Goal: Information Seeking & Learning: Learn about a topic

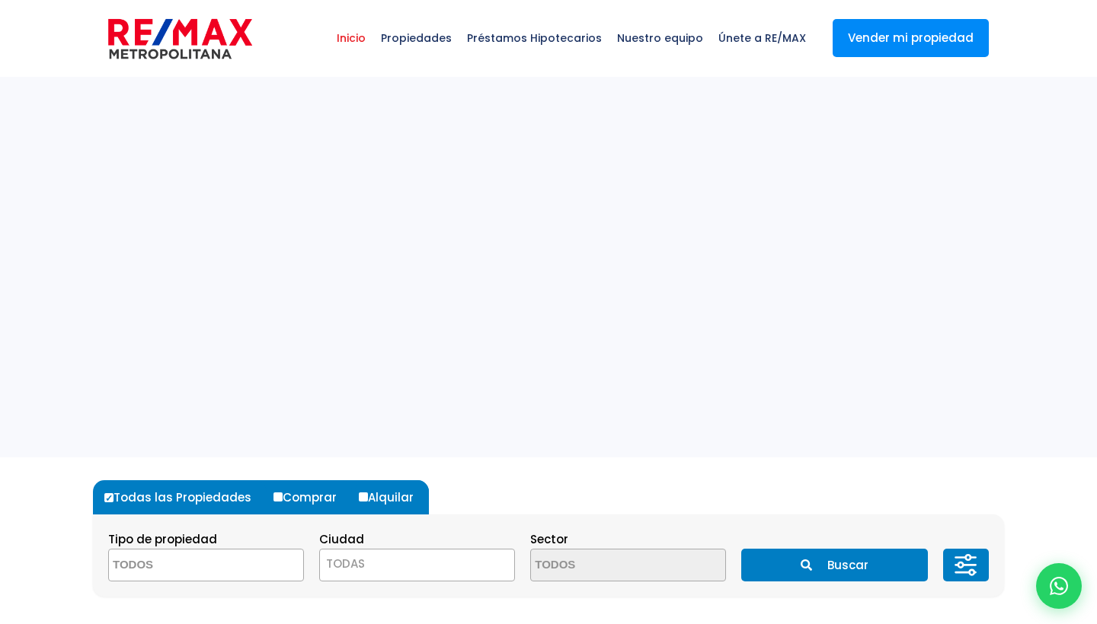
select select
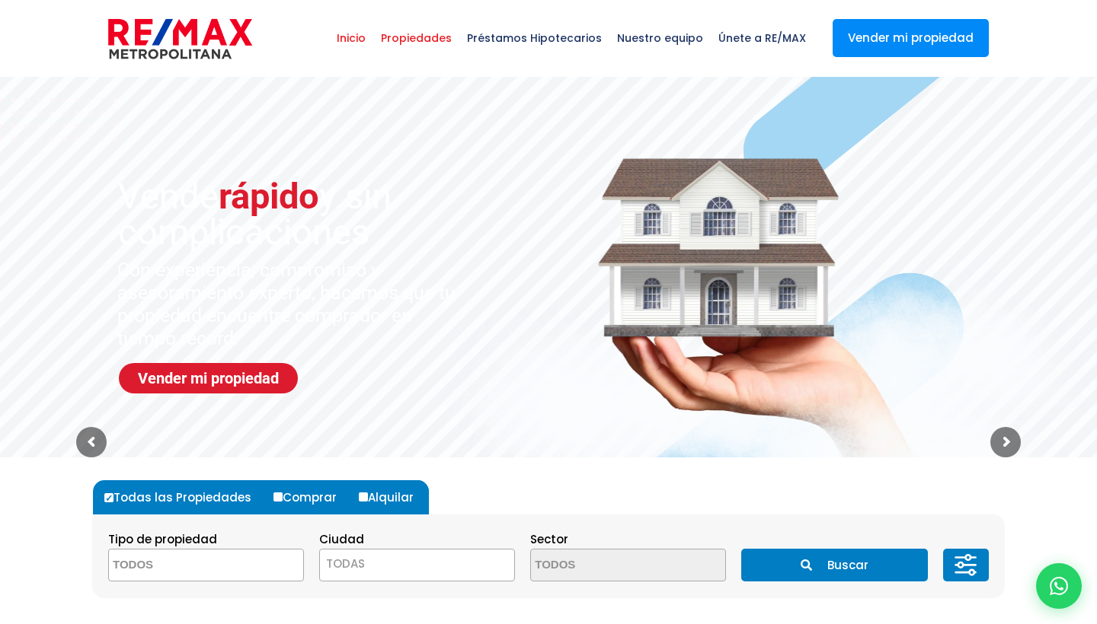
click at [435, 40] on span "Propiedades" at bounding box center [416, 38] width 86 height 46
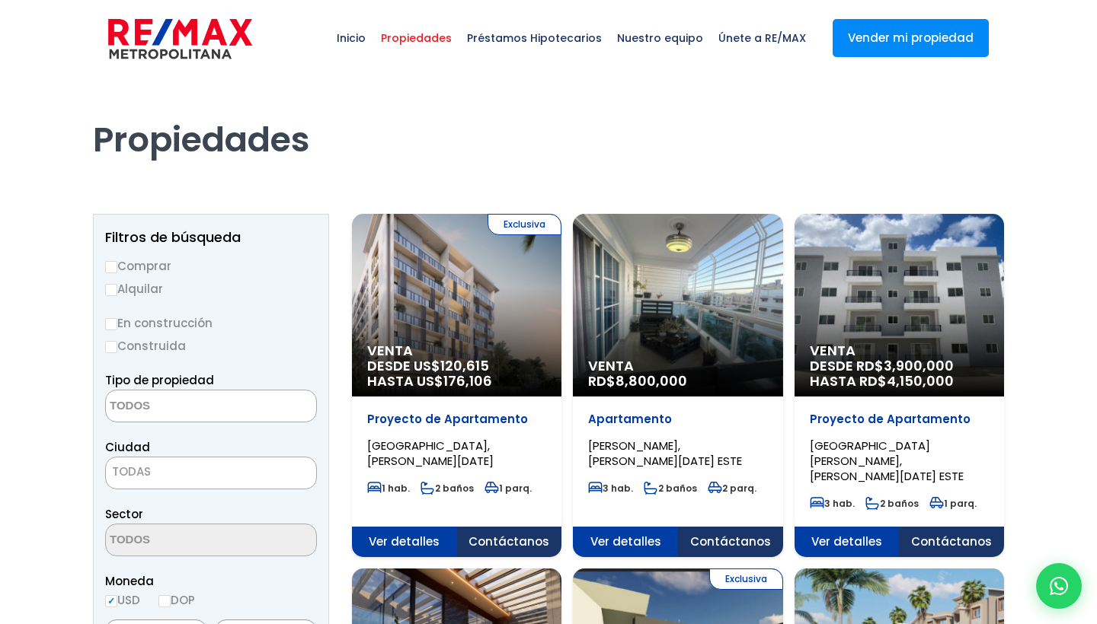
select select
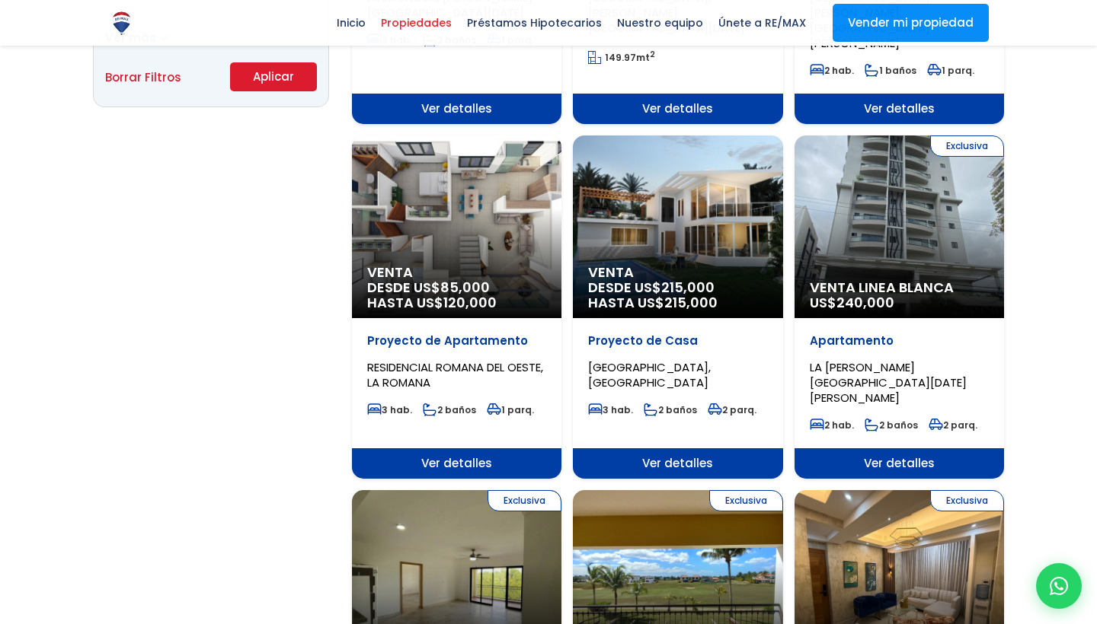
scroll to position [1139, 0]
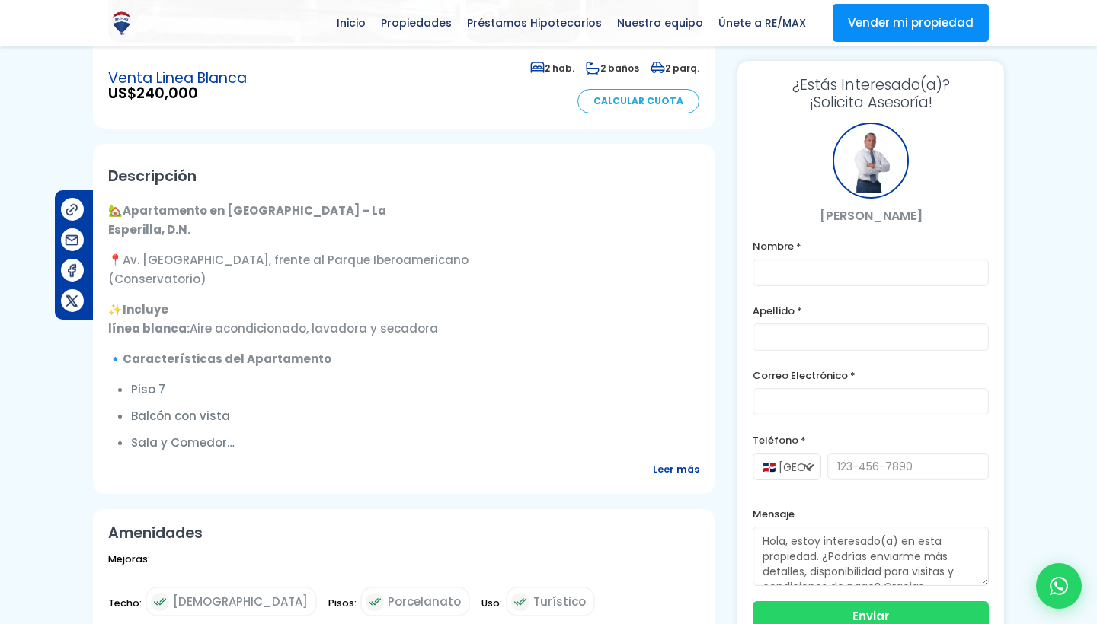
scroll to position [392, 0]
click at [669, 469] on span "Leer más" at bounding box center [676, 468] width 46 height 19
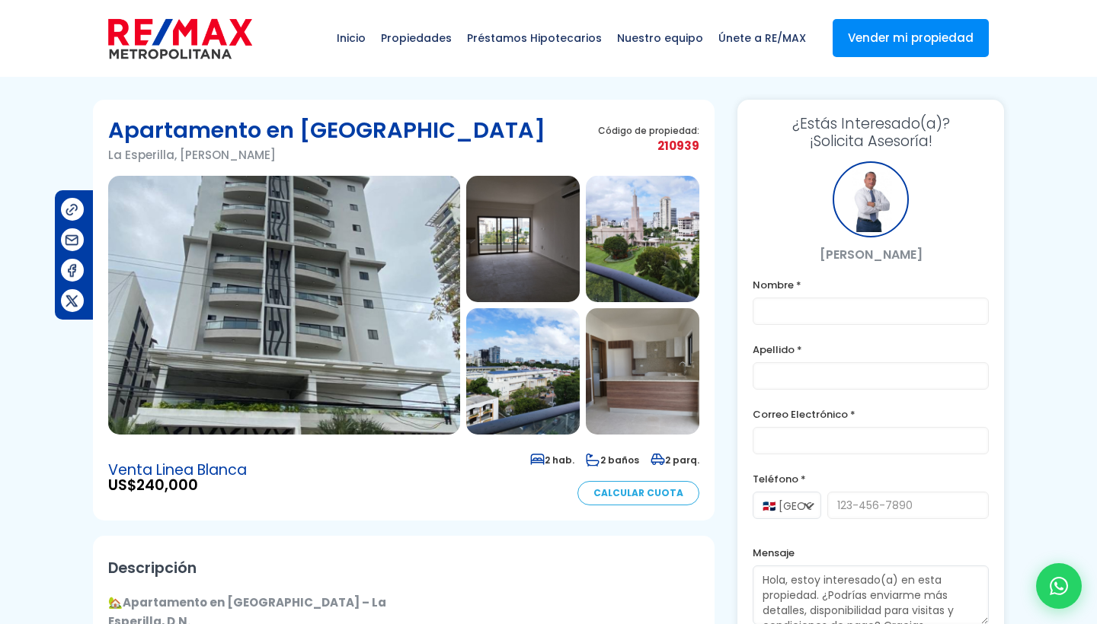
scroll to position [0, 0]
click at [626, 246] on img at bounding box center [642, 239] width 113 height 126
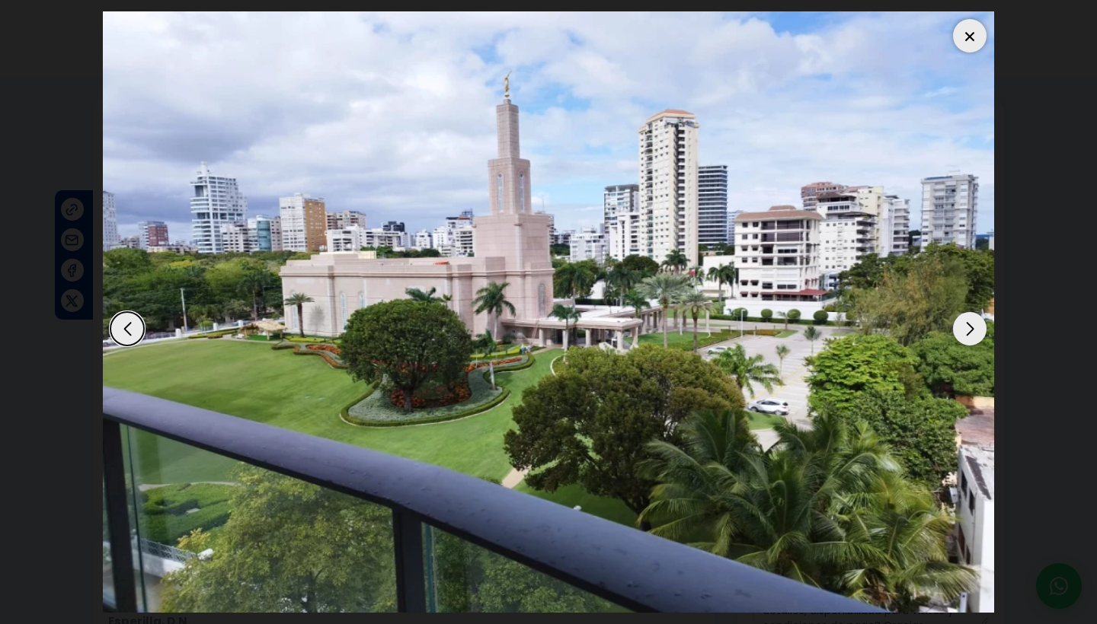
click at [969, 330] on div "Next slide" at bounding box center [970, 329] width 34 height 34
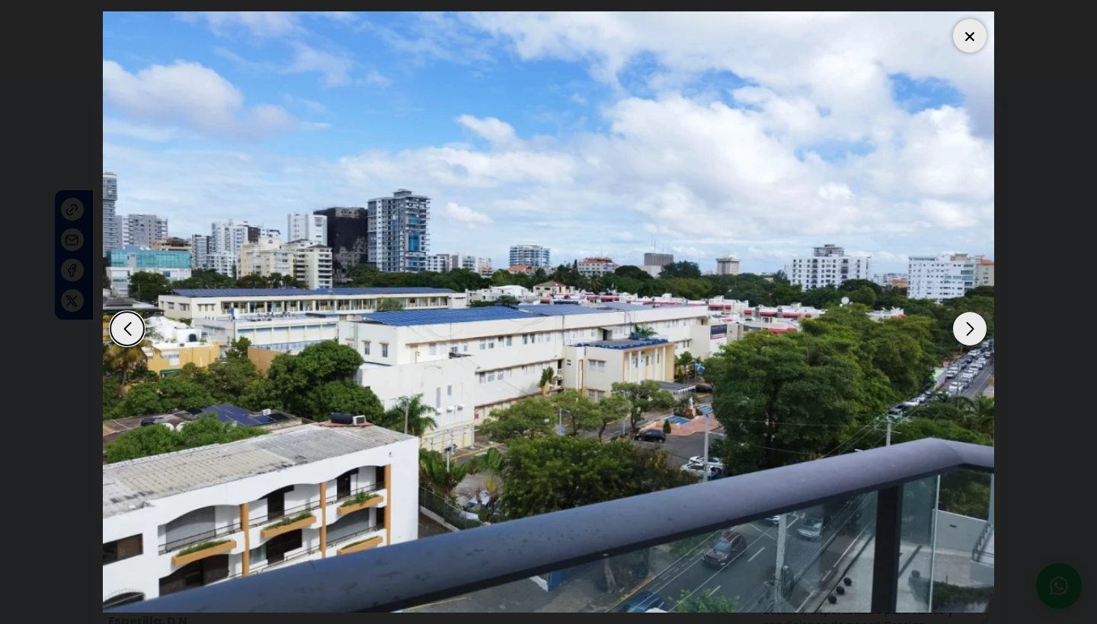
click at [969, 330] on div "Next slide" at bounding box center [970, 329] width 34 height 34
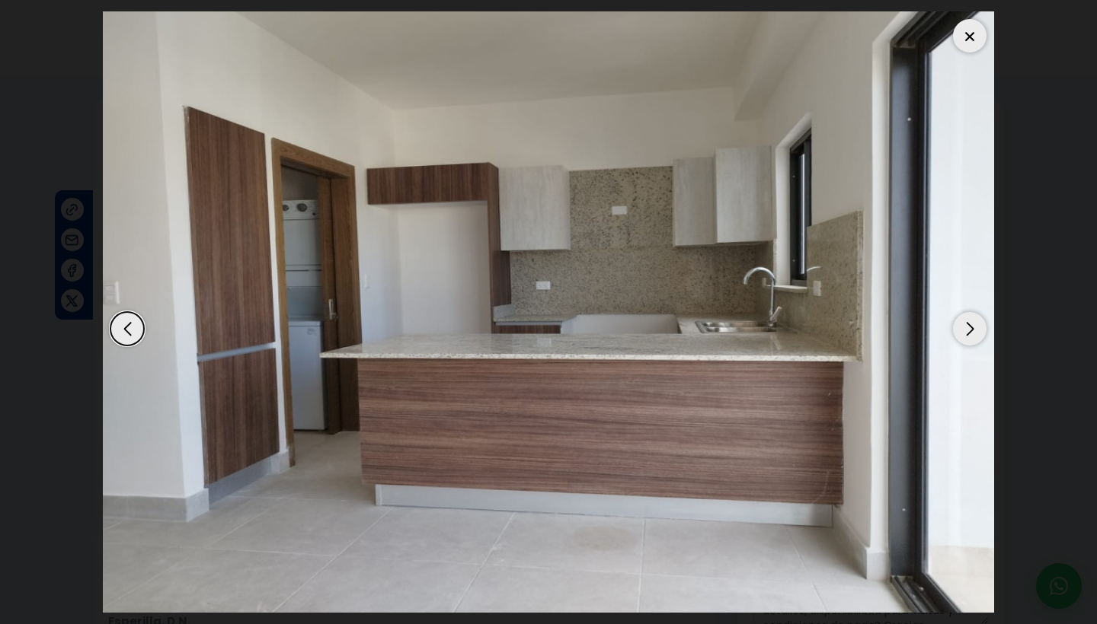
click at [969, 330] on div "Next slide" at bounding box center [970, 329] width 34 height 34
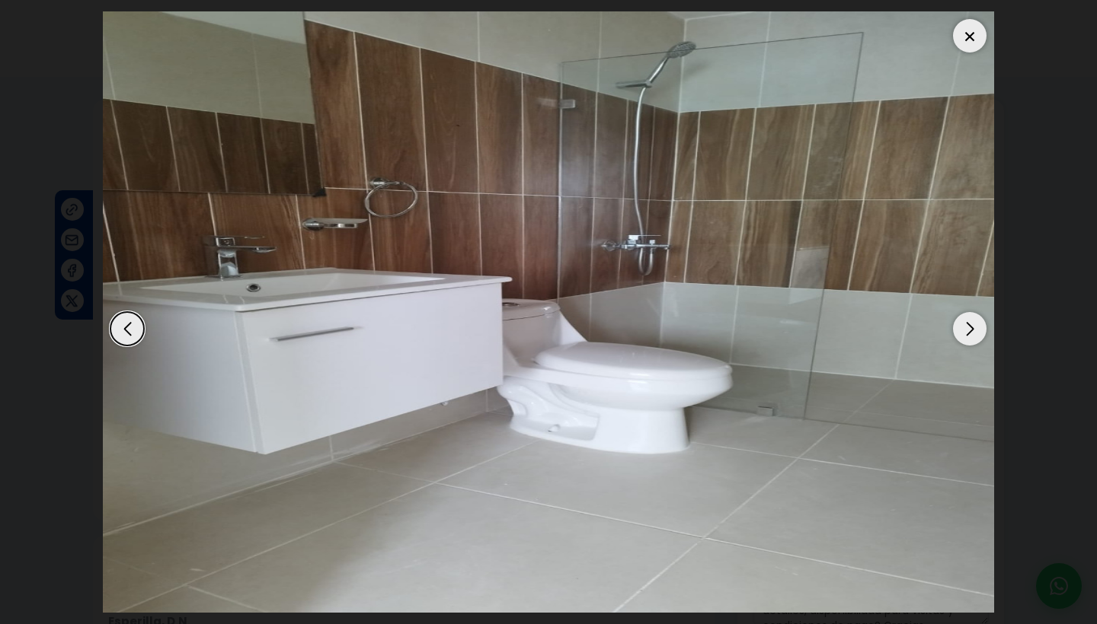
click at [969, 330] on div "Next slide" at bounding box center [970, 329] width 34 height 34
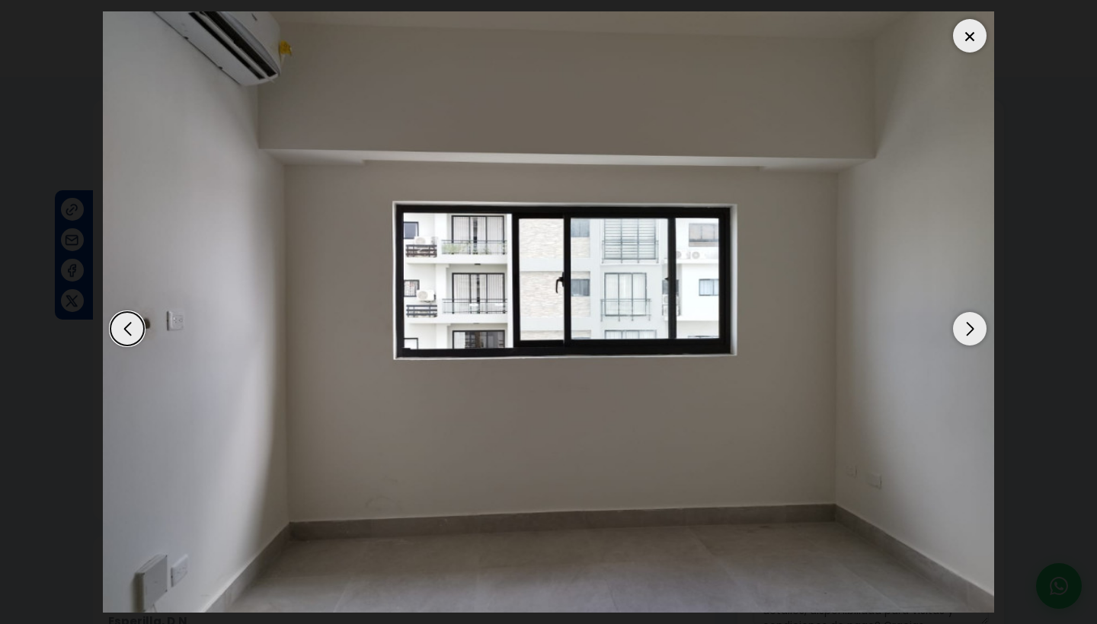
click at [969, 330] on div "Next slide" at bounding box center [970, 329] width 34 height 34
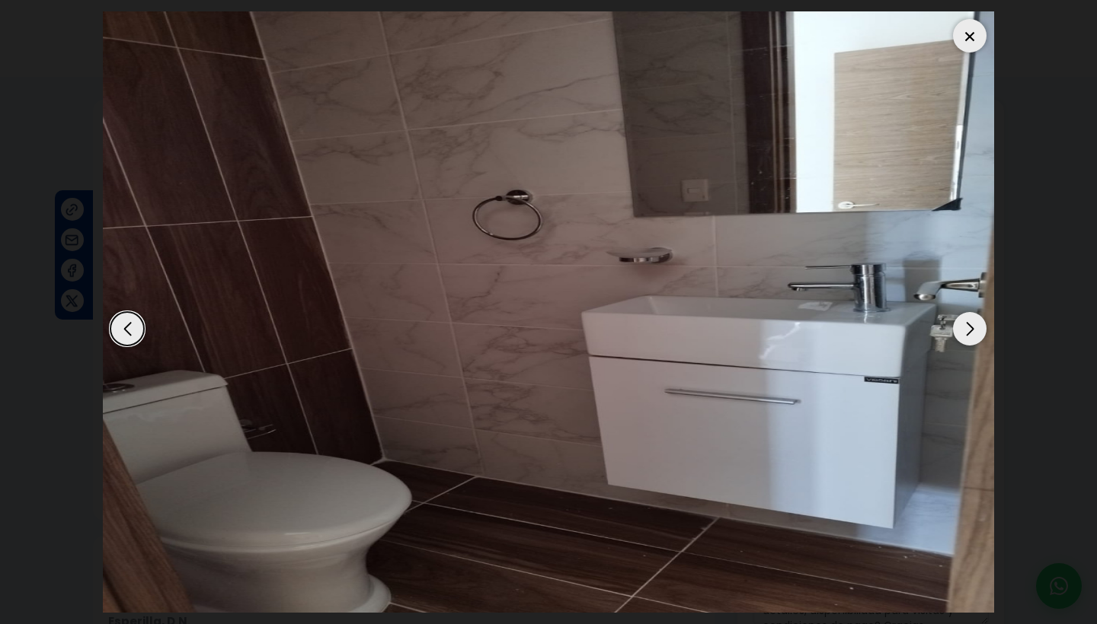
click at [969, 330] on div "Next slide" at bounding box center [970, 329] width 34 height 34
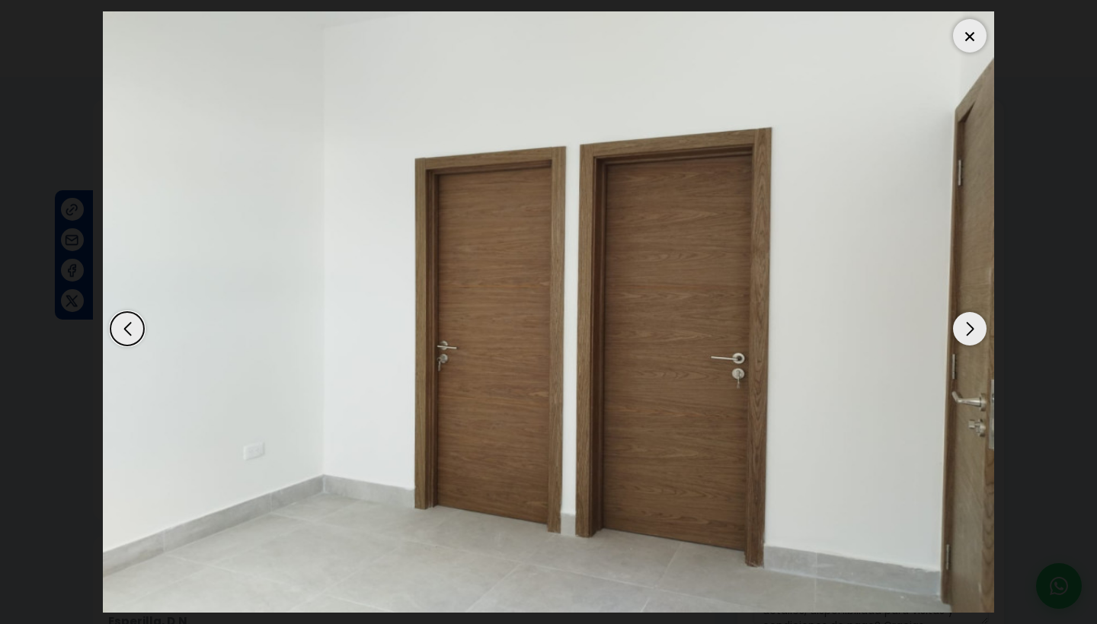
click at [969, 330] on div "Next slide" at bounding box center [970, 329] width 34 height 34
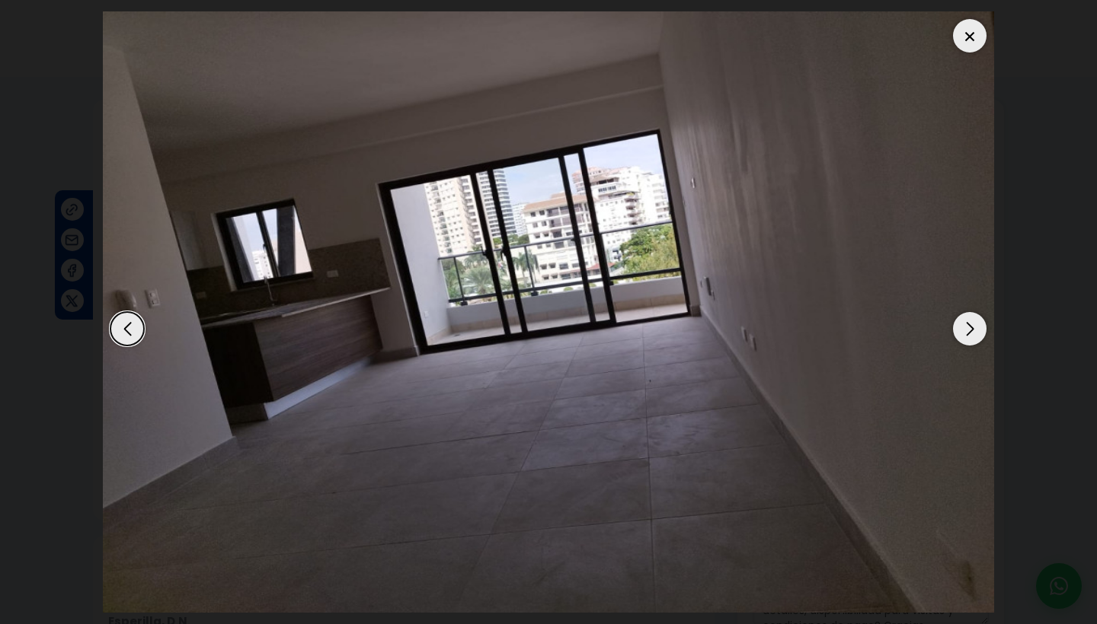
click at [969, 330] on div "Next slide" at bounding box center [970, 329] width 34 height 34
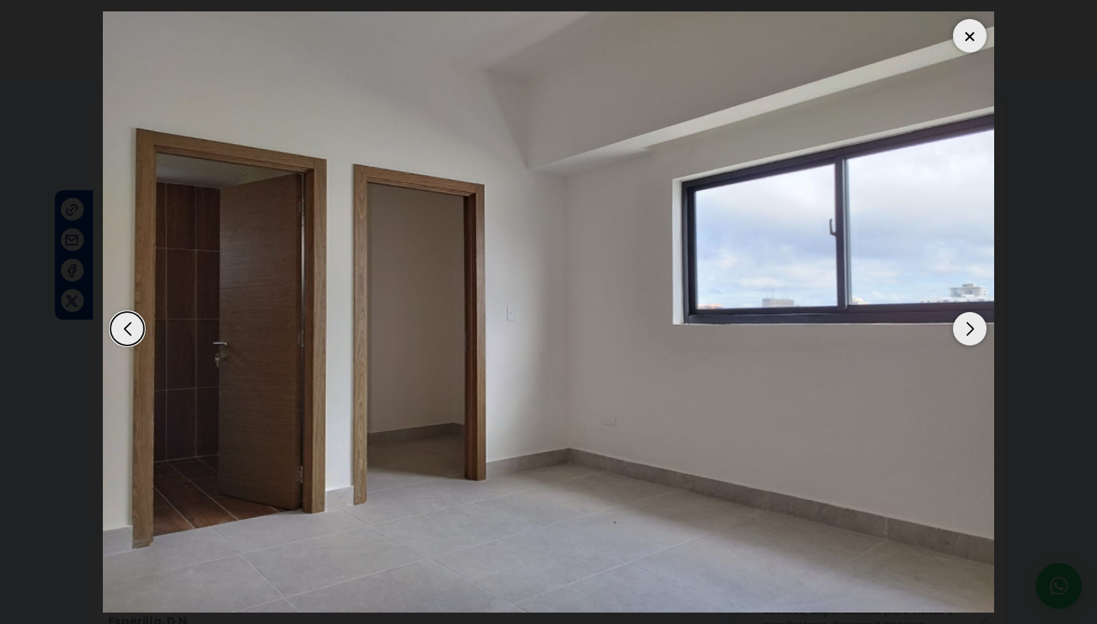
click at [969, 330] on div "Next slide" at bounding box center [970, 329] width 34 height 34
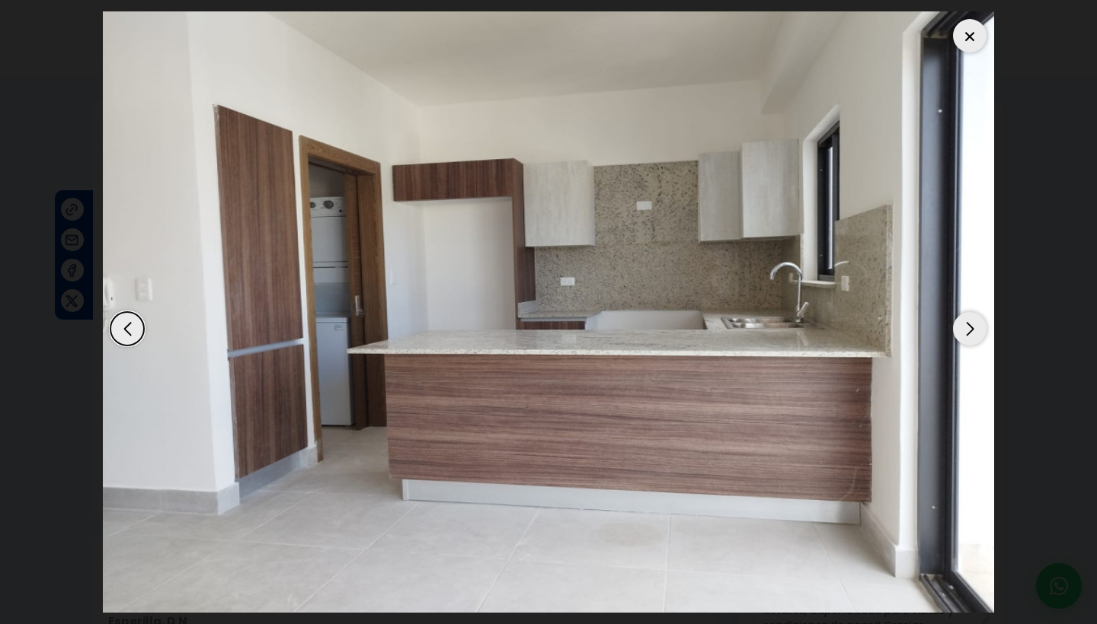
click at [969, 330] on div "Next slide" at bounding box center [970, 329] width 34 height 34
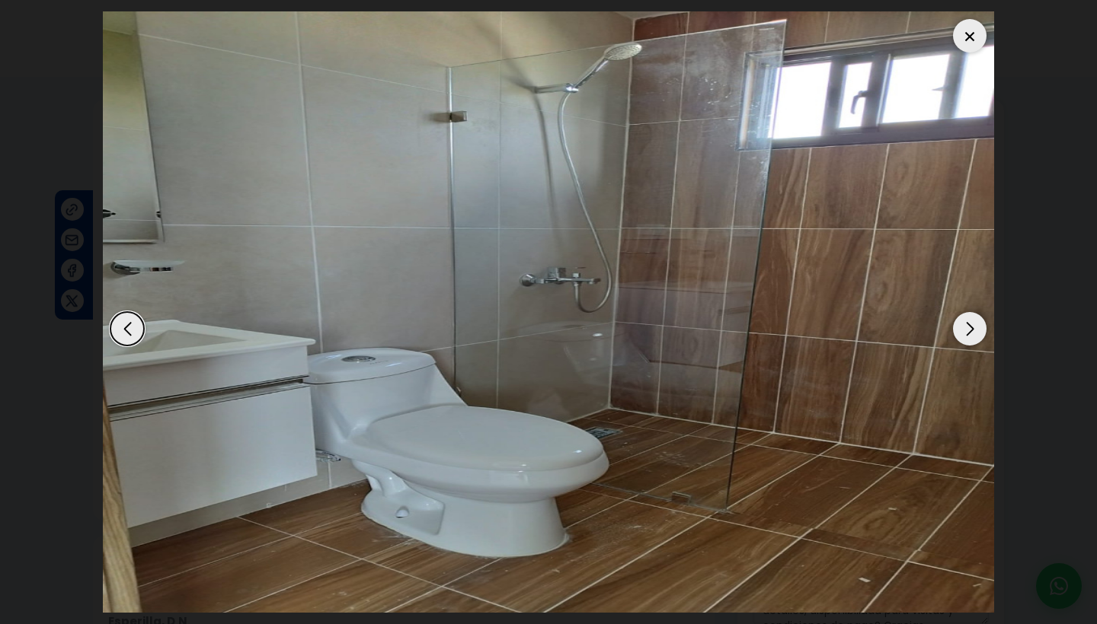
click at [969, 330] on div "Next slide" at bounding box center [970, 329] width 34 height 34
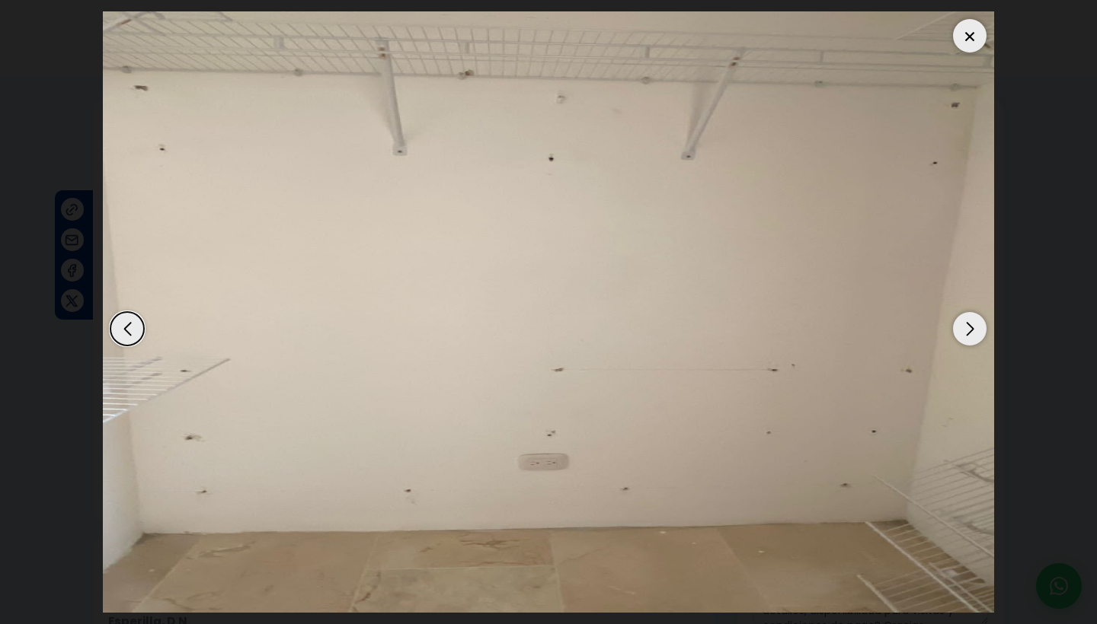
click at [969, 330] on div "Next slide" at bounding box center [970, 329] width 34 height 34
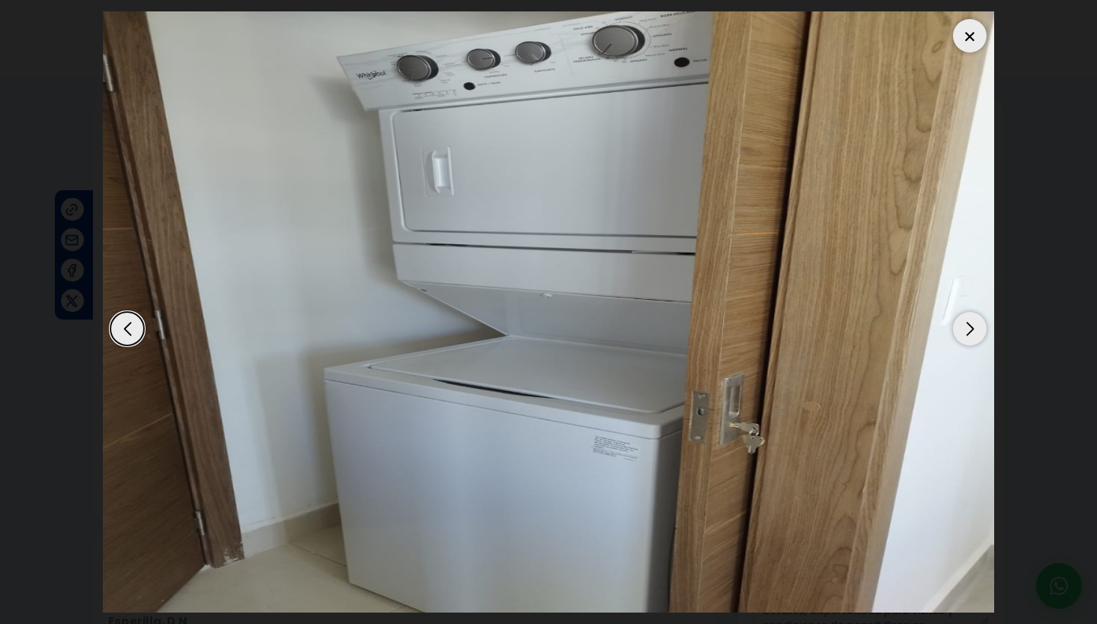
click at [969, 330] on div "Next slide" at bounding box center [970, 329] width 34 height 34
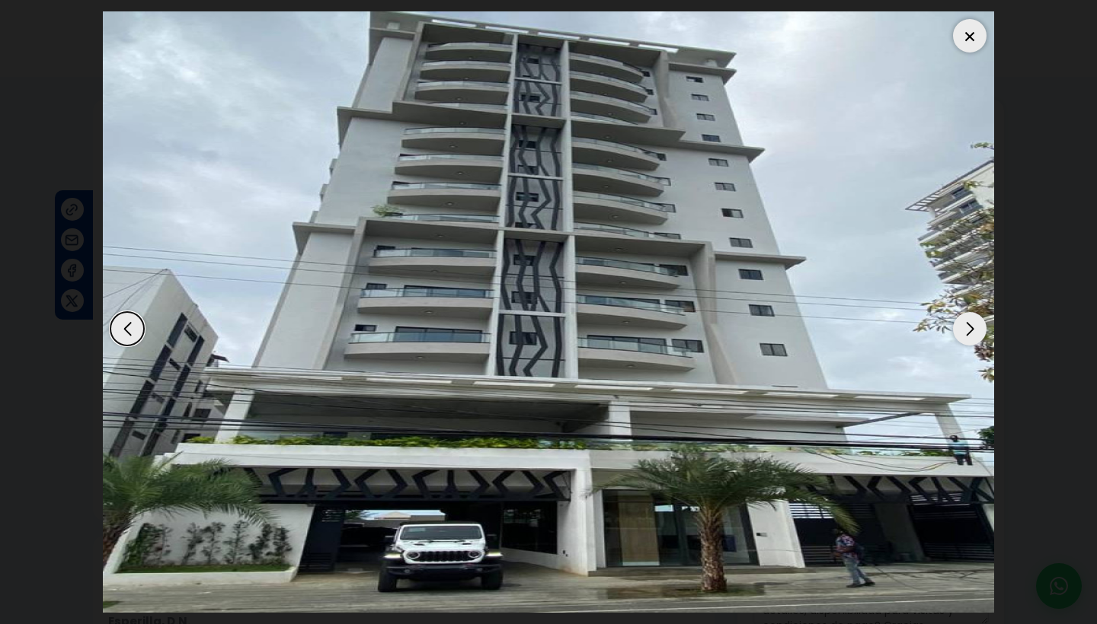
click at [969, 330] on div "Next slide" at bounding box center [970, 329] width 34 height 34
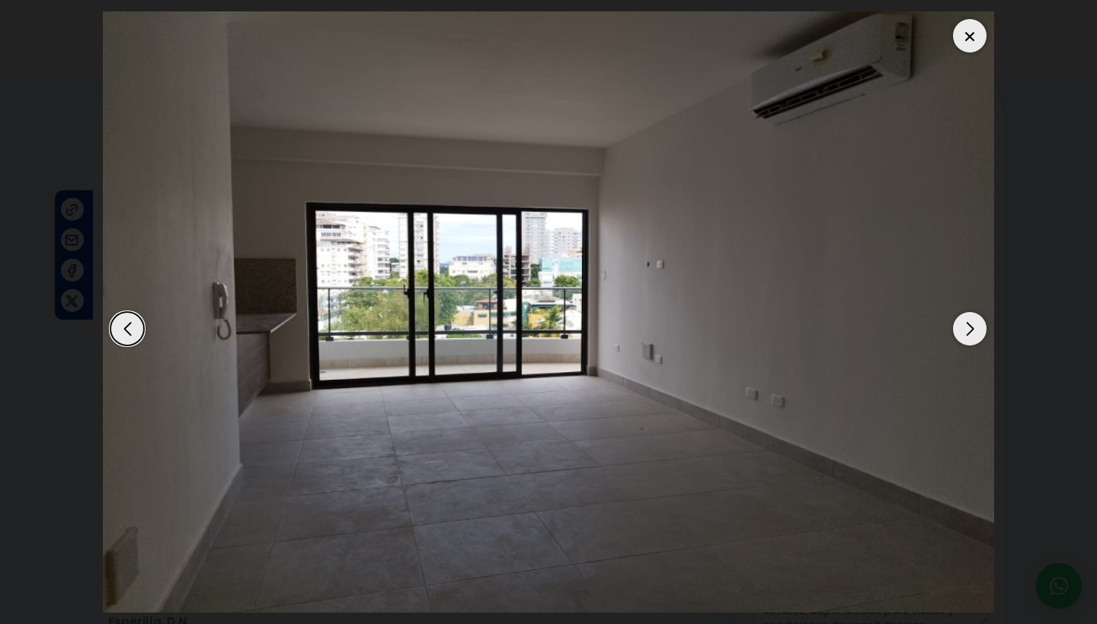
click at [969, 330] on div "Next slide" at bounding box center [970, 329] width 34 height 34
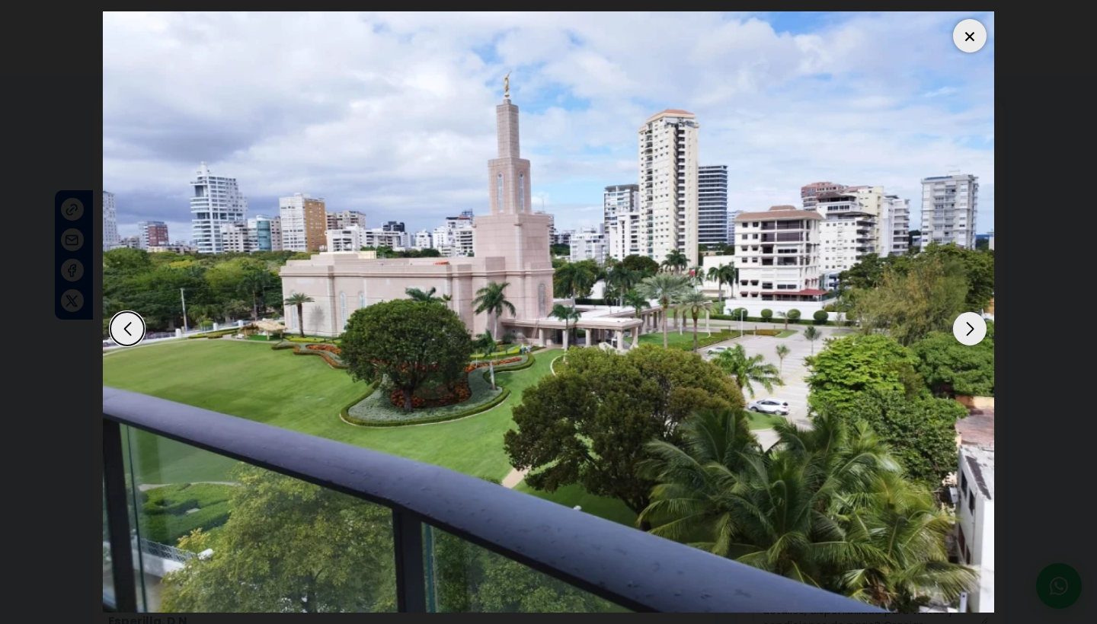
click at [969, 330] on div "Next slide" at bounding box center [970, 329] width 34 height 34
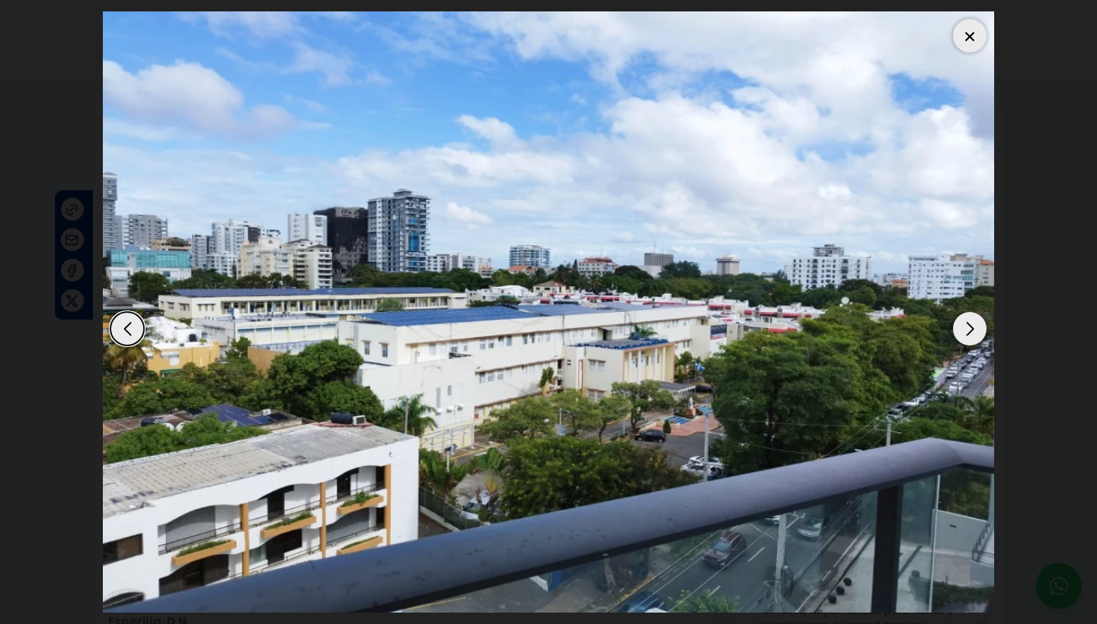
click at [969, 330] on div "Next slide" at bounding box center [970, 329] width 34 height 34
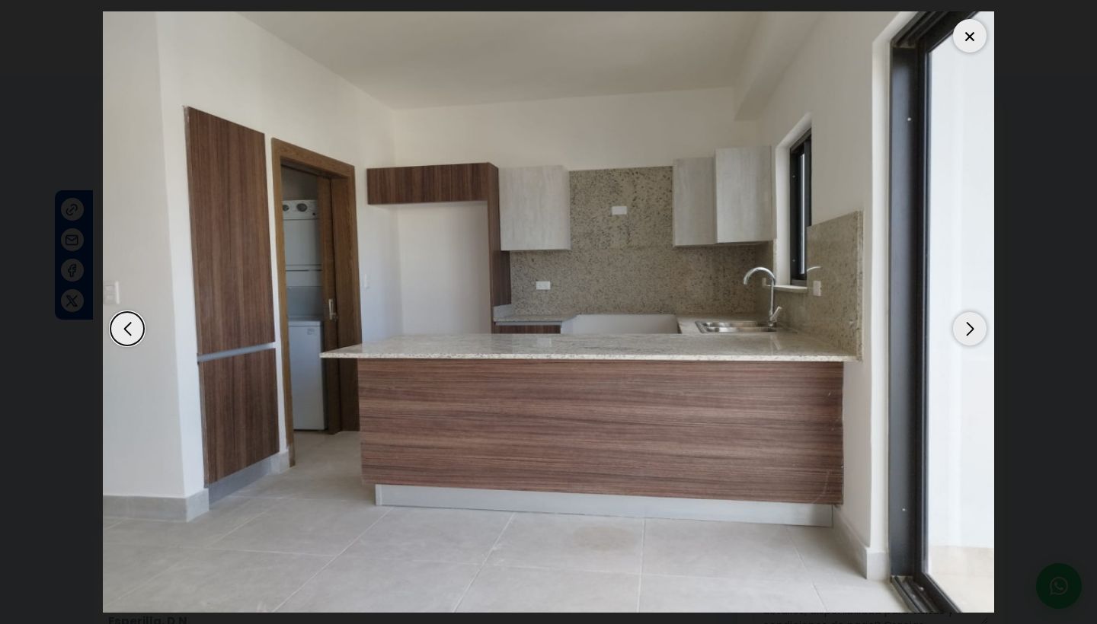
click at [969, 330] on div "Next slide" at bounding box center [970, 329] width 34 height 34
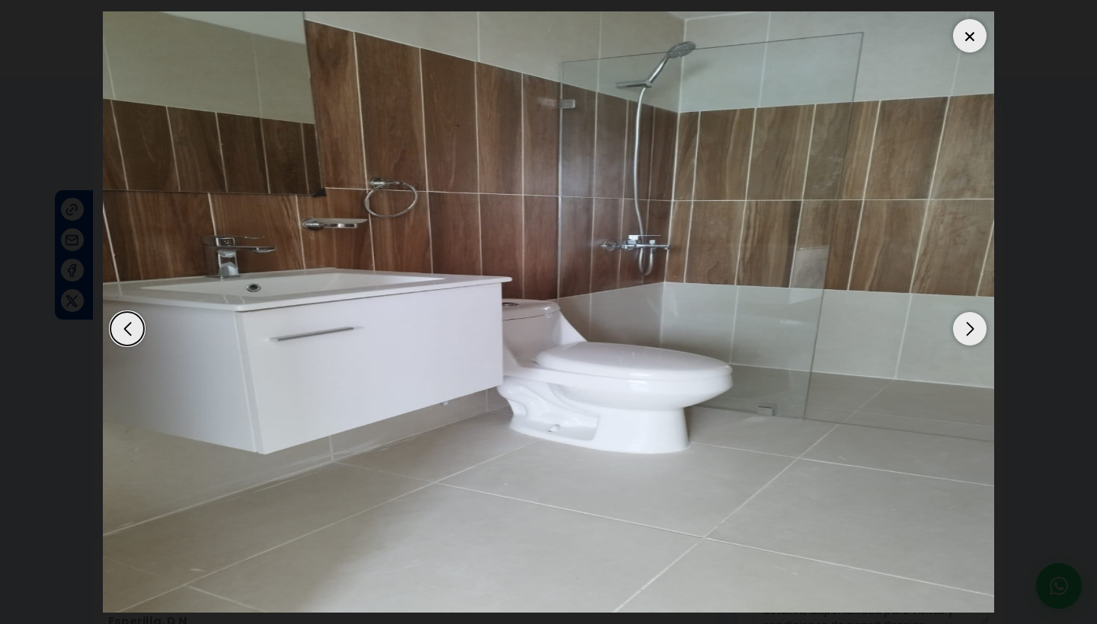
click at [969, 330] on div "Next slide" at bounding box center [970, 329] width 34 height 34
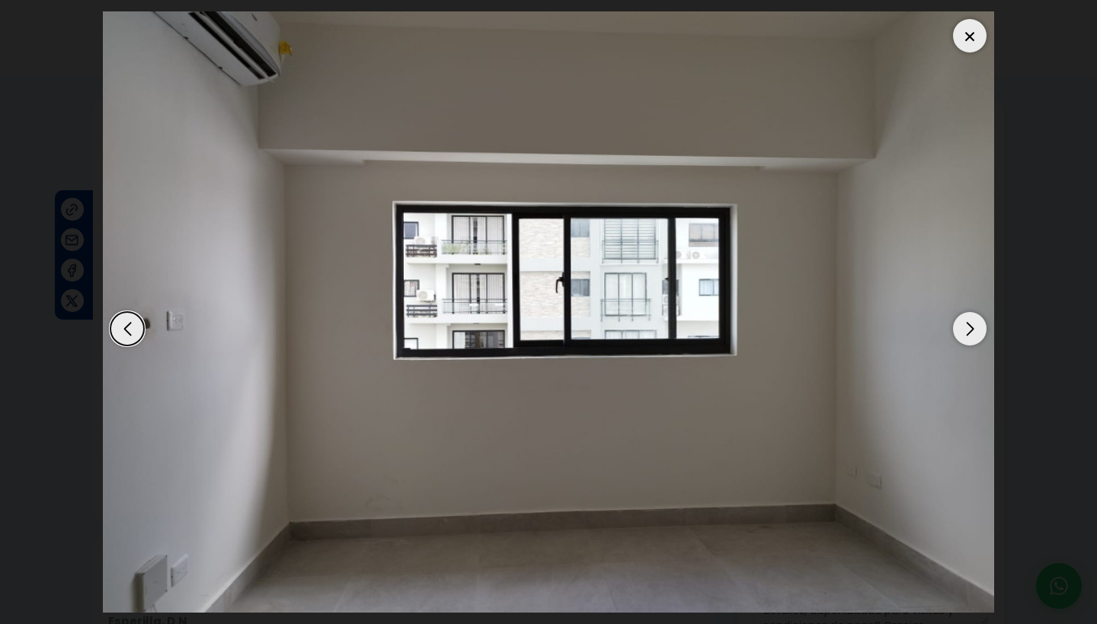
click at [969, 330] on div "Next slide" at bounding box center [970, 329] width 34 height 34
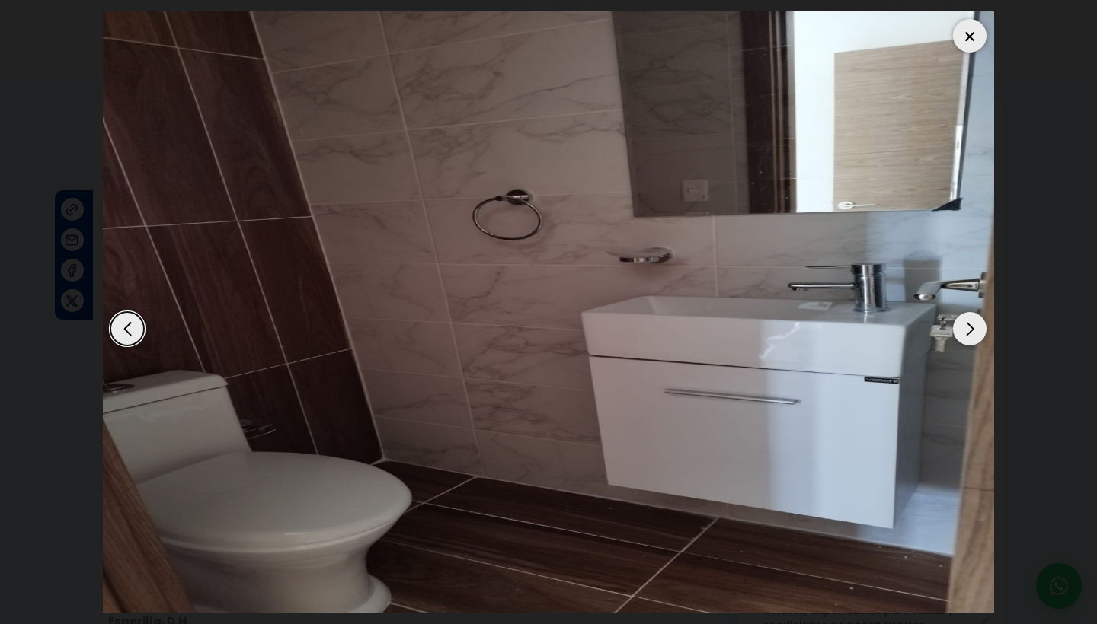
click at [126, 327] on div "Previous slide" at bounding box center [127, 329] width 34 height 34
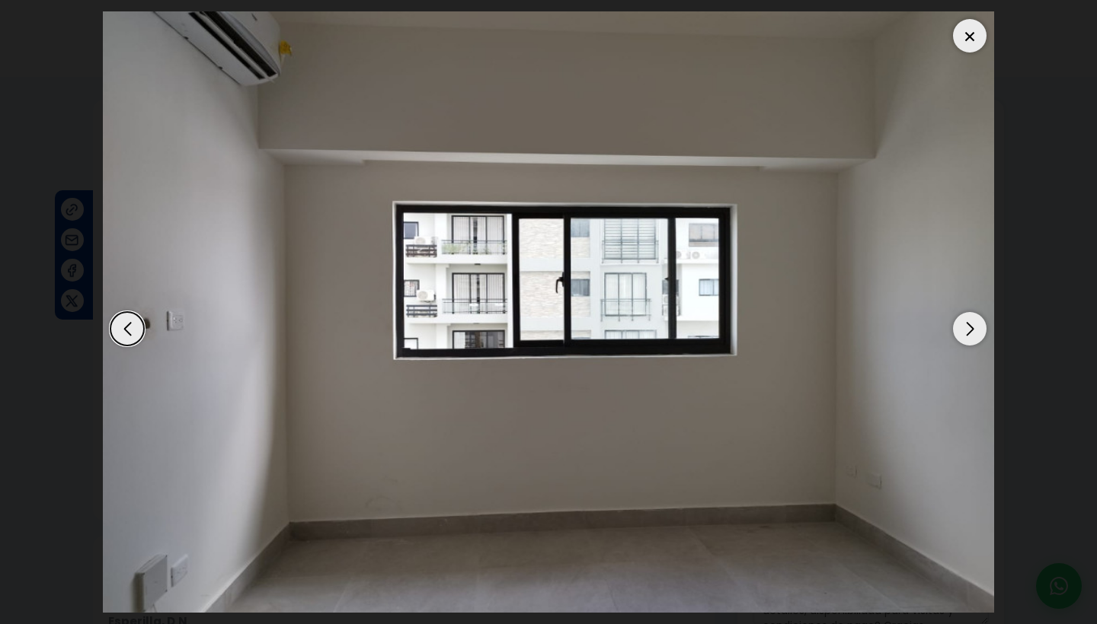
click at [965, 327] on div "Next slide" at bounding box center [970, 329] width 34 height 34
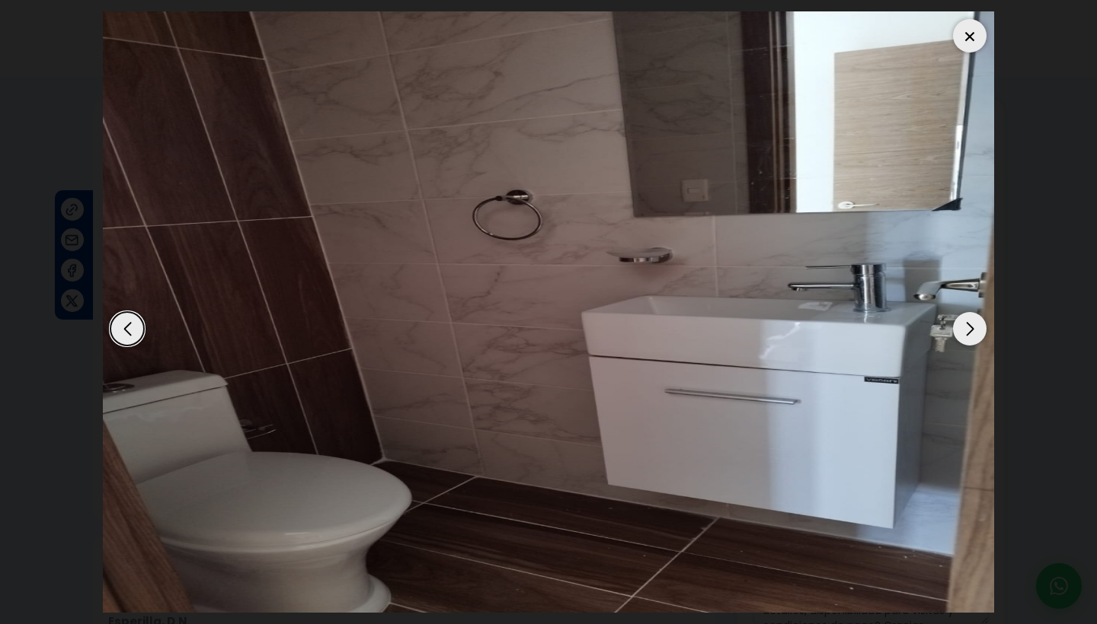
click at [977, 38] on div at bounding box center [970, 36] width 34 height 34
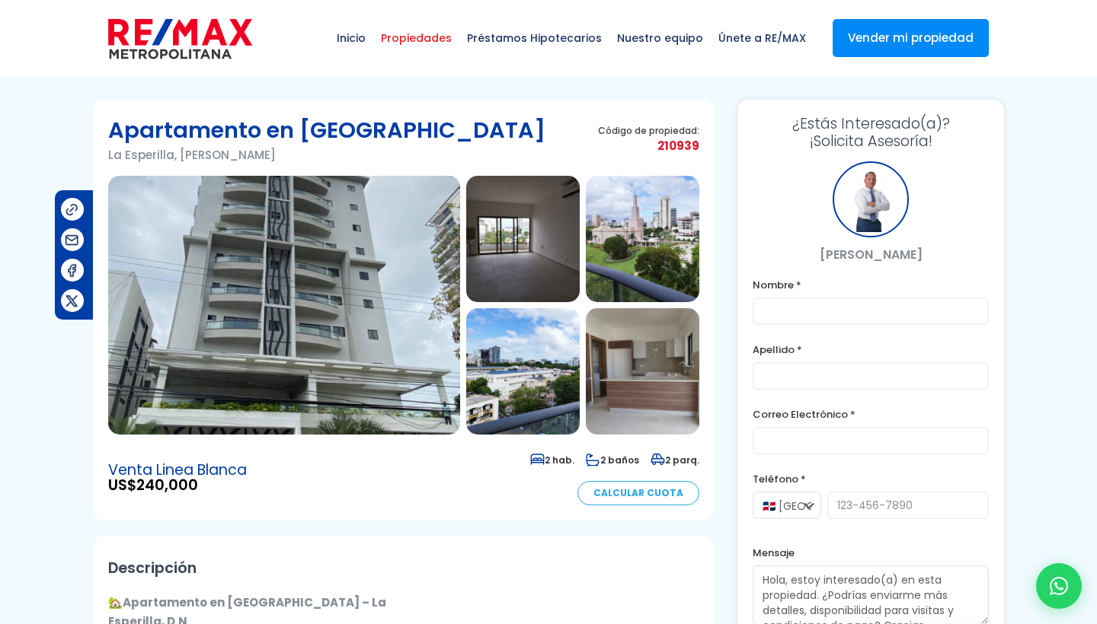
click at [444, 37] on span "Propiedades" at bounding box center [416, 38] width 86 height 46
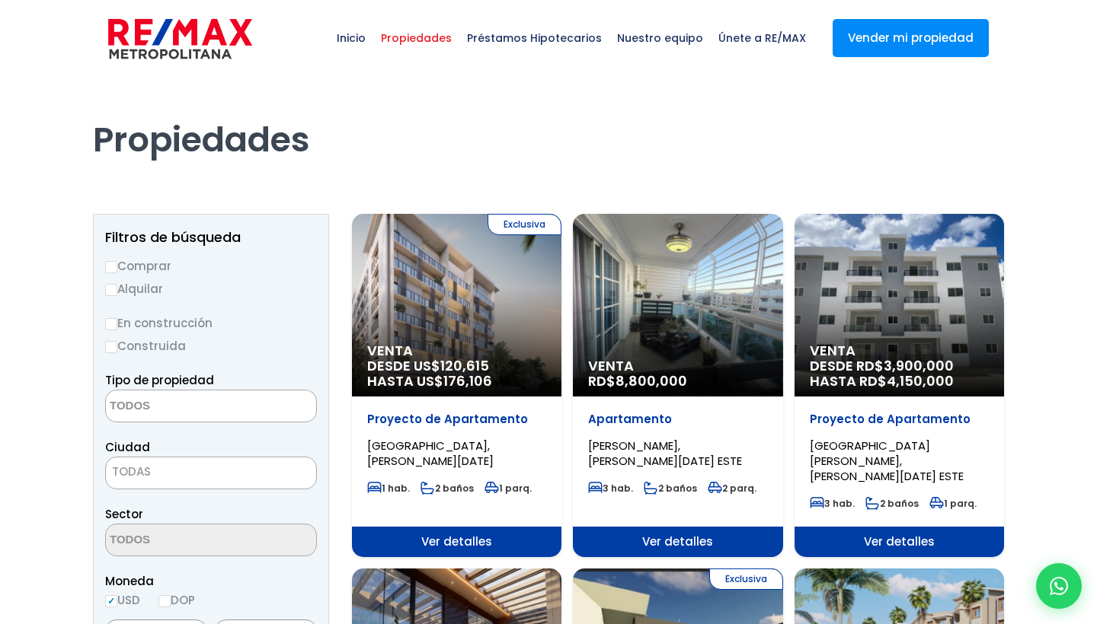
select select
click at [110, 271] on input "Comprar" at bounding box center [111, 267] width 12 height 12
radio input "true"
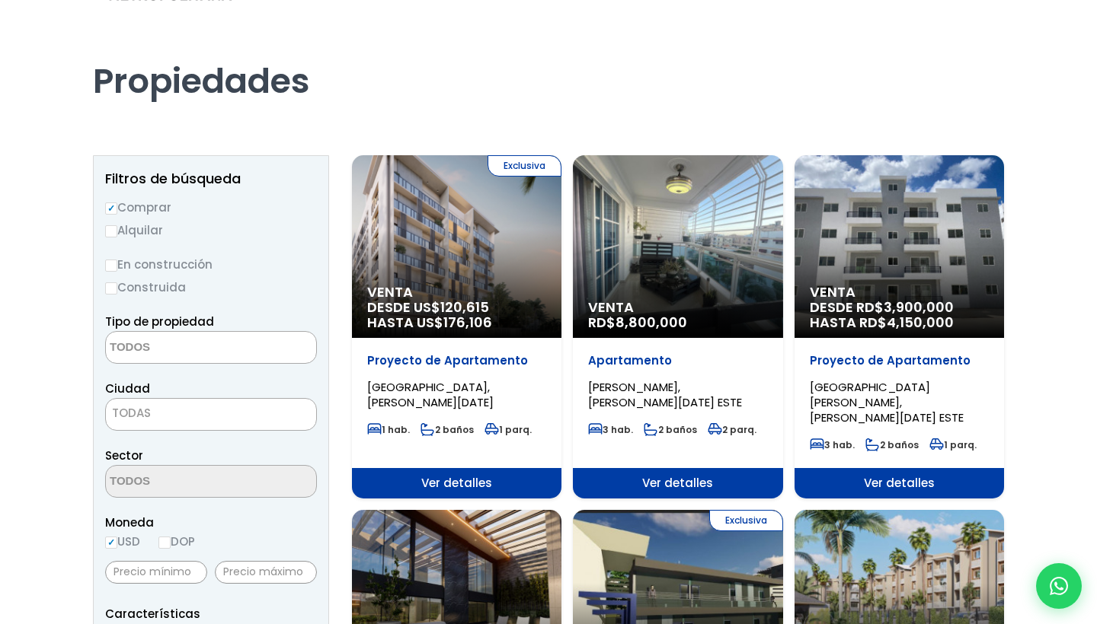
scroll to position [64, 0]
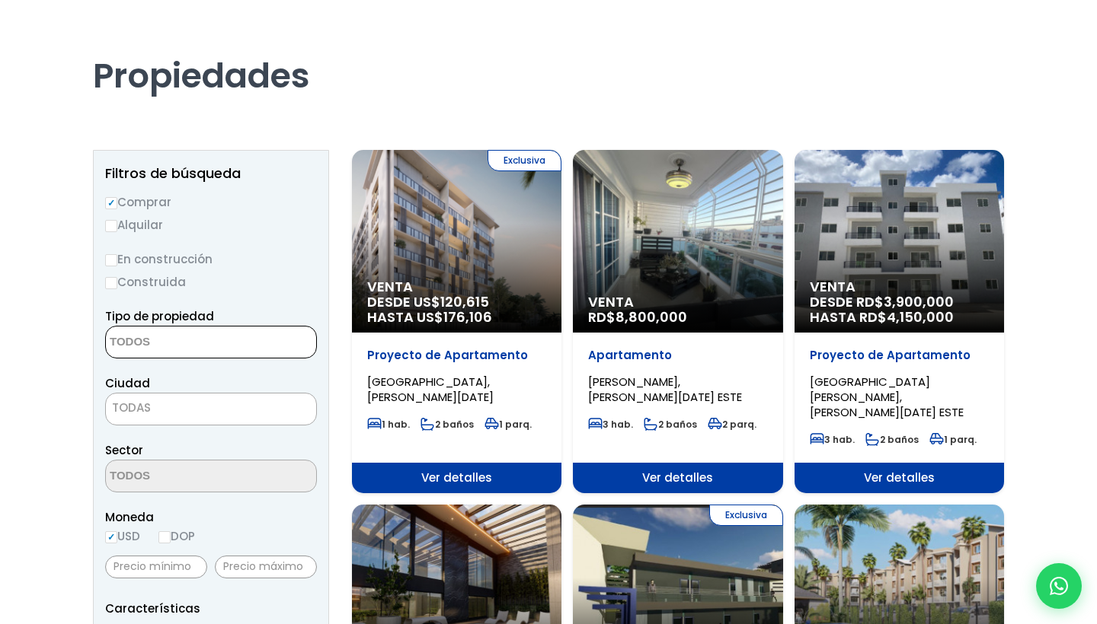
click at [225, 350] on textarea "Search" at bounding box center [180, 343] width 148 height 33
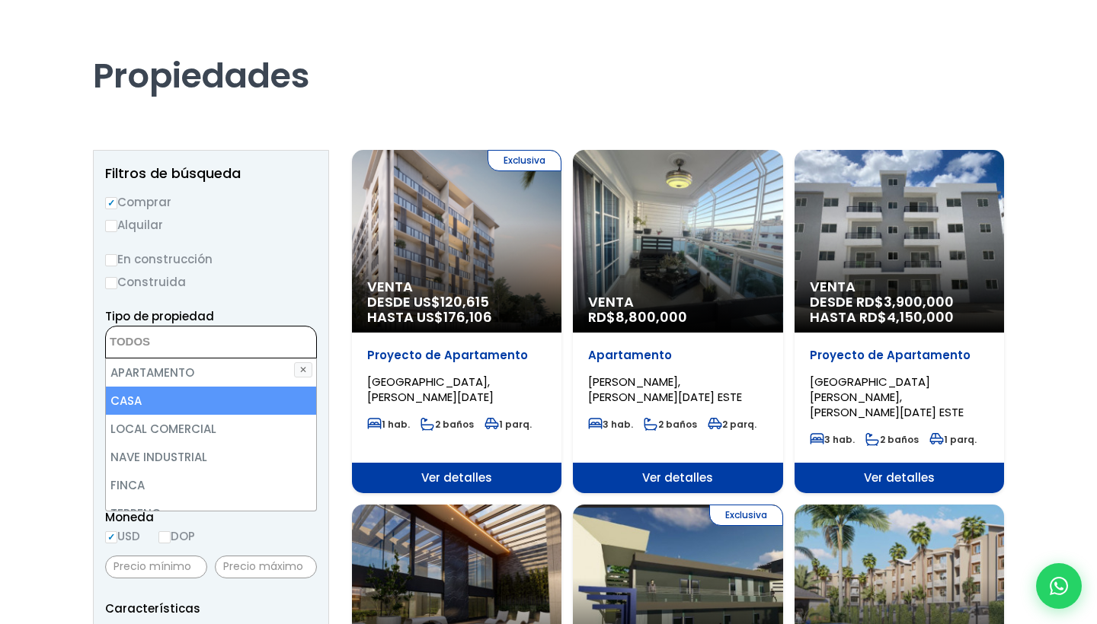
click at [180, 404] on li "CASA" at bounding box center [211, 401] width 210 height 28
select select "house"
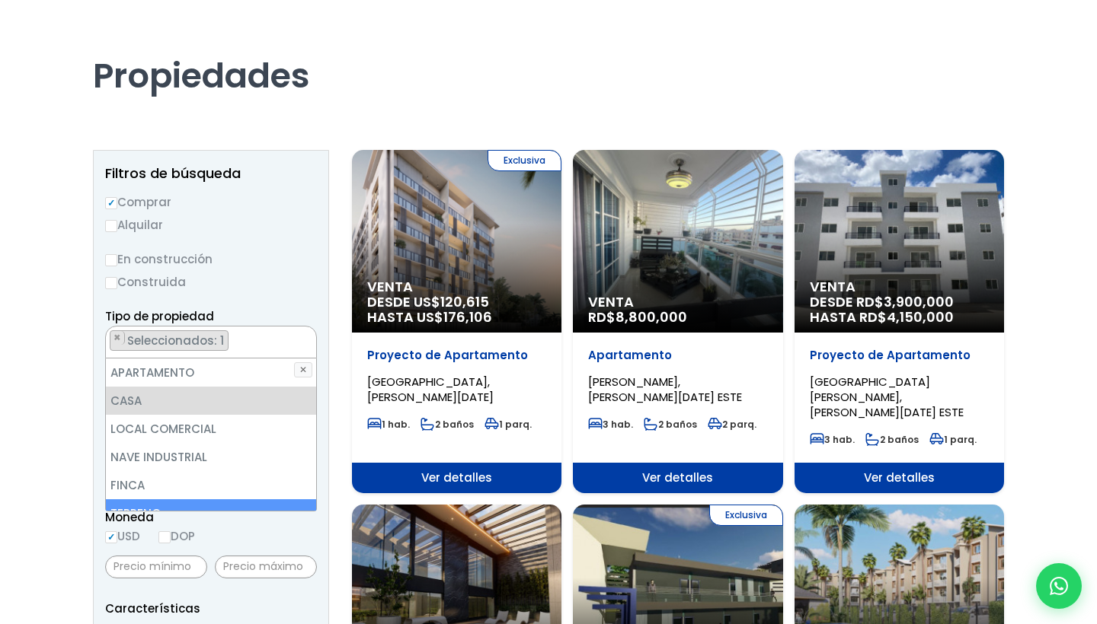
scroll to position [0, 0]
click at [279, 545] on div "Moneda USD DOP" at bounding box center [211, 529] width 212 height 42
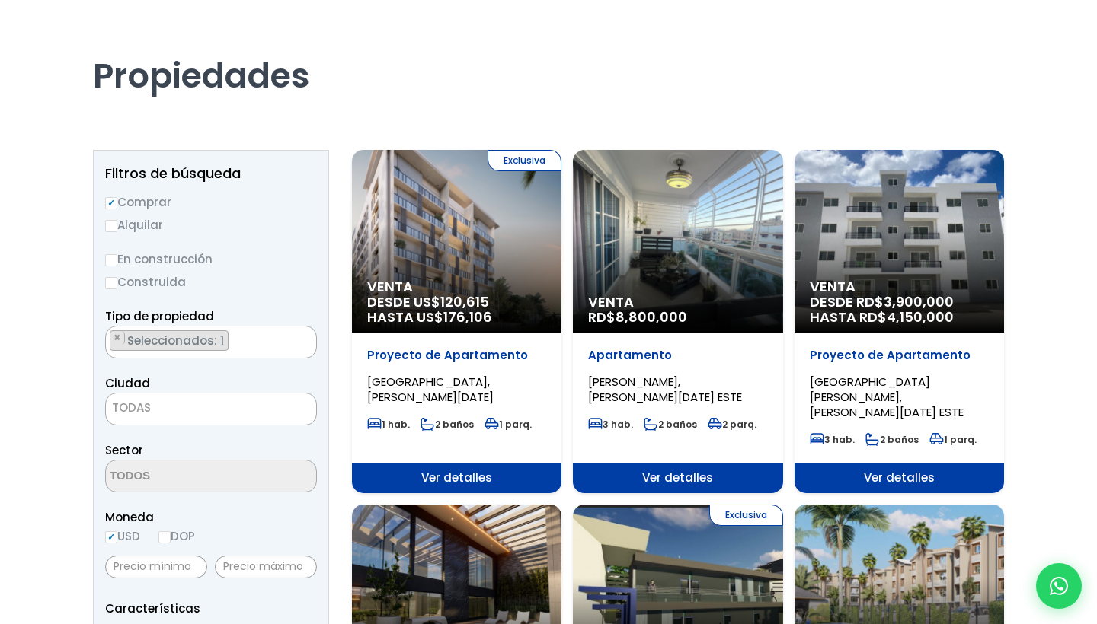
click at [220, 338] on span "Seleccionados: 1" at bounding box center [177, 341] width 102 height 16
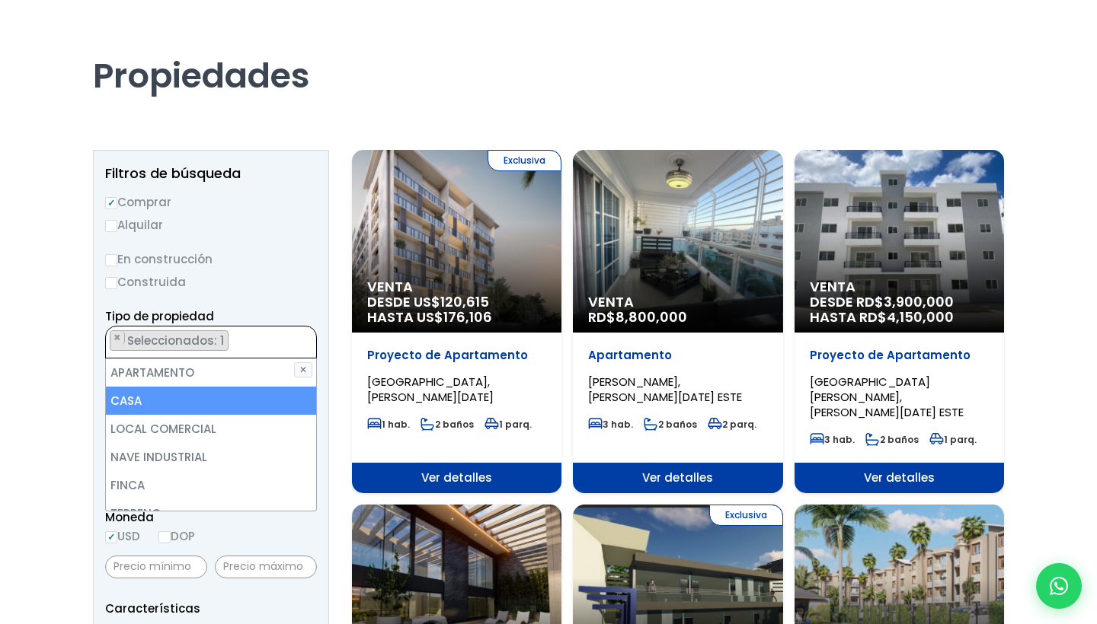
click at [149, 407] on li "CASA" at bounding box center [211, 401] width 210 height 28
select select "house"
click at [149, 407] on li "CASA" at bounding box center [211, 401] width 210 height 28
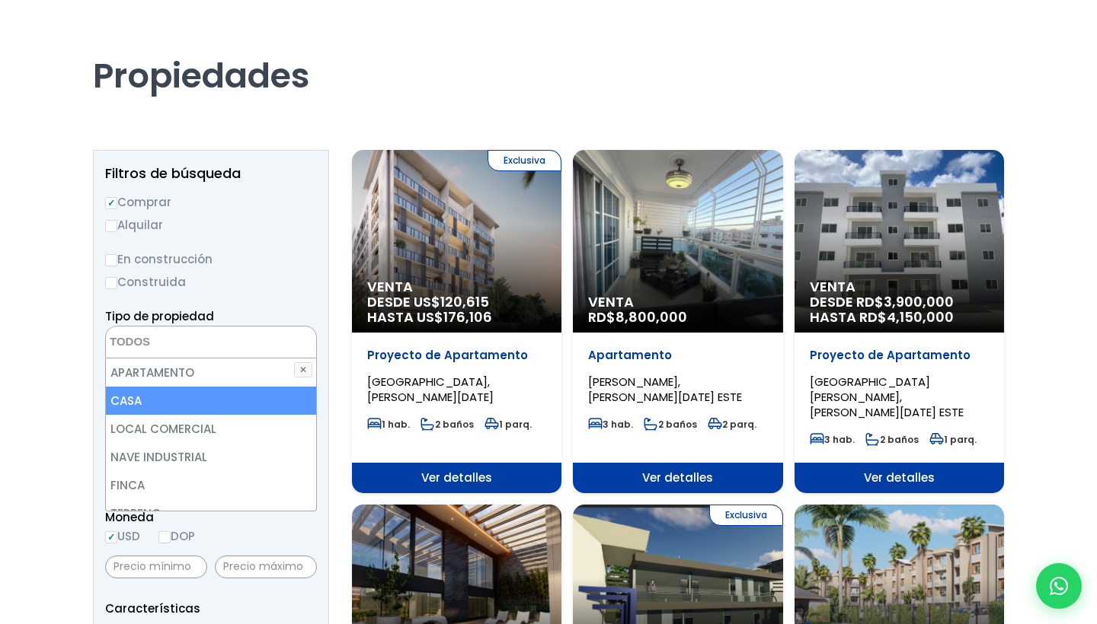
select select "house"
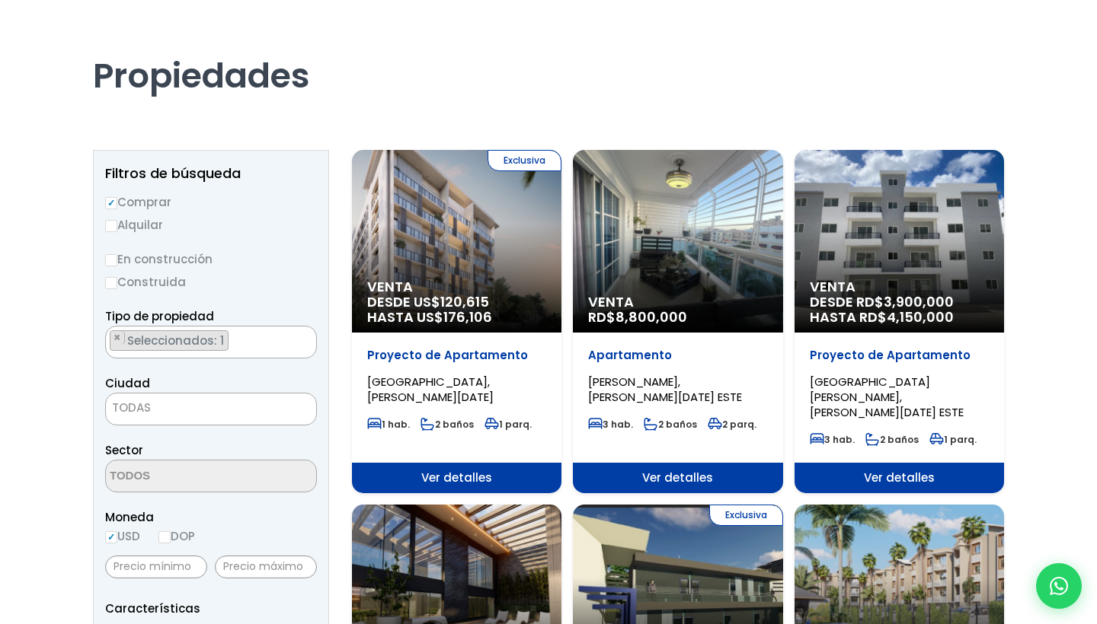
click at [251, 532] on div "Moneda USD DOP" at bounding box center [211, 529] width 212 height 42
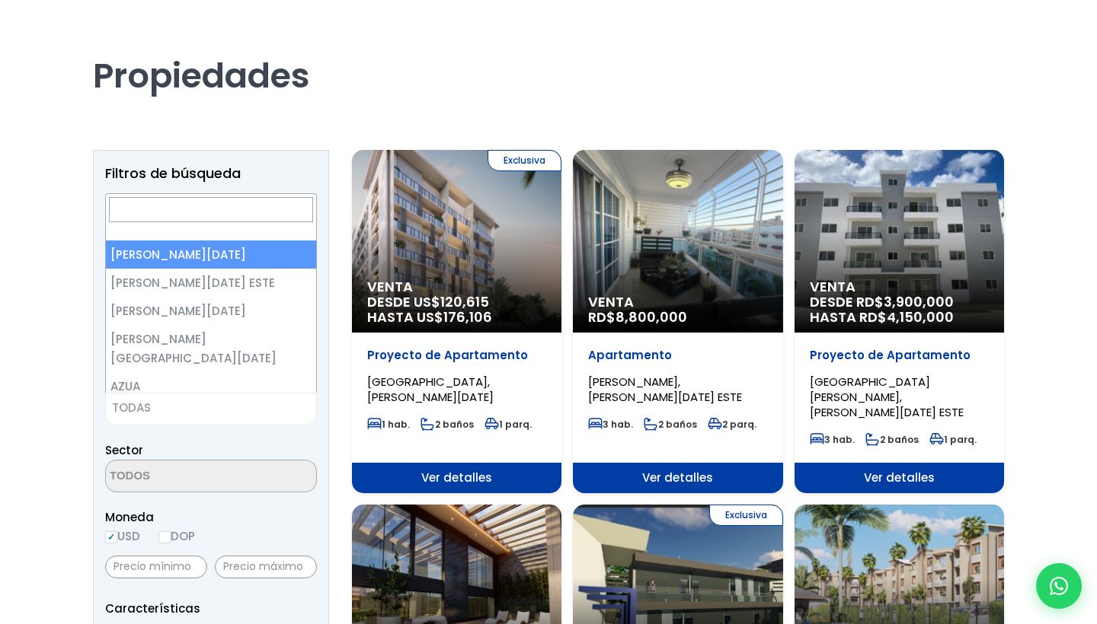
click at [257, 410] on span "TODAS" at bounding box center [211, 408] width 210 height 21
select select "1"
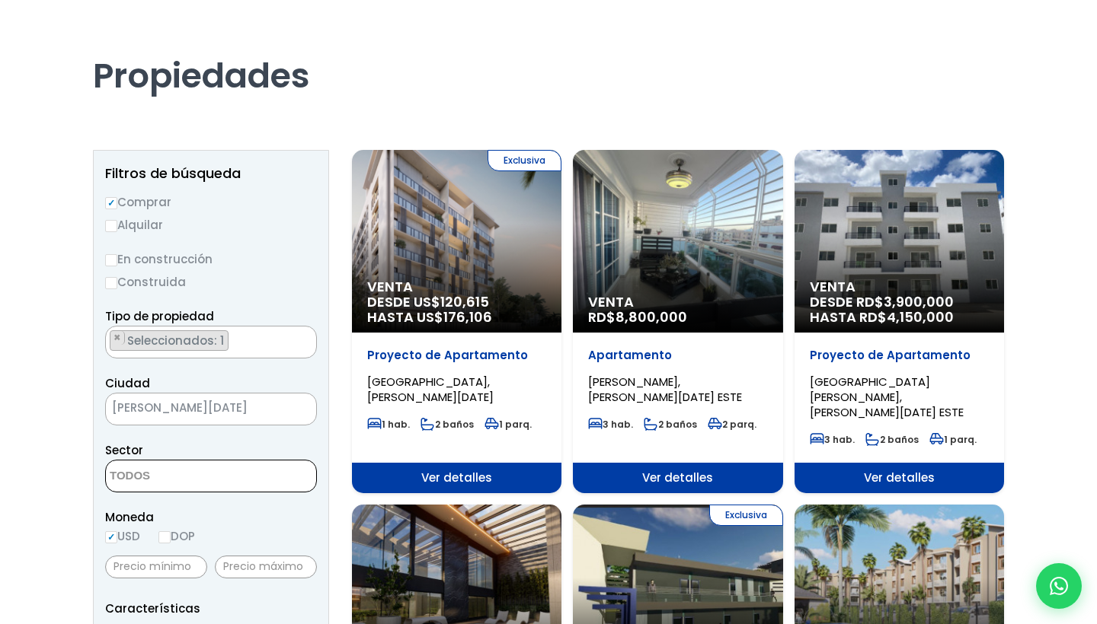
click at [215, 474] on textarea "Search" at bounding box center [180, 477] width 148 height 33
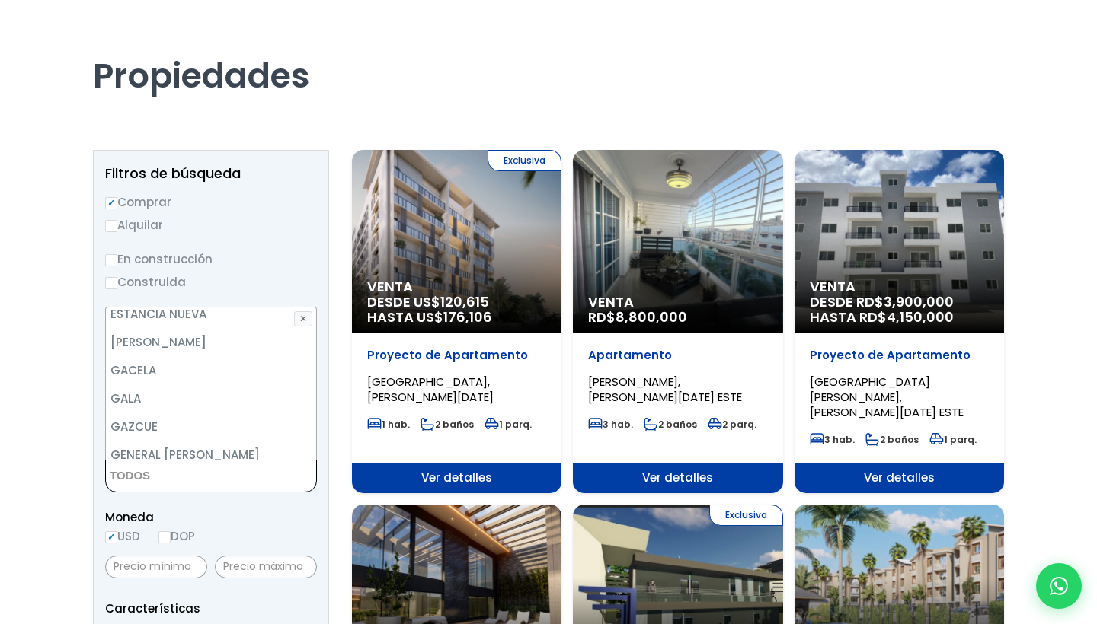
scroll to position [2433, 0]
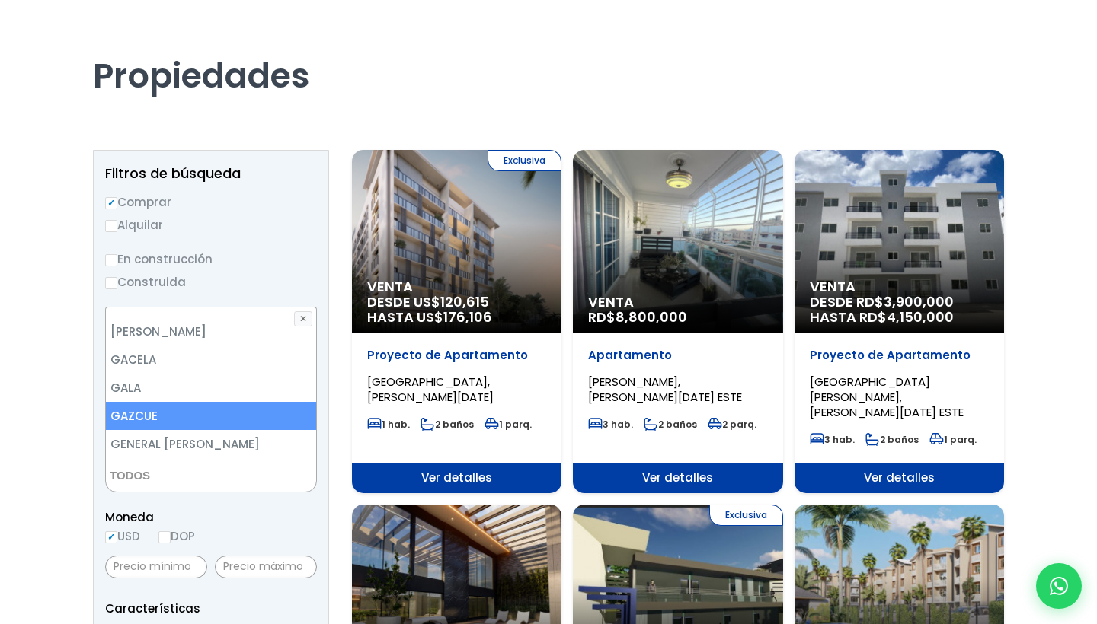
click at [167, 402] on li "GAZCUE" at bounding box center [211, 416] width 210 height 28
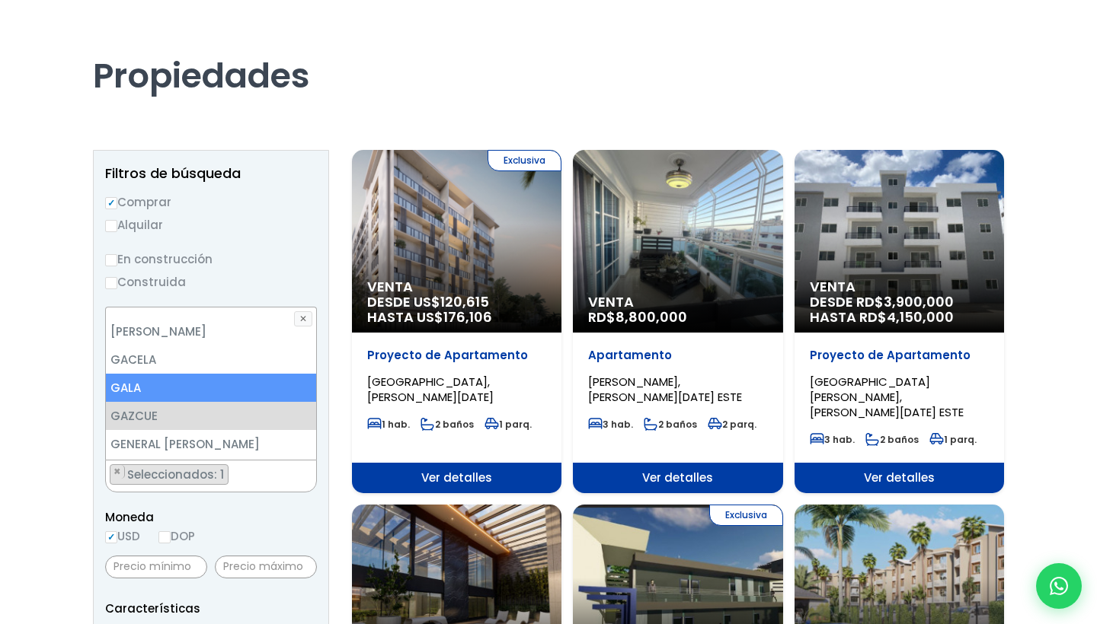
click at [153, 374] on li "GALA" at bounding box center [211, 388] width 210 height 28
select select "75"
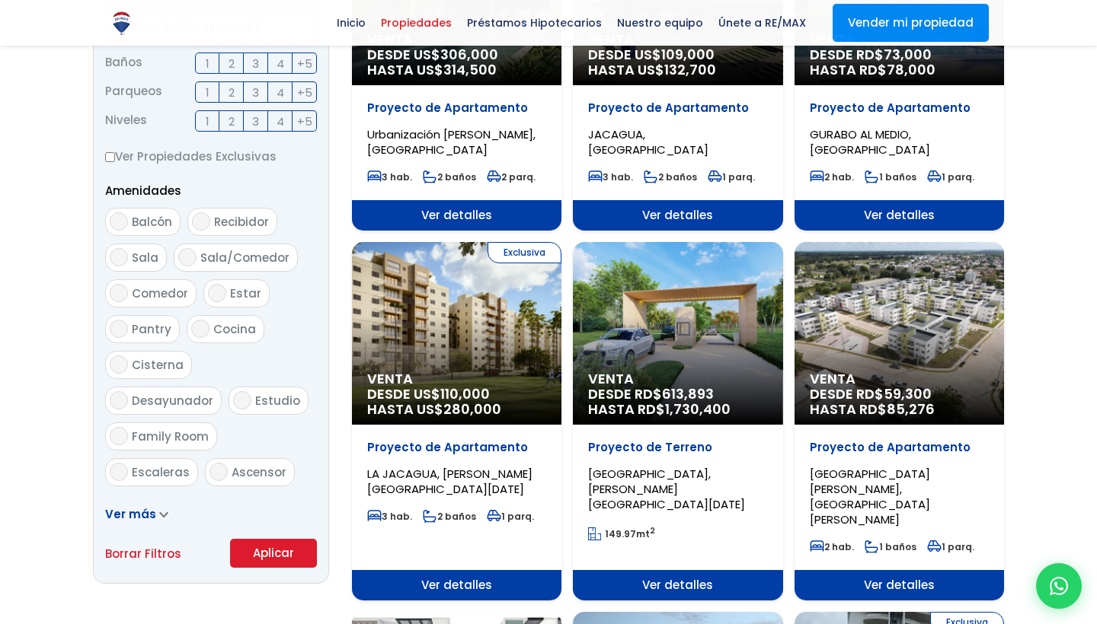
scroll to position [667, 0]
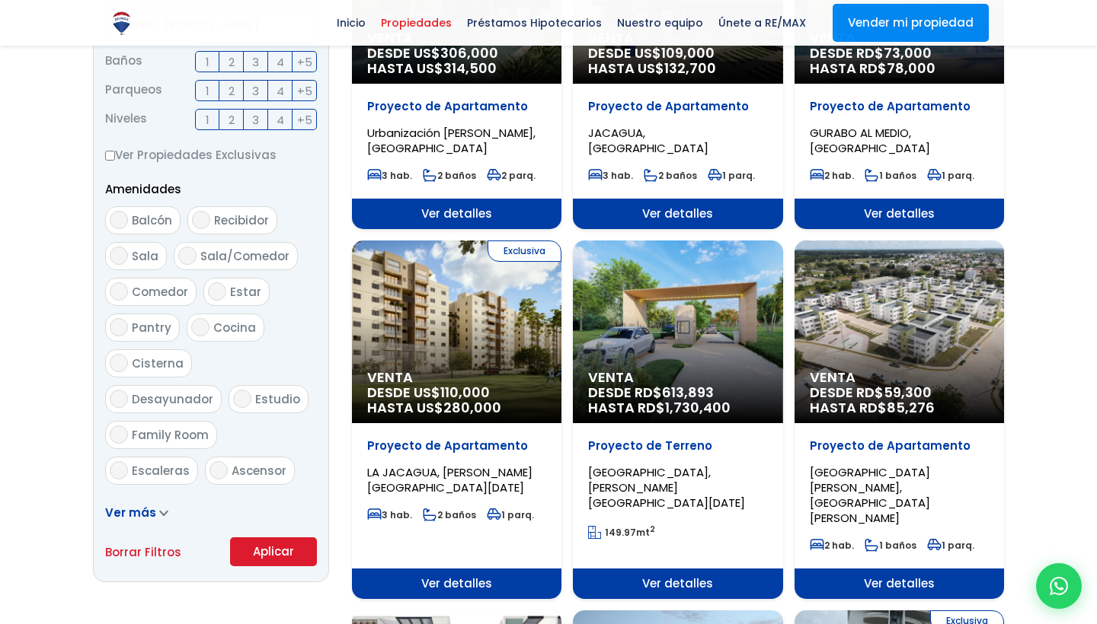
click at [271, 550] on button "Aplicar" at bounding box center [273, 552] width 87 height 29
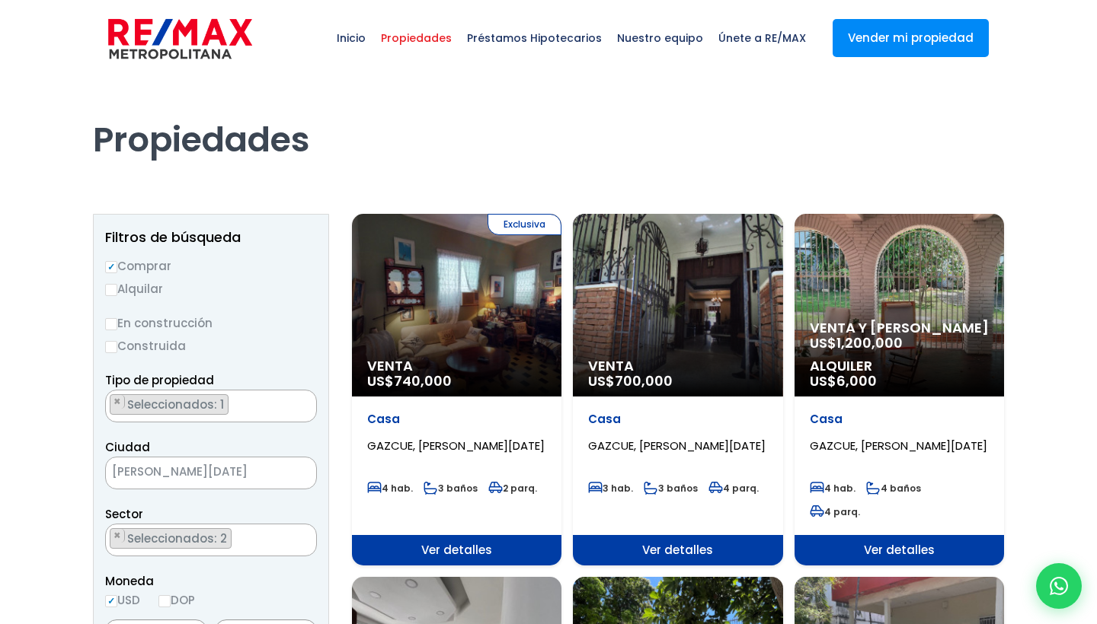
select select "75"
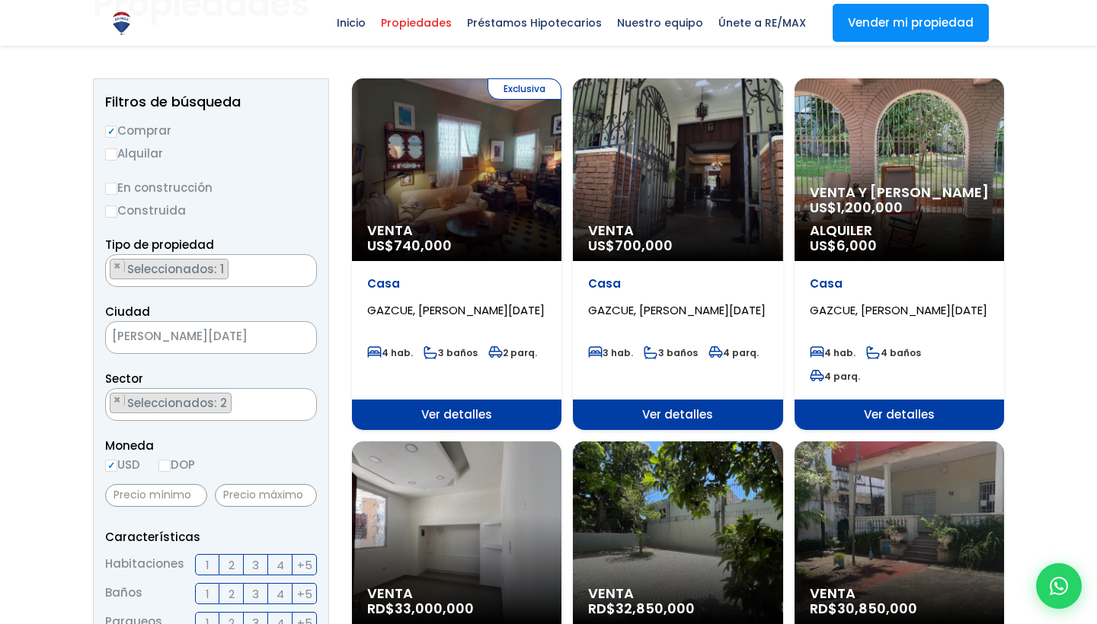
click at [462, 400] on span "Ver detalles" at bounding box center [456, 415] width 209 height 30
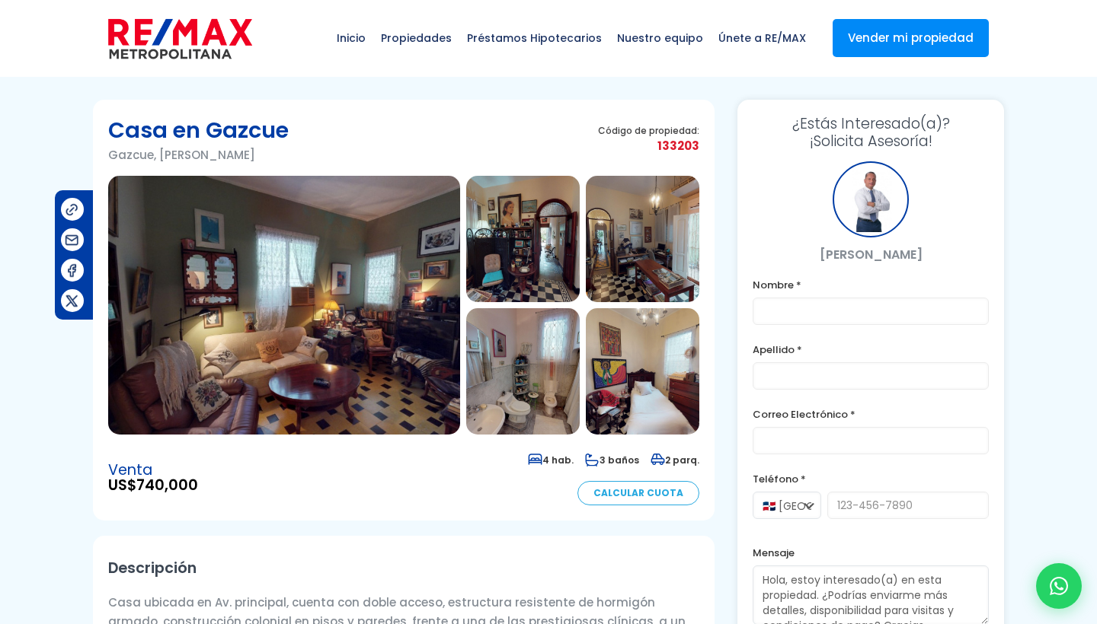
click at [326, 266] on img at bounding box center [284, 305] width 352 height 259
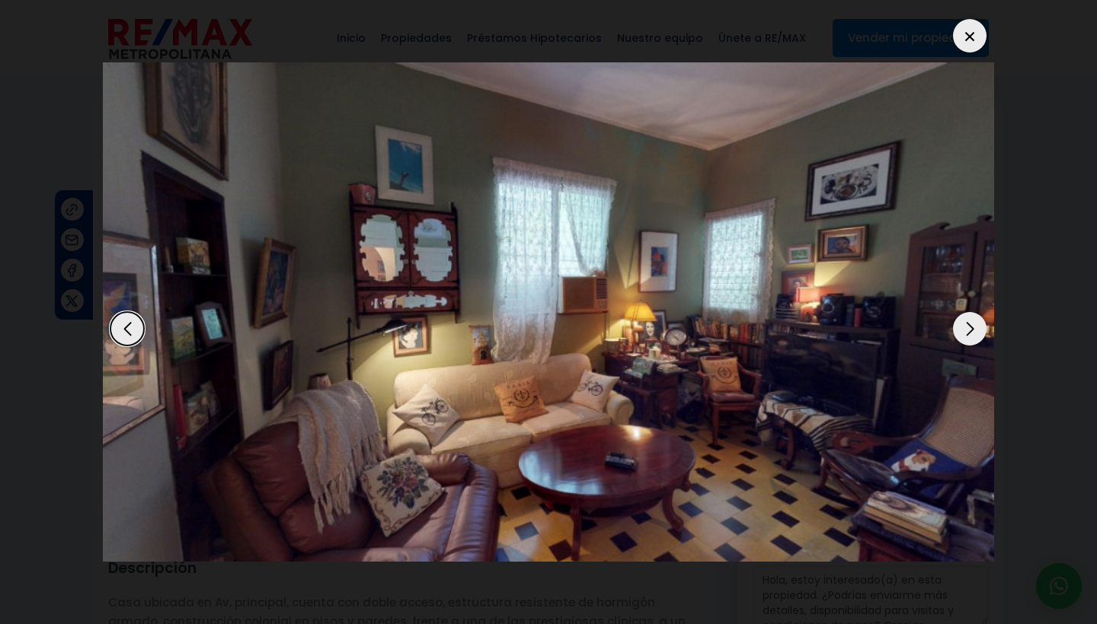
click at [966, 327] on div "Next slide" at bounding box center [970, 329] width 34 height 34
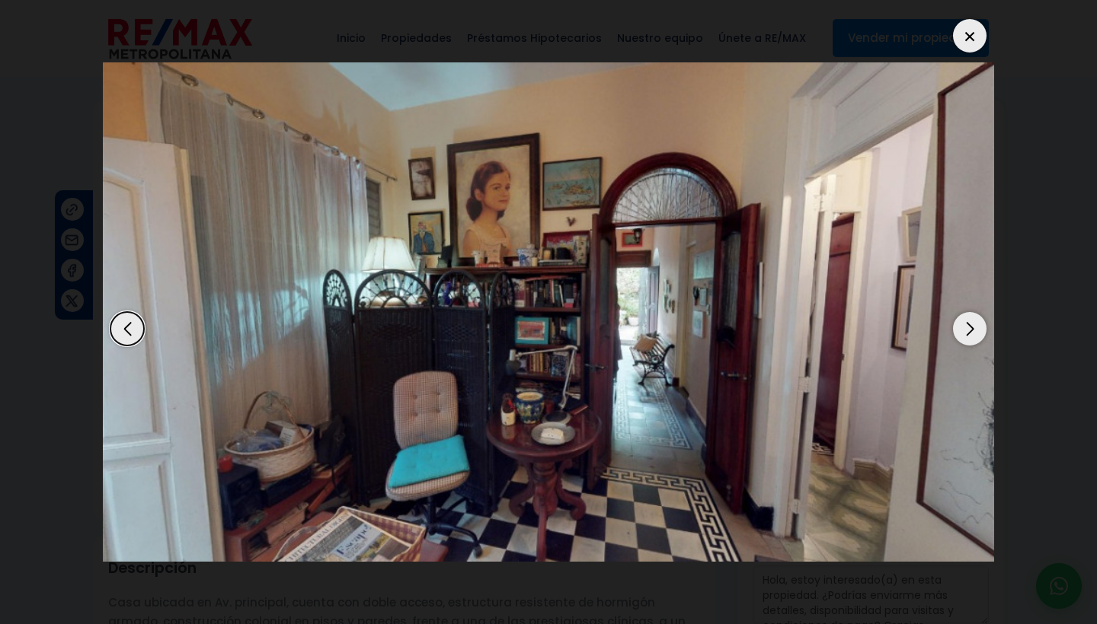
click at [966, 327] on div "Next slide" at bounding box center [970, 329] width 34 height 34
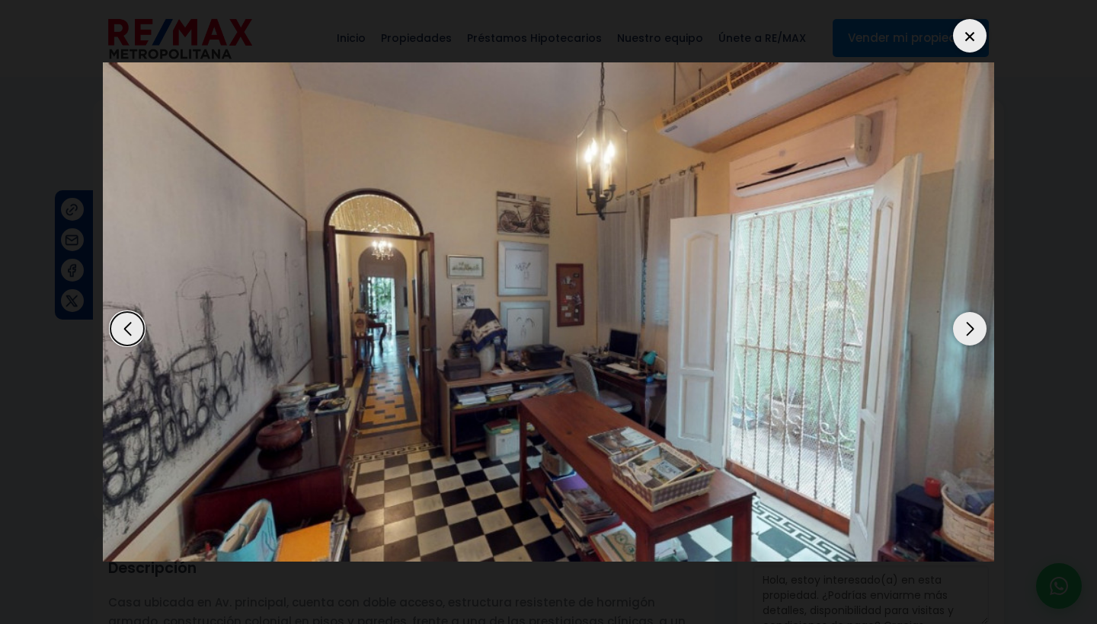
click at [966, 327] on div "Next slide" at bounding box center [970, 329] width 34 height 34
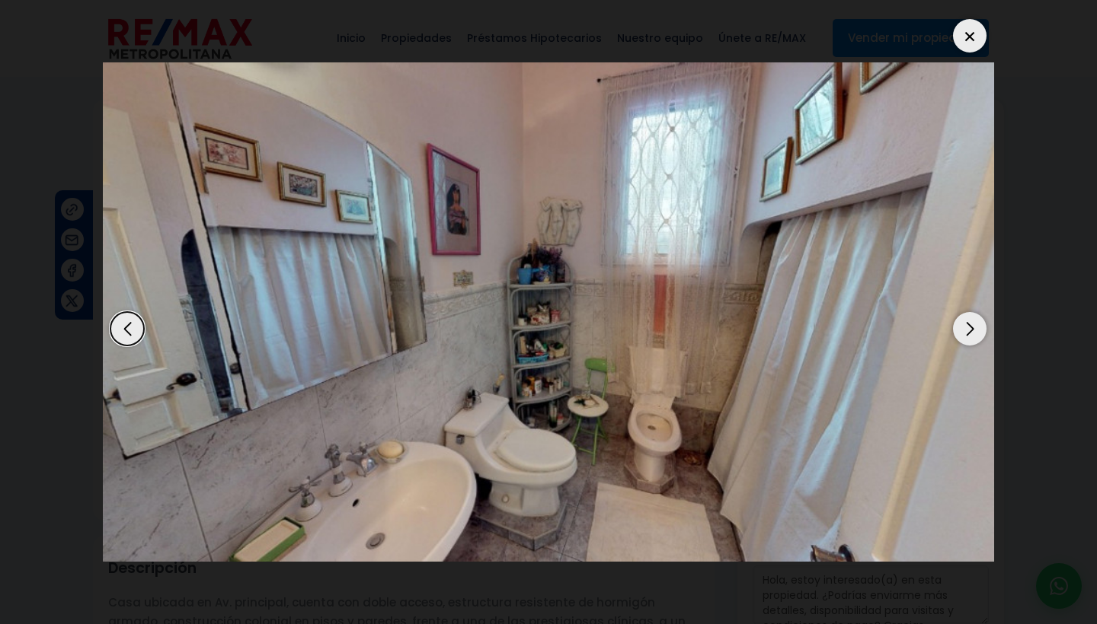
click at [966, 327] on div "Next slide" at bounding box center [970, 329] width 34 height 34
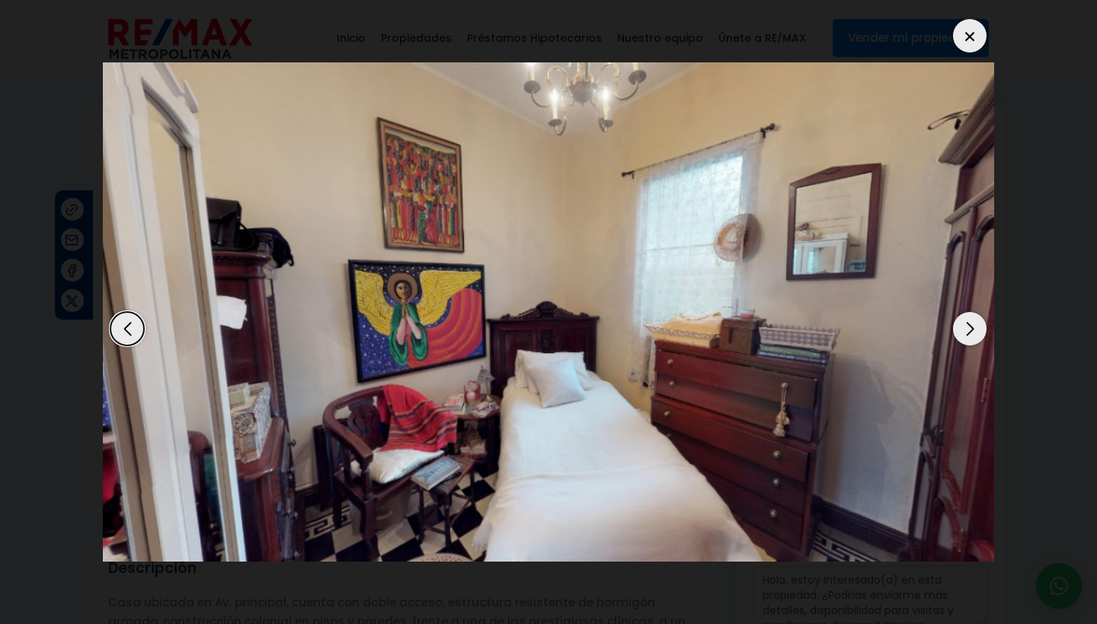
click at [966, 327] on div "Next slide" at bounding box center [970, 329] width 34 height 34
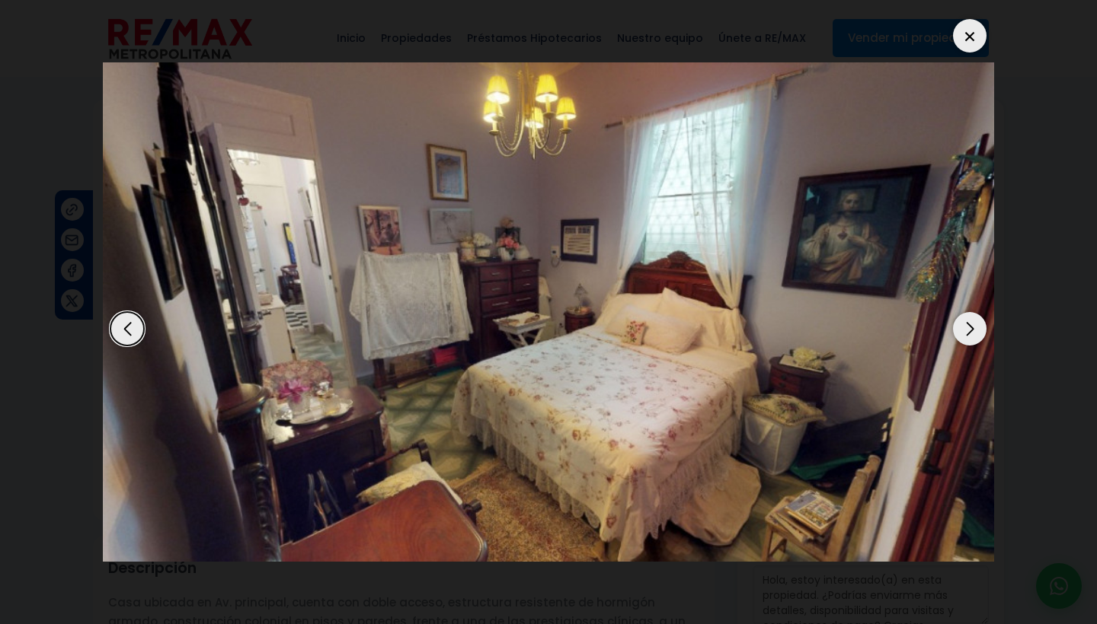
click at [966, 327] on div "Next slide" at bounding box center [970, 329] width 34 height 34
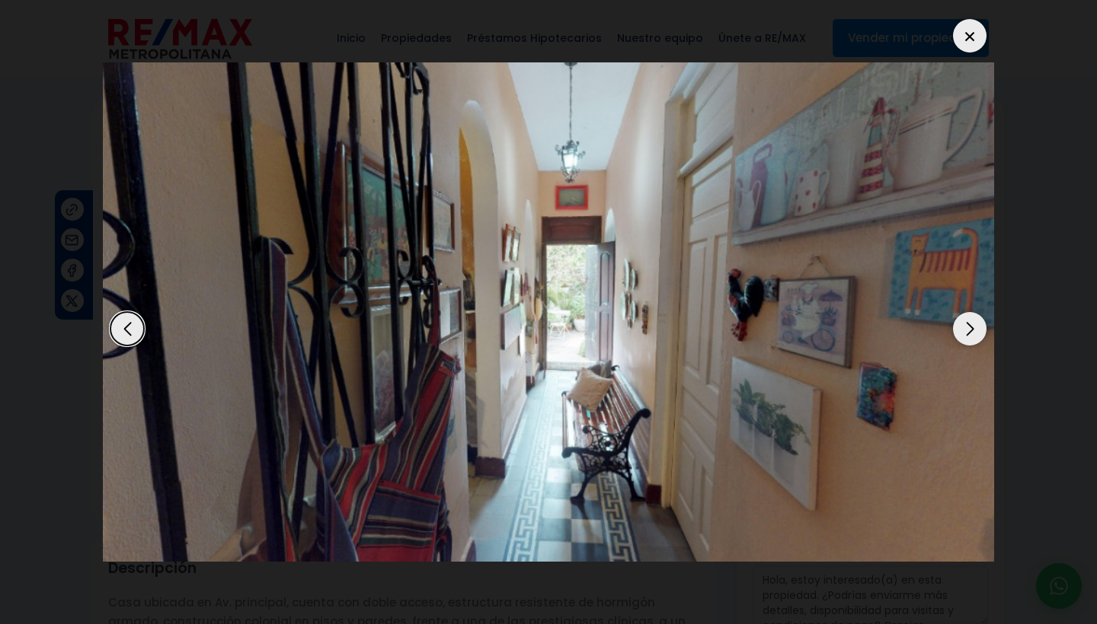
click at [966, 327] on div "Next slide" at bounding box center [970, 329] width 34 height 34
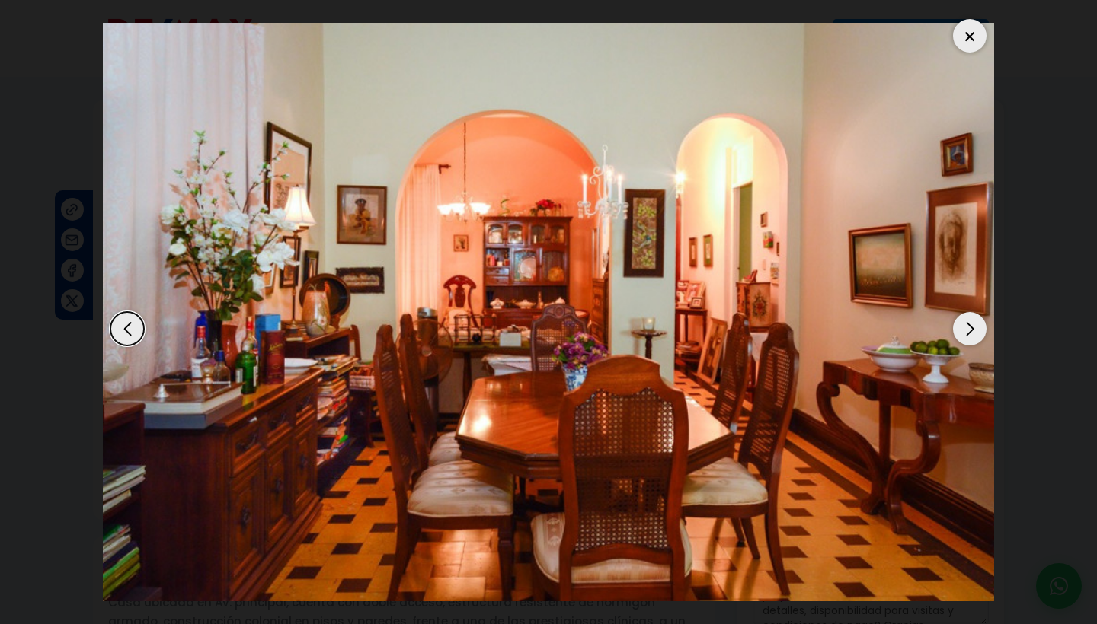
click at [966, 327] on div "Next slide" at bounding box center [970, 329] width 34 height 34
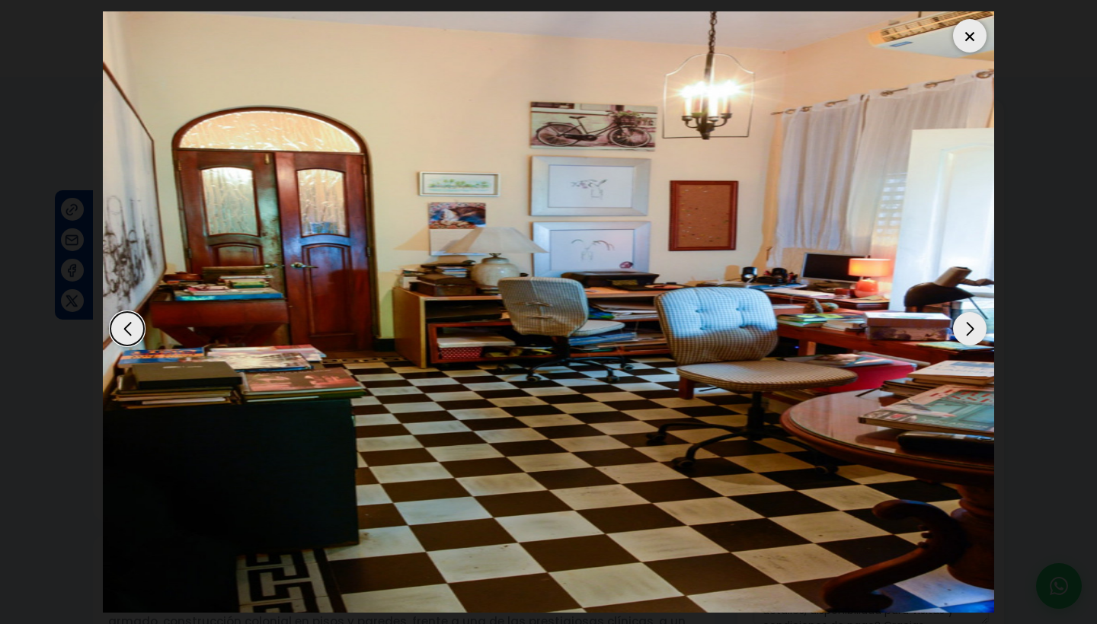
click at [966, 327] on div "Next slide" at bounding box center [970, 329] width 34 height 34
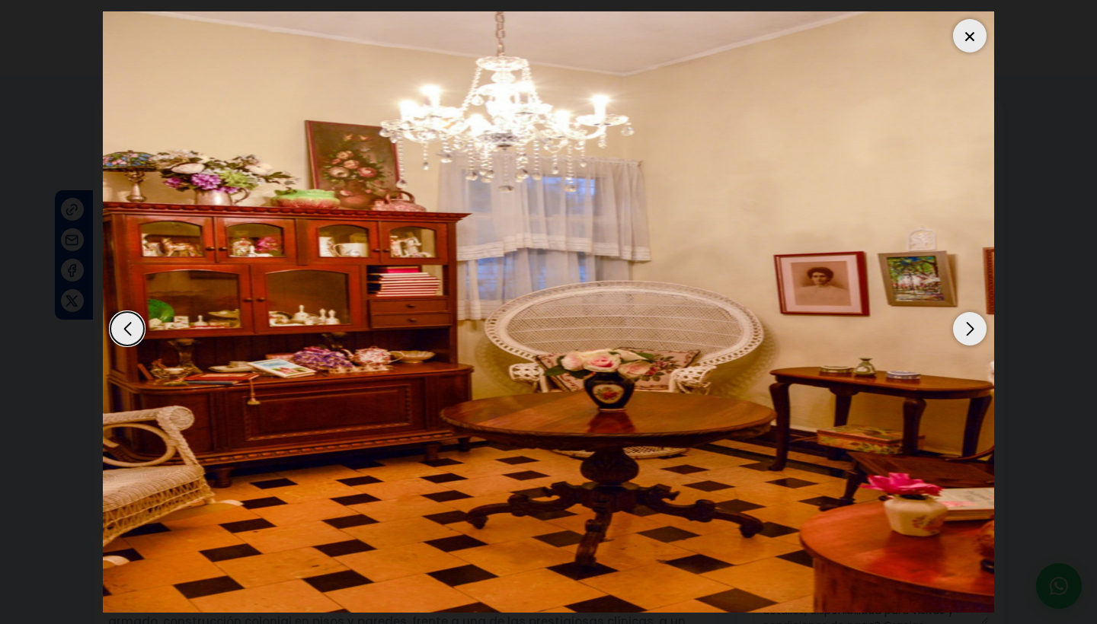
click at [966, 327] on div "Next slide" at bounding box center [970, 329] width 34 height 34
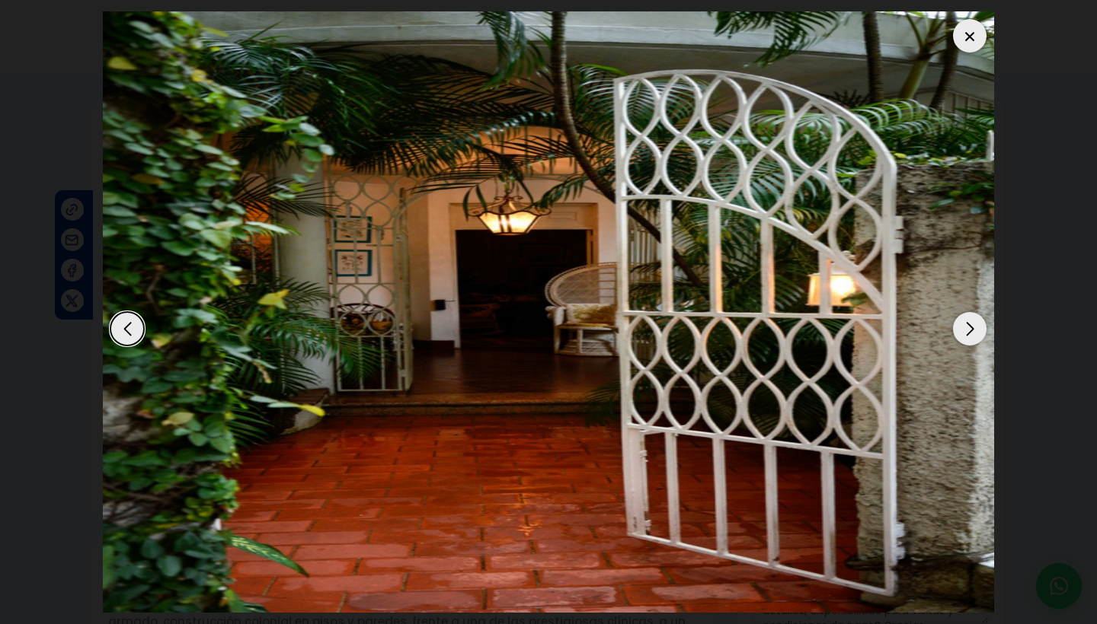
click at [966, 327] on div "Next slide" at bounding box center [970, 329] width 34 height 34
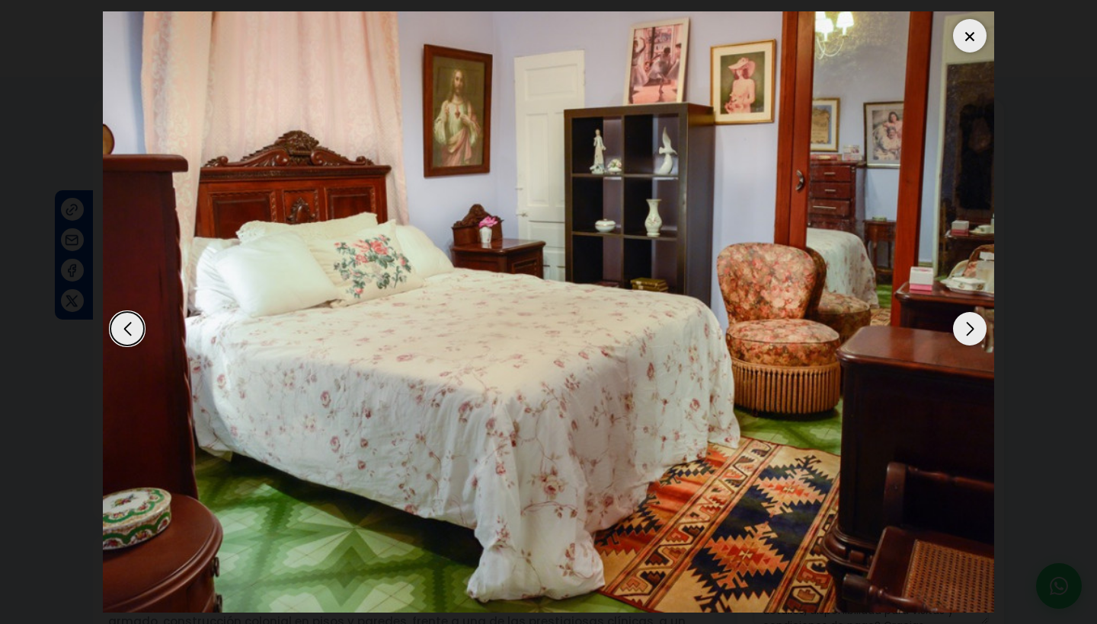
click at [966, 327] on div "Next slide" at bounding box center [970, 329] width 34 height 34
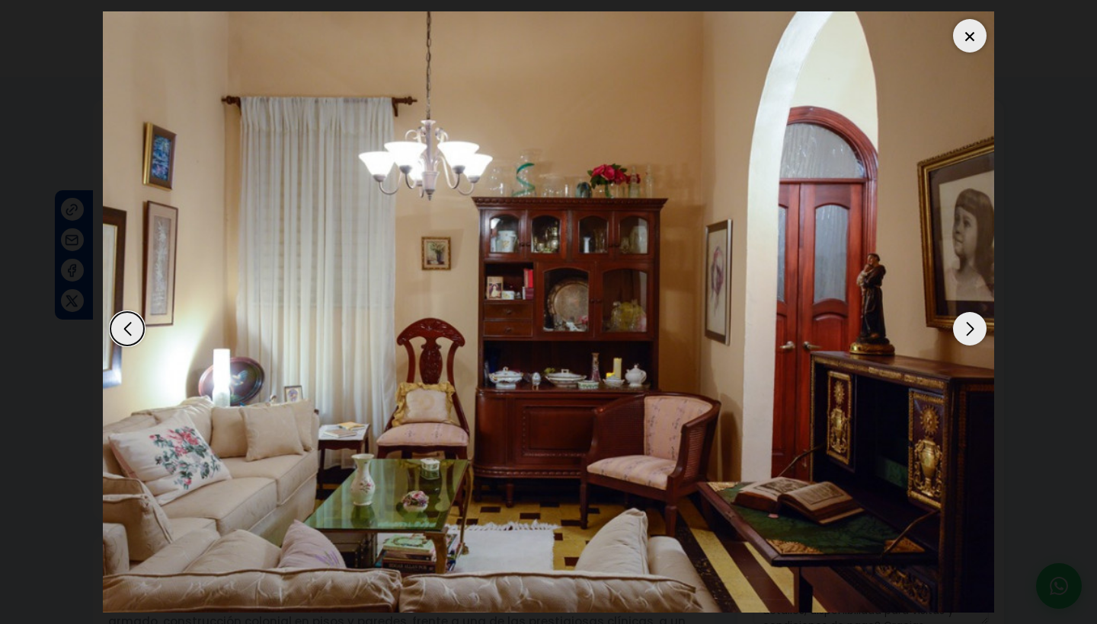
click at [966, 327] on div "Next slide" at bounding box center [970, 329] width 34 height 34
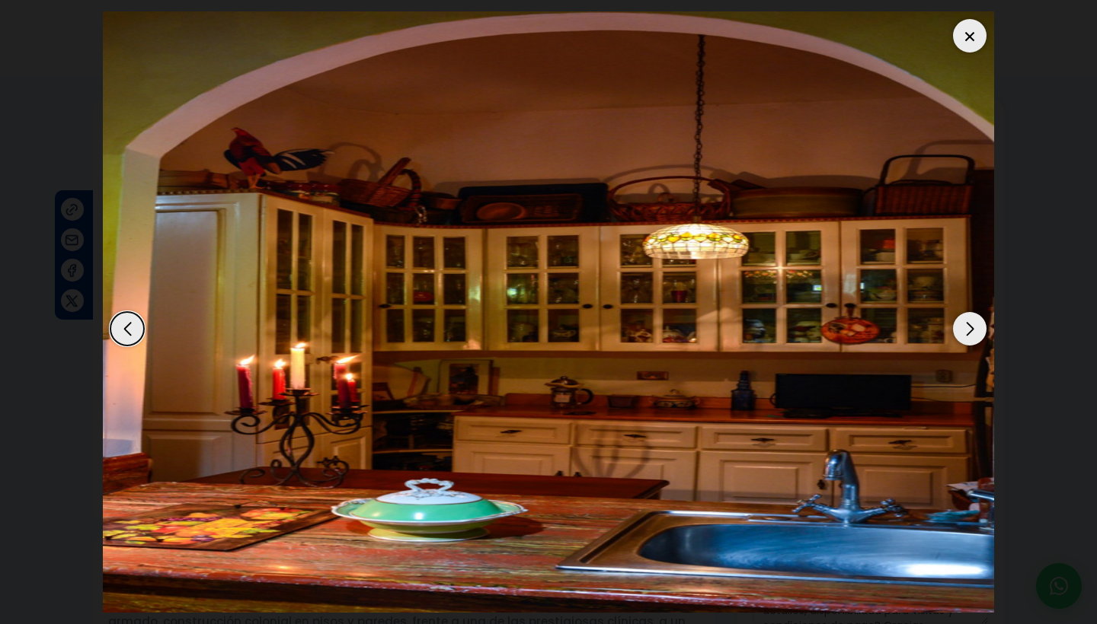
click at [966, 327] on div "Next slide" at bounding box center [970, 329] width 34 height 34
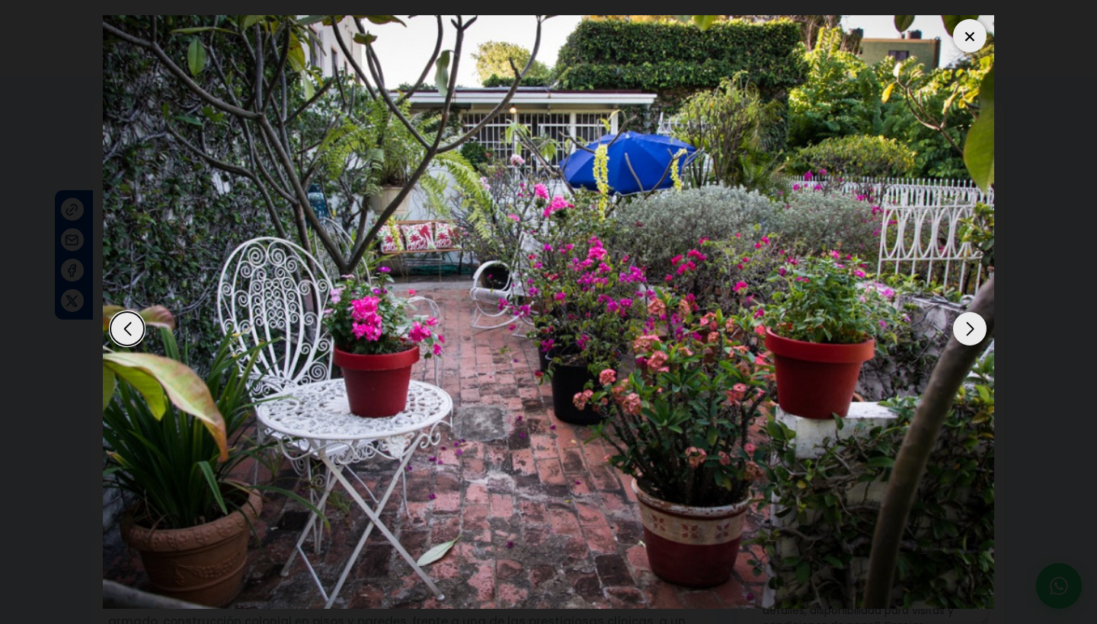
click at [966, 327] on div "Next slide" at bounding box center [970, 329] width 34 height 34
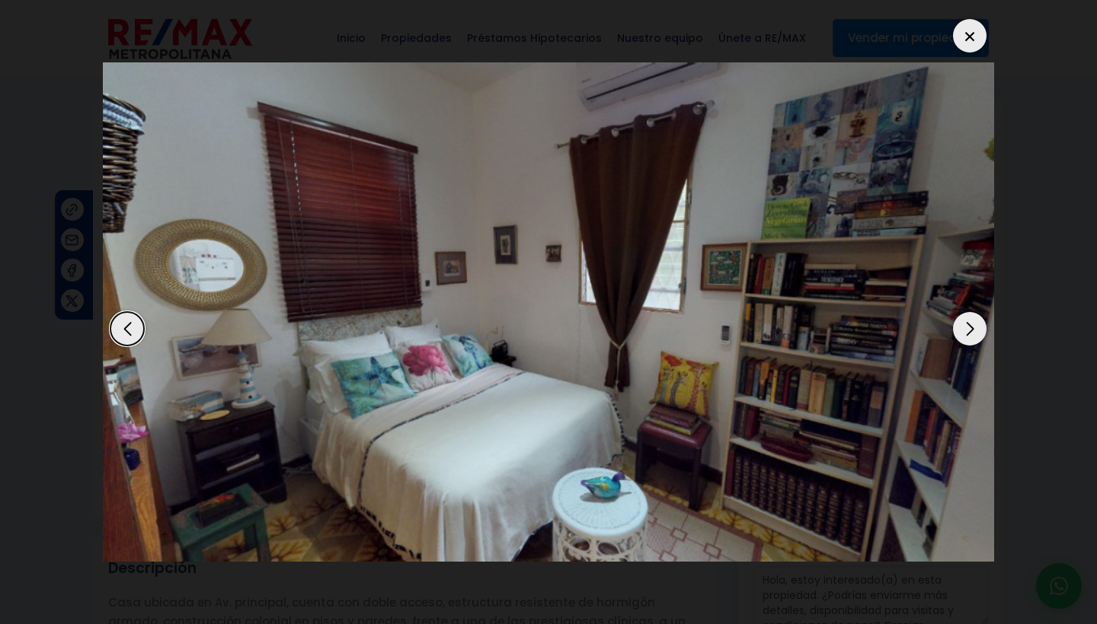
click at [966, 327] on div "Next slide" at bounding box center [970, 329] width 34 height 34
click at [957, 326] on div "Next slide" at bounding box center [970, 329] width 34 height 34
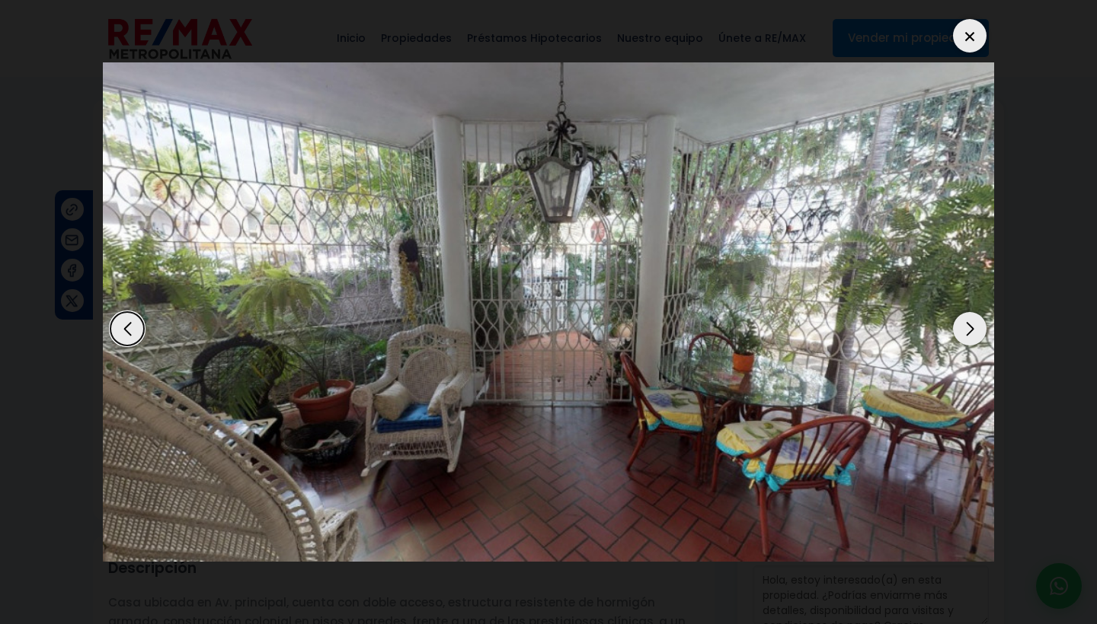
click at [552, 246] on img "17 / 20" at bounding box center [548, 312] width 891 height 500
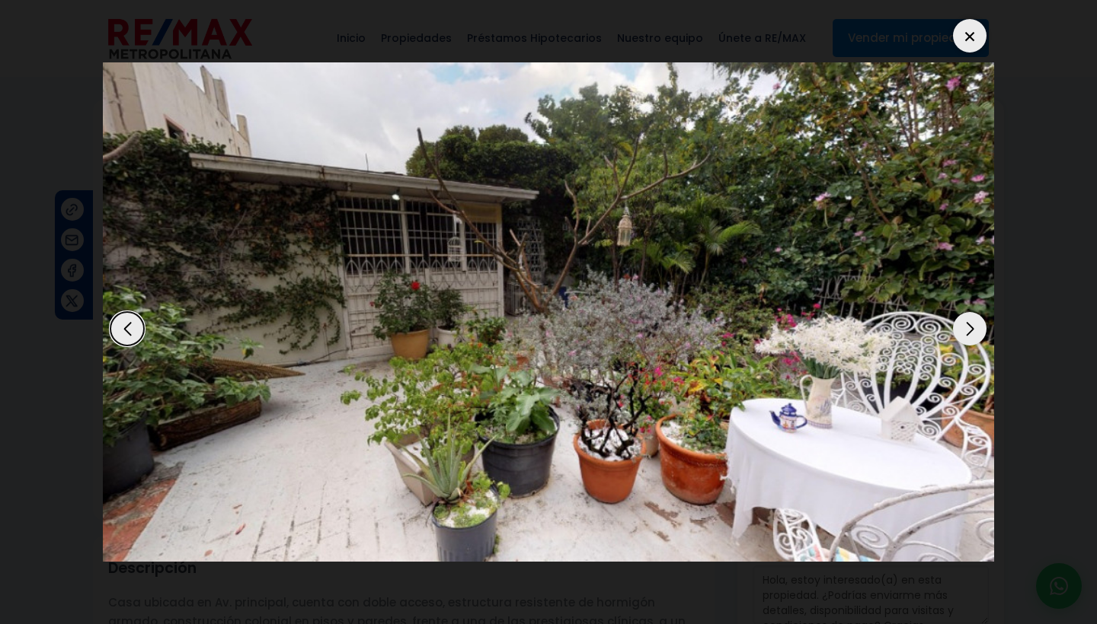
click at [967, 327] on div "Next slide" at bounding box center [970, 329] width 34 height 34
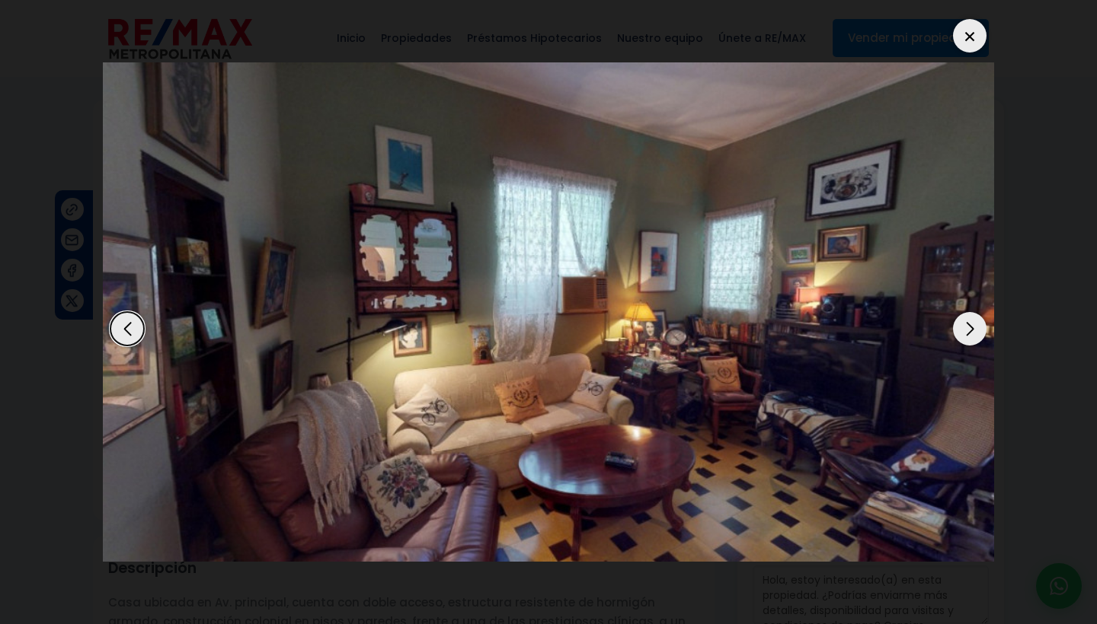
click at [967, 327] on div "Next slide" at bounding box center [970, 329] width 34 height 34
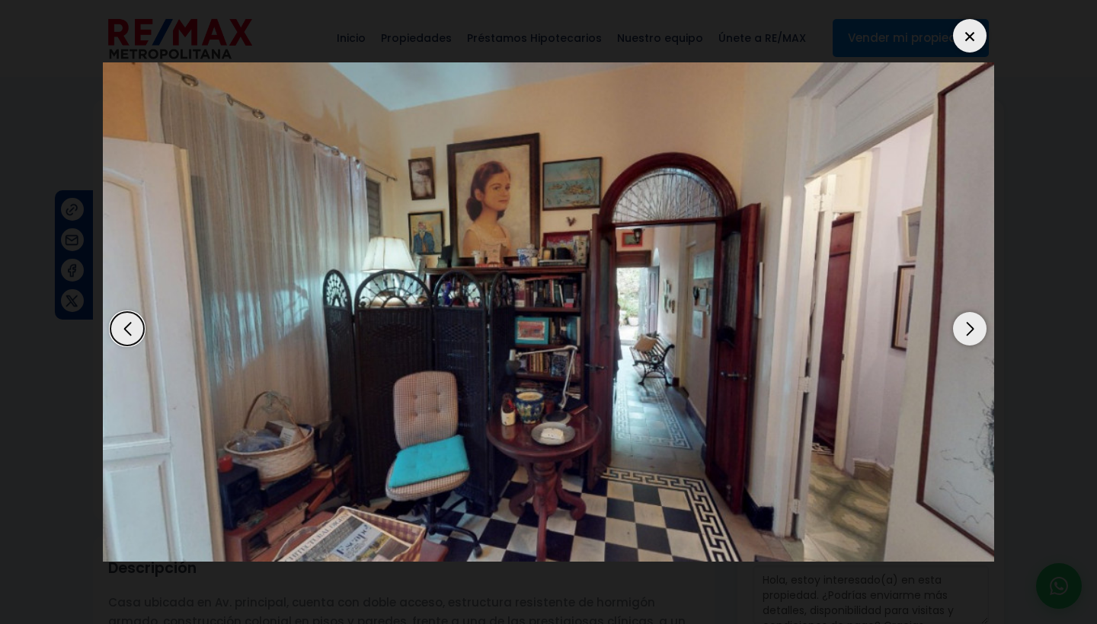
click at [967, 327] on div "Next slide" at bounding box center [970, 329] width 34 height 34
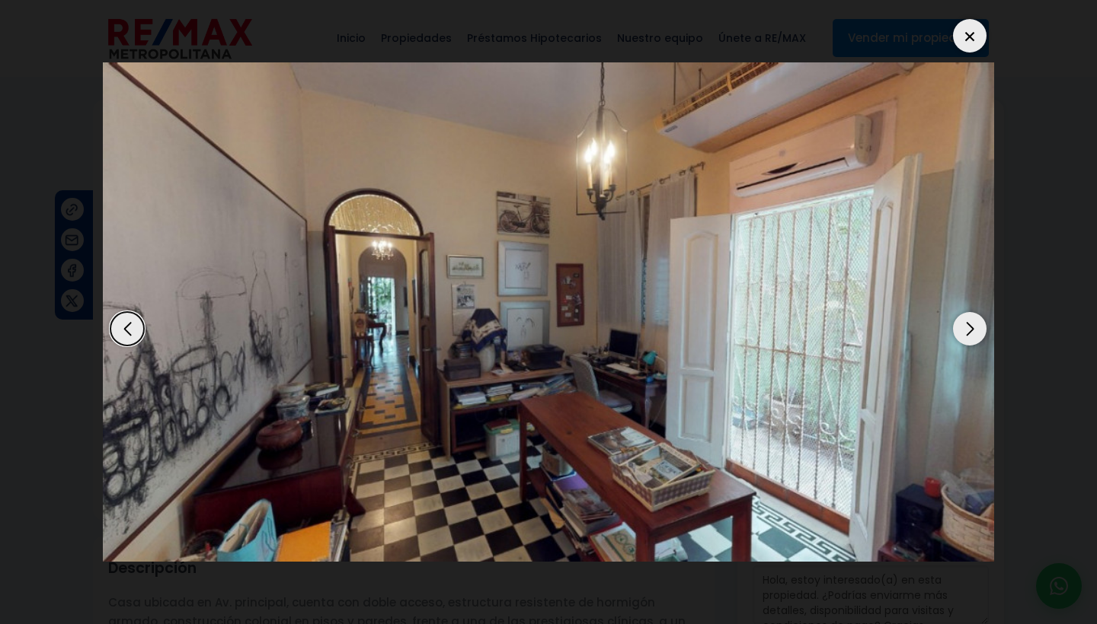
click at [967, 327] on div "Next slide" at bounding box center [970, 329] width 34 height 34
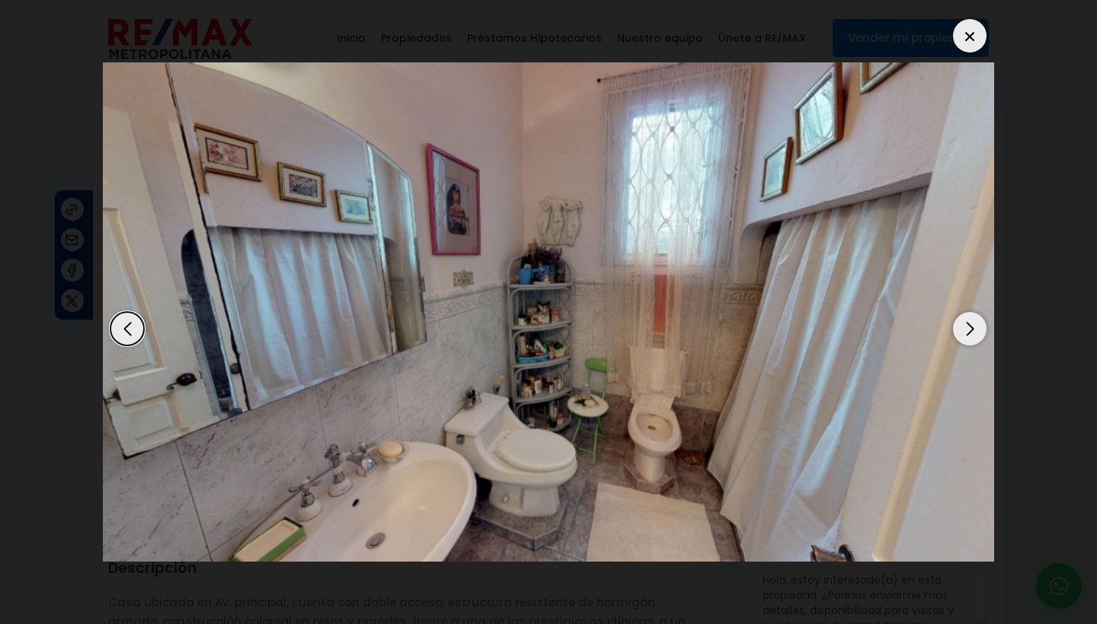
click at [967, 327] on div "Next slide" at bounding box center [970, 329] width 34 height 34
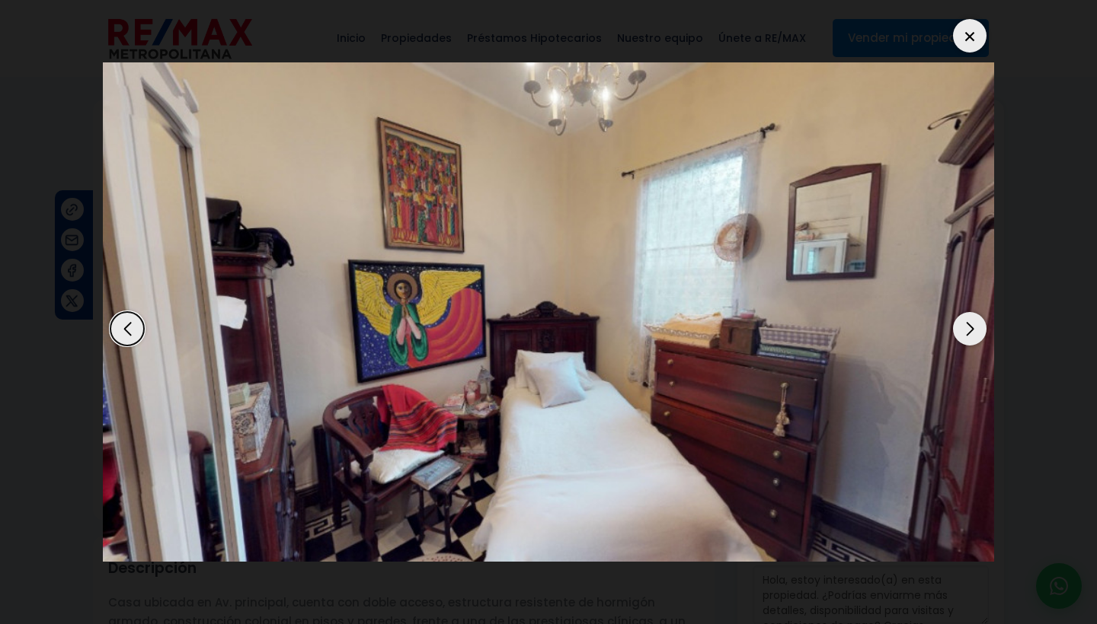
click at [967, 327] on div "Next slide" at bounding box center [970, 329] width 34 height 34
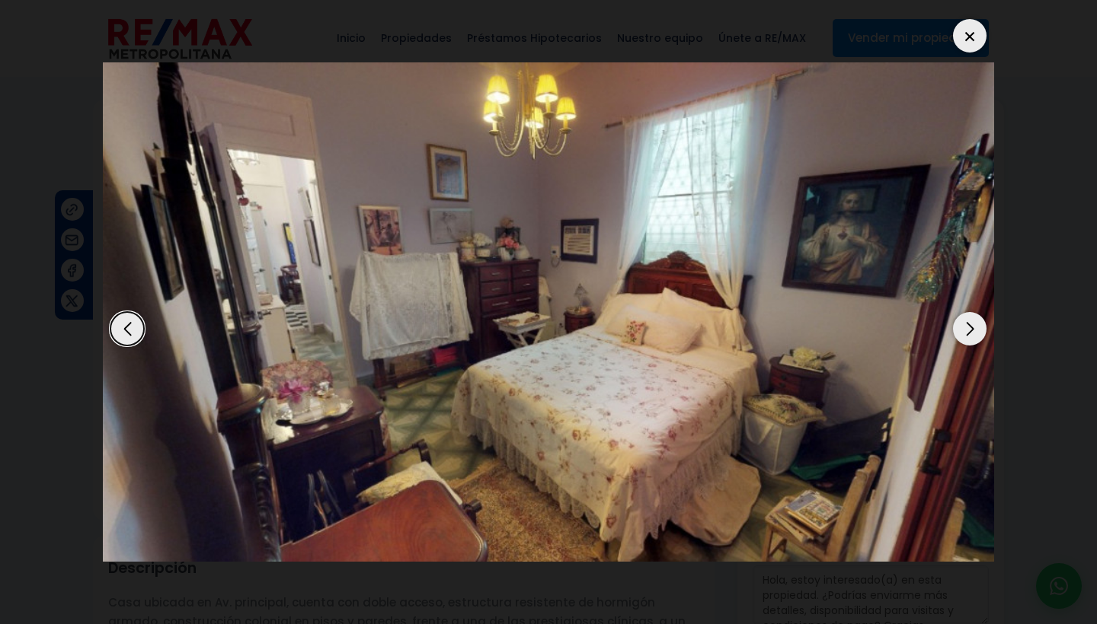
click at [967, 327] on div "Next slide" at bounding box center [970, 329] width 34 height 34
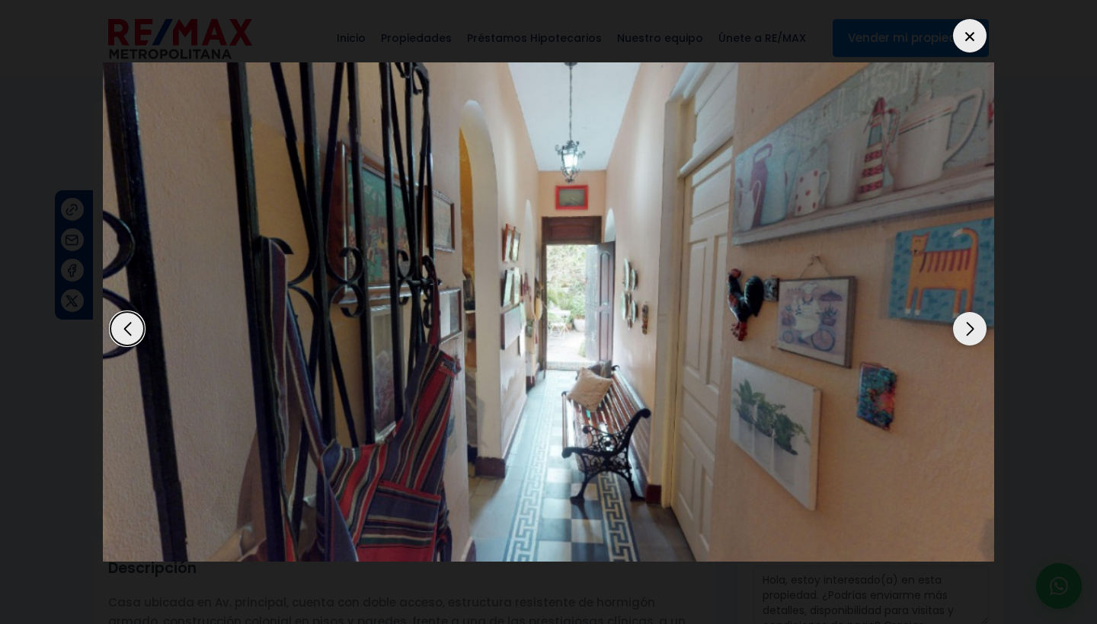
click at [967, 327] on div "Next slide" at bounding box center [970, 329] width 34 height 34
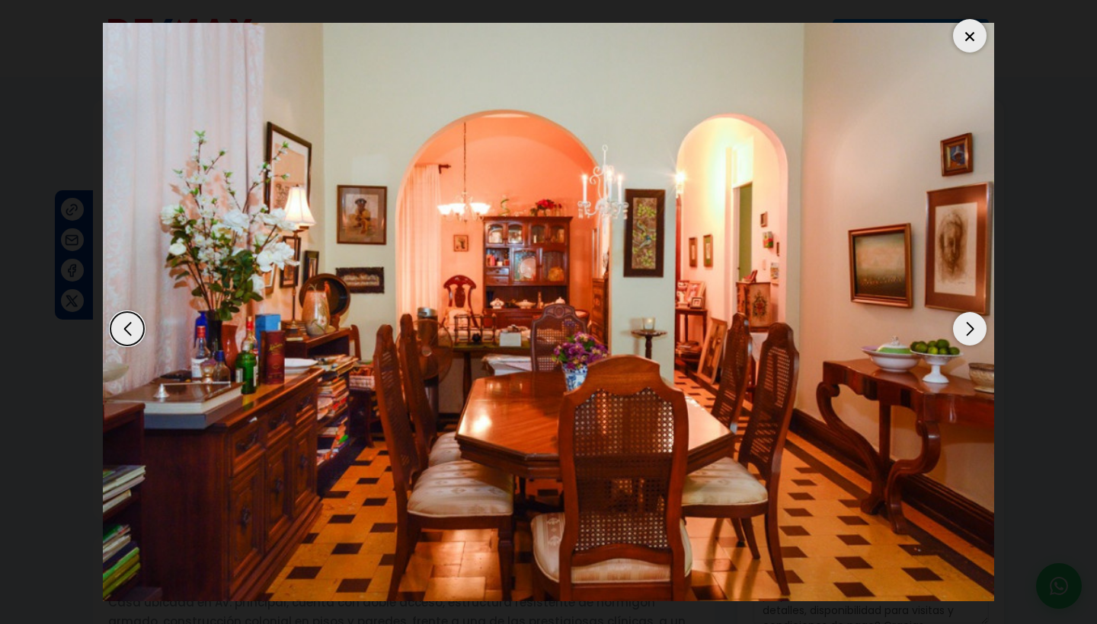
click at [967, 327] on div "Next slide" at bounding box center [970, 329] width 34 height 34
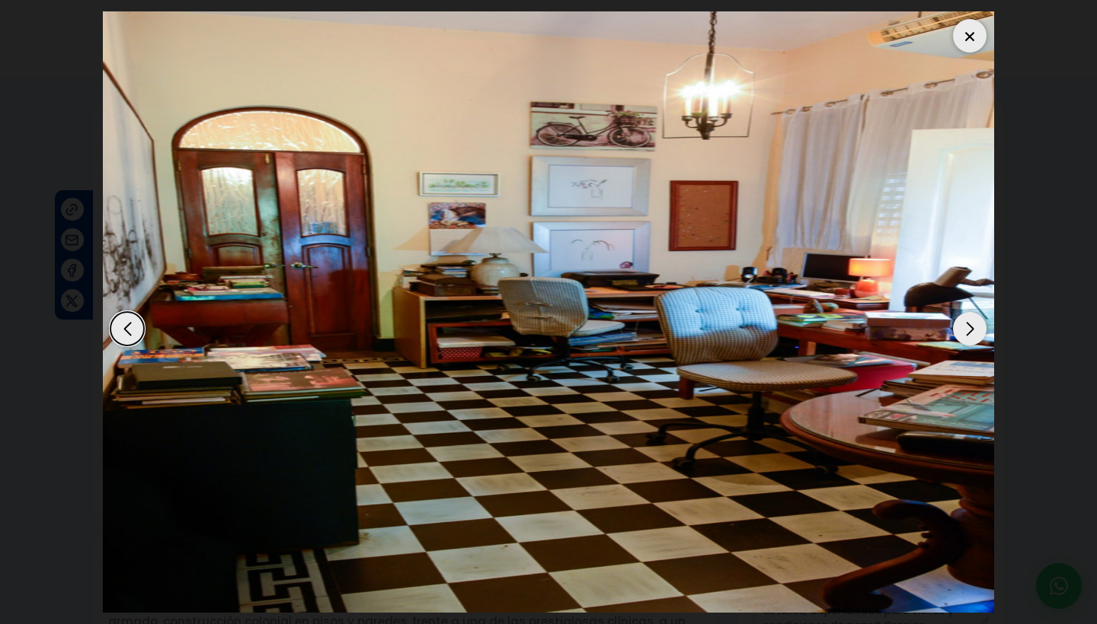
click at [967, 327] on div "Next slide" at bounding box center [970, 329] width 34 height 34
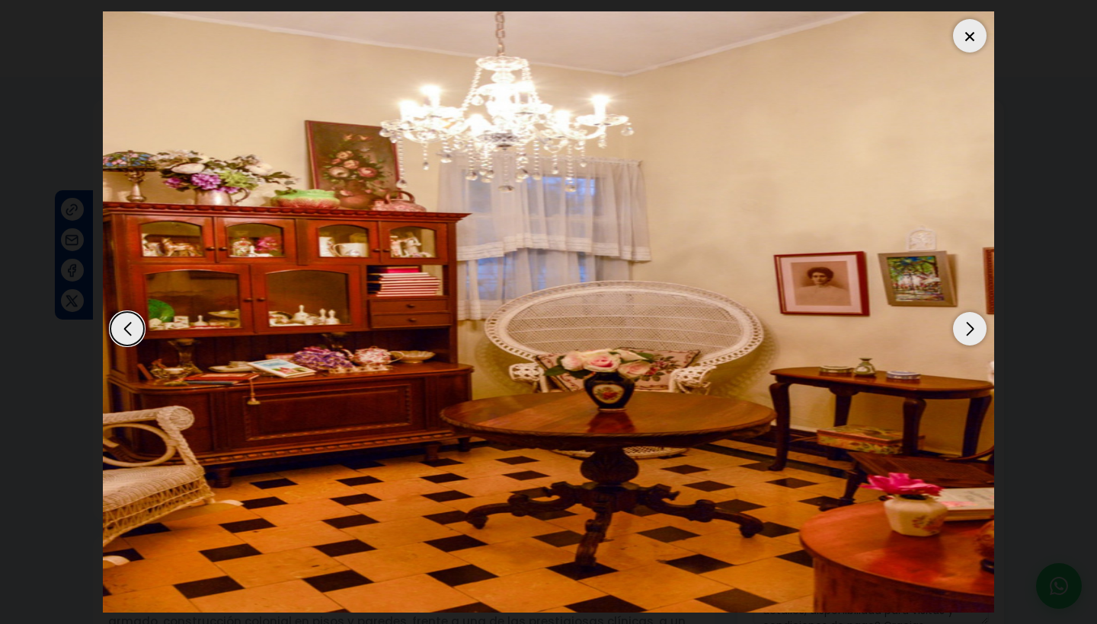
click at [967, 327] on div "Next slide" at bounding box center [970, 329] width 34 height 34
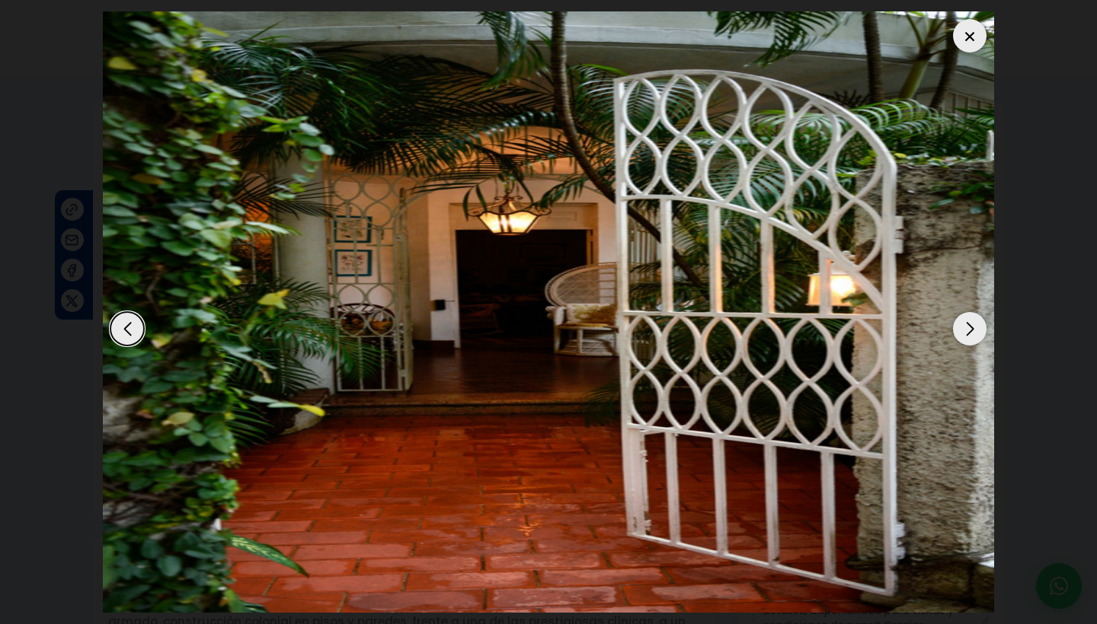
click at [967, 327] on div "Next slide" at bounding box center [970, 329] width 34 height 34
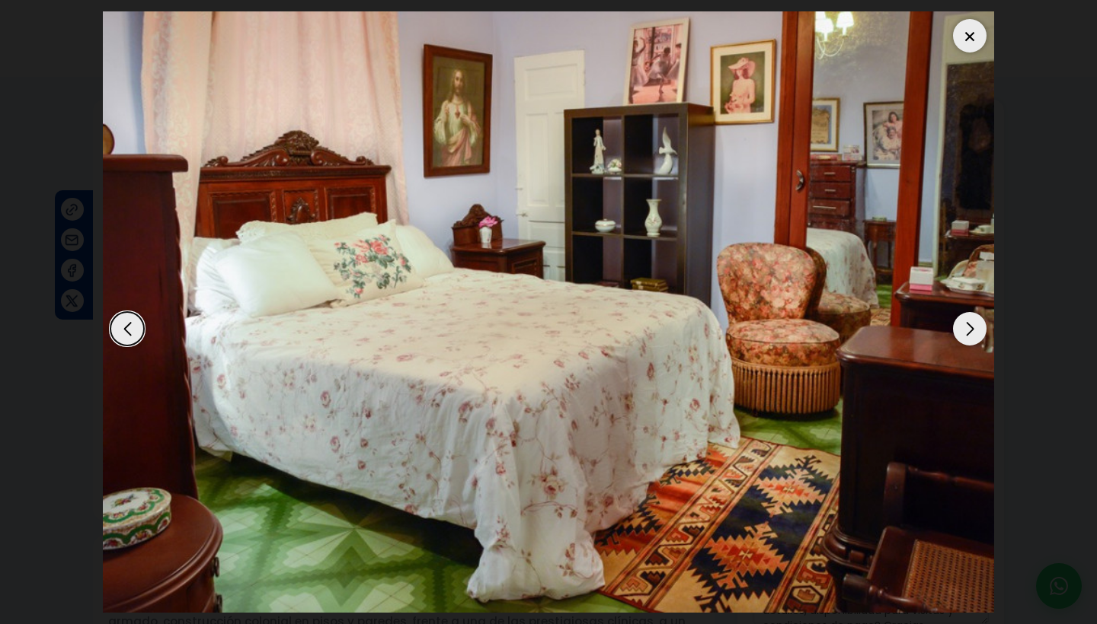
click at [967, 327] on div "Next slide" at bounding box center [970, 329] width 34 height 34
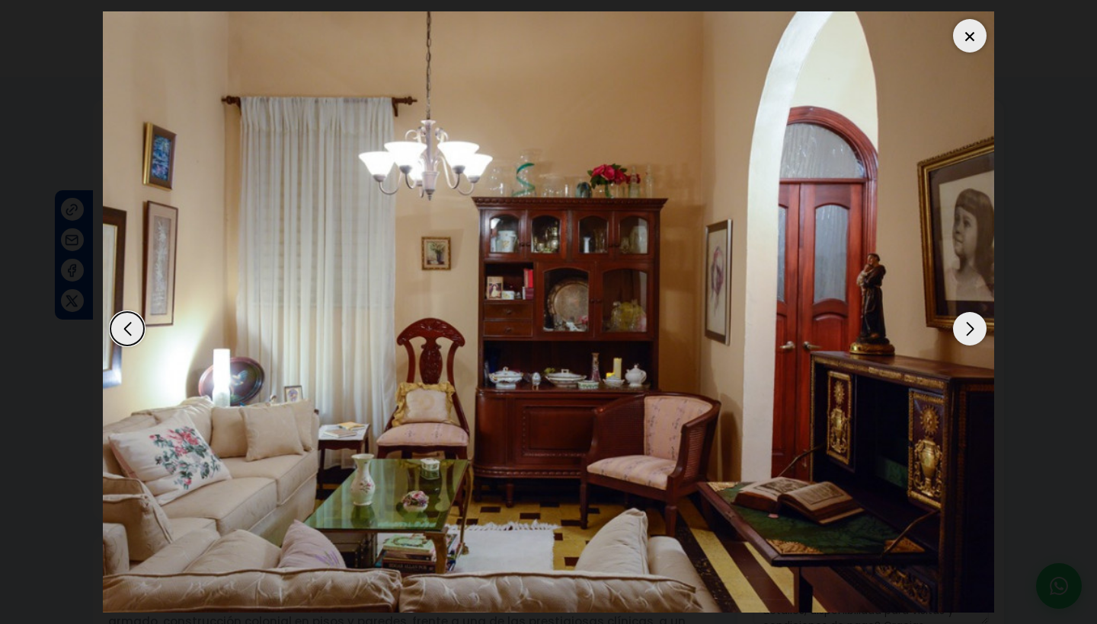
click at [117, 336] on div "Previous slide" at bounding box center [127, 329] width 34 height 34
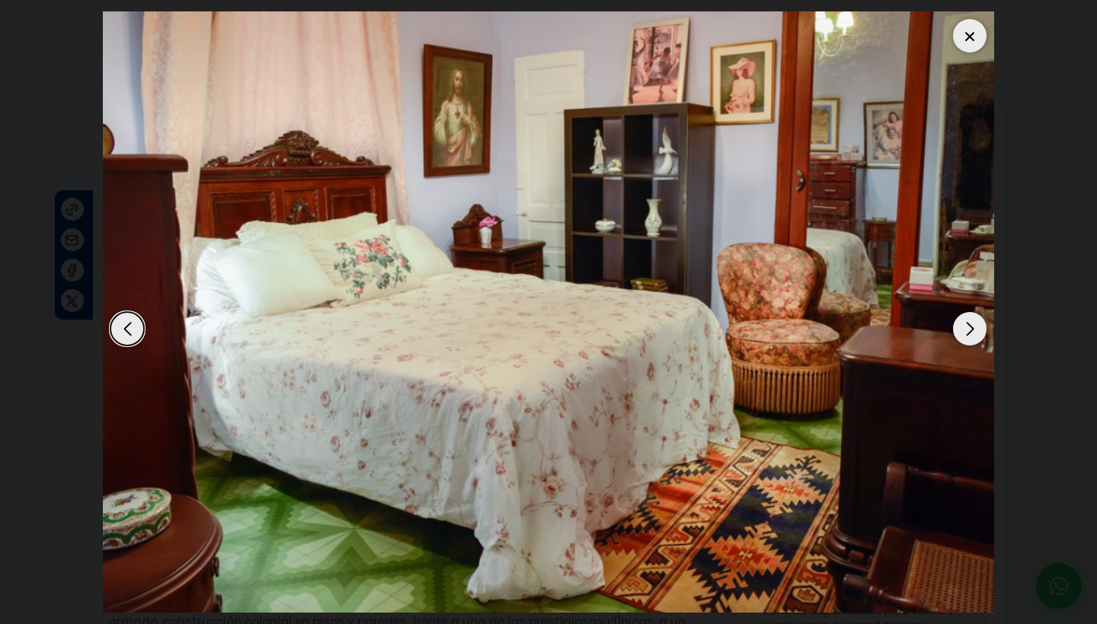
click at [970, 334] on div "Next slide" at bounding box center [970, 329] width 34 height 34
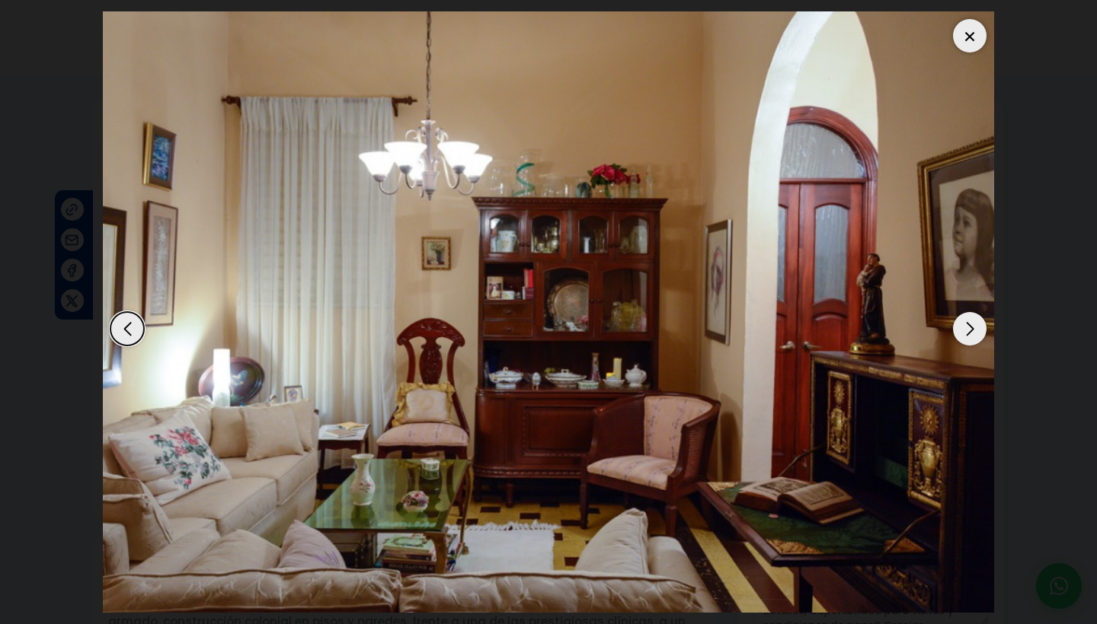
click at [970, 334] on div "Next slide" at bounding box center [970, 329] width 34 height 34
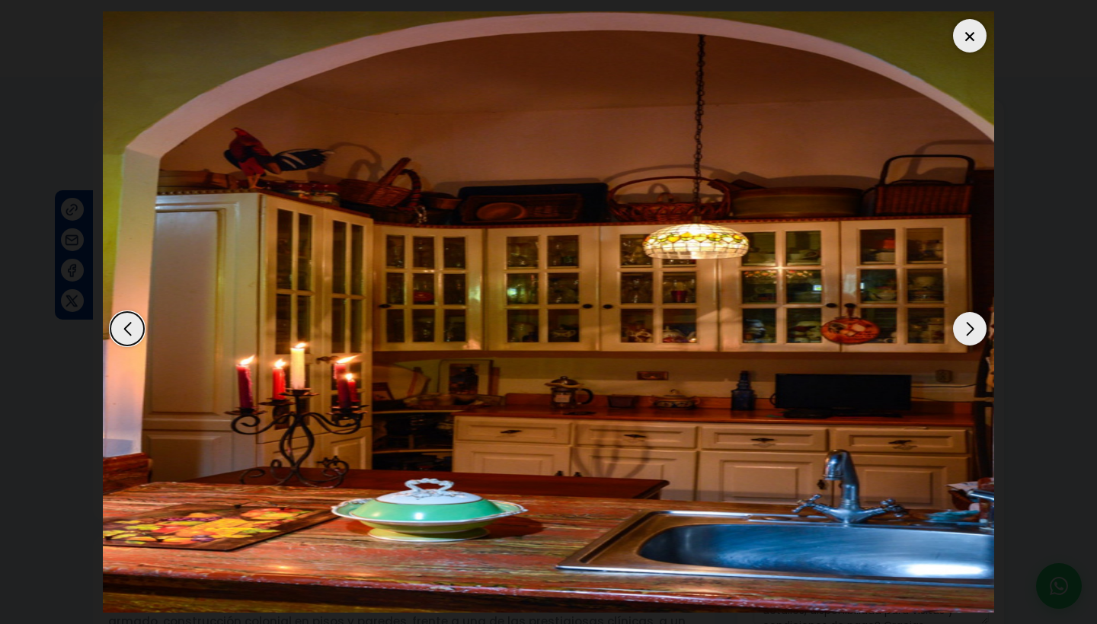
click at [970, 334] on div "Next slide" at bounding box center [970, 329] width 34 height 34
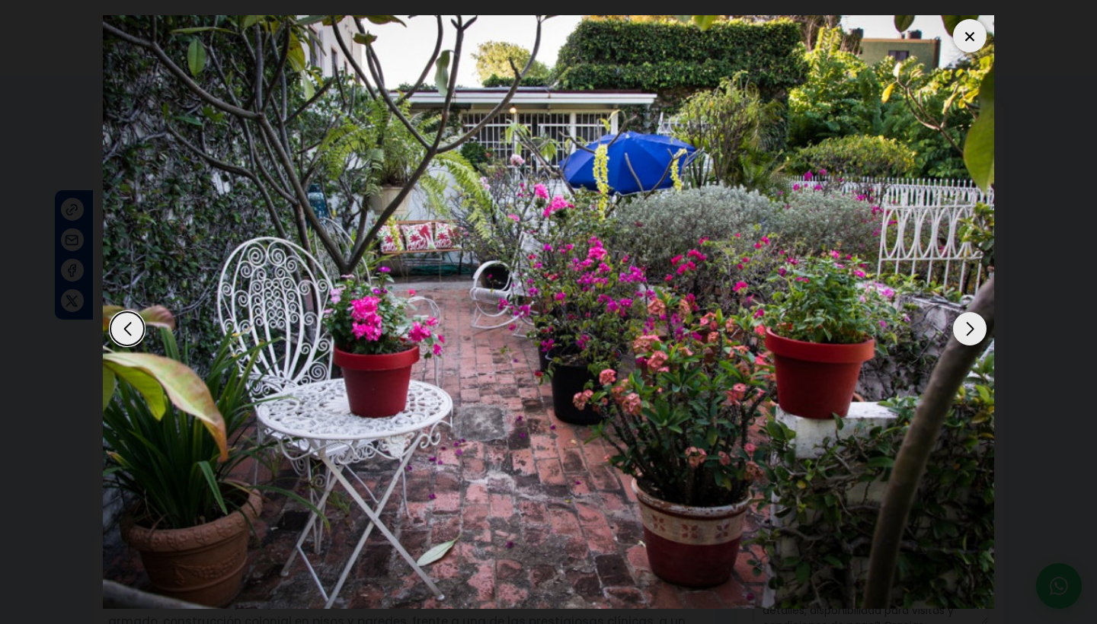
click at [970, 334] on div "Next slide" at bounding box center [970, 329] width 34 height 34
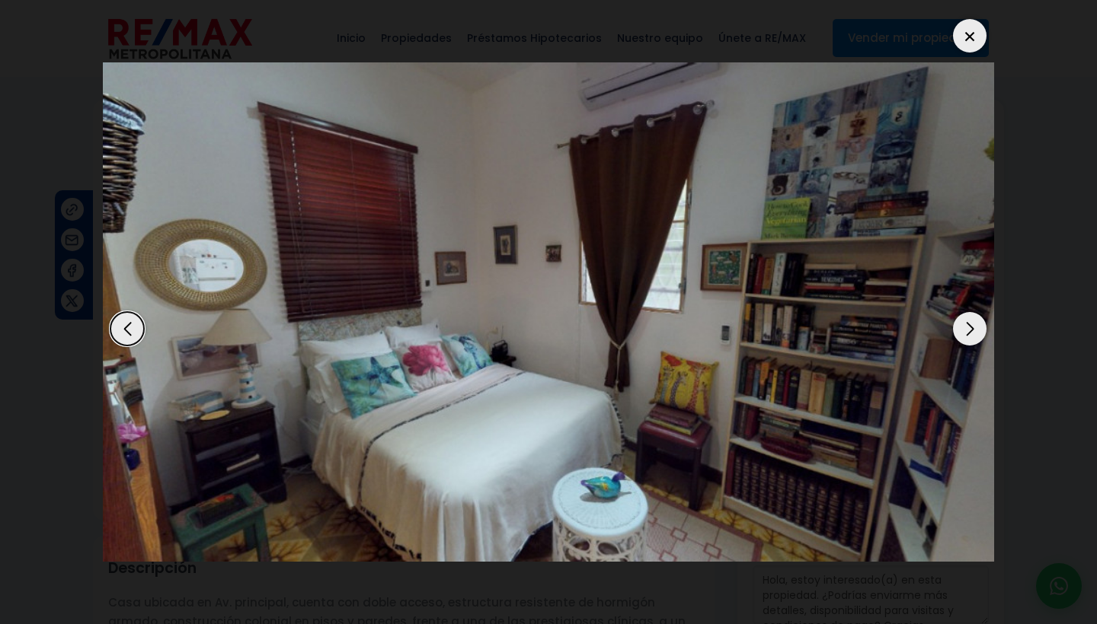
click at [970, 334] on div "Next slide" at bounding box center [970, 329] width 34 height 34
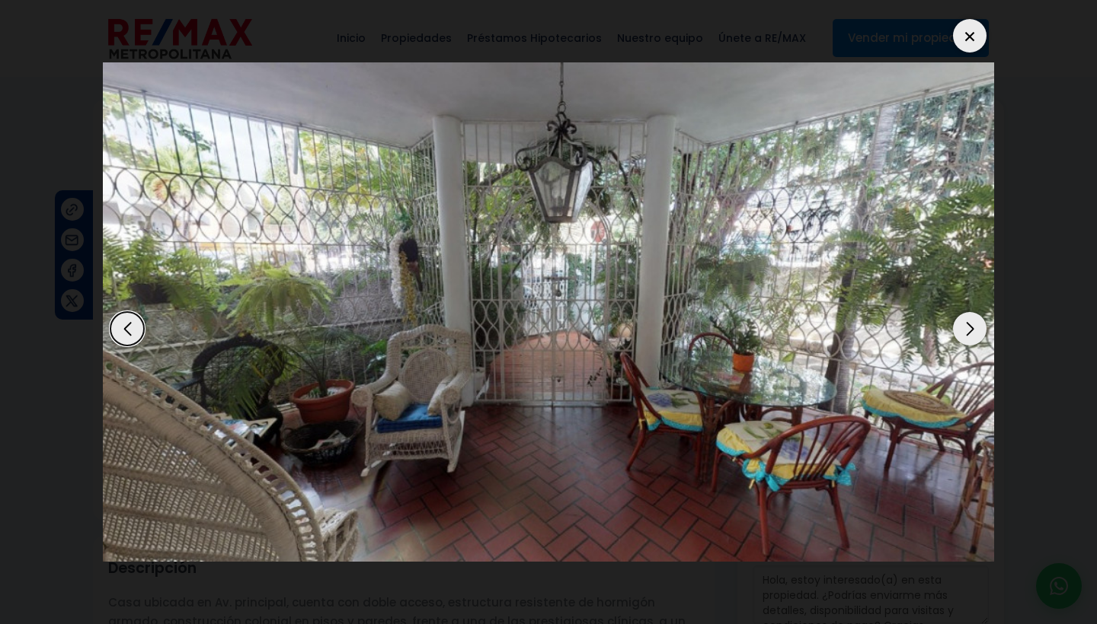
click at [970, 334] on div "Next slide" at bounding box center [970, 329] width 34 height 34
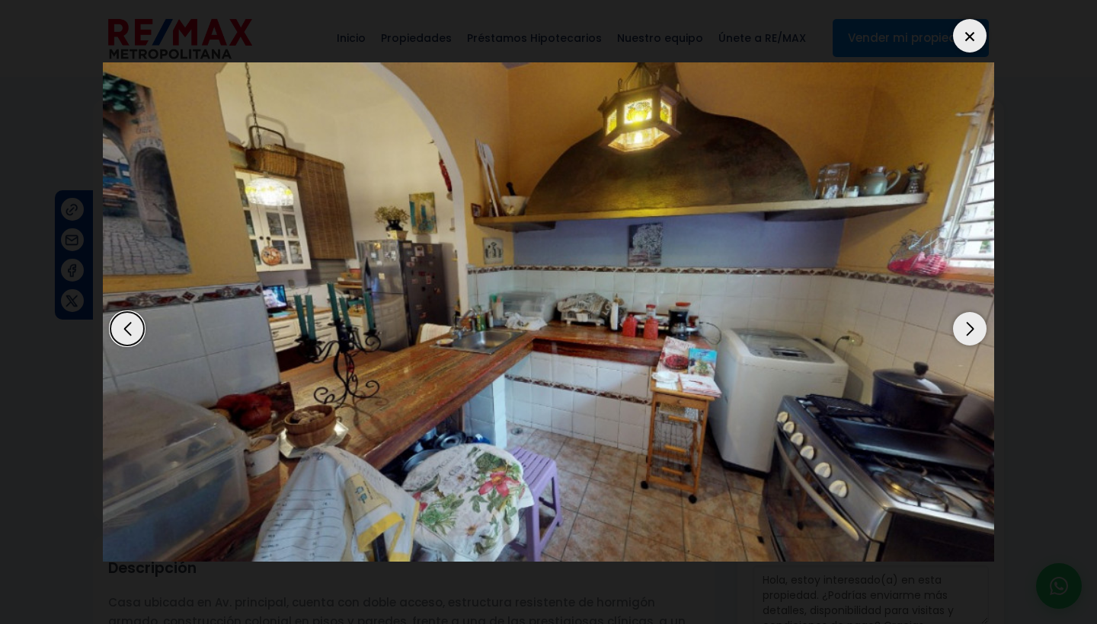
click at [970, 334] on div "Next slide" at bounding box center [970, 329] width 34 height 34
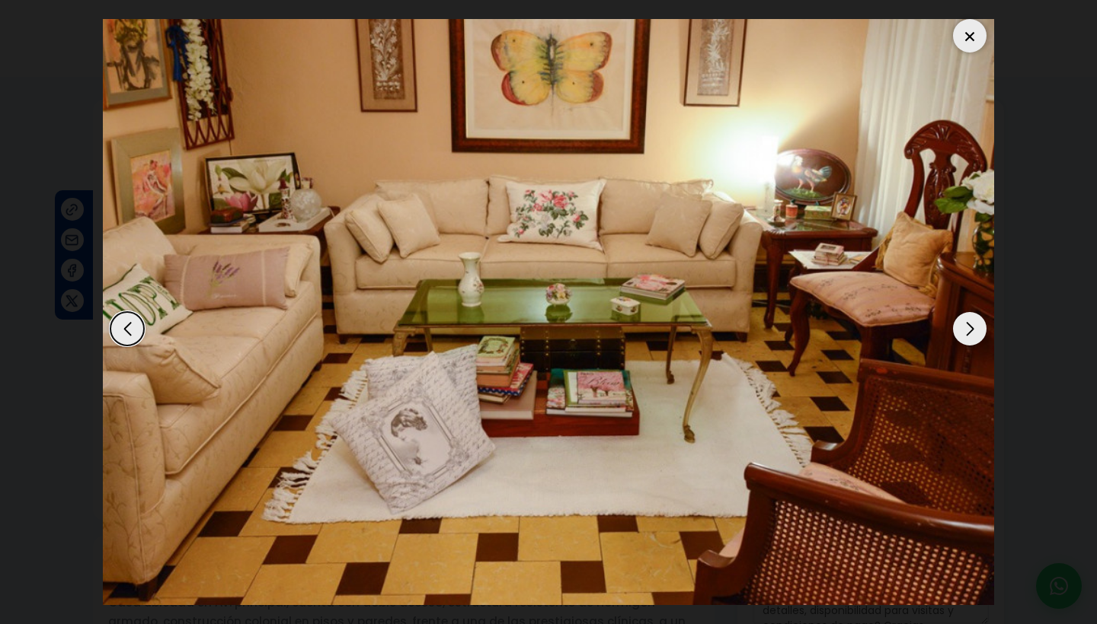
click at [970, 334] on div "Next slide" at bounding box center [970, 329] width 34 height 34
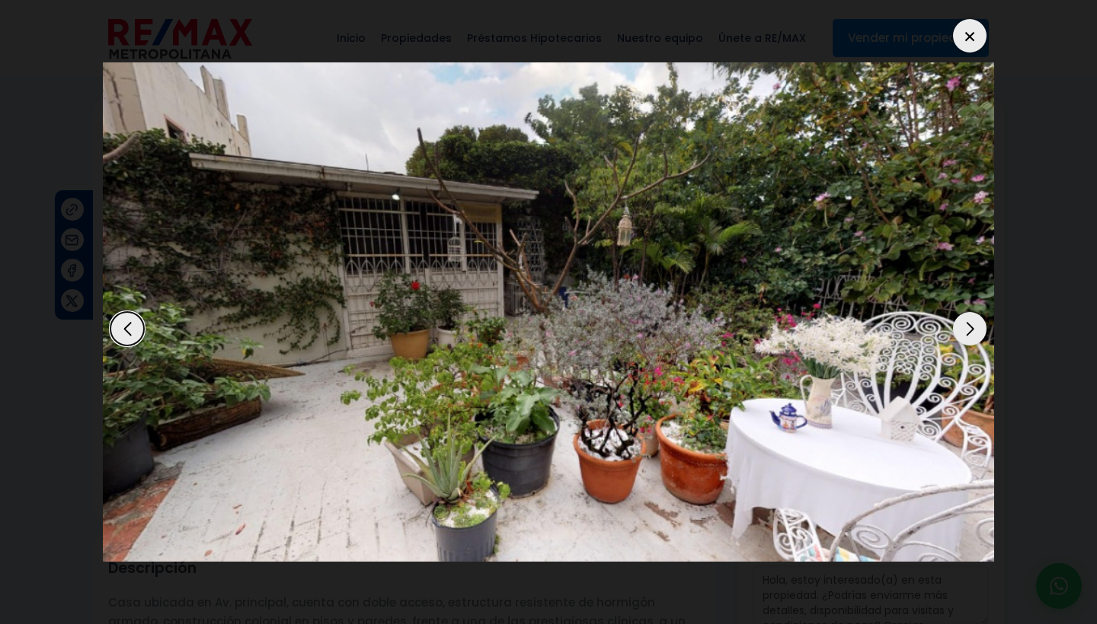
click at [970, 334] on div "Next slide" at bounding box center [970, 329] width 34 height 34
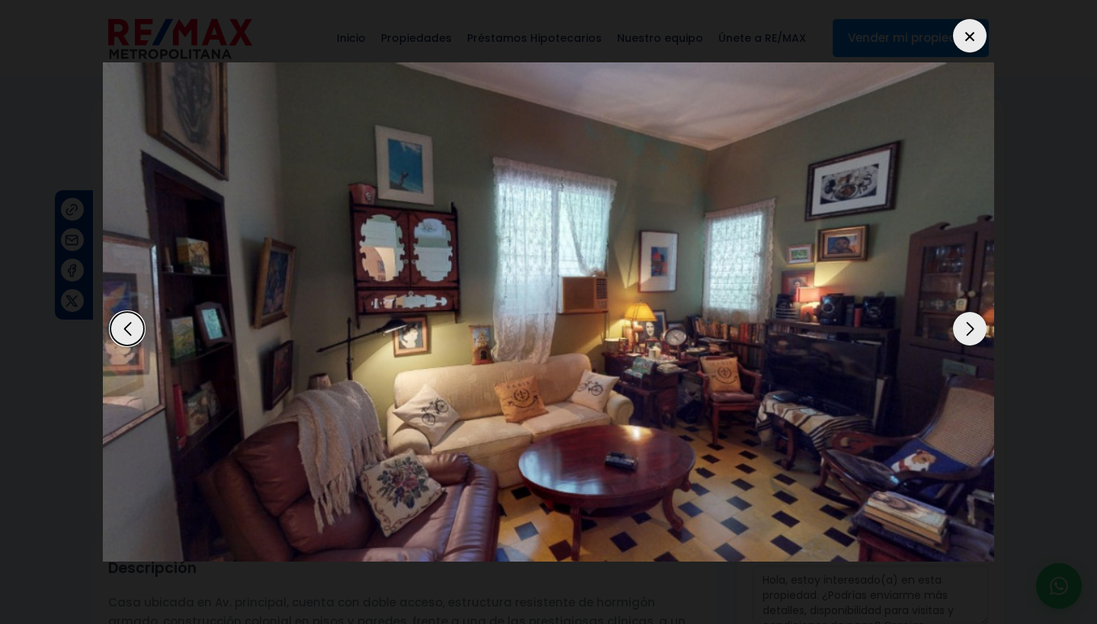
click at [970, 334] on div "Next slide" at bounding box center [970, 329] width 34 height 34
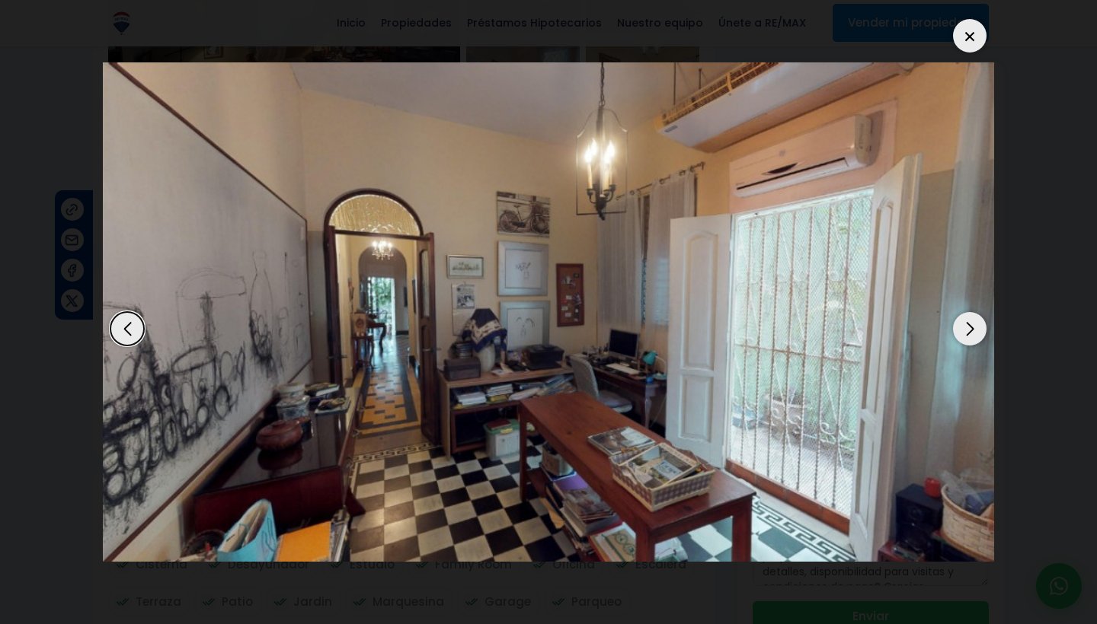
scroll to position [270, 0]
click at [966, 46] on div at bounding box center [970, 36] width 34 height 34
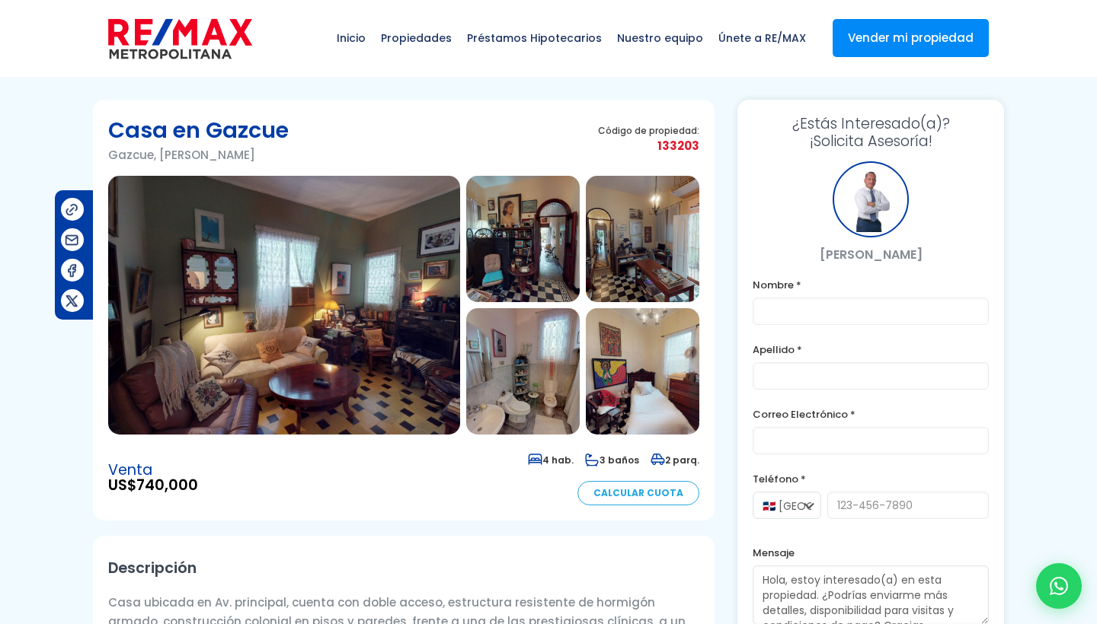
scroll to position [0, 0]
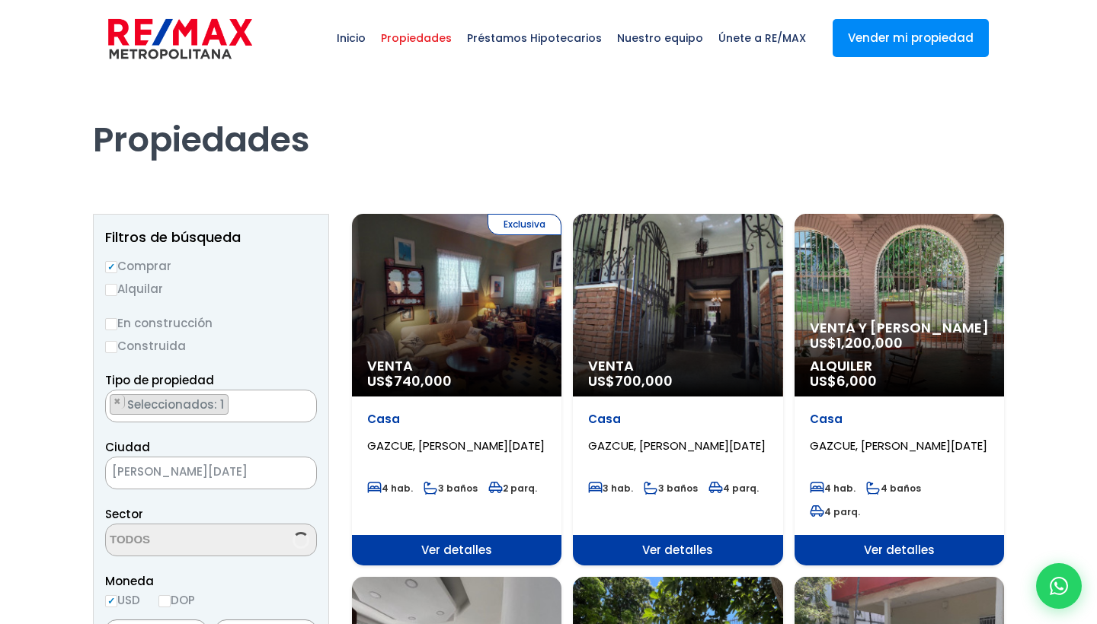
scroll to position [1458, 0]
select select "75"
click at [561, 535] on span "Ver detalles" at bounding box center [456, 550] width 209 height 30
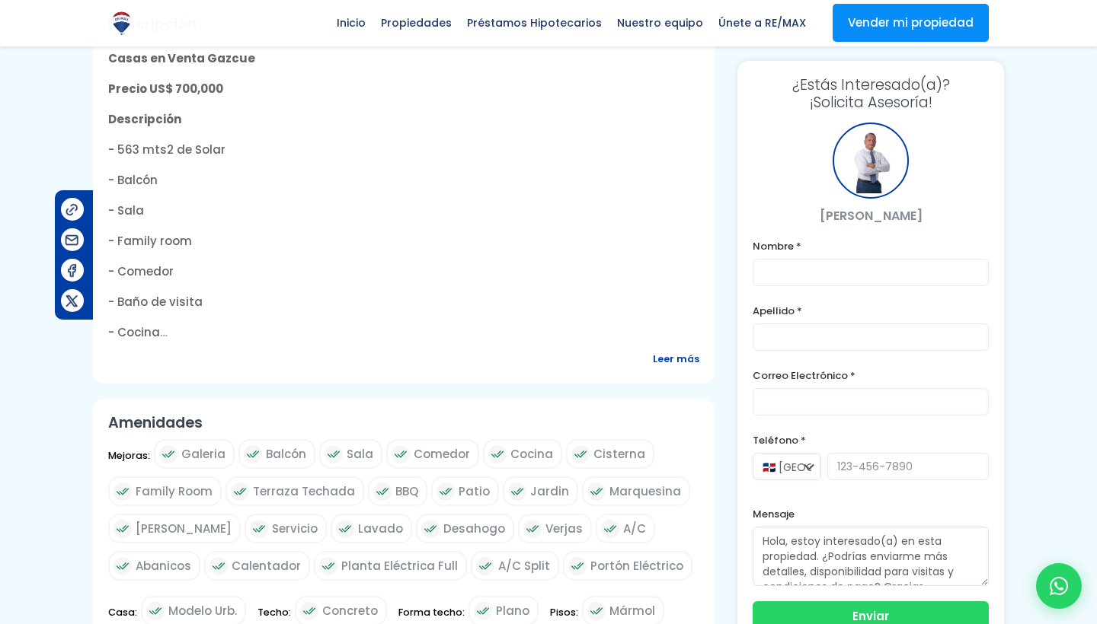
scroll to position [544, 0]
click at [679, 359] on span "Leer más" at bounding box center [676, 359] width 46 height 19
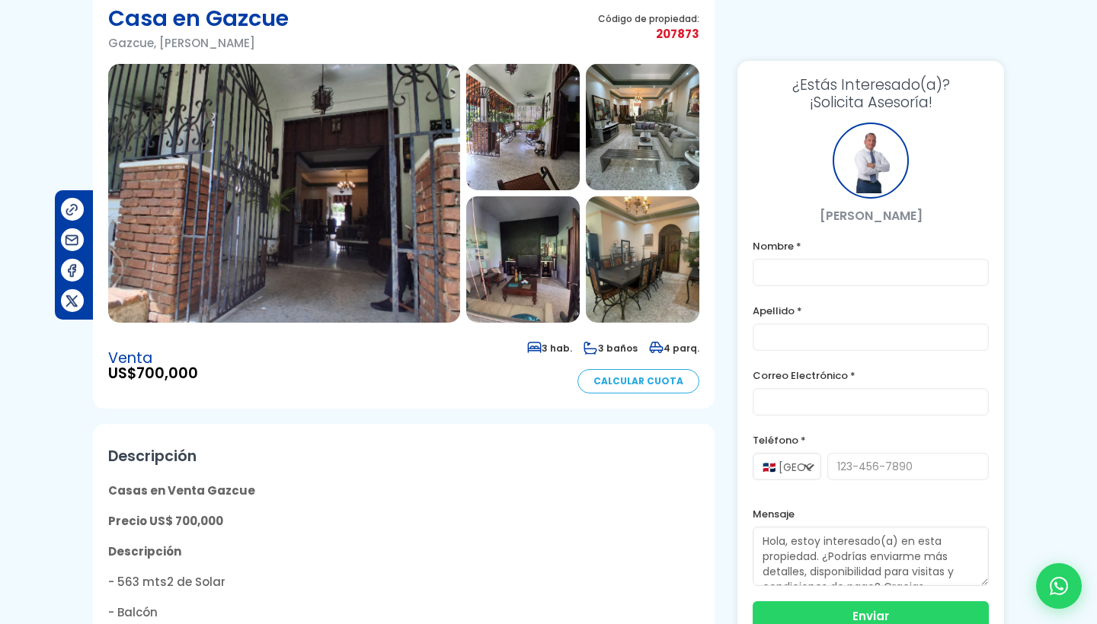
scroll to position [1, 0]
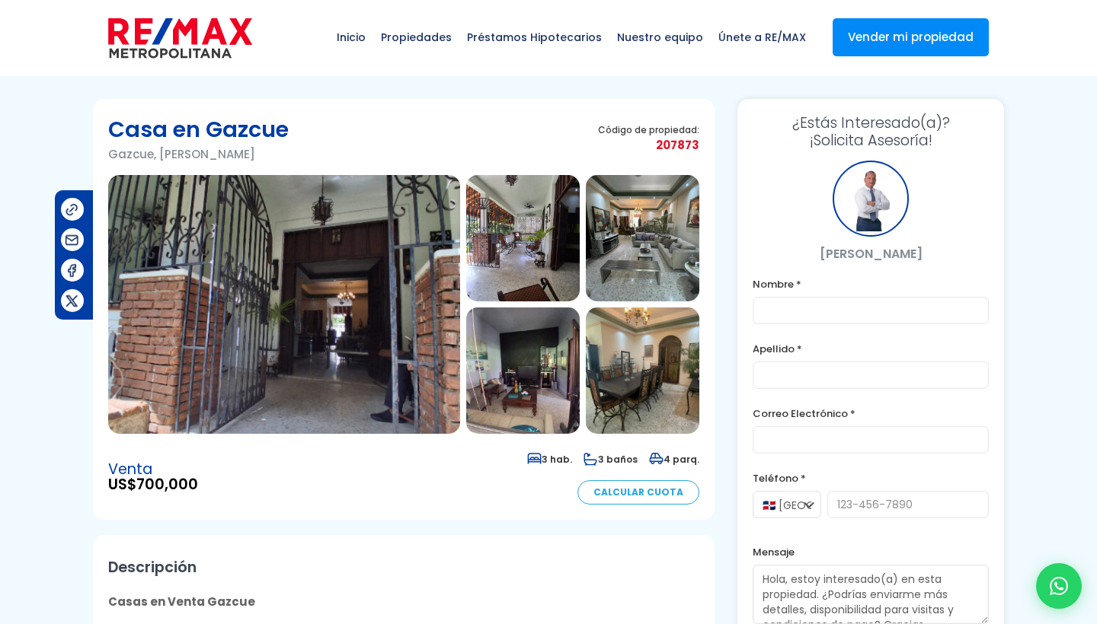
click at [331, 315] on img at bounding box center [284, 304] width 352 height 259
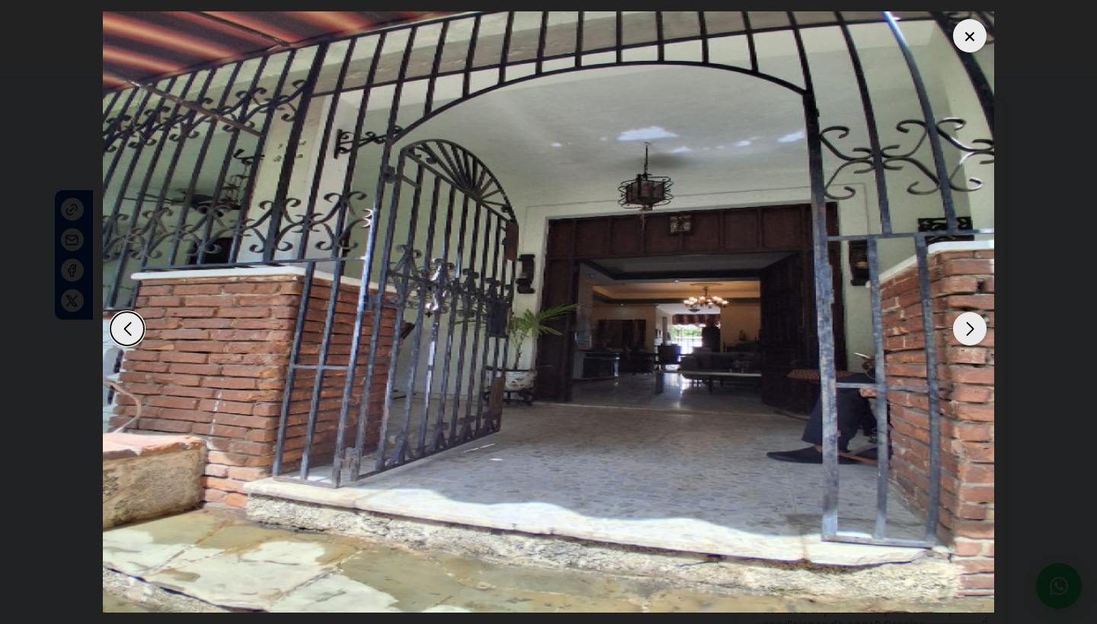
click at [967, 331] on div "Next slide" at bounding box center [970, 329] width 34 height 34
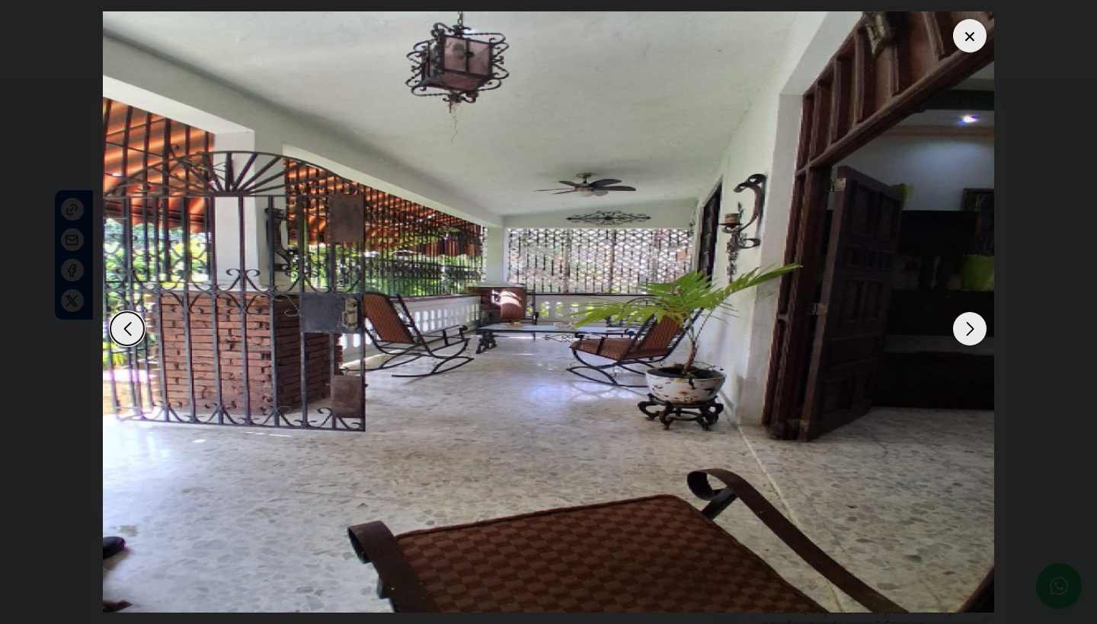
click at [967, 331] on div "Next slide" at bounding box center [970, 329] width 34 height 34
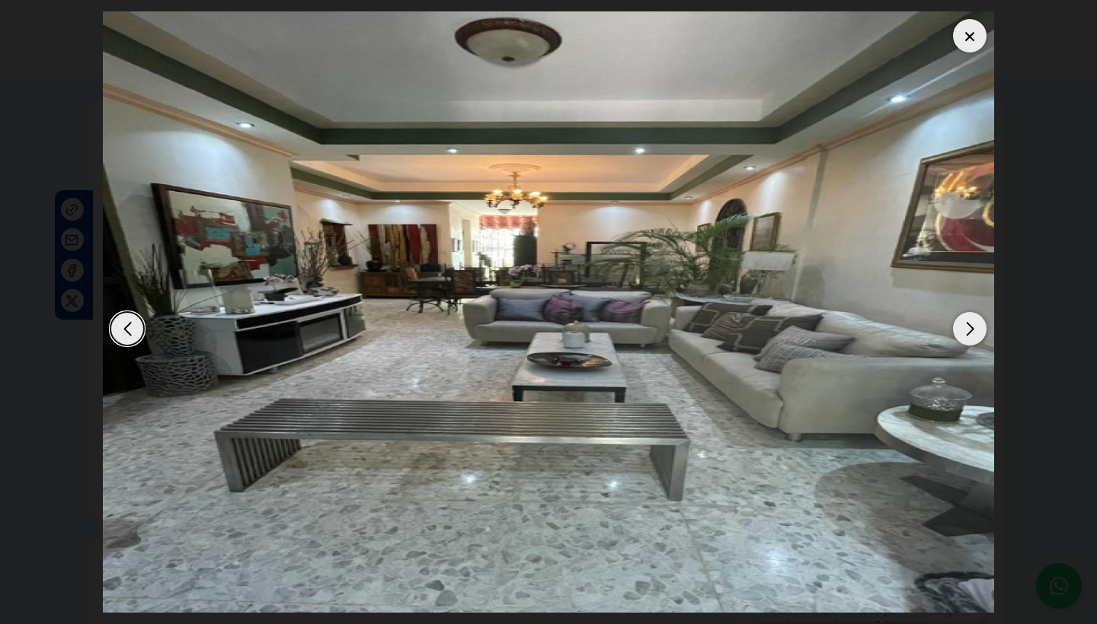
click at [967, 331] on div "Next slide" at bounding box center [970, 329] width 34 height 34
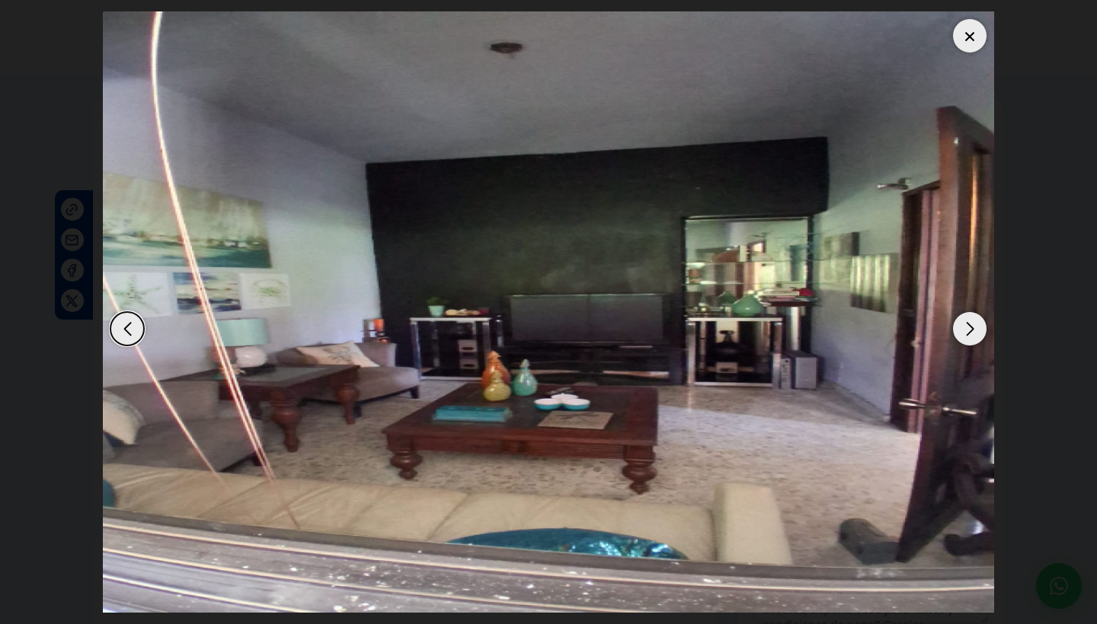
click at [967, 331] on div "Next slide" at bounding box center [970, 329] width 34 height 34
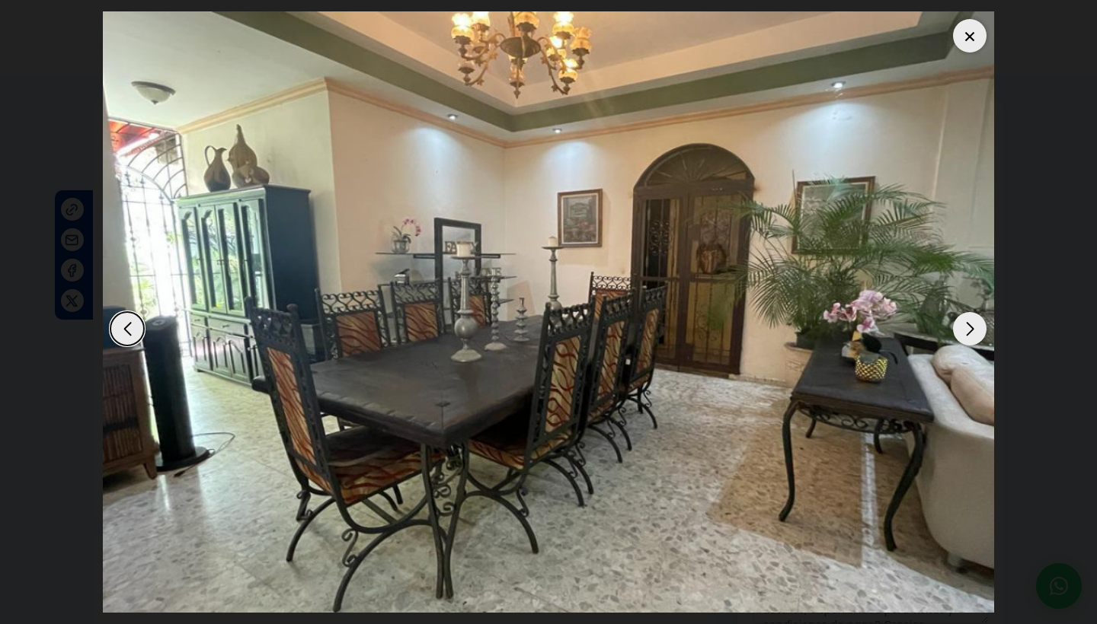
click at [967, 331] on div "Next slide" at bounding box center [970, 329] width 34 height 34
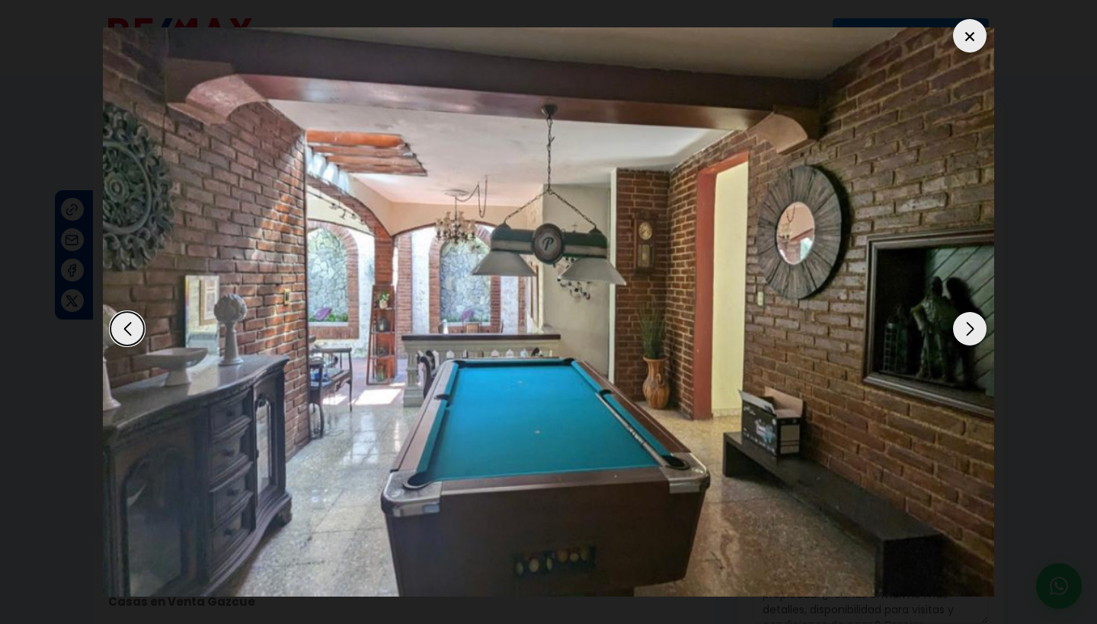
click at [967, 331] on div "Next slide" at bounding box center [970, 329] width 34 height 34
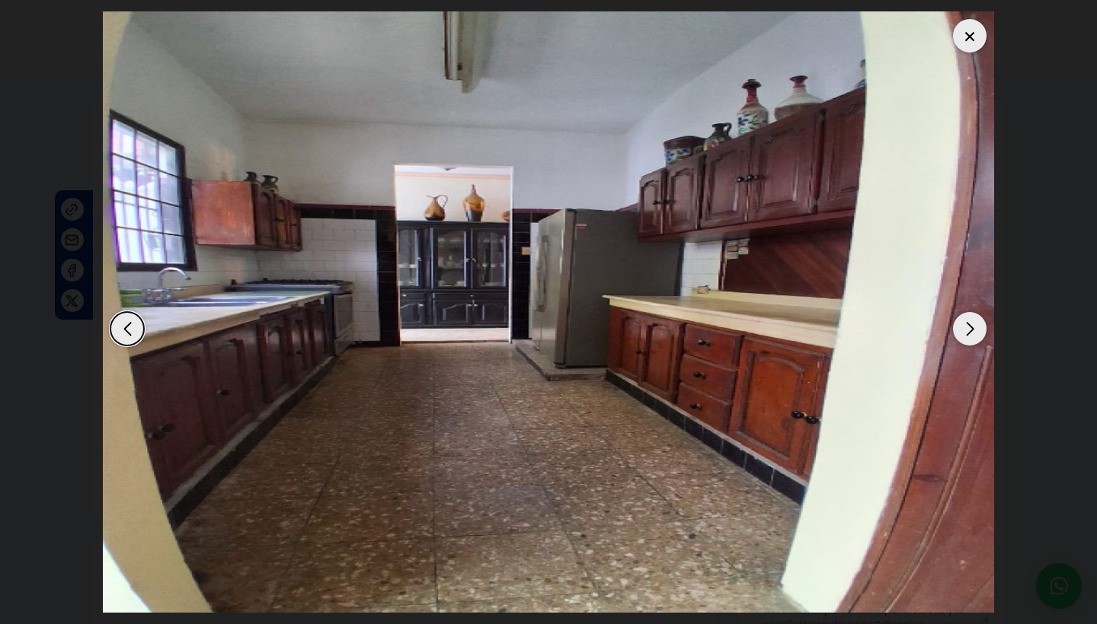
click at [967, 331] on div "Next slide" at bounding box center [970, 329] width 34 height 34
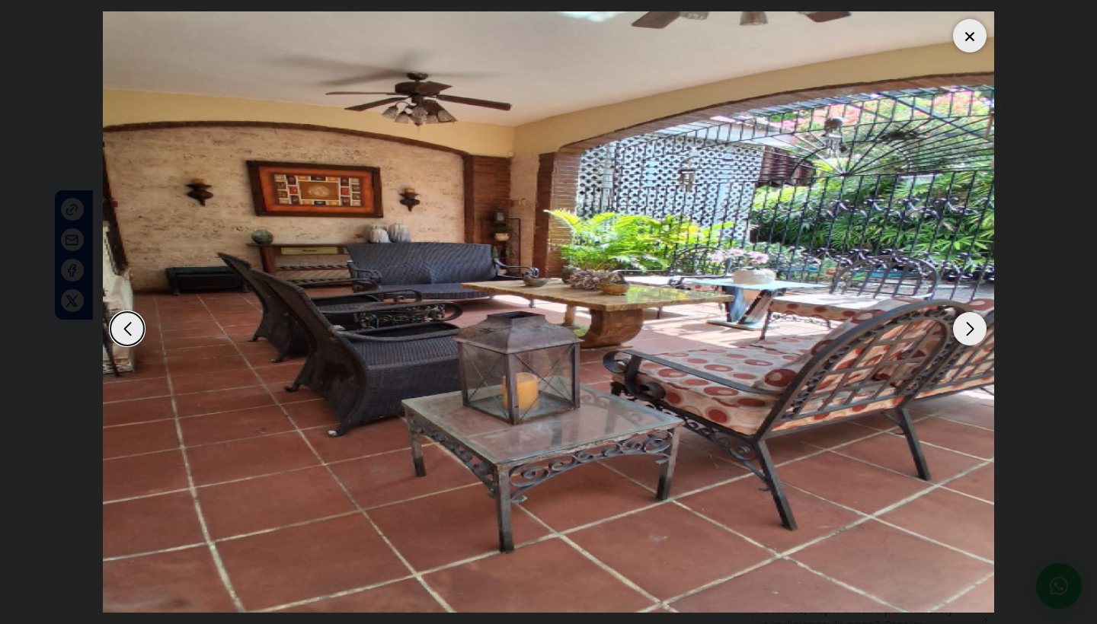
click at [967, 331] on div "Next slide" at bounding box center [970, 329] width 34 height 34
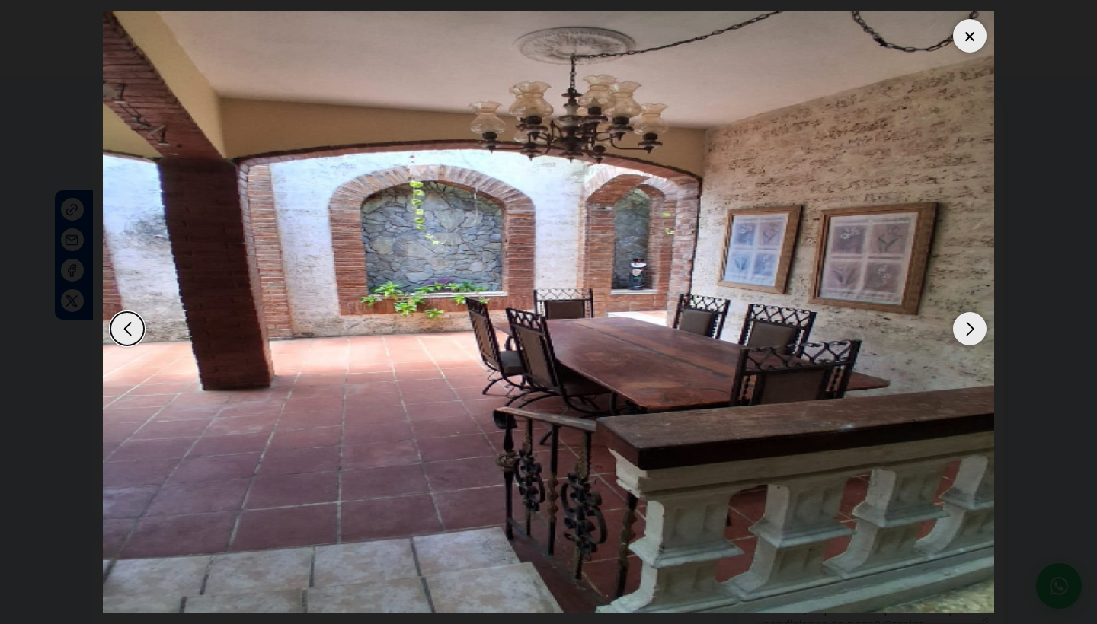
click at [967, 331] on div "Next slide" at bounding box center [970, 329] width 34 height 34
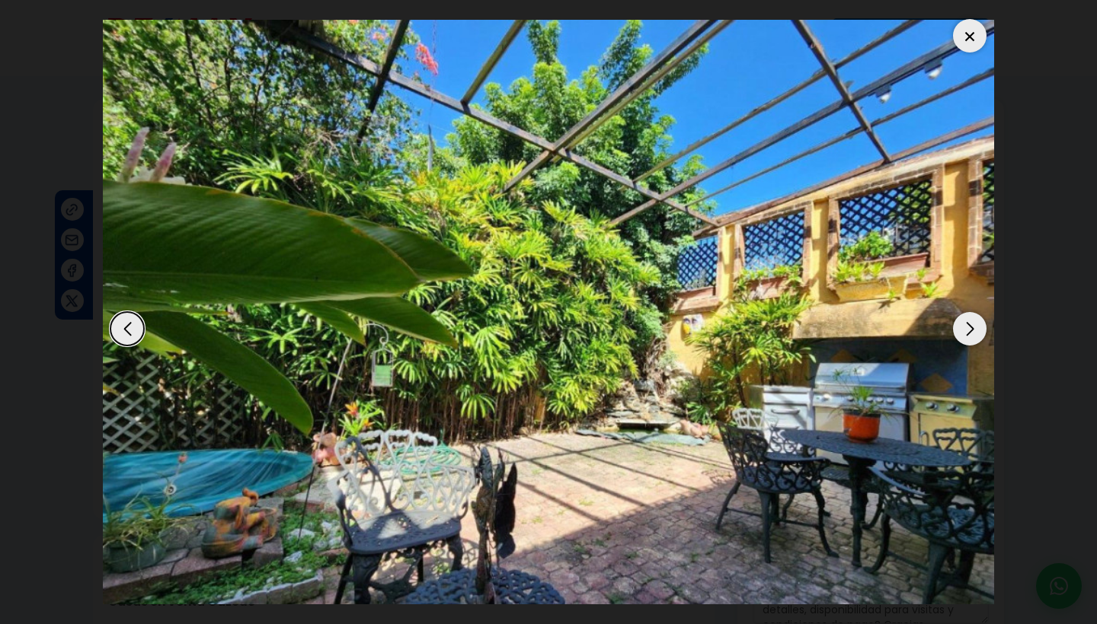
click at [967, 331] on div "Next slide" at bounding box center [970, 329] width 34 height 34
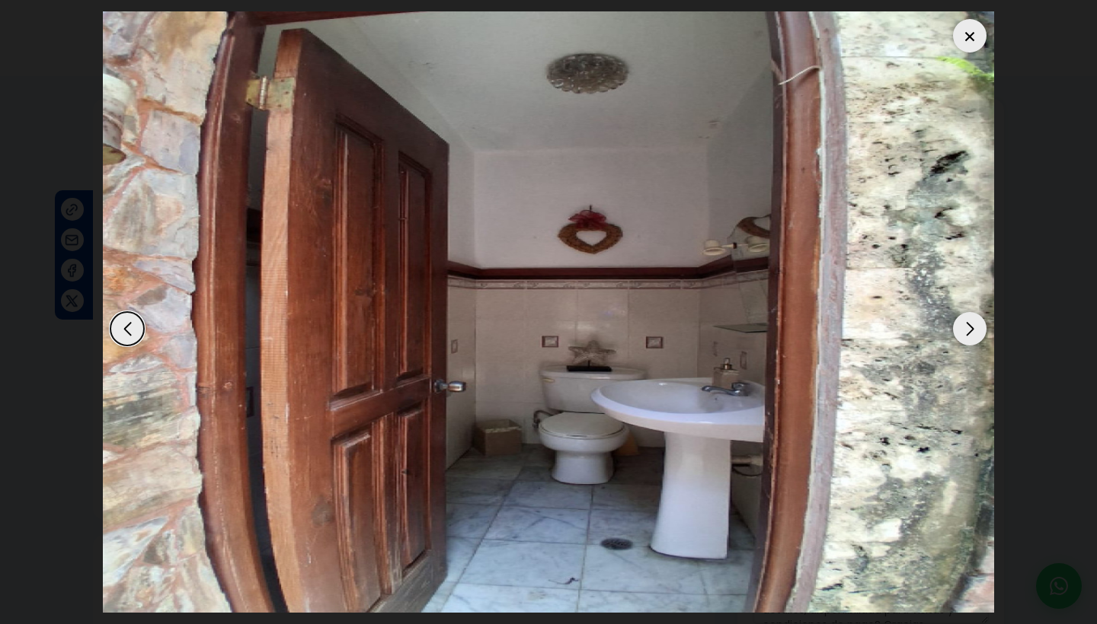
click at [967, 331] on div "Next slide" at bounding box center [970, 329] width 34 height 34
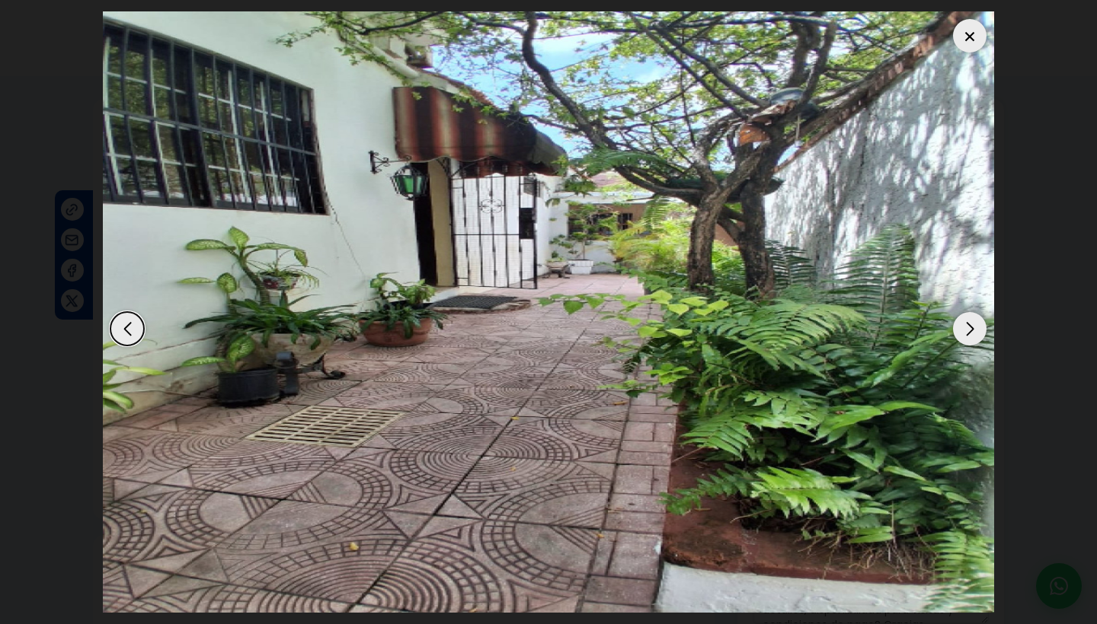
click at [967, 331] on div "Next slide" at bounding box center [970, 329] width 34 height 34
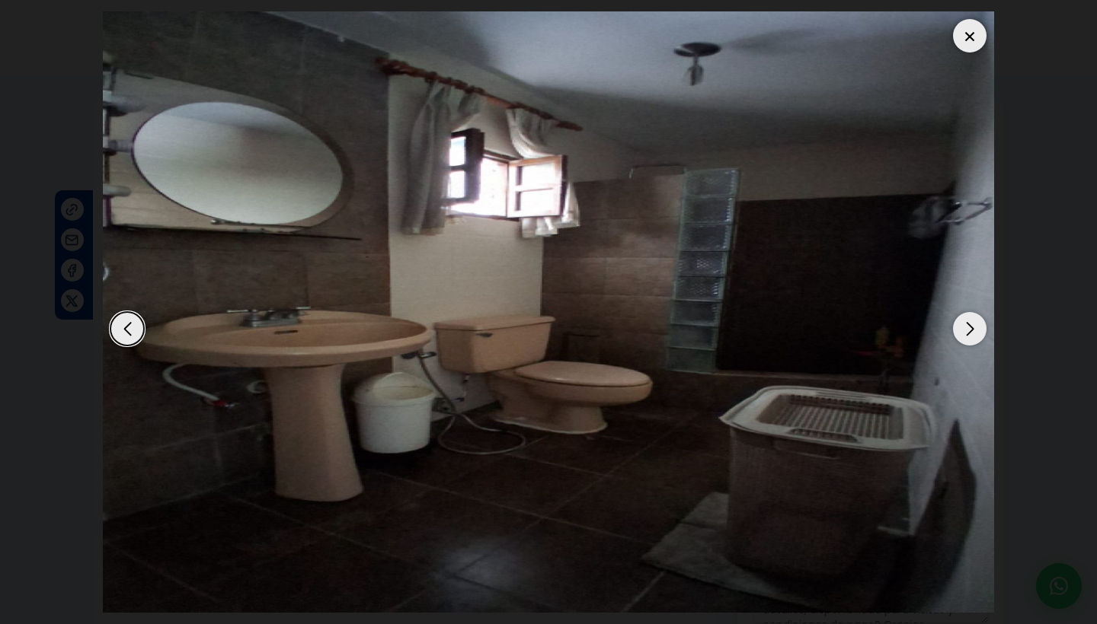
click at [967, 331] on div "Next slide" at bounding box center [970, 329] width 34 height 34
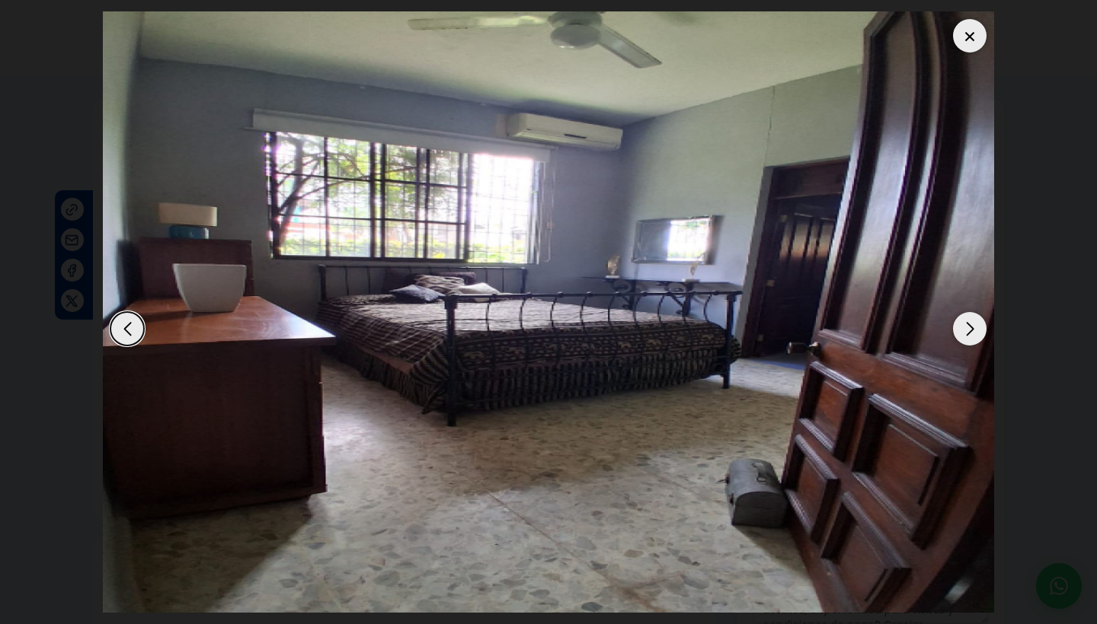
click at [967, 331] on div "Next slide" at bounding box center [970, 329] width 34 height 34
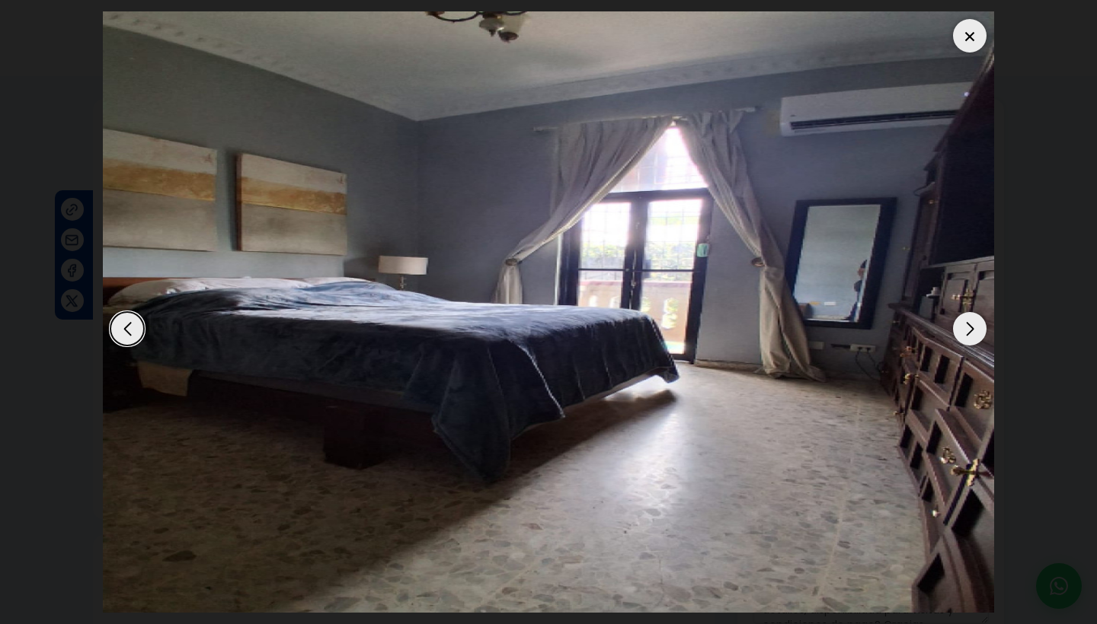
click at [967, 331] on div "Next slide" at bounding box center [970, 329] width 34 height 34
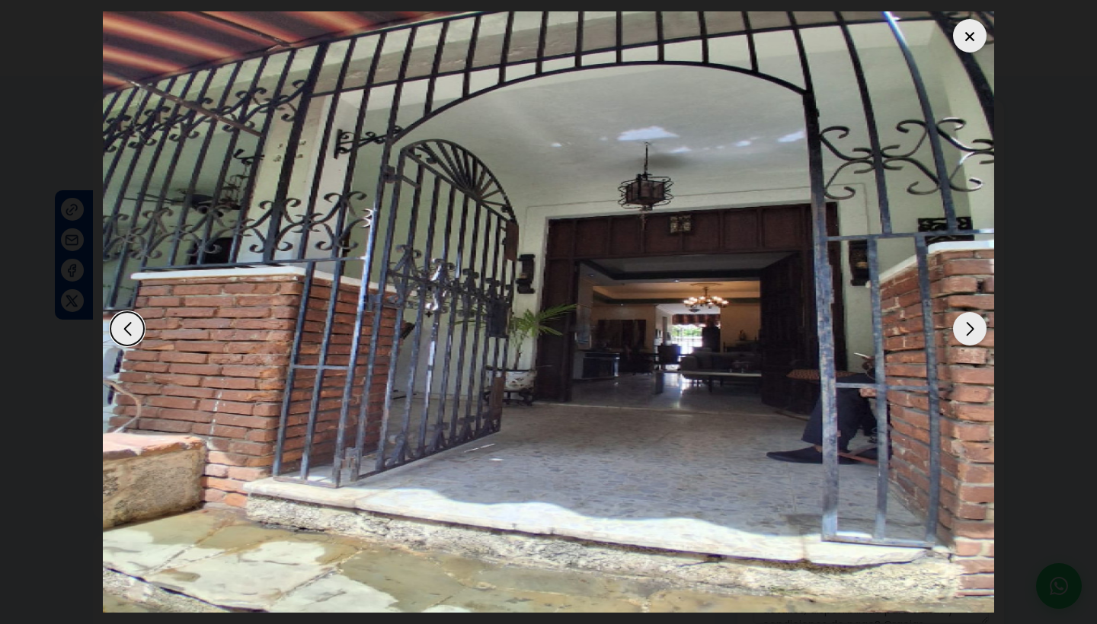
click at [967, 331] on div "Next slide" at bounding box center [970, 329] width 34 height 34
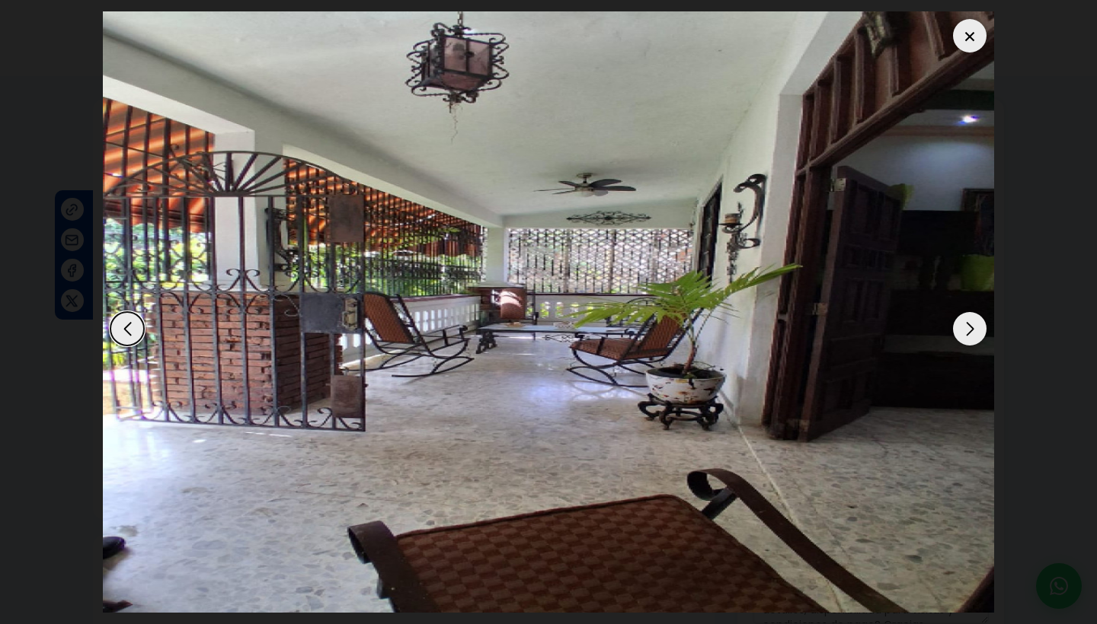
scroll to position [0, 0]
click at [976, 36] on div at bounding box center [970, 36] width 34 height 34
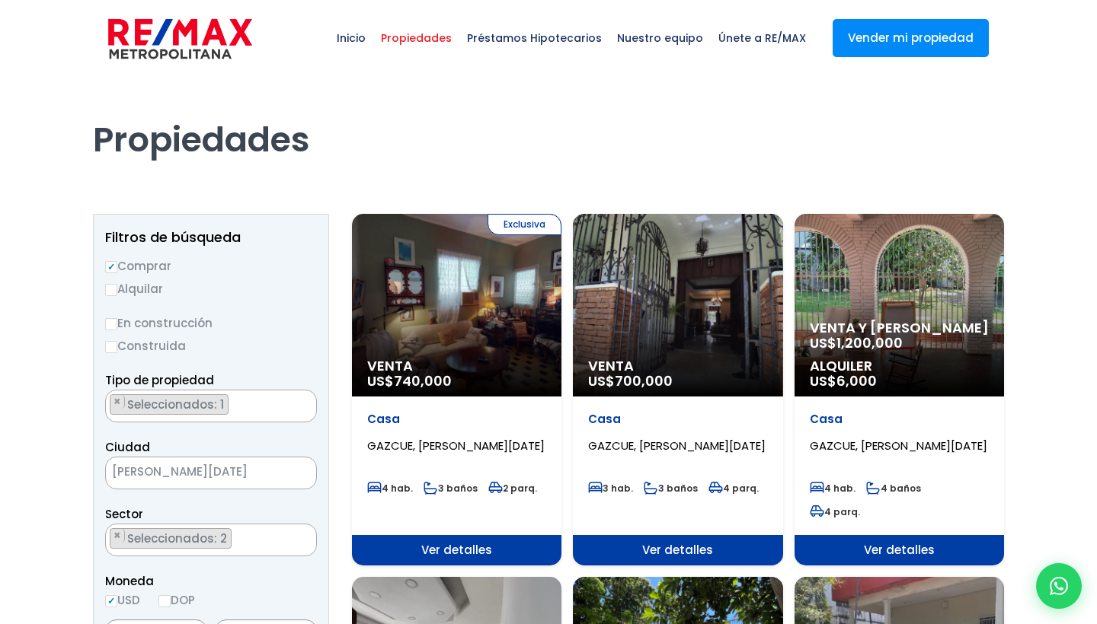
click at [456, 535] on span "Ver detalles" at bounding box center [456, 550] width 209 height 30
select select "75"
click at [456, 535] on span "Ver detalles" at bounding box center [456, 550] width 209 height 30
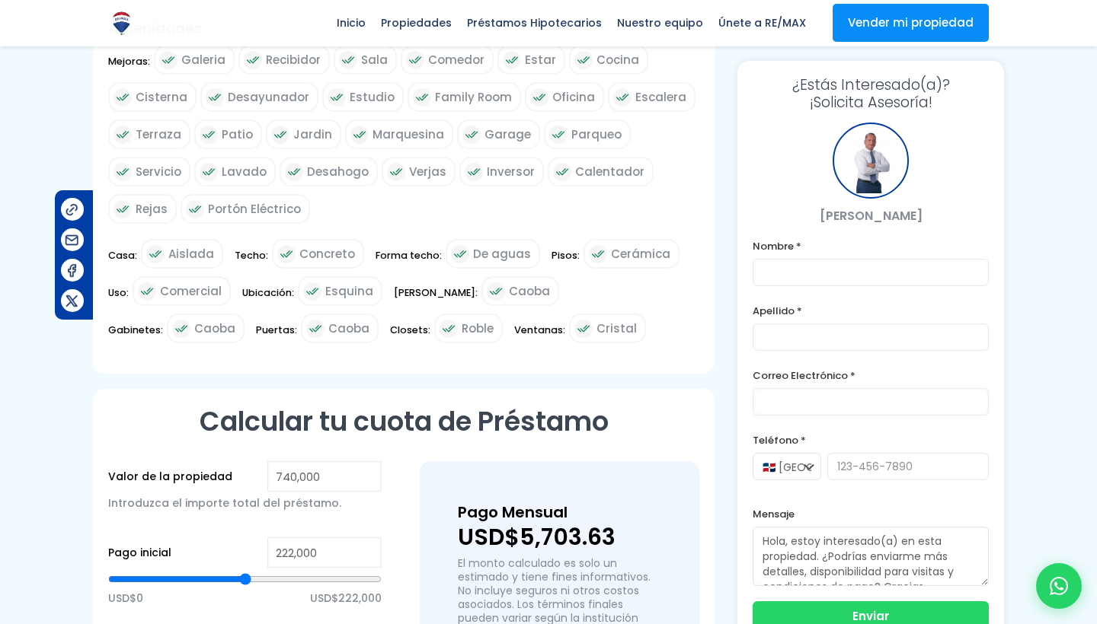
scroll to position [737, 0]
click at [643, 390] on div "Calcular tu cuota [PERSON_NAME] Valor de la propiedad 740,000 Introduzca el imp…" at bounding box center [403, 624] width 621 height 472
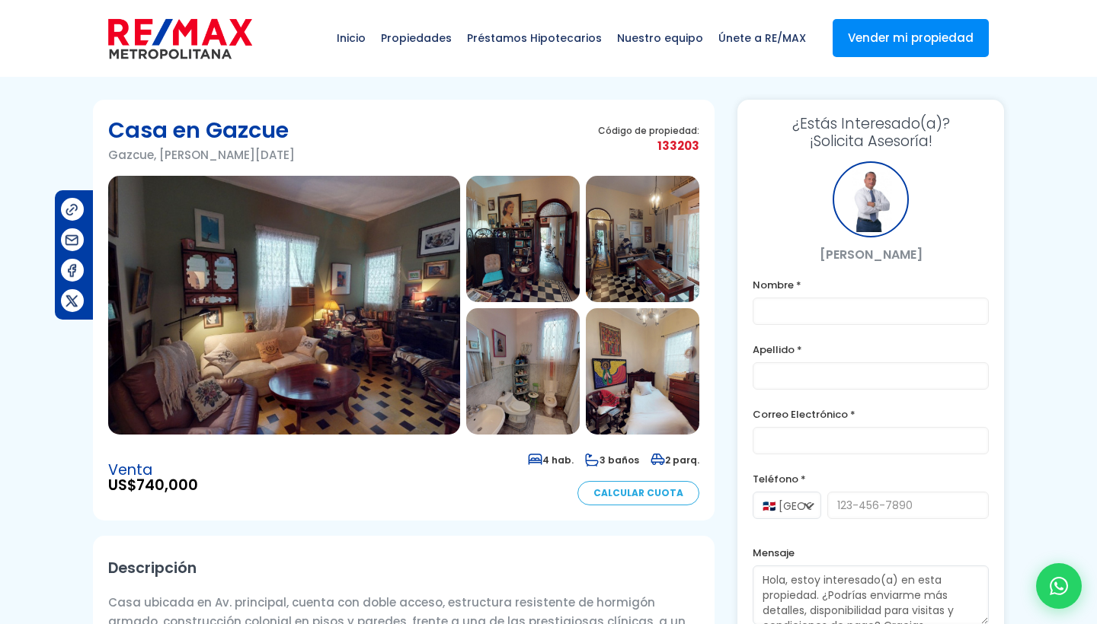
scroll to position [0, 0]
click at [396, 297] on img at bounding box center [284, 305] width 352 height 259
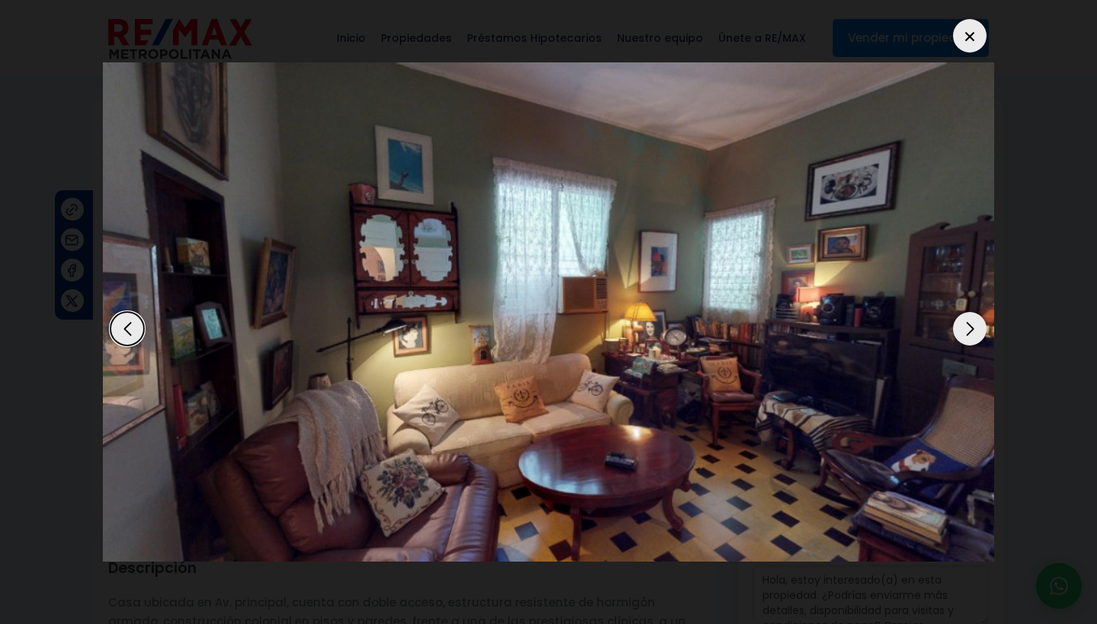
click at [972, 333] on div "Next slide" at bounding box center [970, 329] width 34 height 34
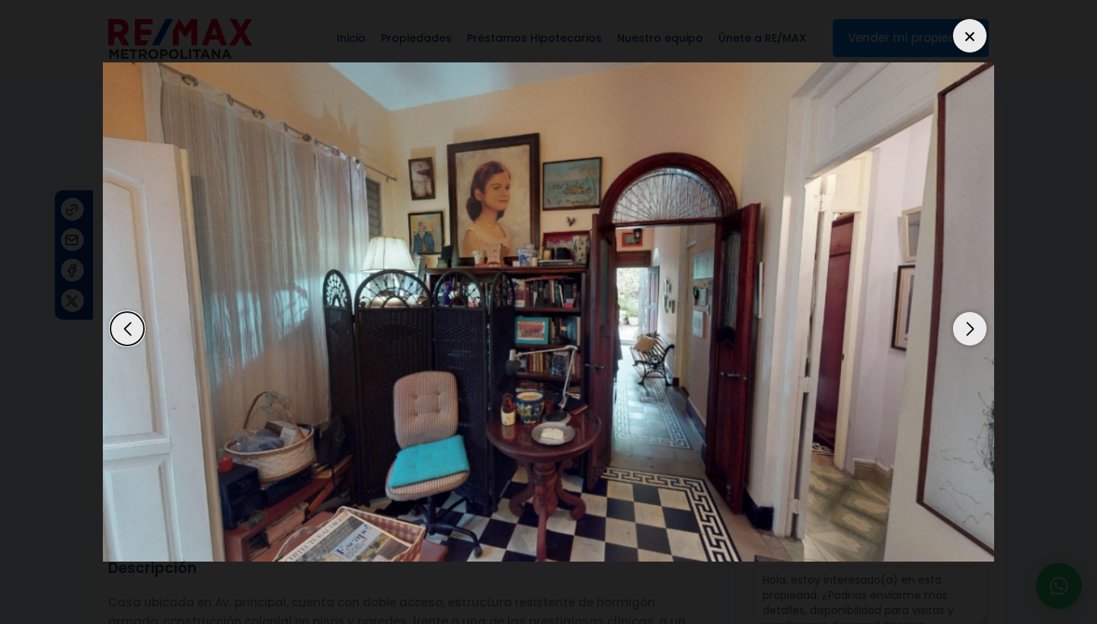
click at [972, 333] on div "Next slide" at bounding box center [970, 329] width 34 height 34
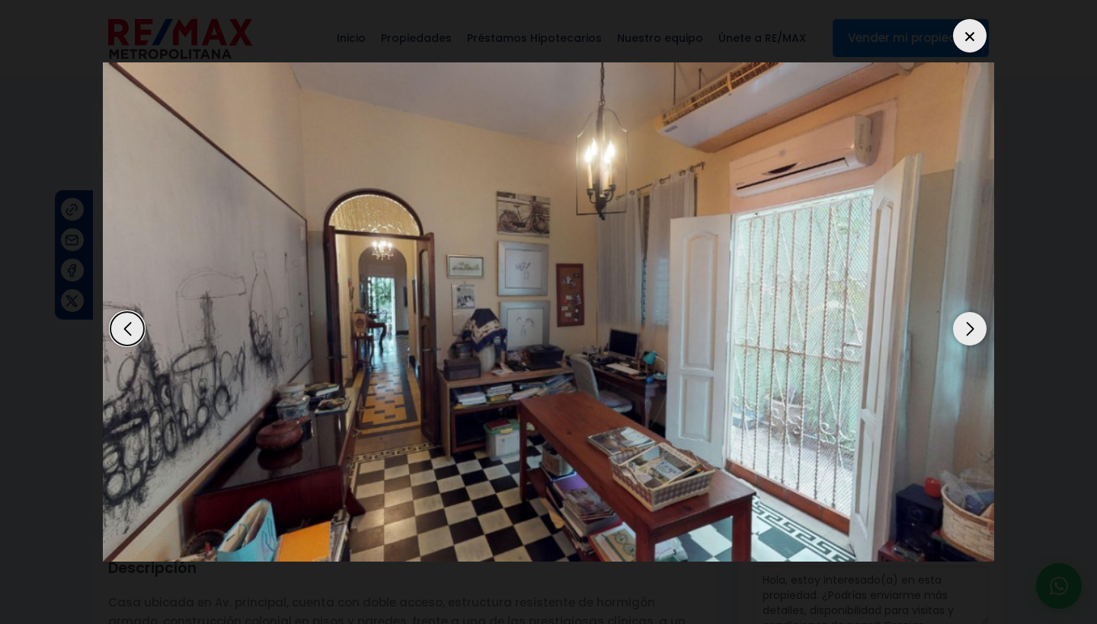
click at [972, 333] on div "Next slide" at bounding box center [970, 329] width 34 height 34
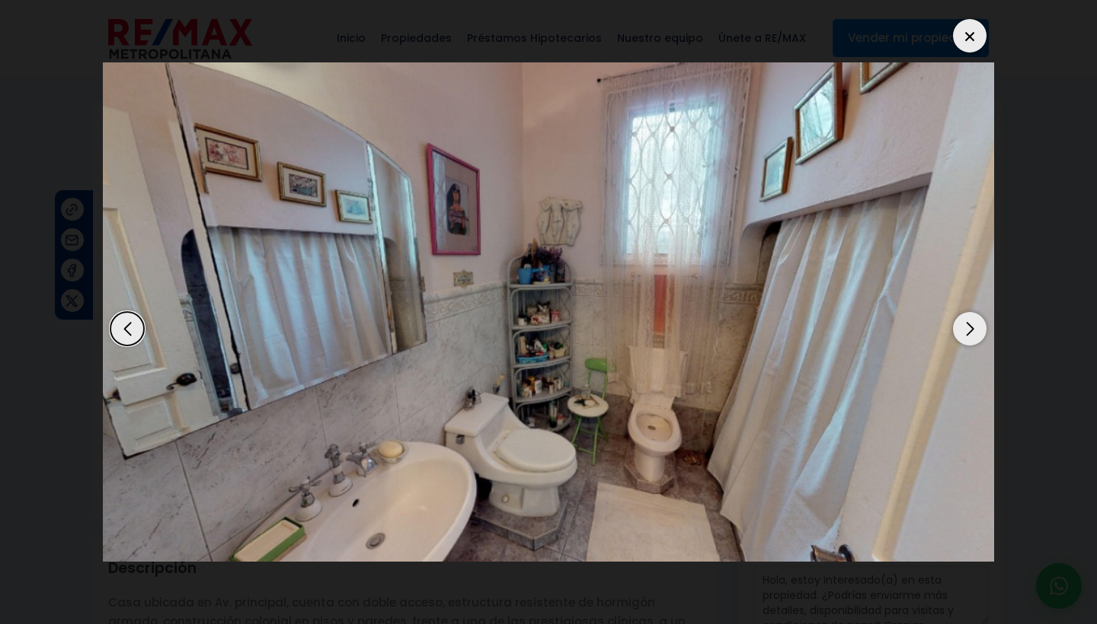
click at [972, 333] on div "Next slide" at bounding box center [970, 329] width 34 height 34
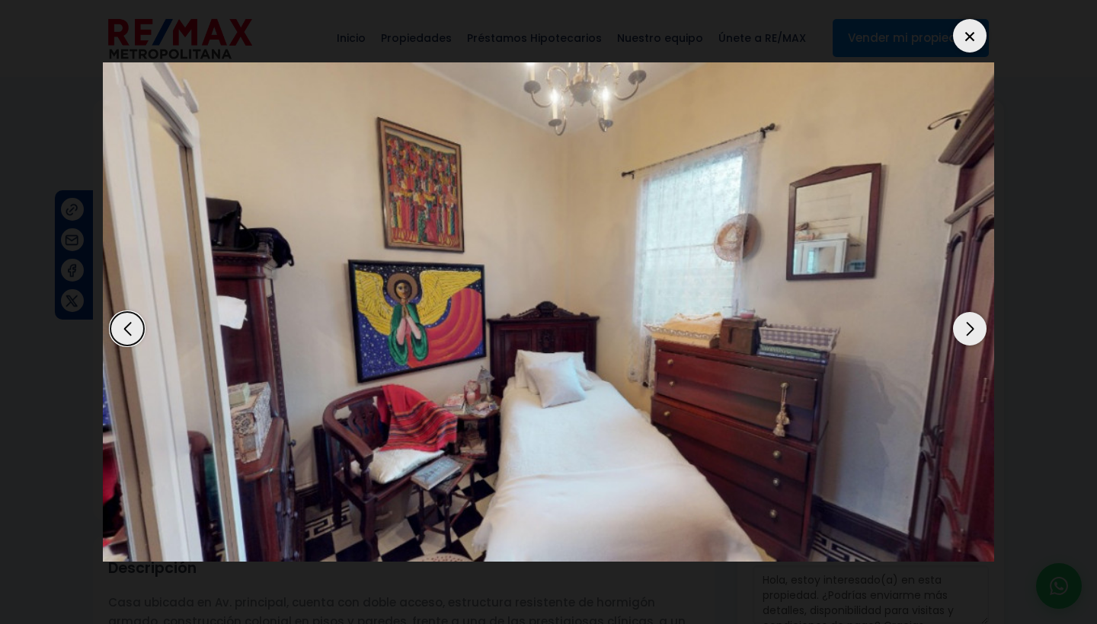
click at [972, 333] on div "Next slide" at bounding box center [970, 329] width 34 height 34
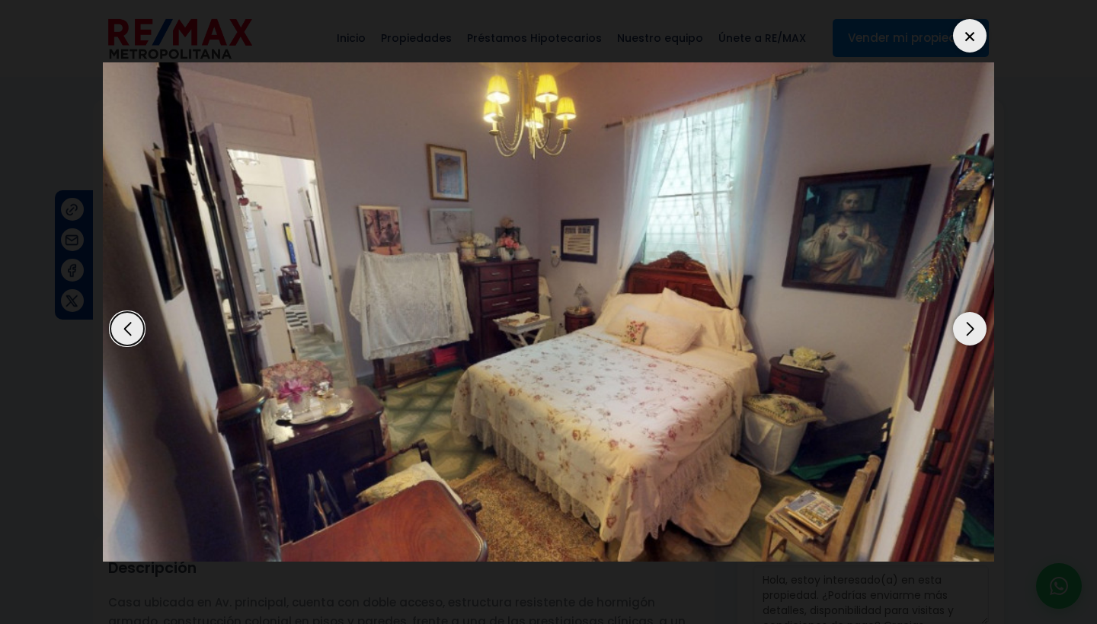
click at [972, 333] on div "Next slide" at bounding box center [970, 329] width 34 height 34
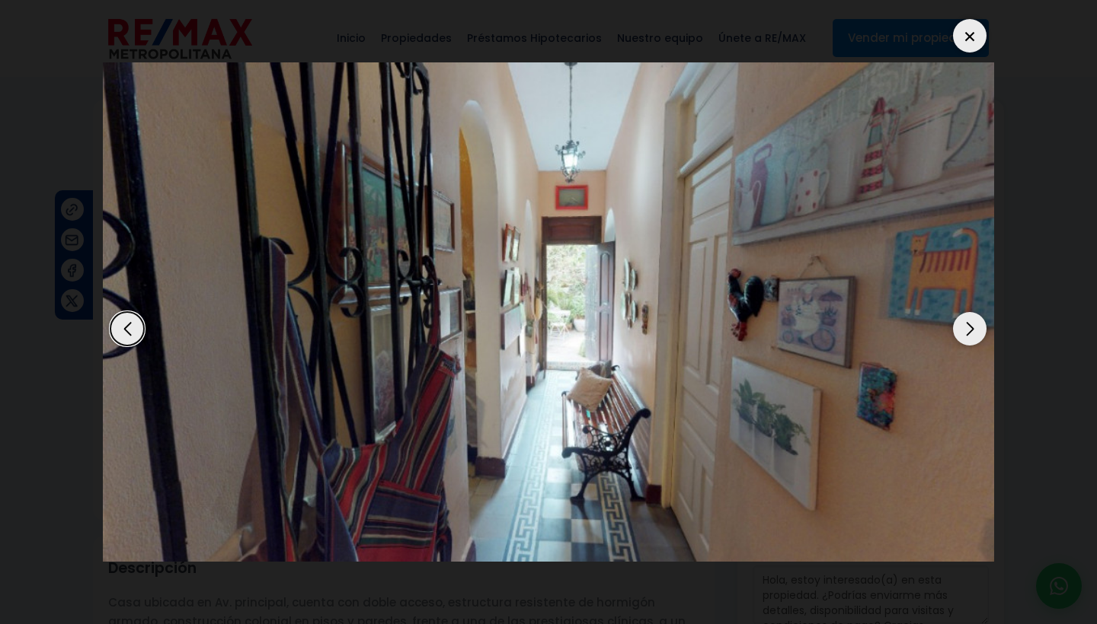
click at [972, 333] on div "Next slide" at bounding box center [970, 329] width 34 height 34
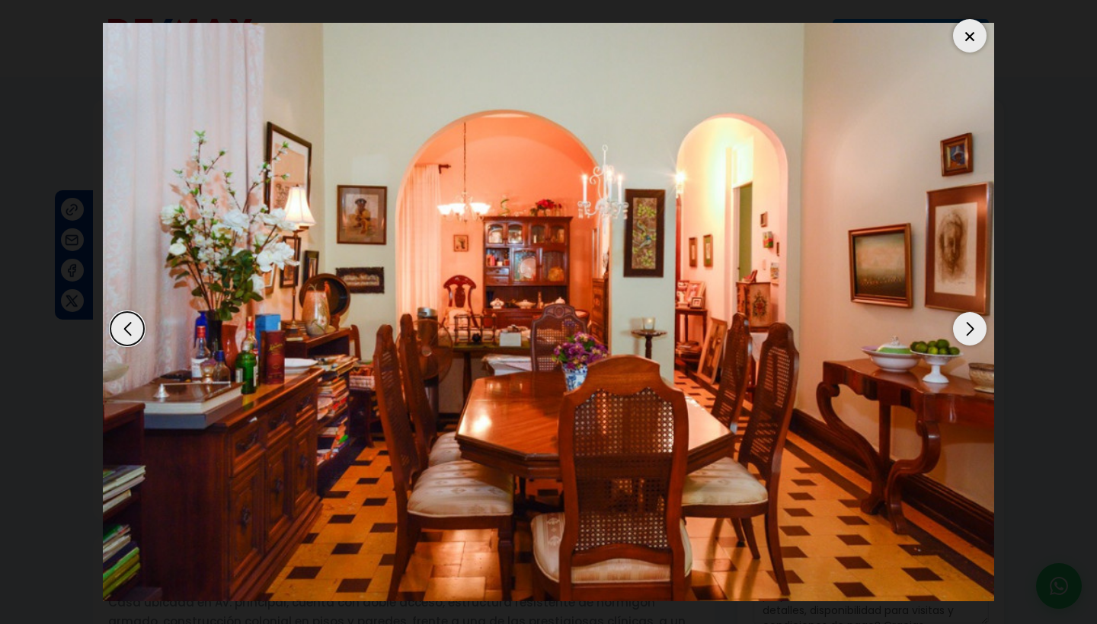
click at [972, 333] on div "Next slide" at bounding box center [970, 329] width 34 height 34
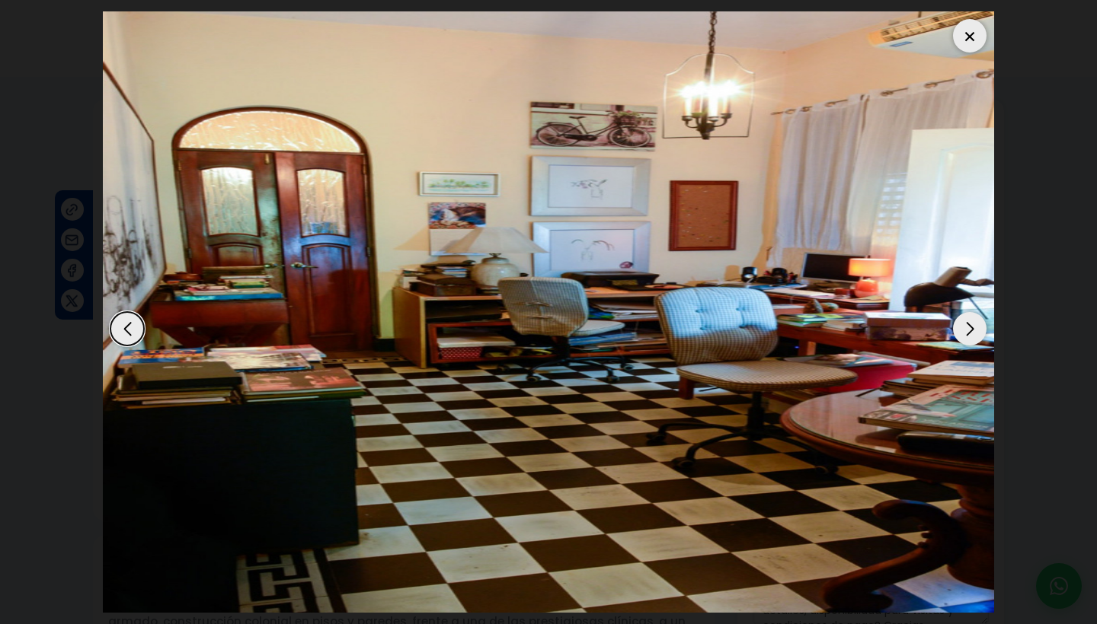
click at [972, 333] on div "Next slide" at bounding box center [970, 329] width 34 height 34
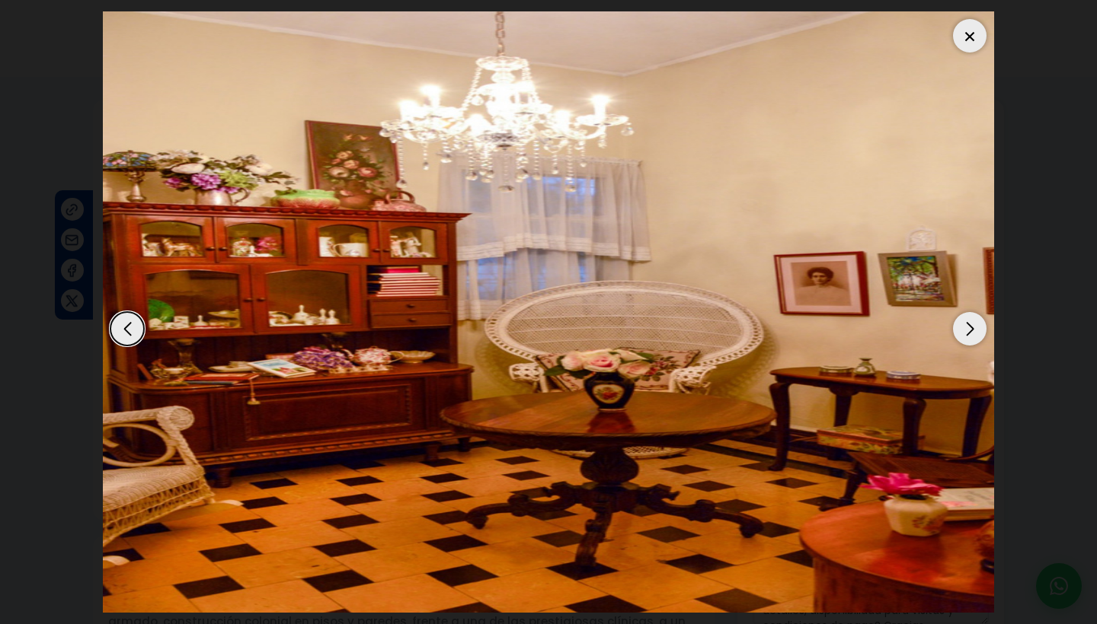
click at [972, 333] on div "Next slide" at bounding box center [970, 329] width 34 height 34
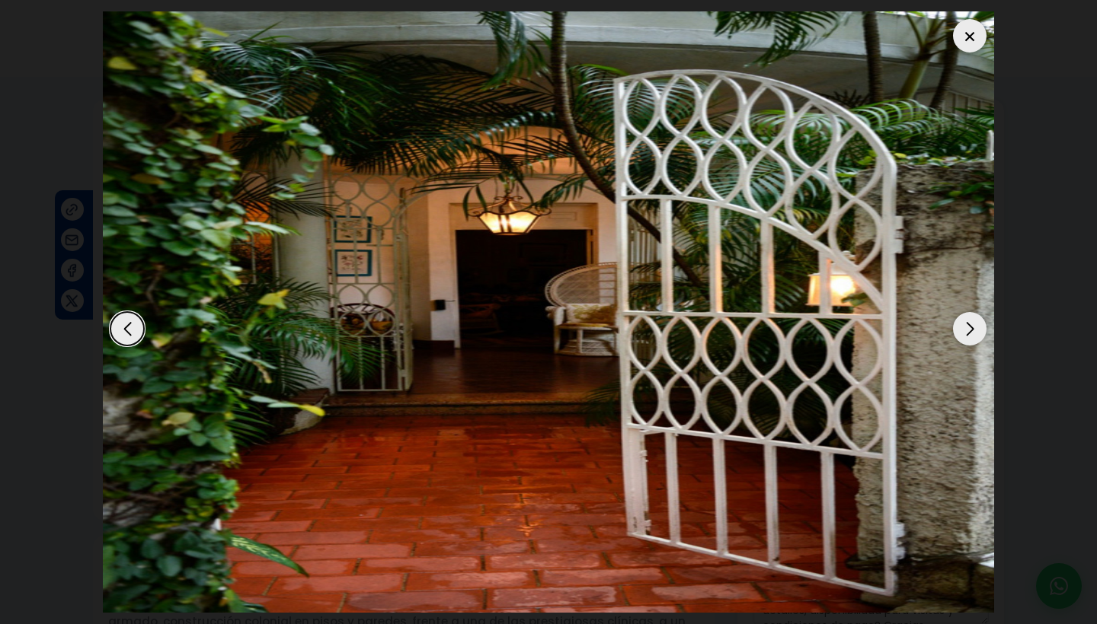
click at [972, 333] on div "Next slide" at bounding box center [970, 329] width 34 height 34
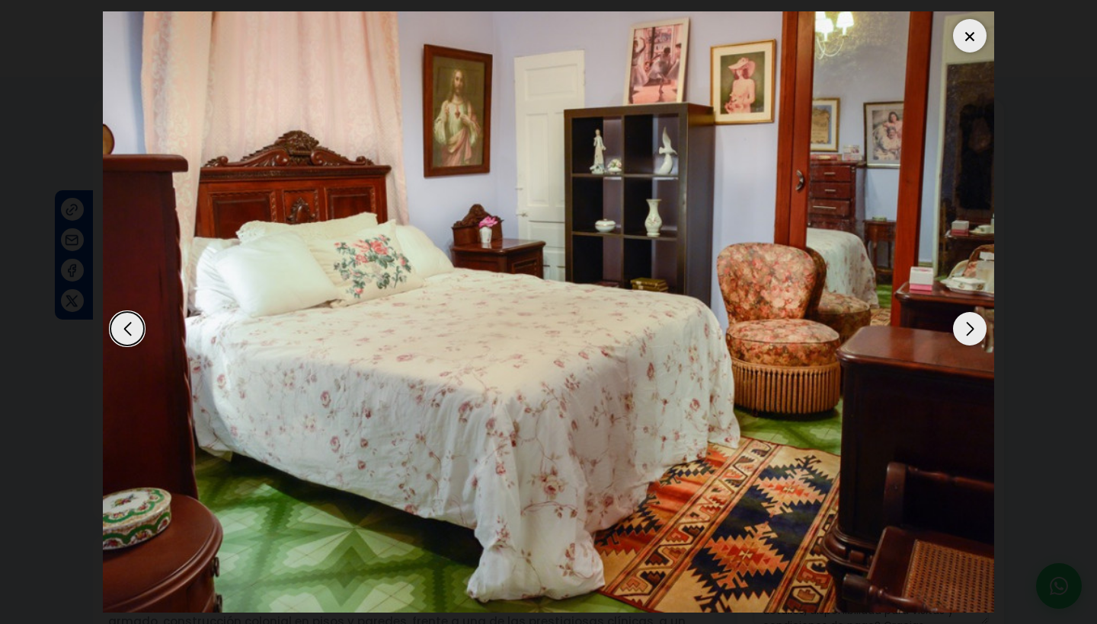
click at [972, 333] on div "Next slide" at bounding box center [970, 329] width 34 height 34
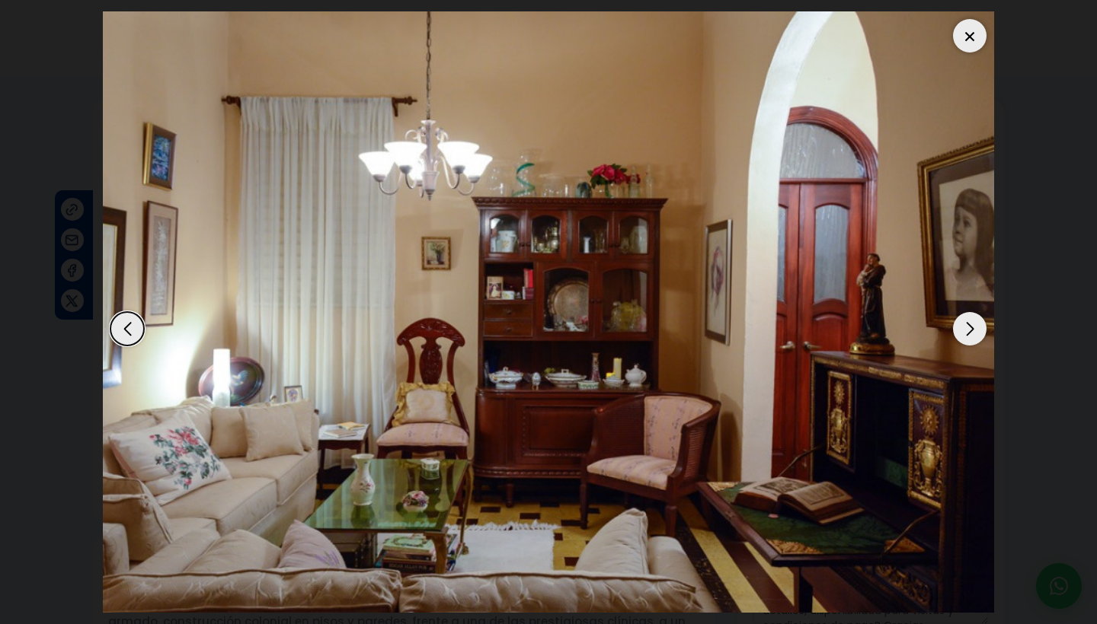
click at [972, 333] on div "Next slide" at bounding box center [970, 329] width 34 height 34
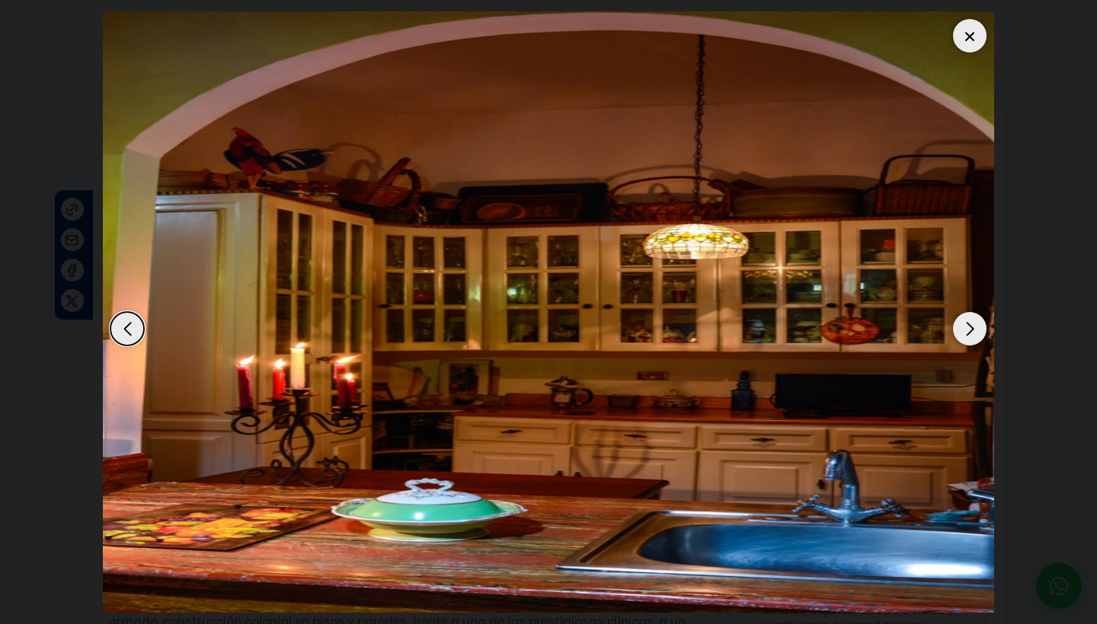
click at [972, 333] on div "Next slide" at bounding box center [970, 329] width 34 height 34
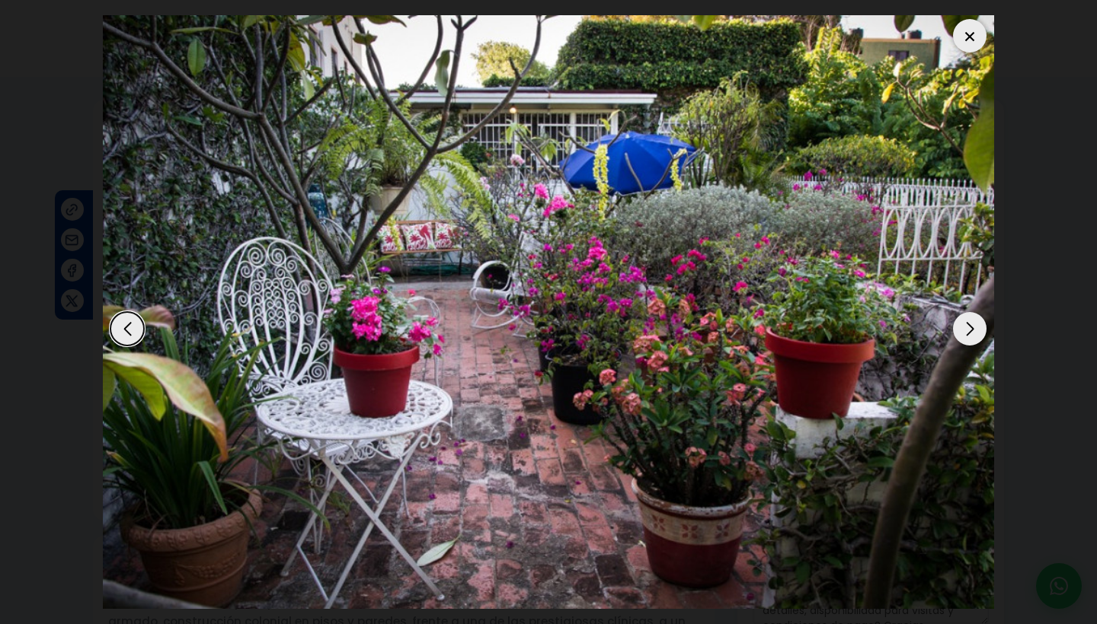
click at [972, 333] on div "Next slide" at bounding box center [970, 329] width 34 height 34
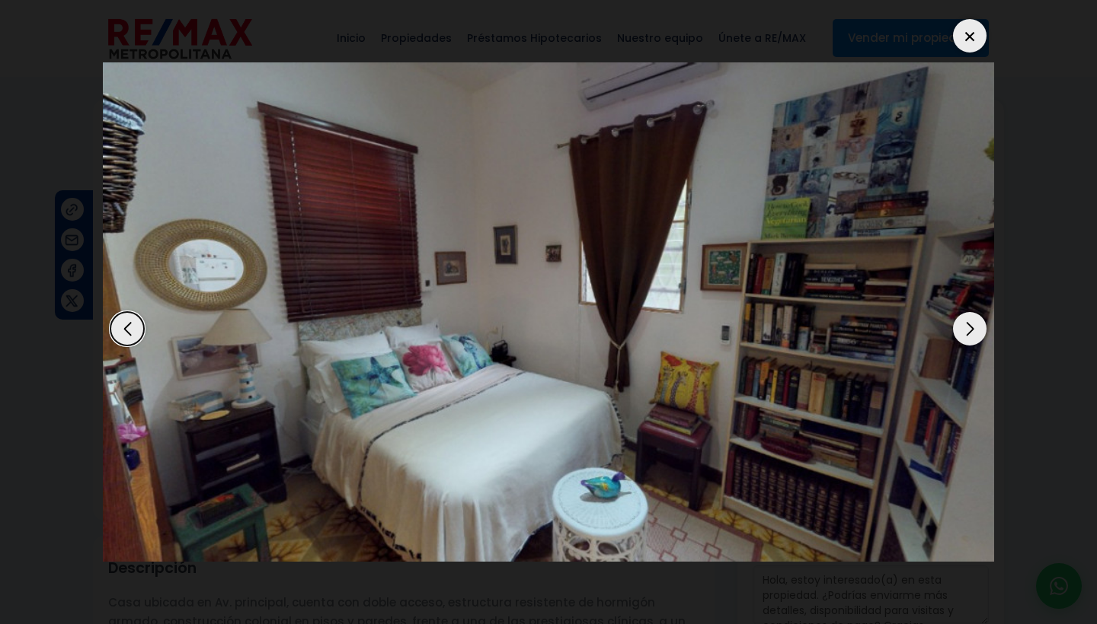
click at [972, 333] on div "Next slide" at bounding box center [970, 329] width 34 height 34
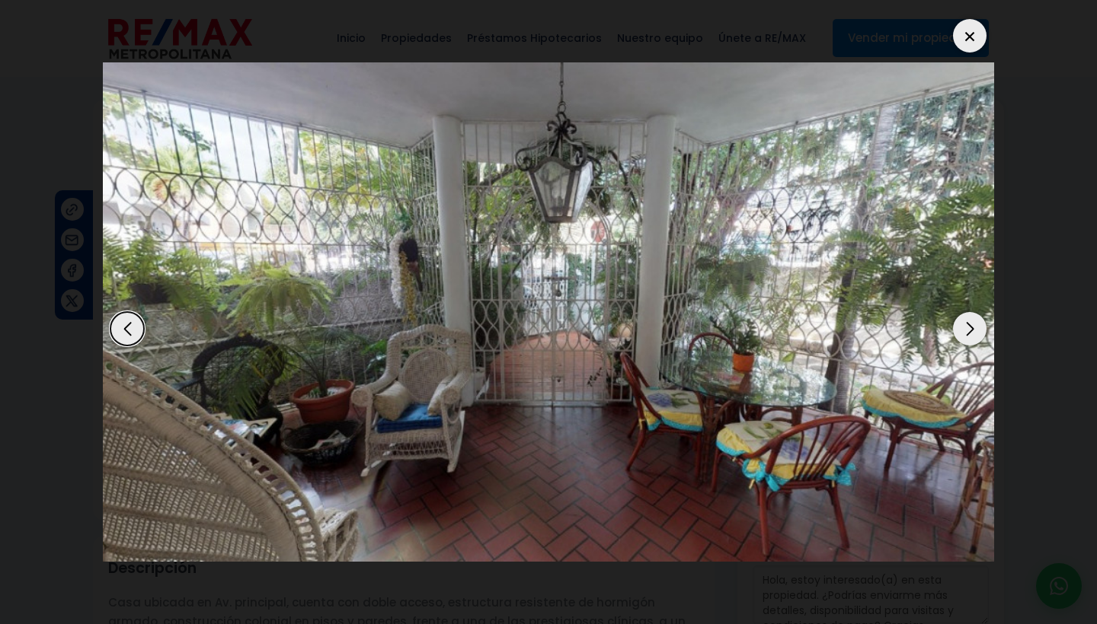
click at [972, 333] on div "Next slide" at bounding box center [970, 329] width 34 height 34
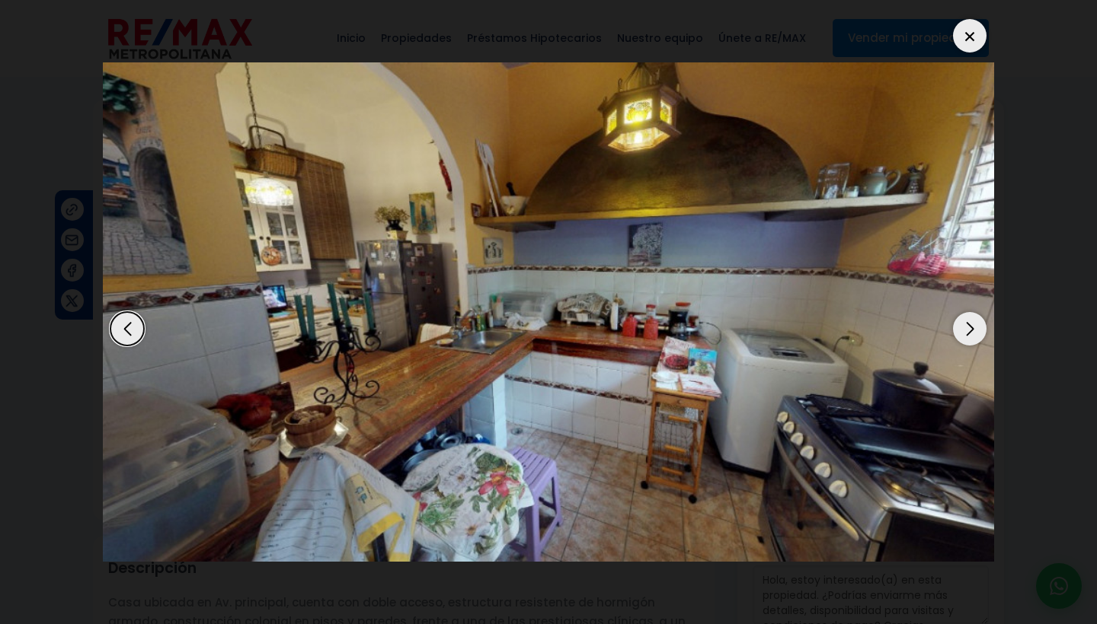
click at [972, 333] on div "Next slide" at bounding box center [970, 329] width 34 height 34
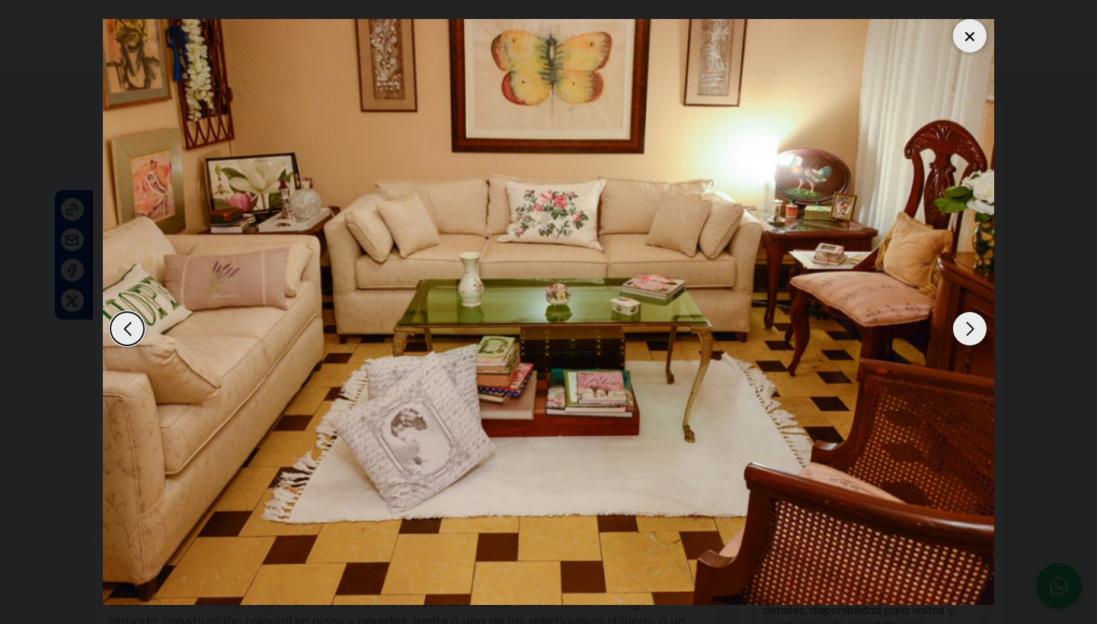
click at [972, 333] on div "Next slide" at bounding box center [970, 329] width 34 height 34
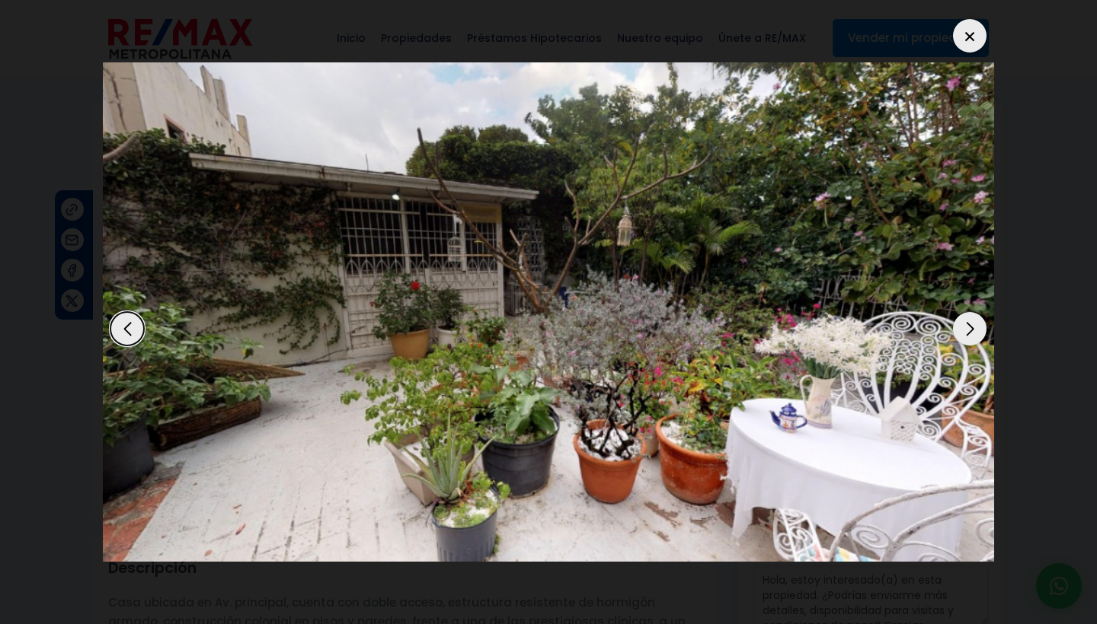
click at [972, 333] on div "Next slide" at bounding box center [970, 329] width 34 height 34
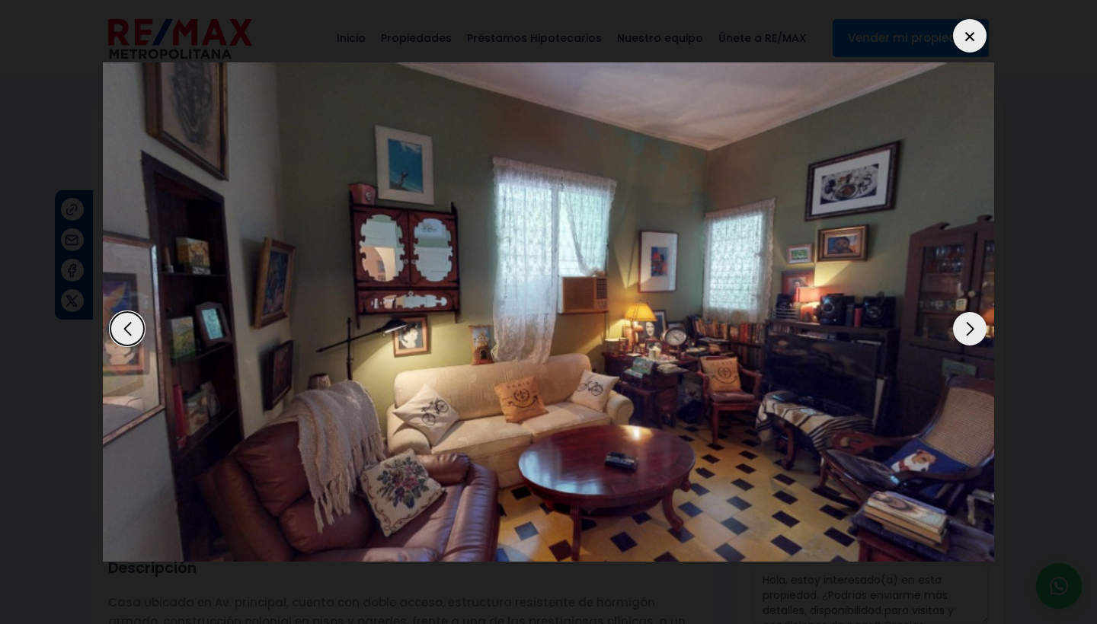
click at [974, 334] on div "Next slide" at bounding box center [970, 329] width 34 height 34
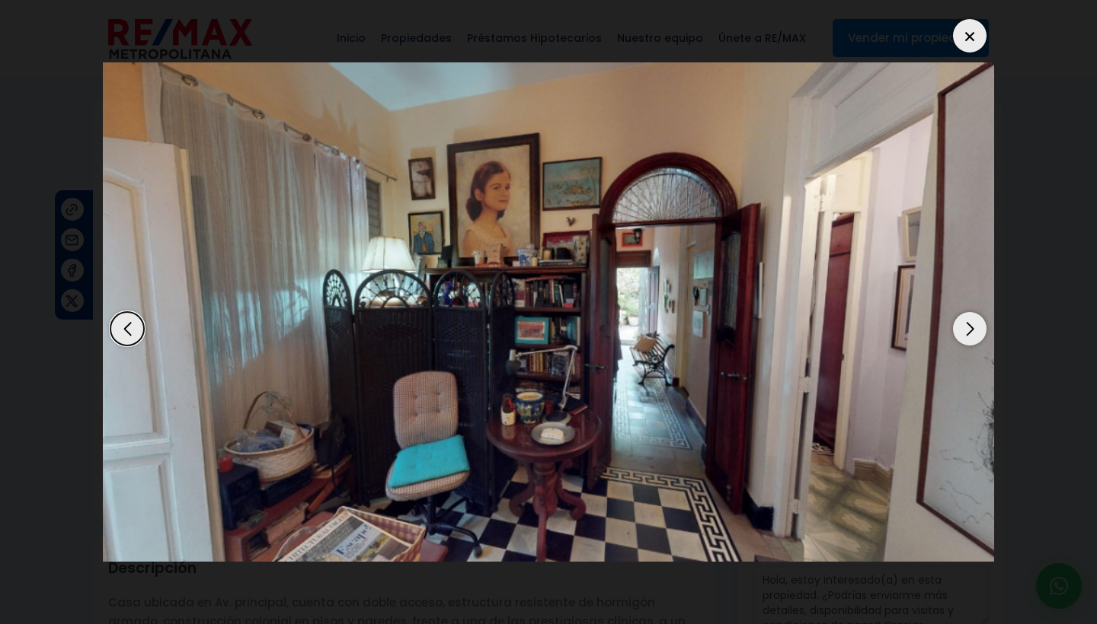
click at [974, 334] on div "Next slide" at bounding box center [970, 329] width 34 height 34
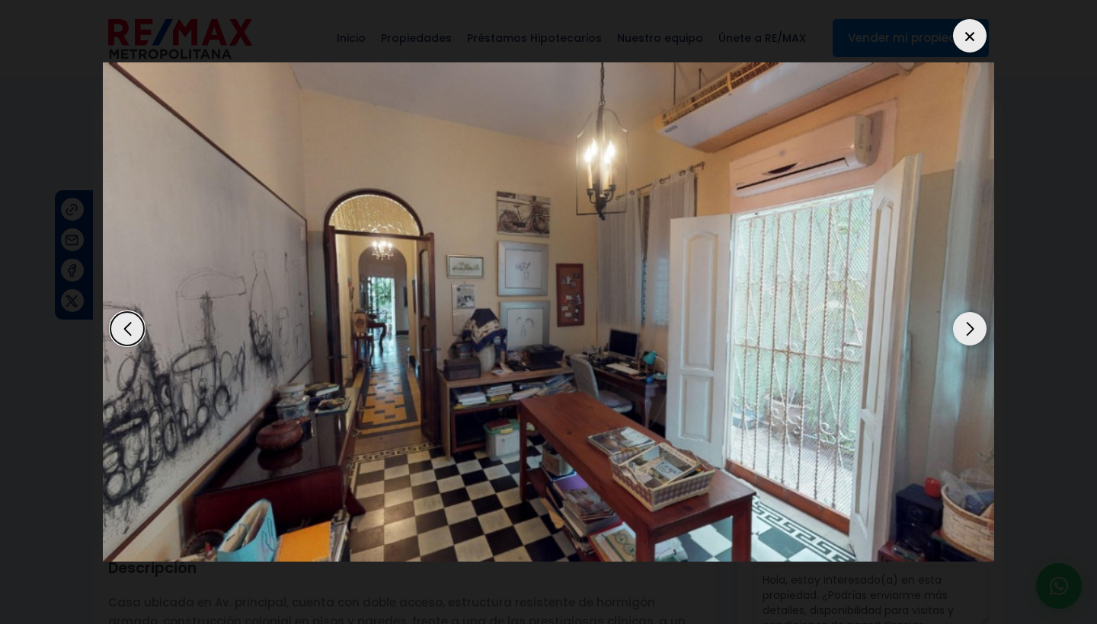
click at [974, 334] on div "Next slide" at bounding box center [970, 329] width 34 height 34
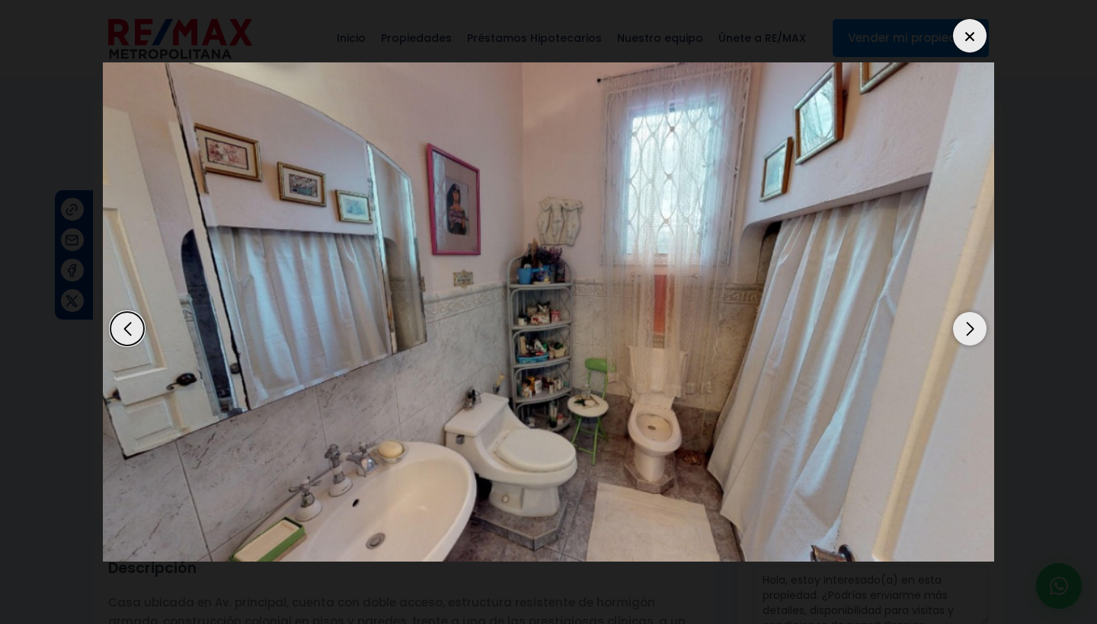
click at [974, 334] on div "Next slide" at bounding box center [970, 329] width 34 height 34
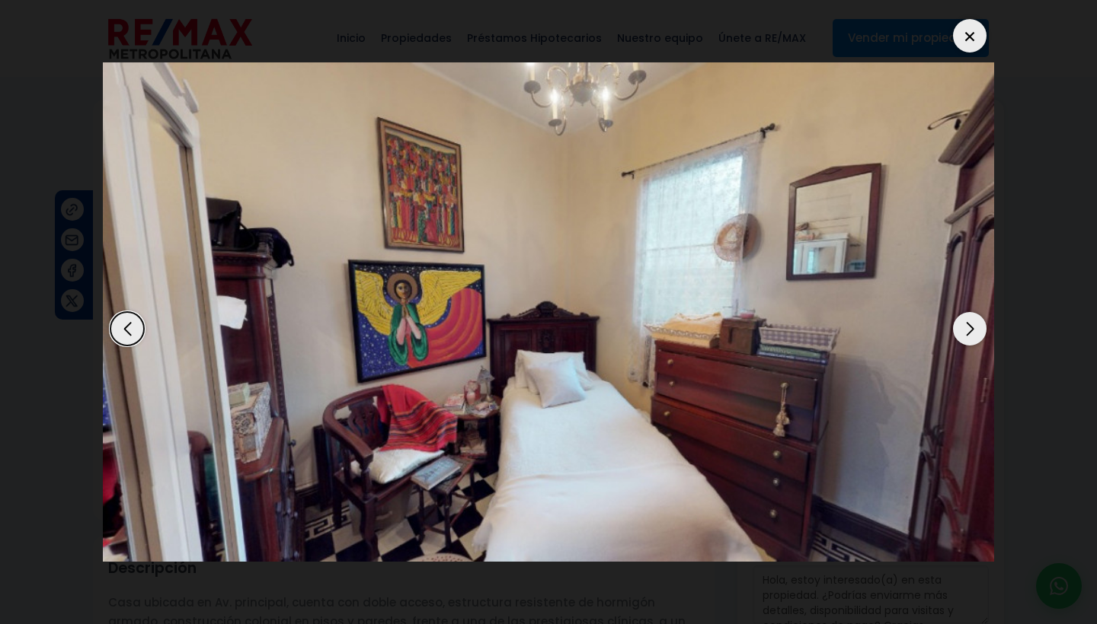
click at [974, 334] on div "Next slide" at bounding box center [970, 329] width 34 height 34
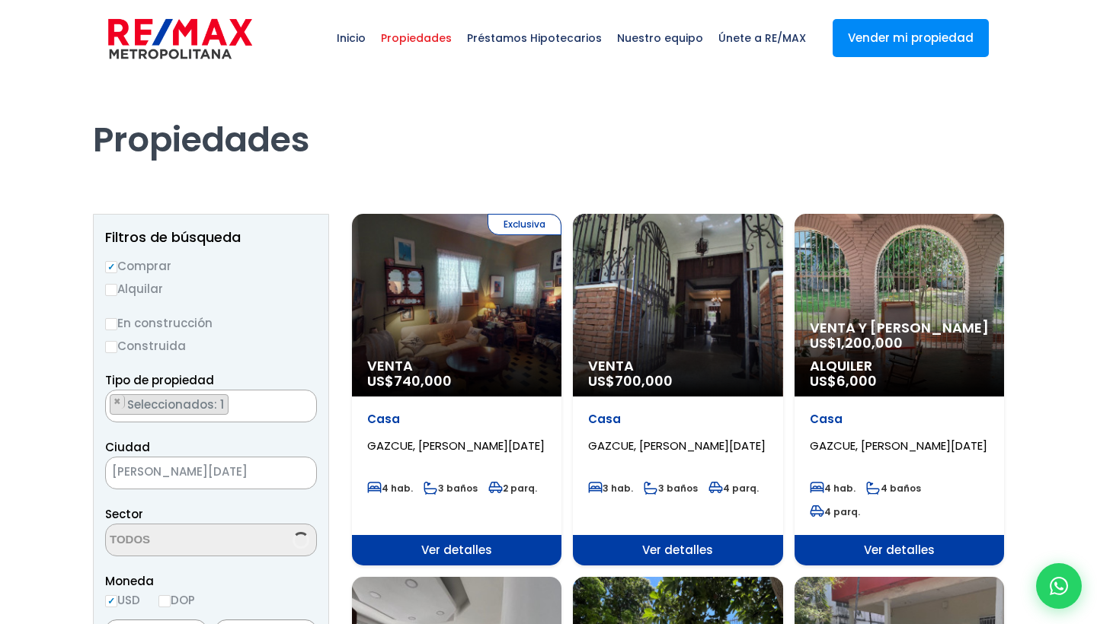
select select "75"
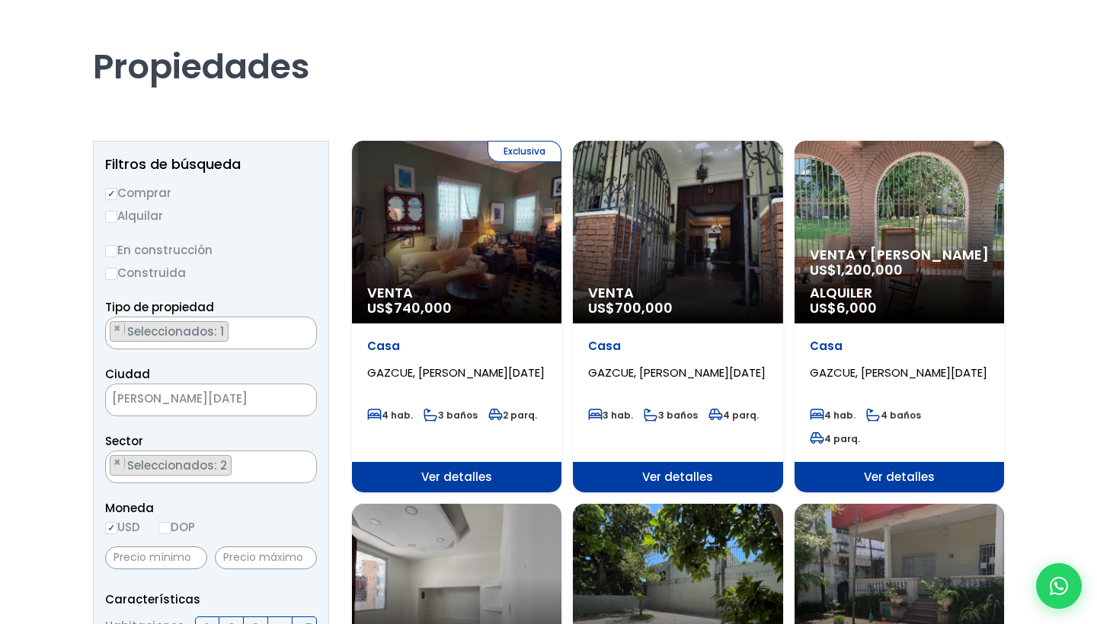
scroll to position [83, 0]
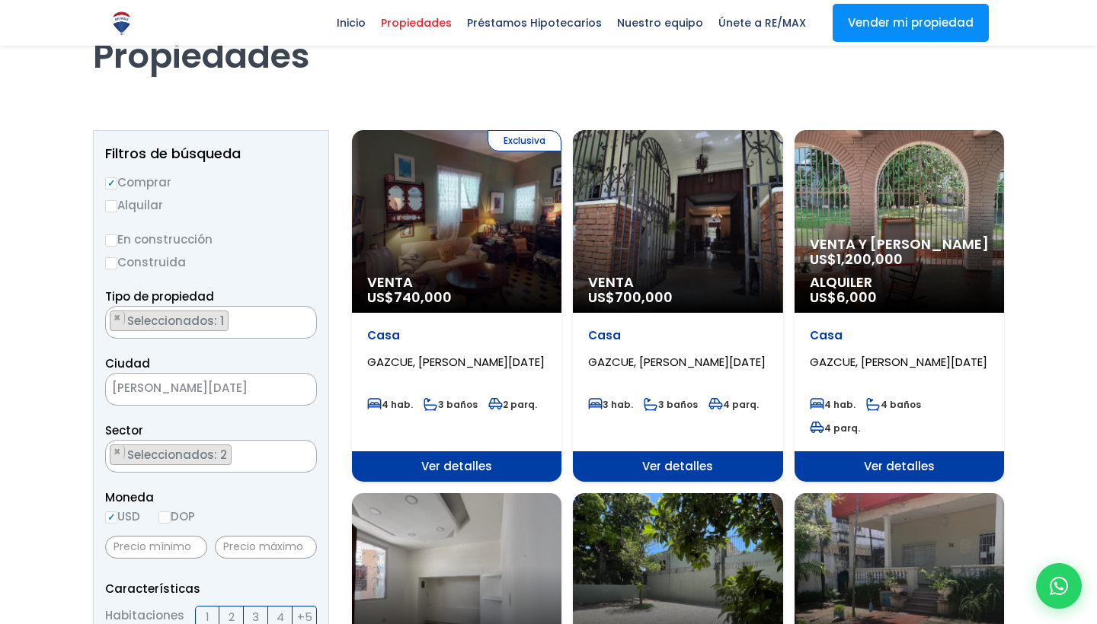
click at [561, 452] on span "Ver detalles" at bounding box center [456, 467] width 209 height 30
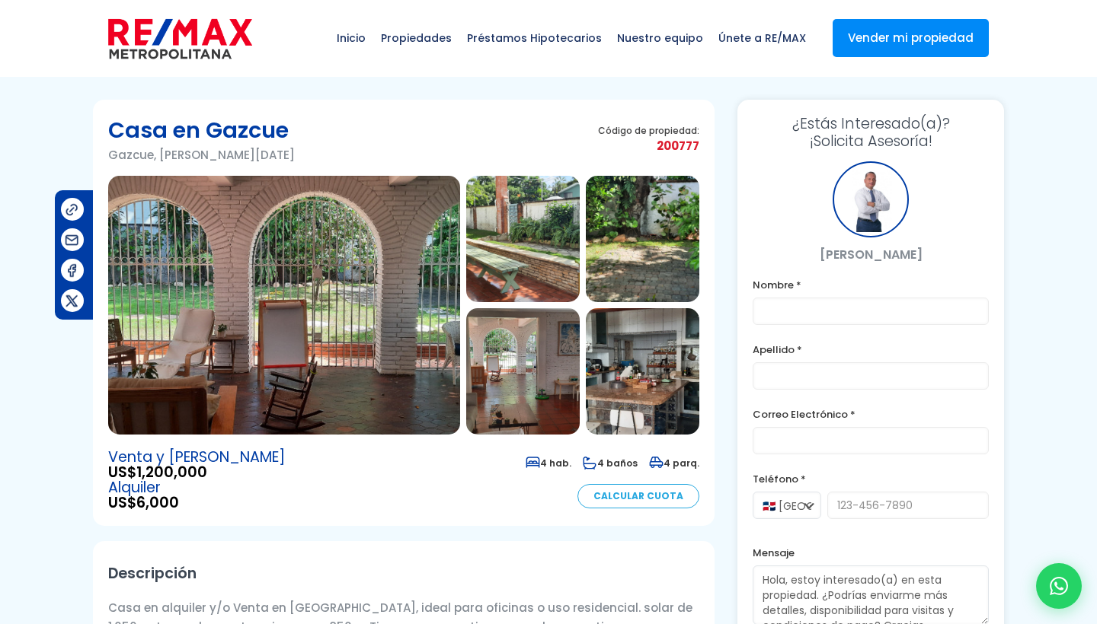
click at [356, 350] on img at bounding box center [284, 305] width 352 height 259
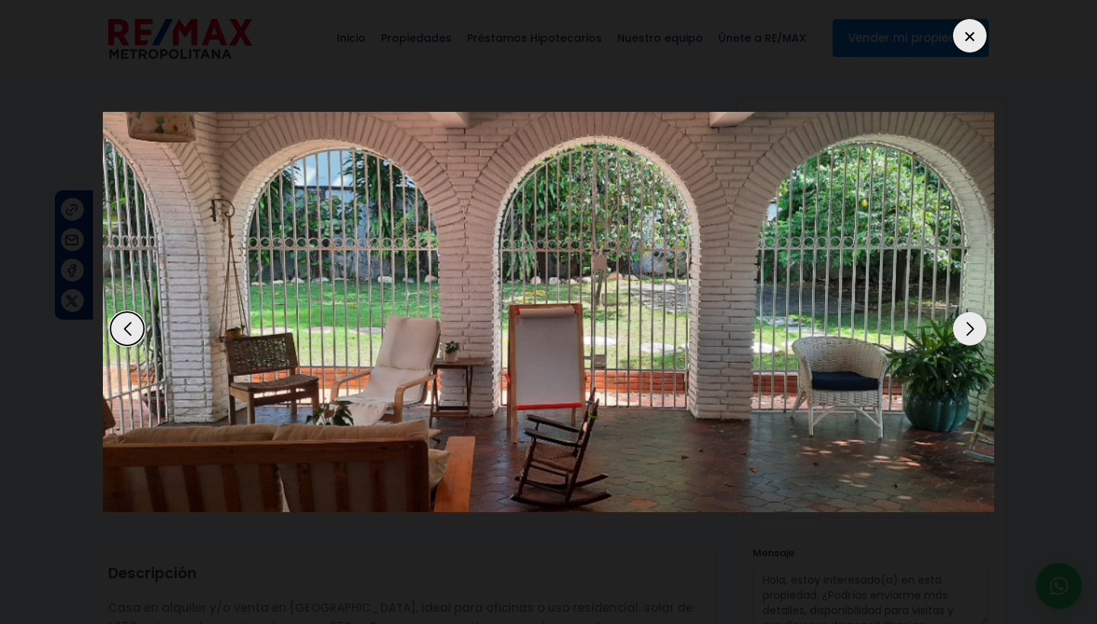
click at [972, 330] on div "Next slide" at bounding box center [970, 329] width 34 height 34
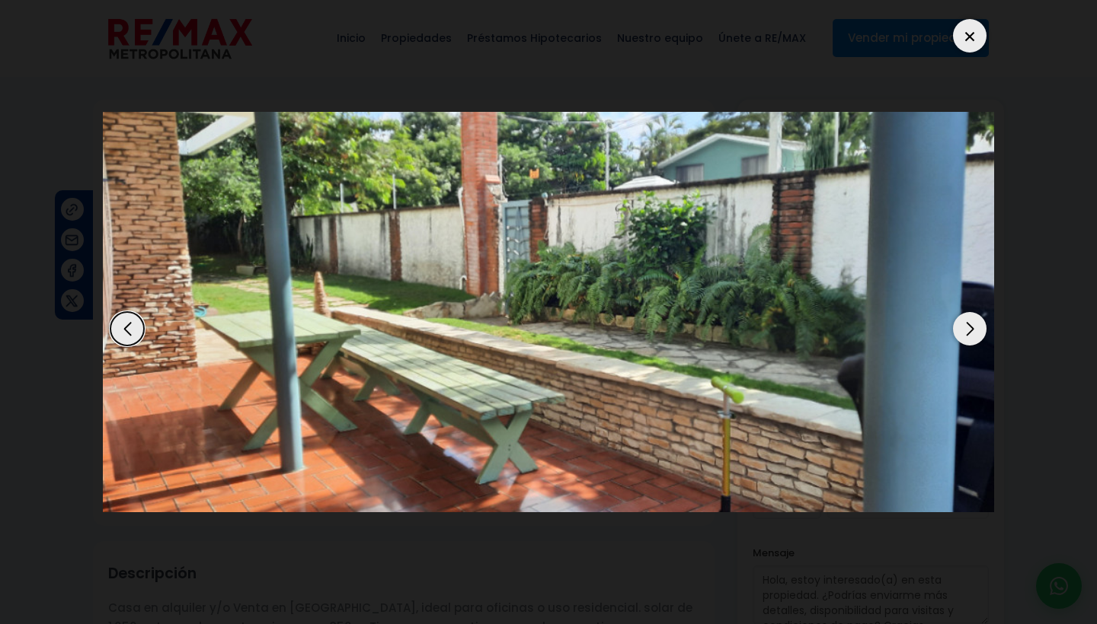
click at [972, 330] on div "Next slide" at bounding box center [970, 329] width 34 height 34
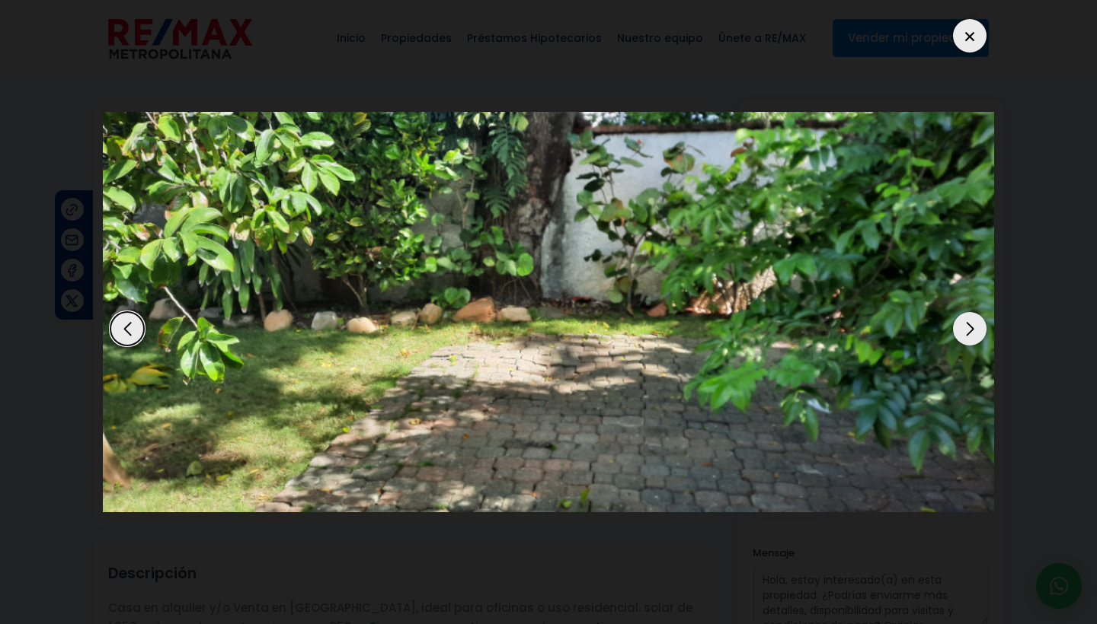
click at [972, 330] on div "Next slide" at bounding box center [970, 329] width 34 height 34
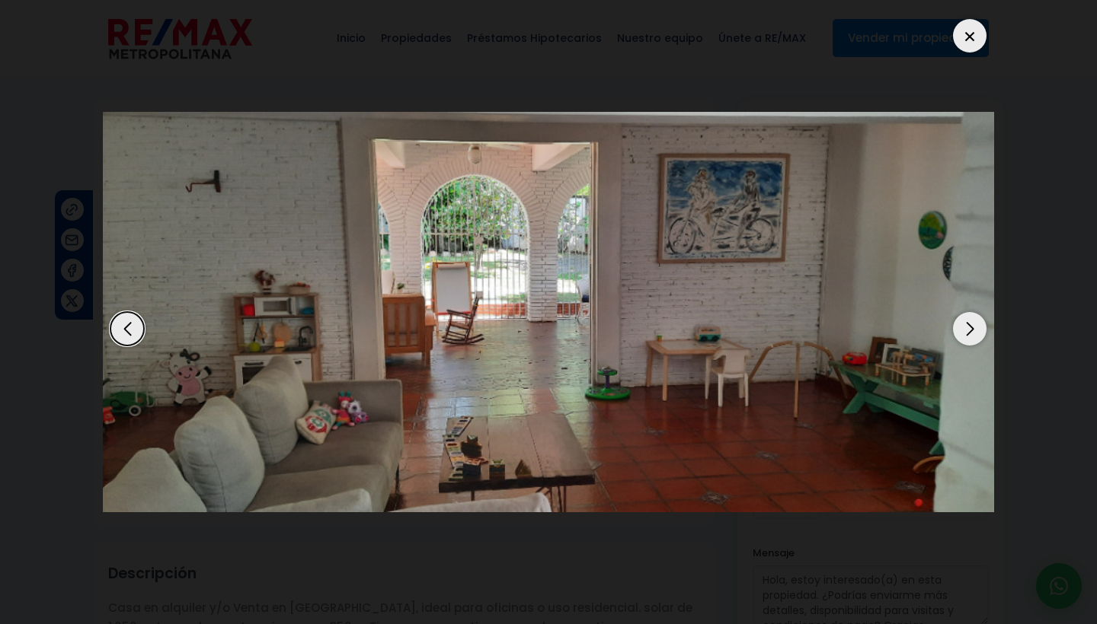
click at [972, 330] on div "Next slide" at bounding box center [970, 329] width 34 height 34
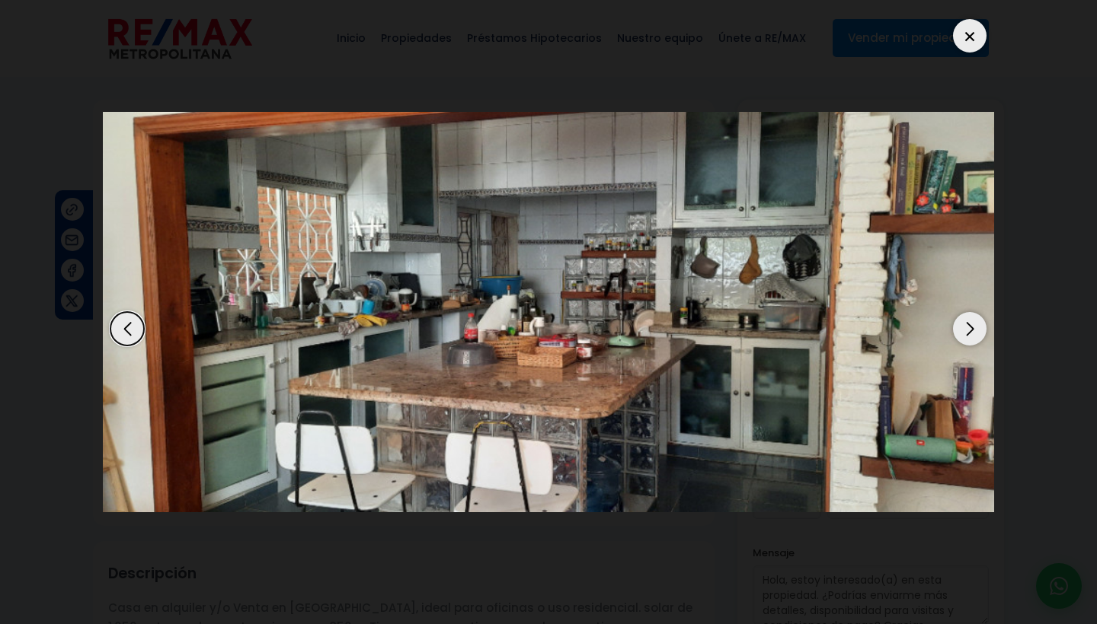
click at [972, 330] on div "Next slide" at bounding box center [970, 329] width 34 height 34
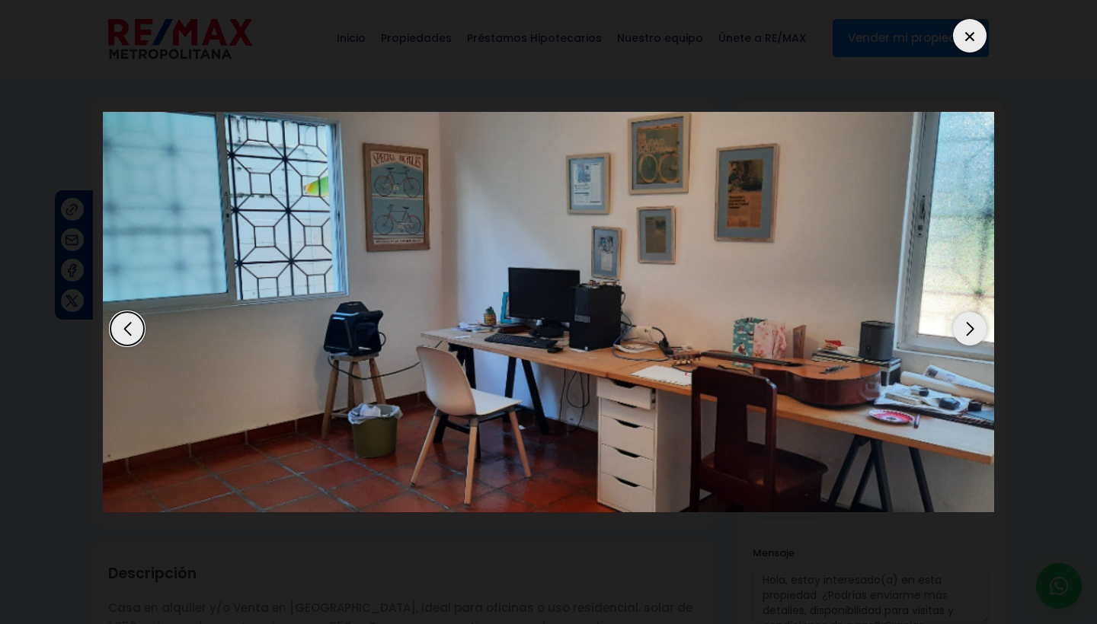
click at [972, 330] on div "Next slide" at bounding box center [970, 329] width 34 height 34
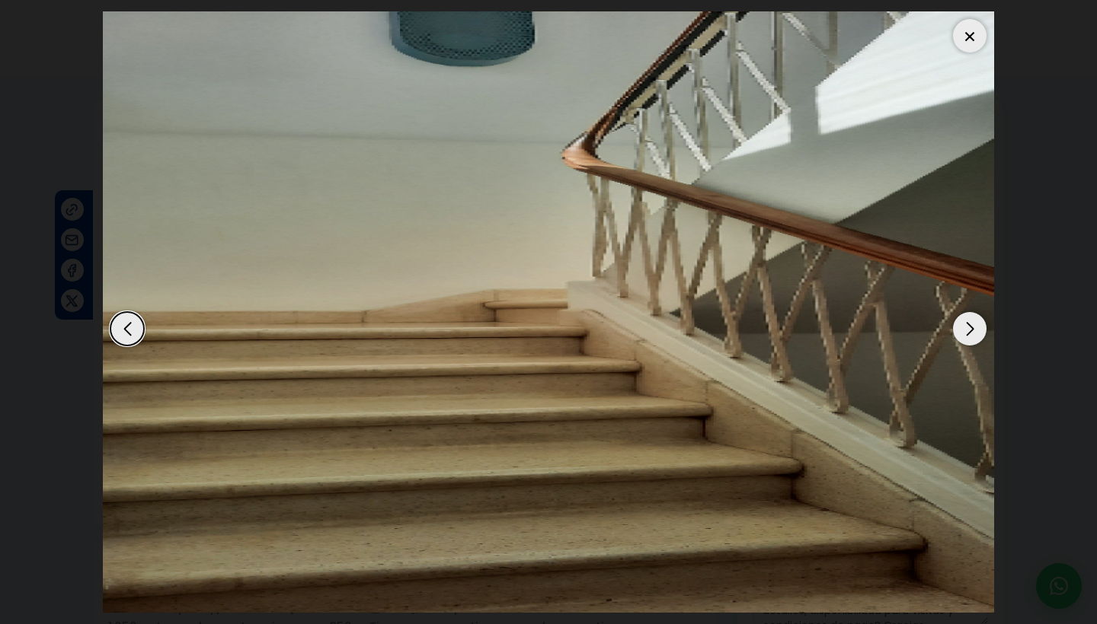
click at [972, 330] on div "Next slide" at bounding box center [970, 329] width 34 height 34
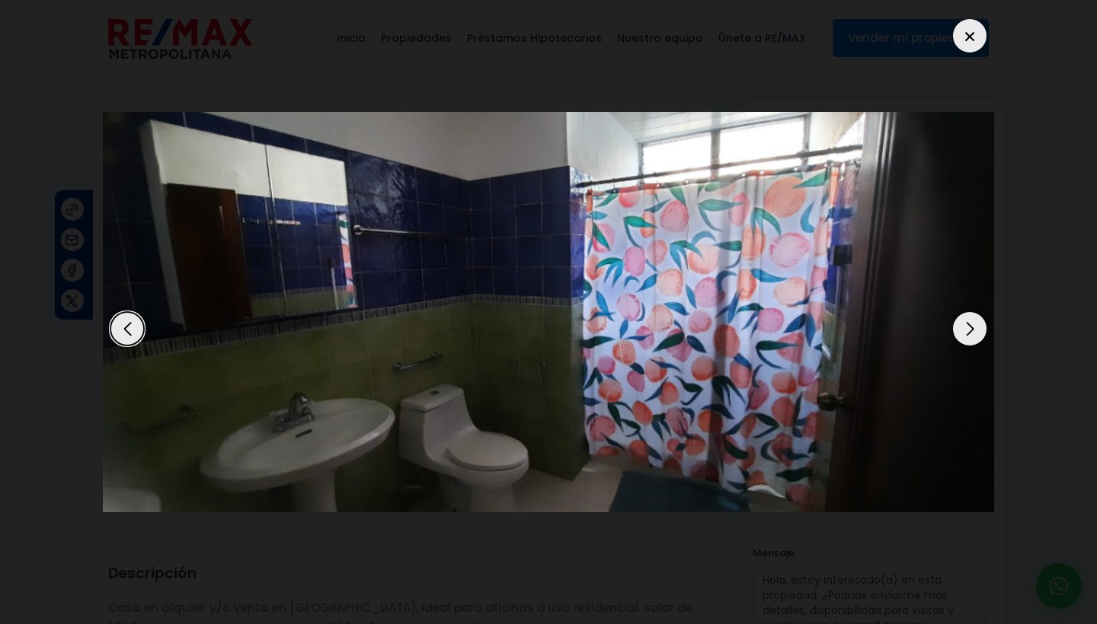
click at [972, 330] on div "Next slide" at bounding box center [970, 329] width 34 height 34
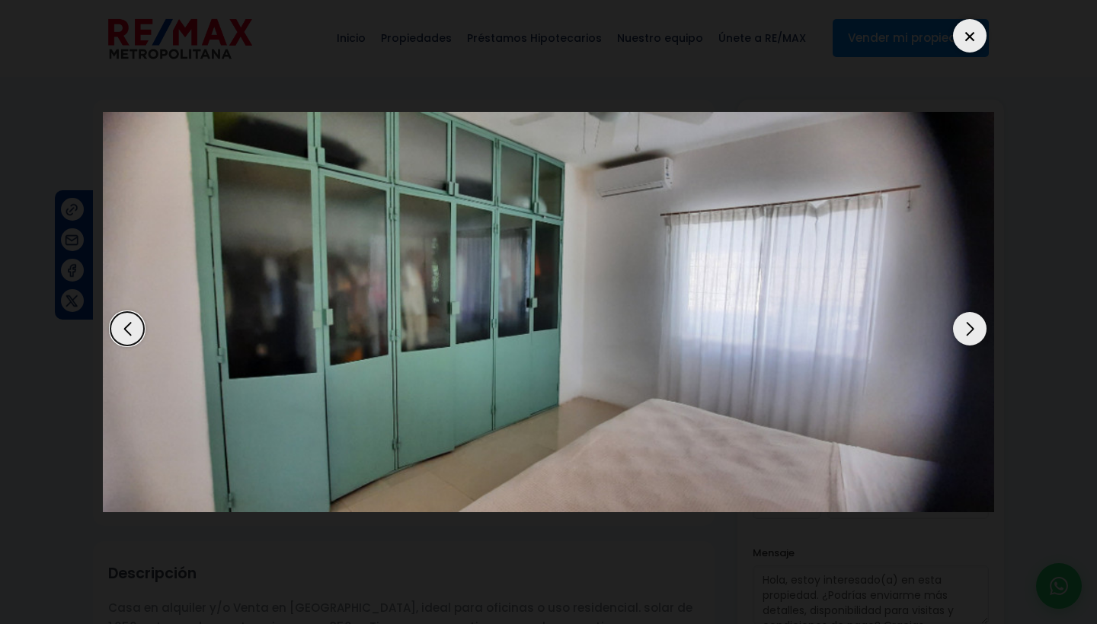
click at [972, 330] on div "Next slide" at bounding box center [970, 329] width 34 height 34
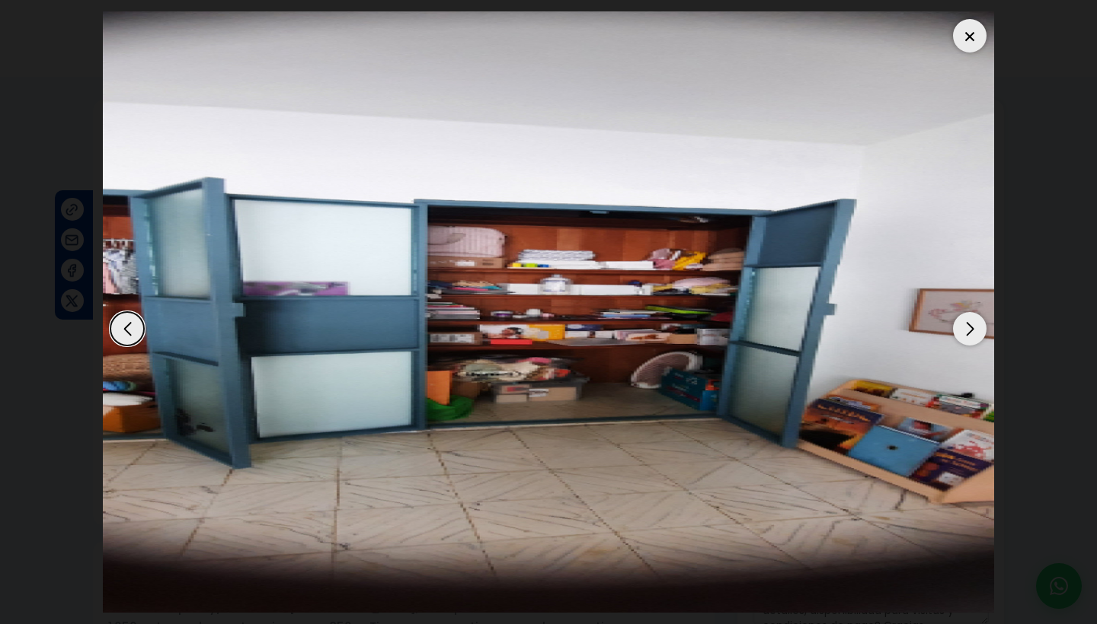
click at [972, 330] on div "Next slide" at bounding box center [970, 329] width 34 height 34
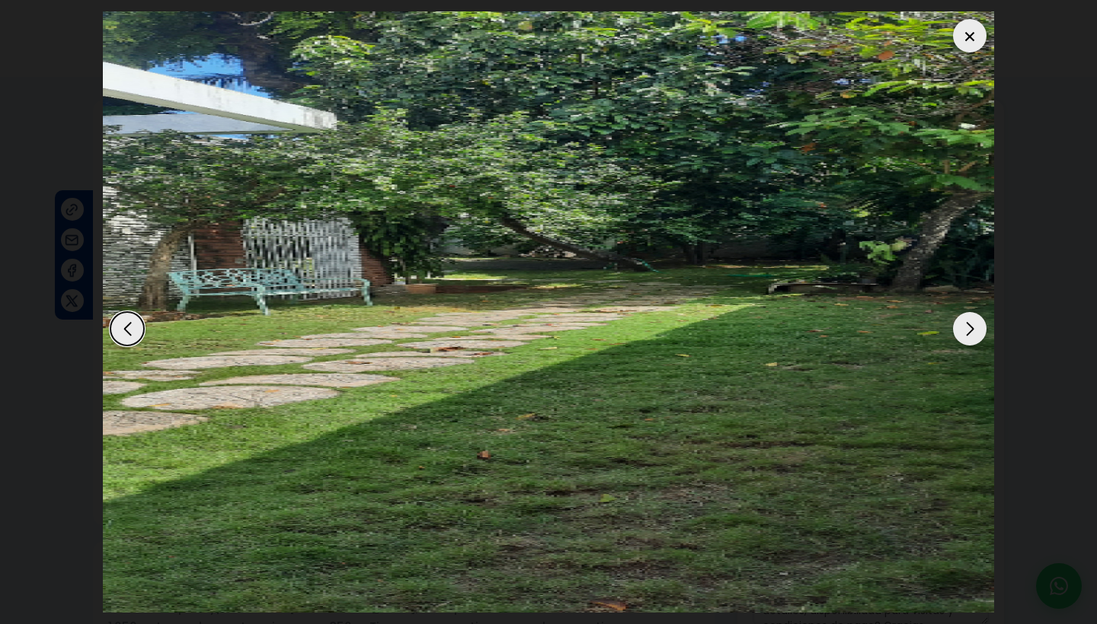
click at [972, 330] on div "Next slide" at bounding box center [970, 329] width 34 height 34
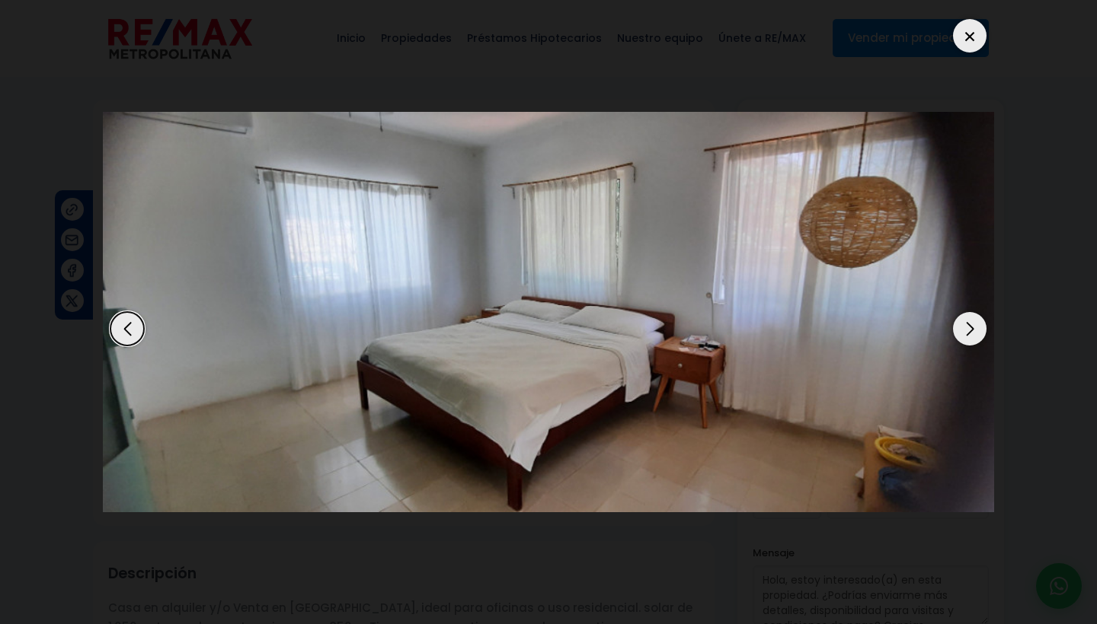
click at [972, 330] on div "Next slide" at bounding box center [970, 329] width 34 height 34
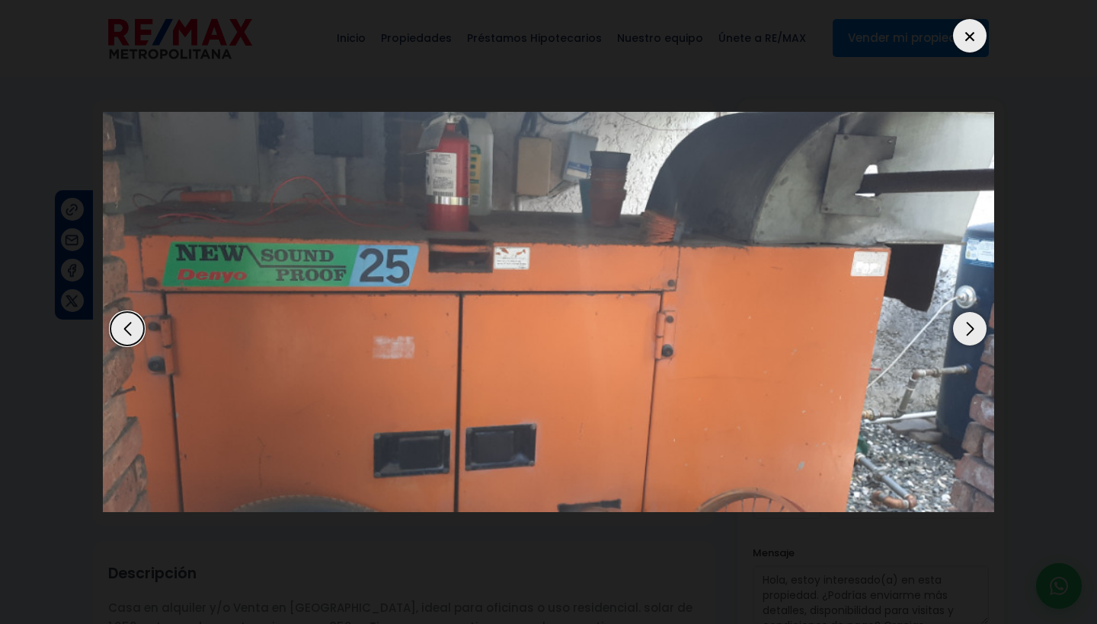
click at [972, 330] on div "Next slide" at bounding box center [970, 329] width 34 height 34
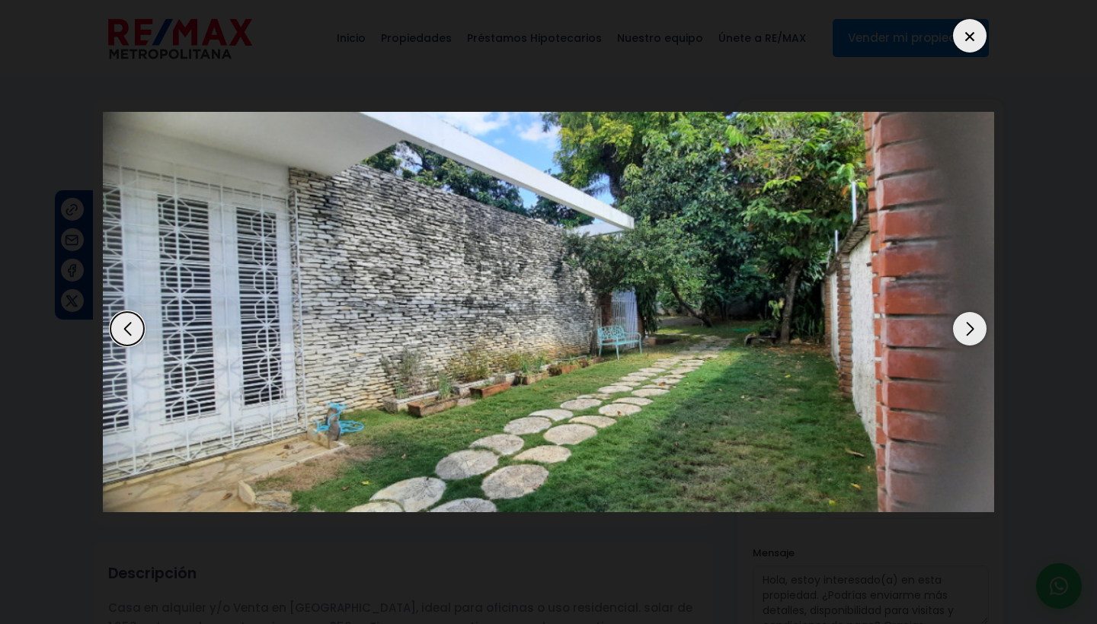
click at [972, 330] on div "Next slide" at bounding box center [970, 329] width 34 height 34
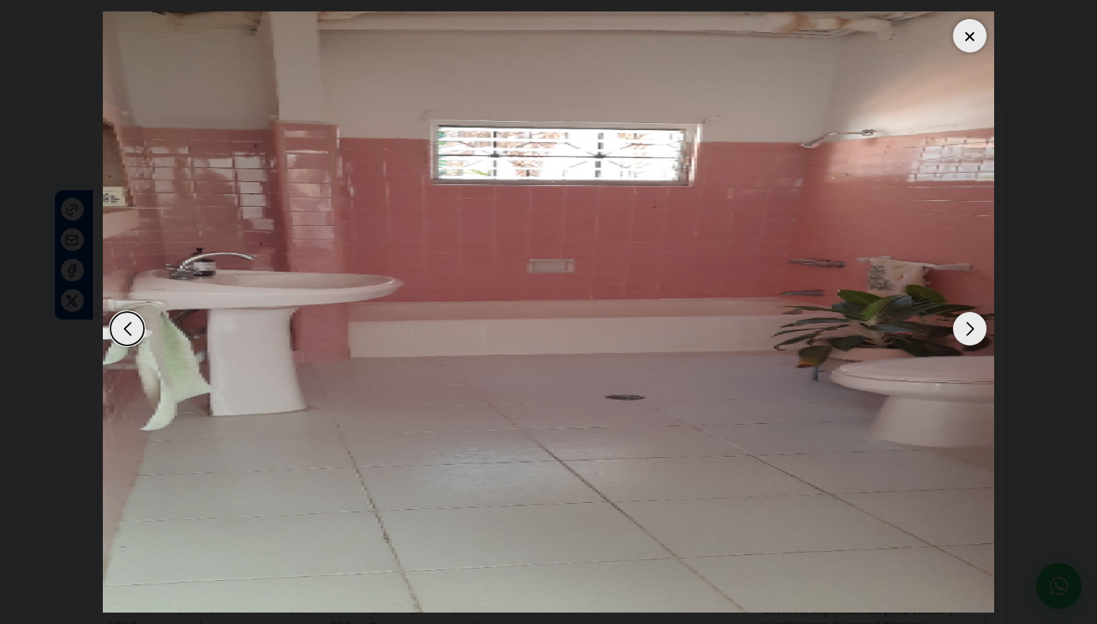
click at [972, 330] on div "Next slide" at bounding box center [970, 329] width 34 height 34
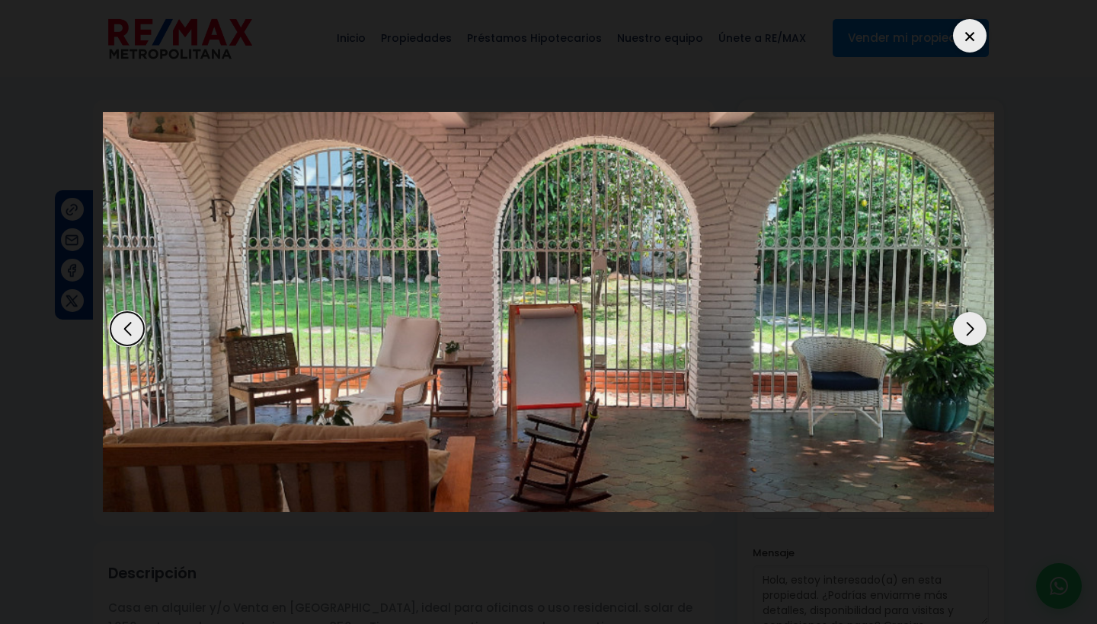
click at [972, 330] on div "Next slide" at bounding box center [970, 329] width 34 height 34
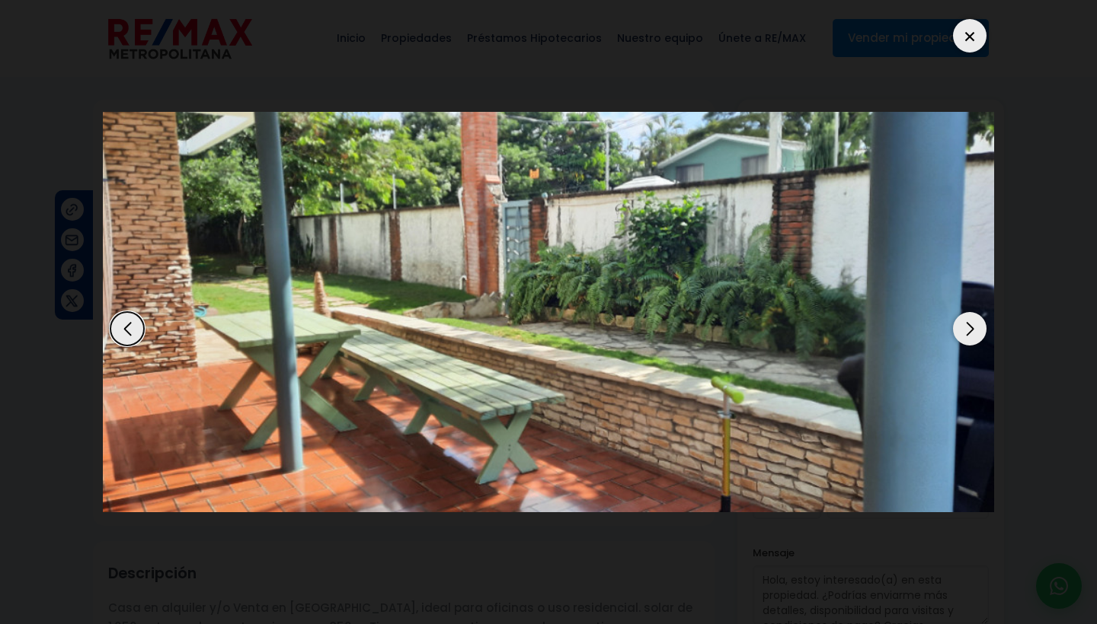
click at [972, 330] on div "Next slide" at bounding box center [970, 329] width 34 height 34
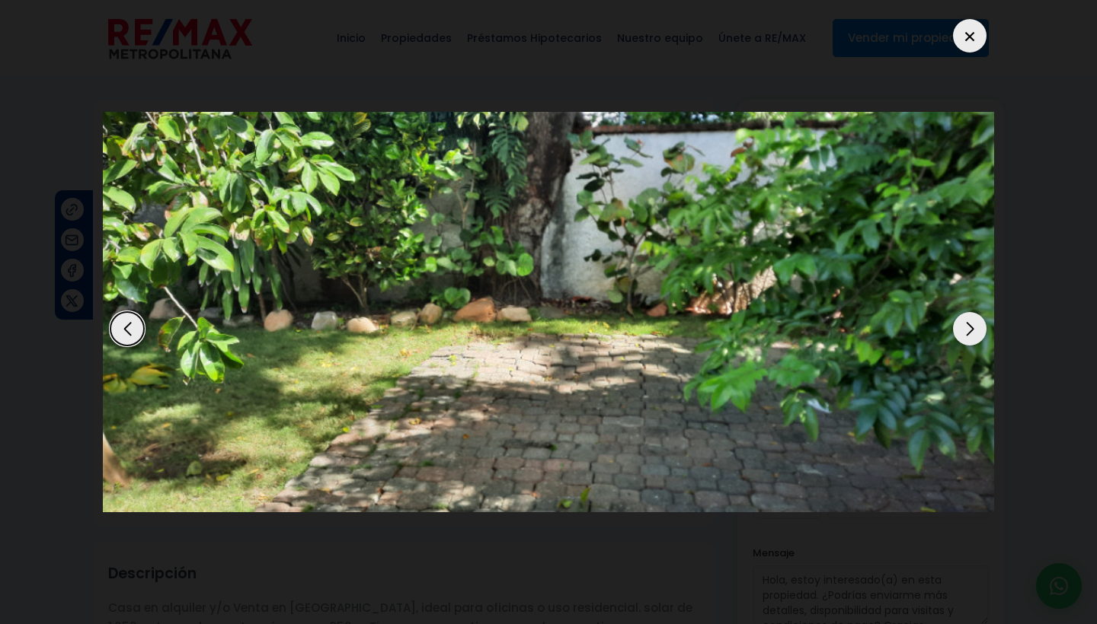
click at [972, 330] on div "Next slide" at bounding box center [970, 329] width 34 height 34
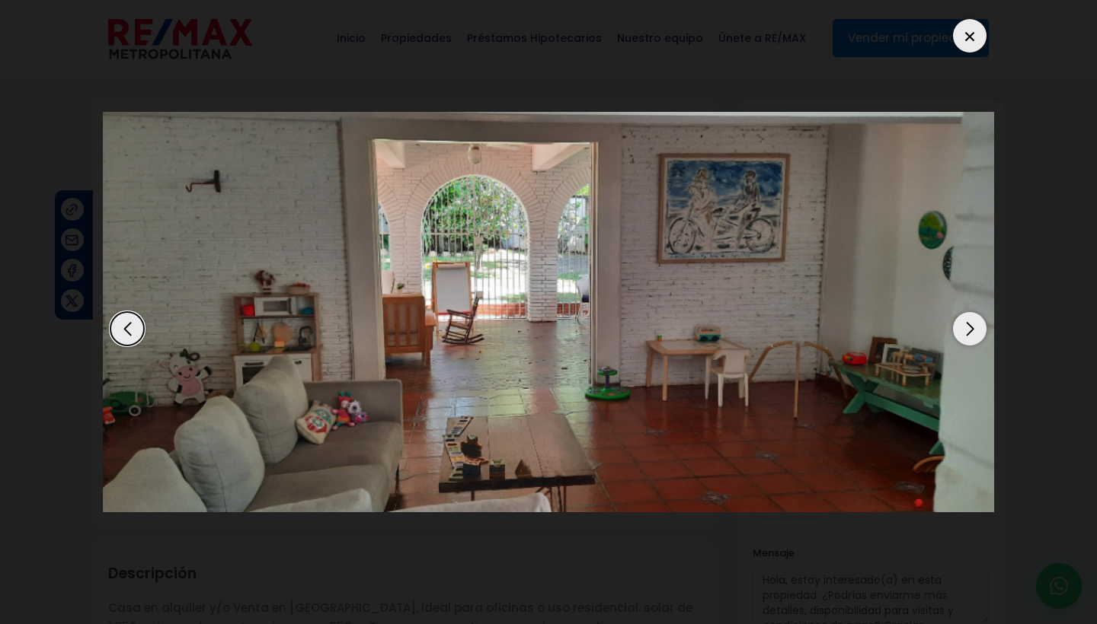
click at [972, 330] on div "Next slide" at bounding box center [970, 329] width 34 height 34
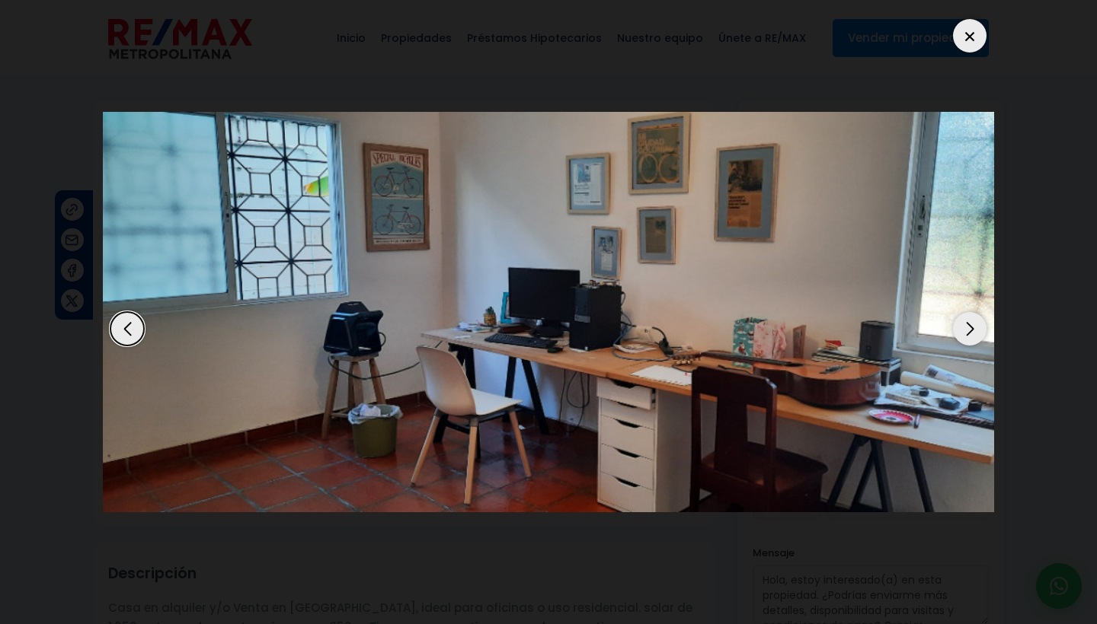
click at [972, 330] on div "Next slide" at bounding box center [970, 329] width 34 height 34
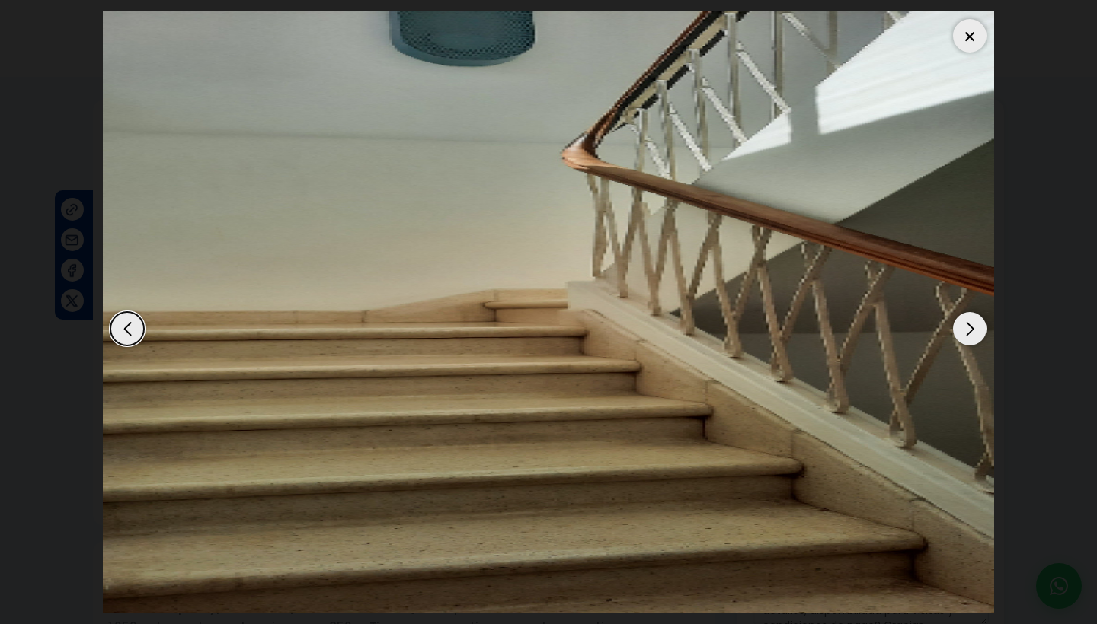
click at [972, 330] on div "Next slide" at bounding box center [970, 329] width 34 height 34
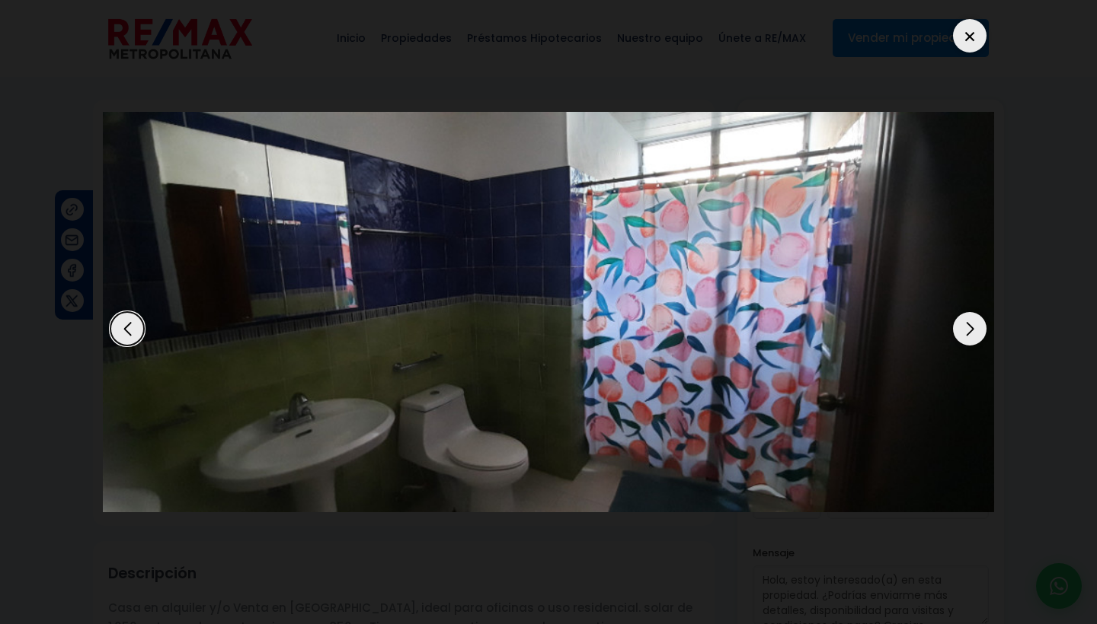
click at [972, 330] on div "Next slide" at bounding box center [970, 329] width 34 height 34
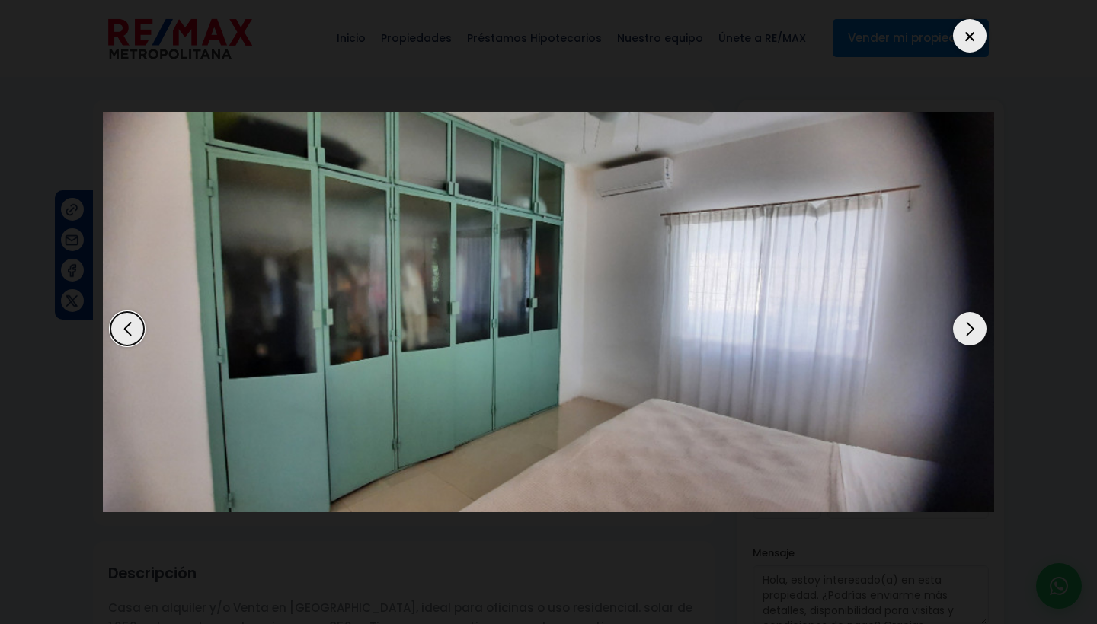
click at [972, 330] on div "Next slide" at bounding box center [970, 329] width 34 height 34
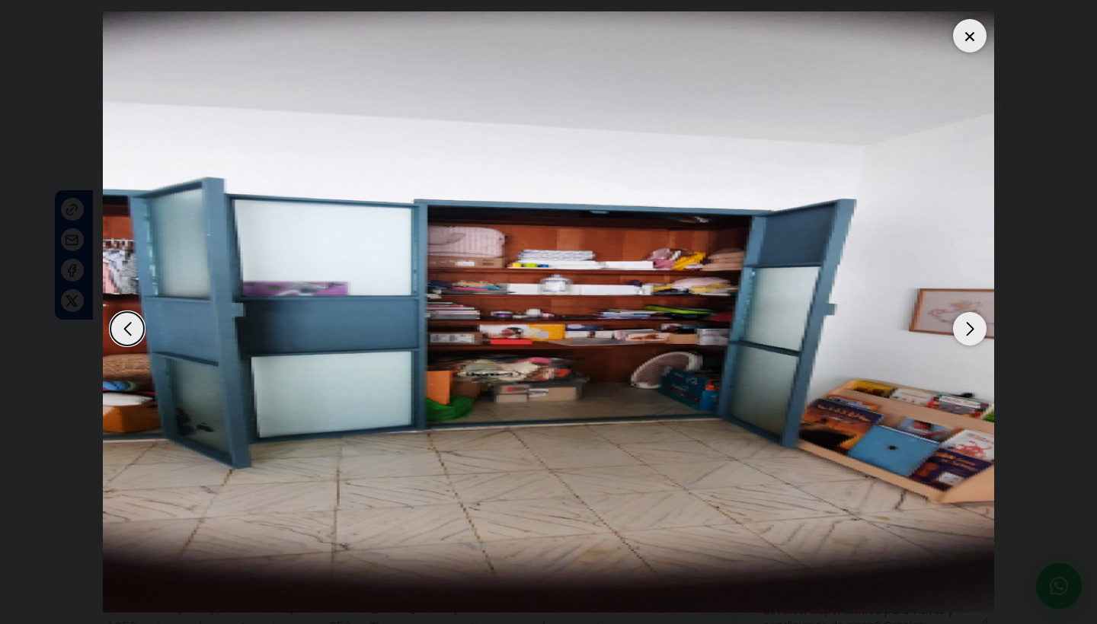
click at [972, 330] on div "Next slide" at bounding box center [970, 329] width 34 height 34
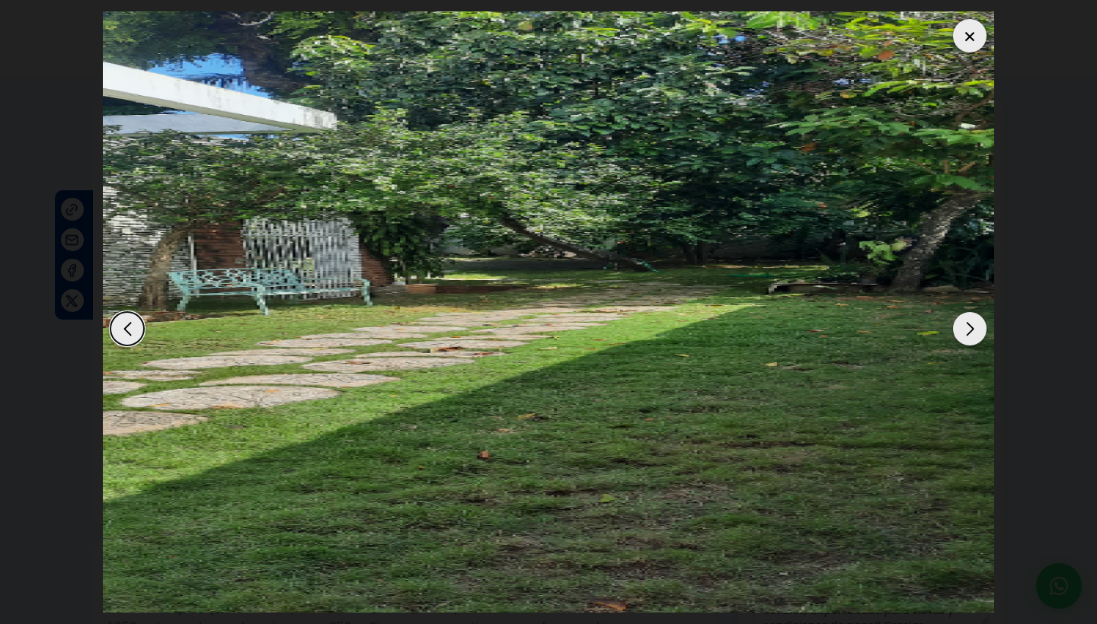
click at [972, 330] on div "Next slide" at bounding box center [970, 329] width 34 height 34
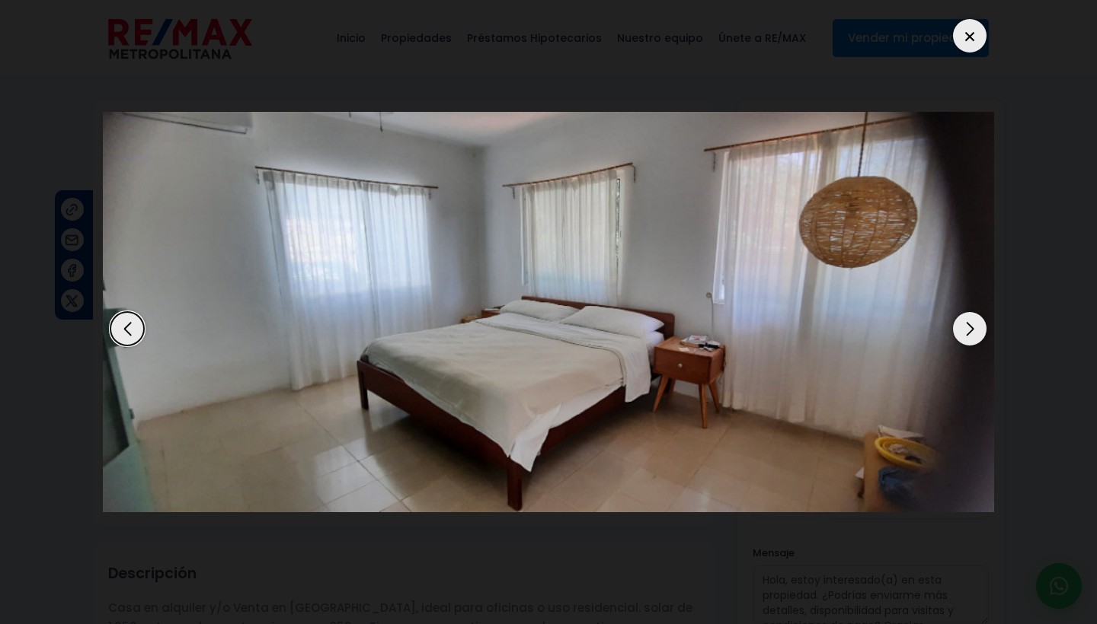
click at [972, 330] on div "Next slide" at bounding box center [970, 329] width 34 height 34
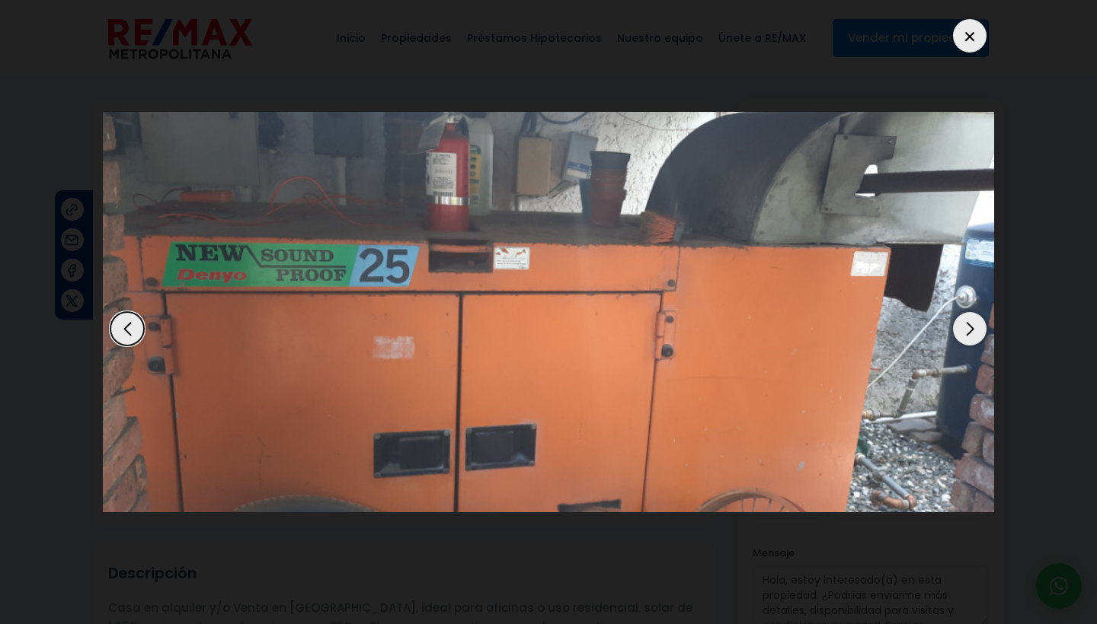
click at [972, 330] on div "Next slide" at bounding box center [970, 329] width 34 height 34
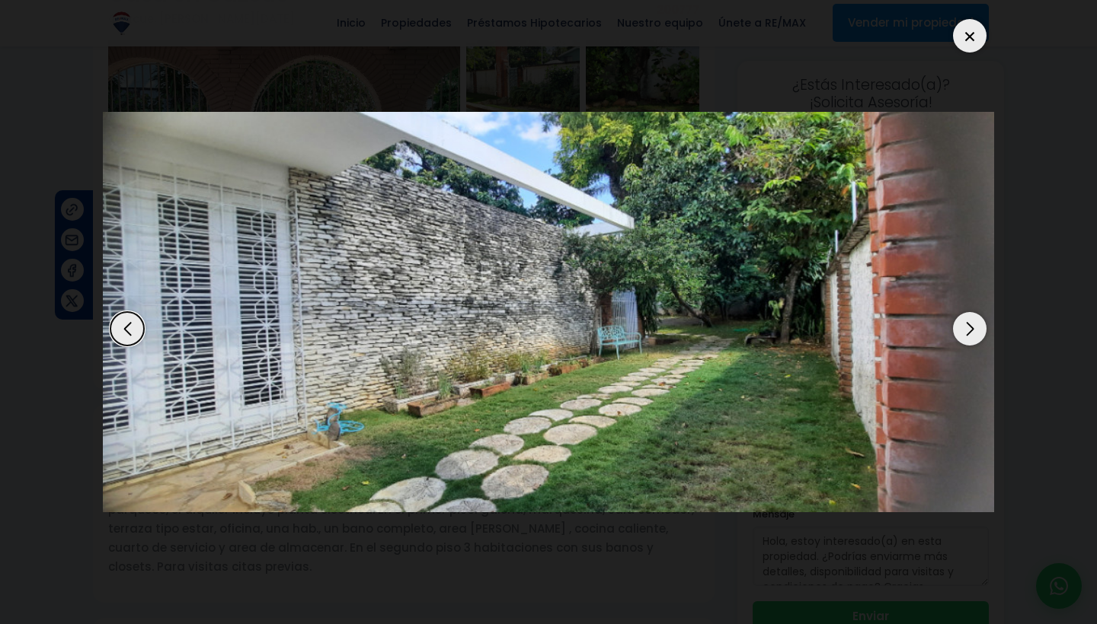
scroll to position [111, 0]
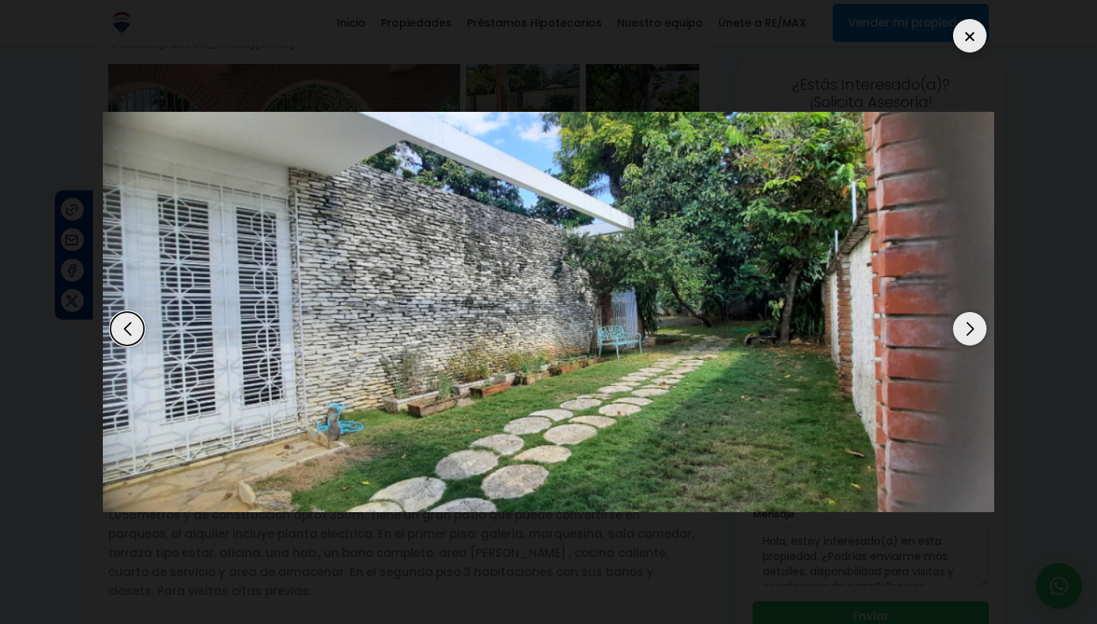
click at [969, 40] on div at bounding box center [970, 36] width 34 height 34
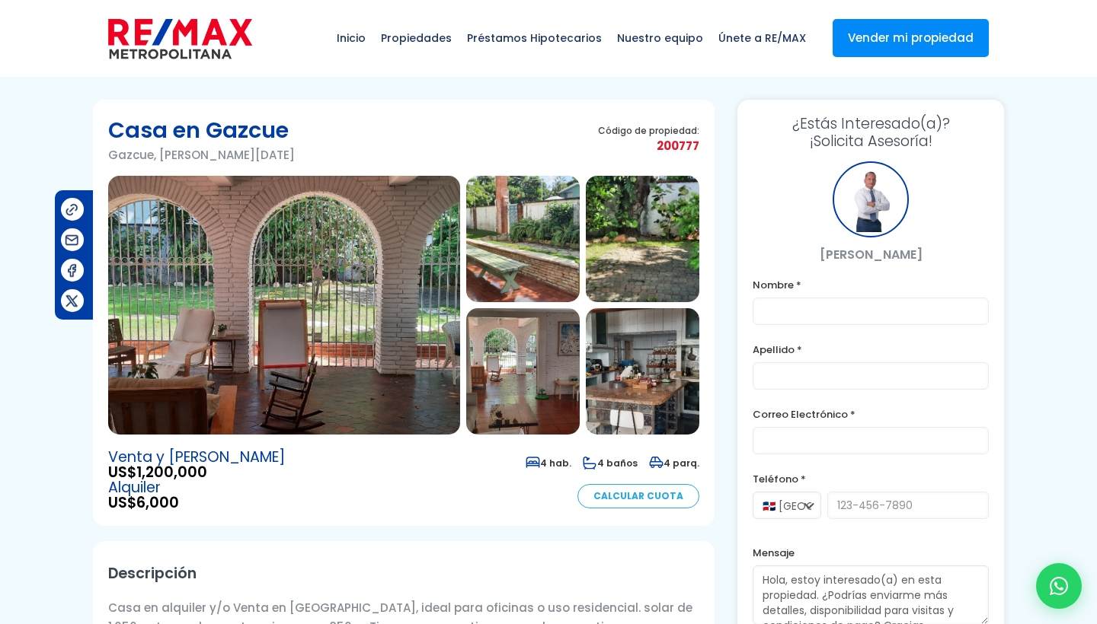
scroll to position [0, 0]
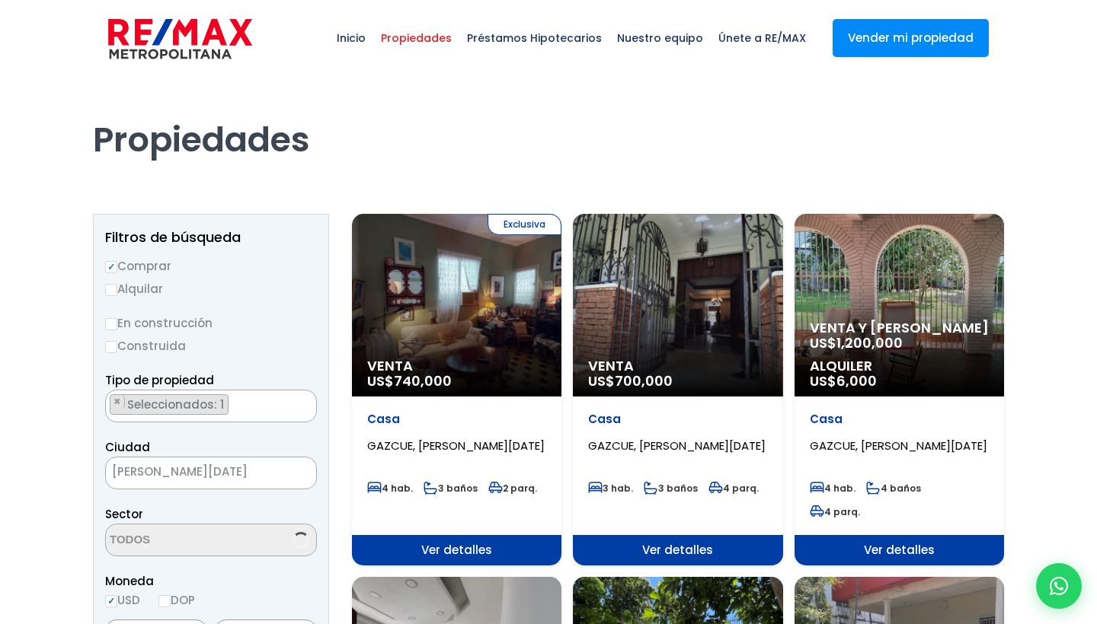
scroll to position [1458, 0]
select select "75"
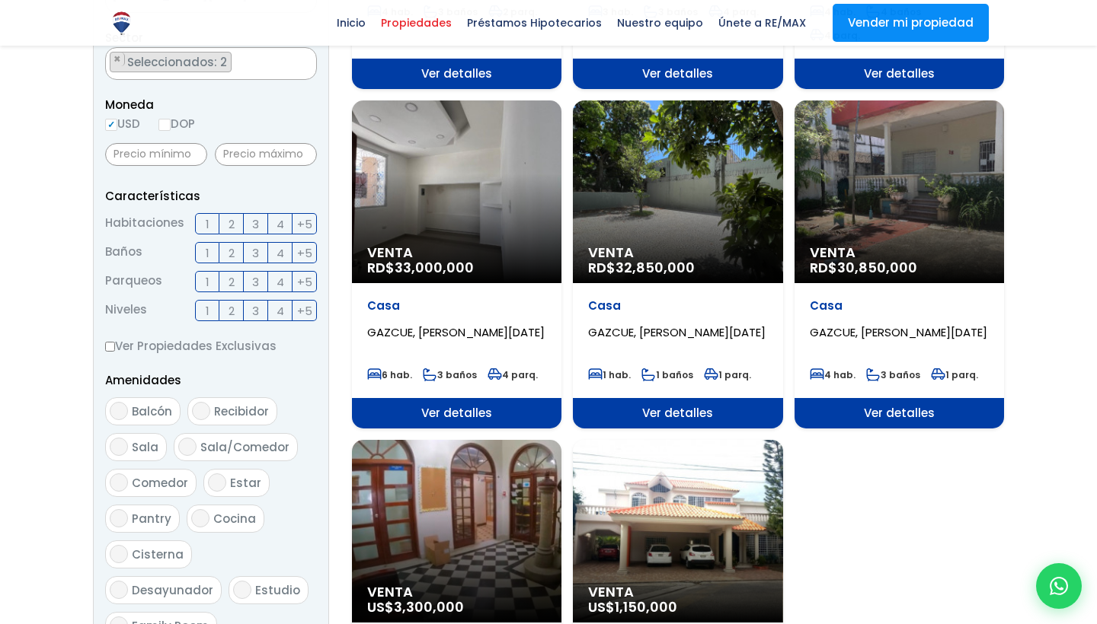
scroll to position [477, 0]
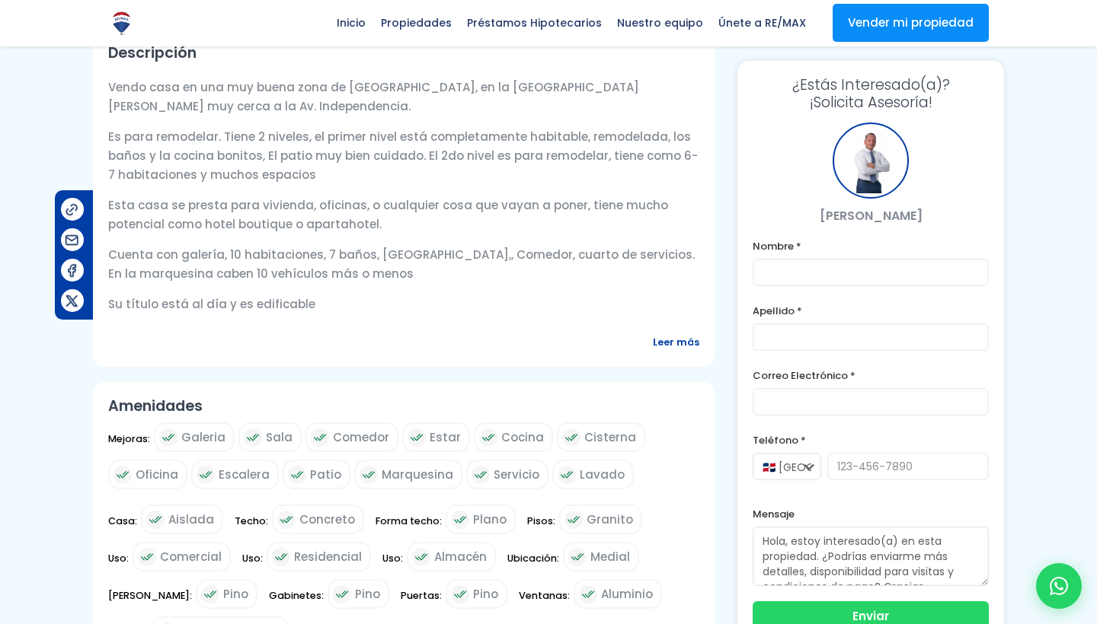
scroll to position [517, 0]
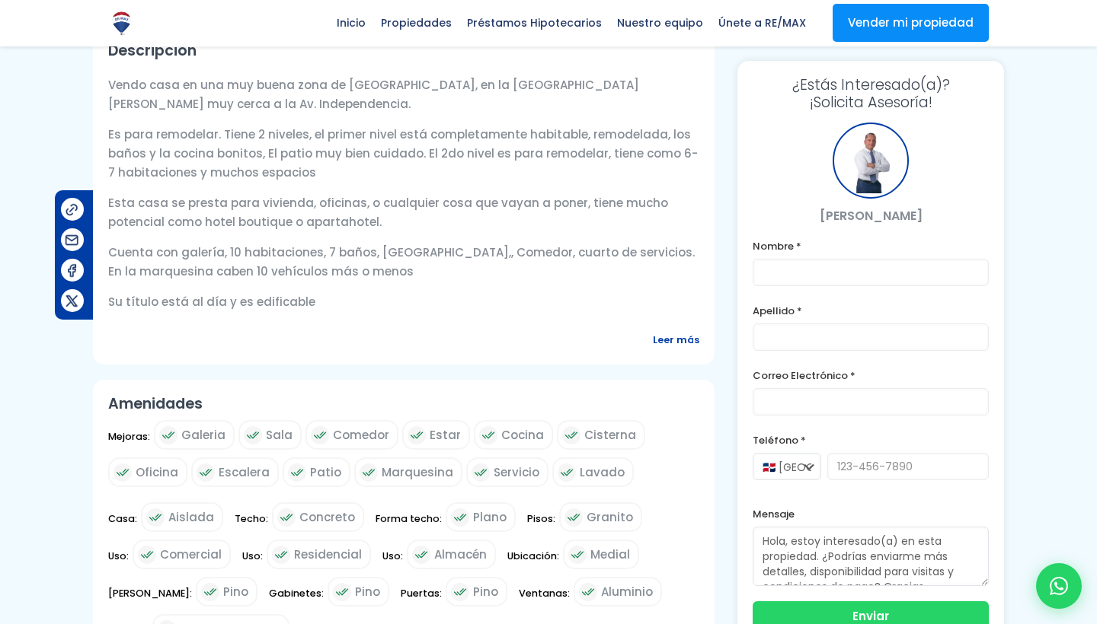
click at [691, 350] on span "Leer más" at bounding box center [676, 340] width 46 height 19
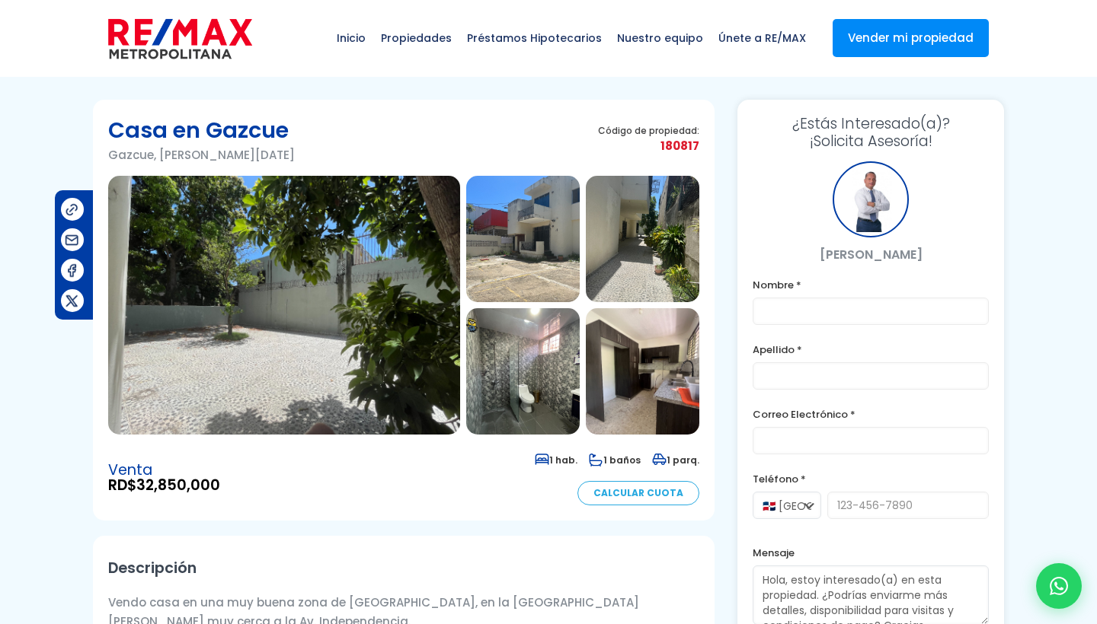
scroll to position [0, 0]
click at [321, 311] on img at bounding box center [284, 305] width 352 height 259
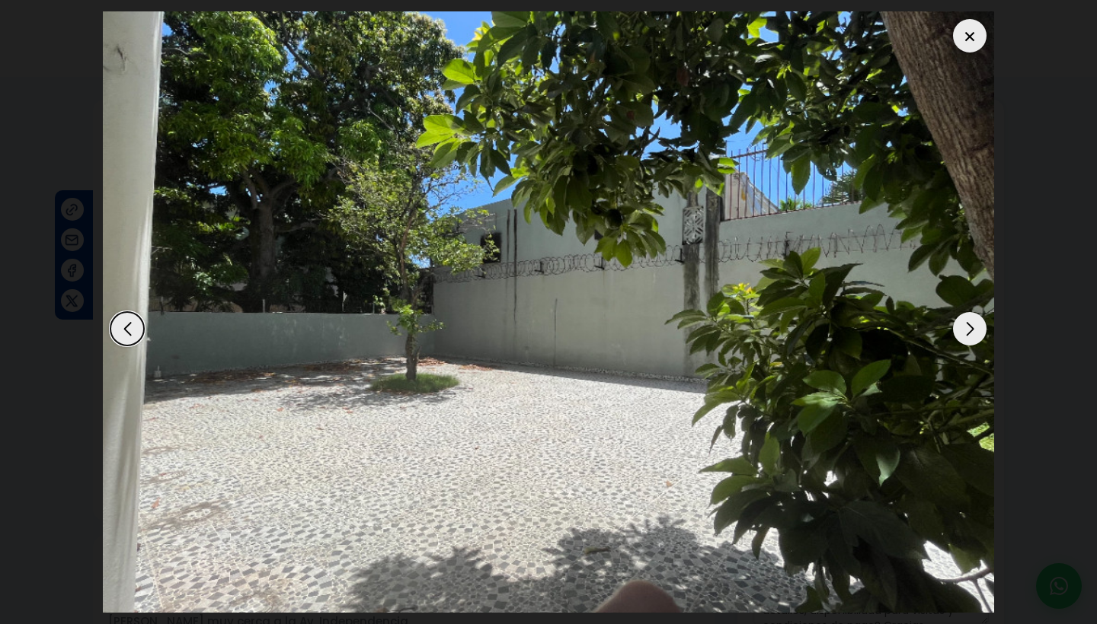
click at [966, 327] on div "Next slide" at bounding box center [970, 329] width 34 height 34
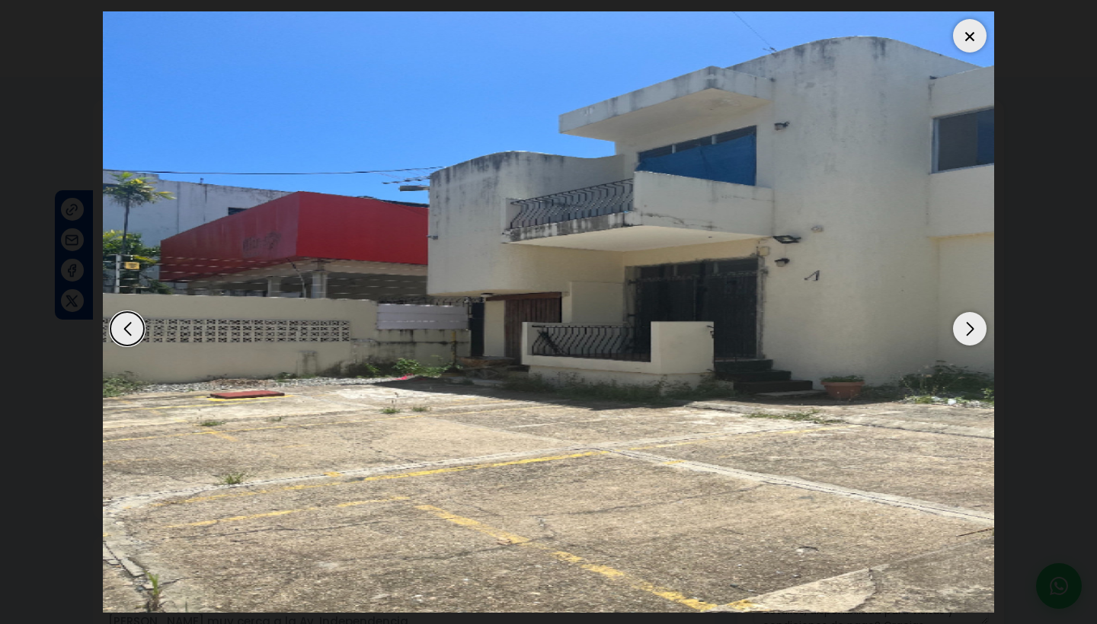
click at [966, 327] on div "Next slide" at bounding box center [970, 329] width 34 height 34
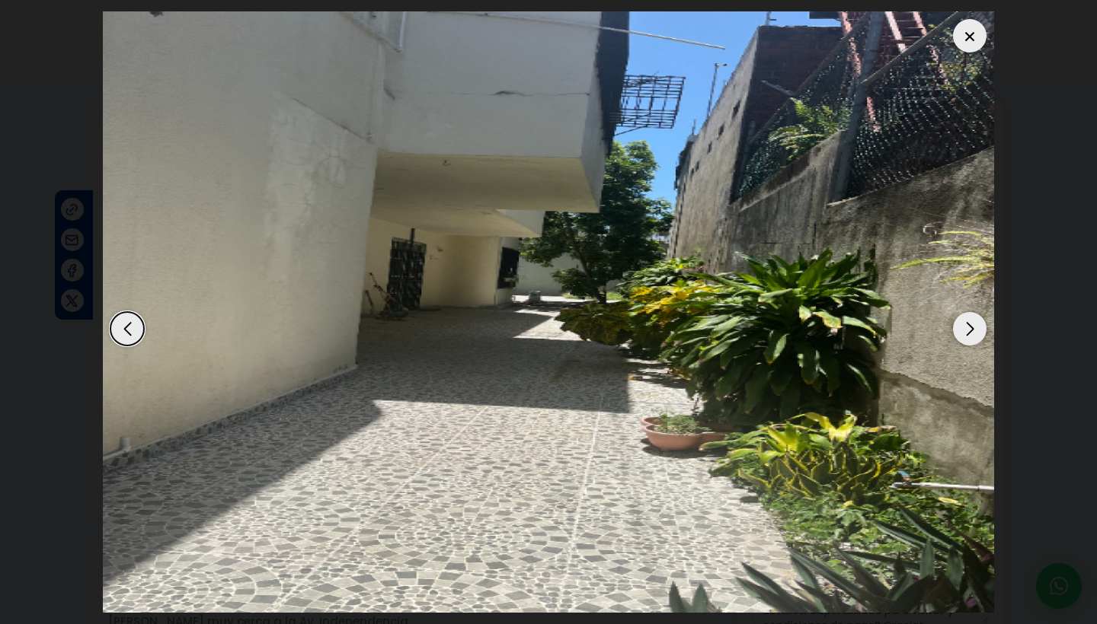
click at [966, 327] on div "Next slide" at bounding box center [970, 329] width 34 height 34
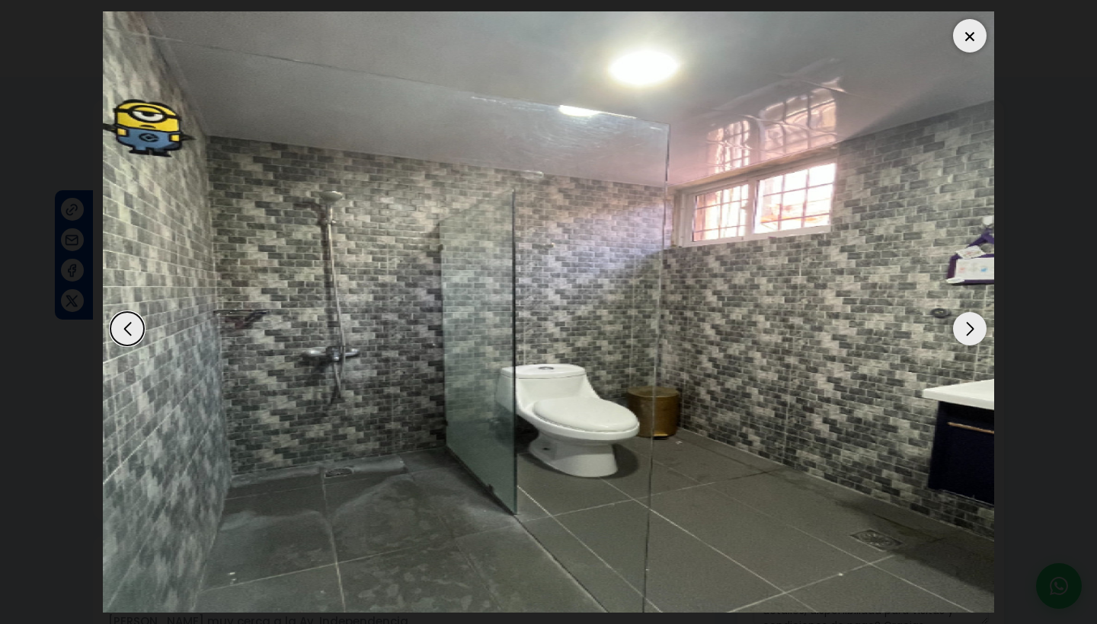
click at [966, 327] on div "Next slide" at bounding box center [970, 329] width 34 height 34
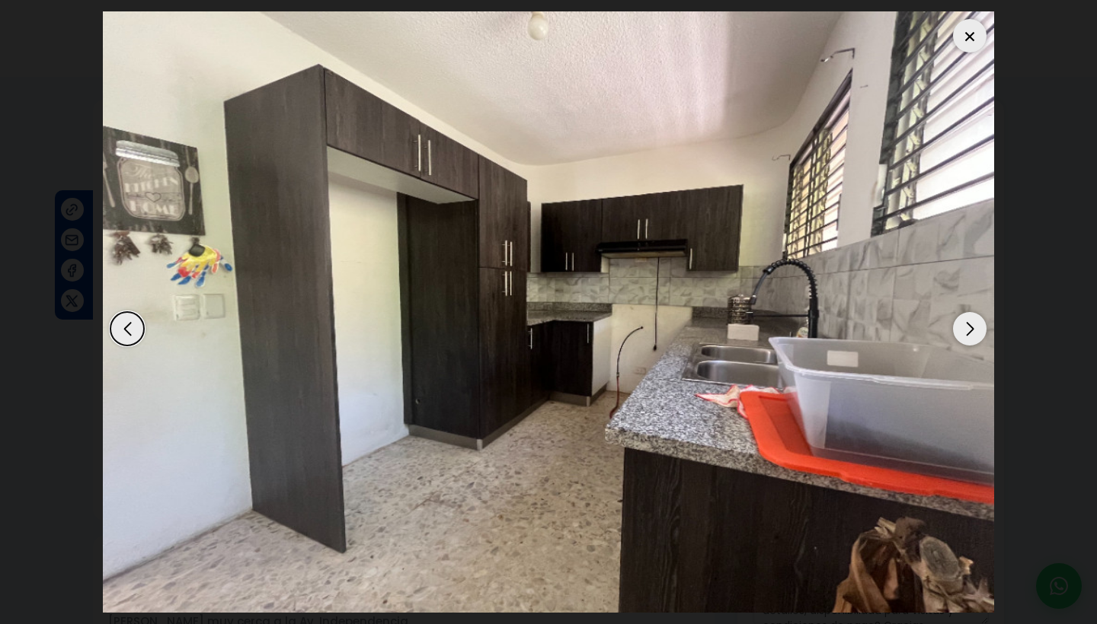
click at [966, 327] on div "Next slide" at bounding box center [970, 329] width 34 height 34
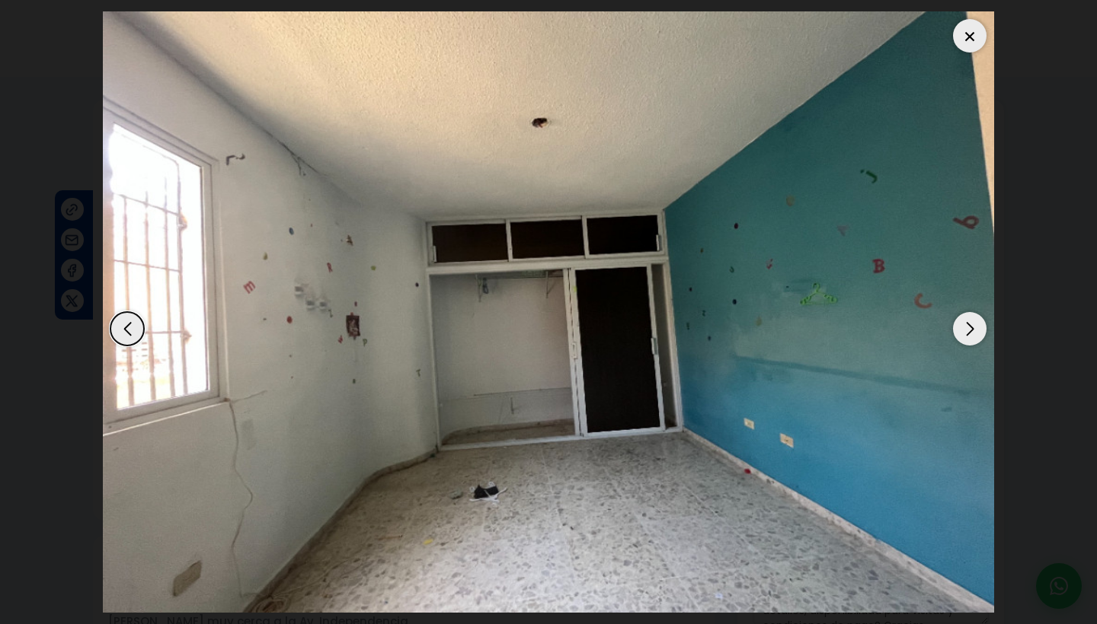
click at [966, 327] on div "Next slide" at bounding box center [970, 329] width 34 height 34
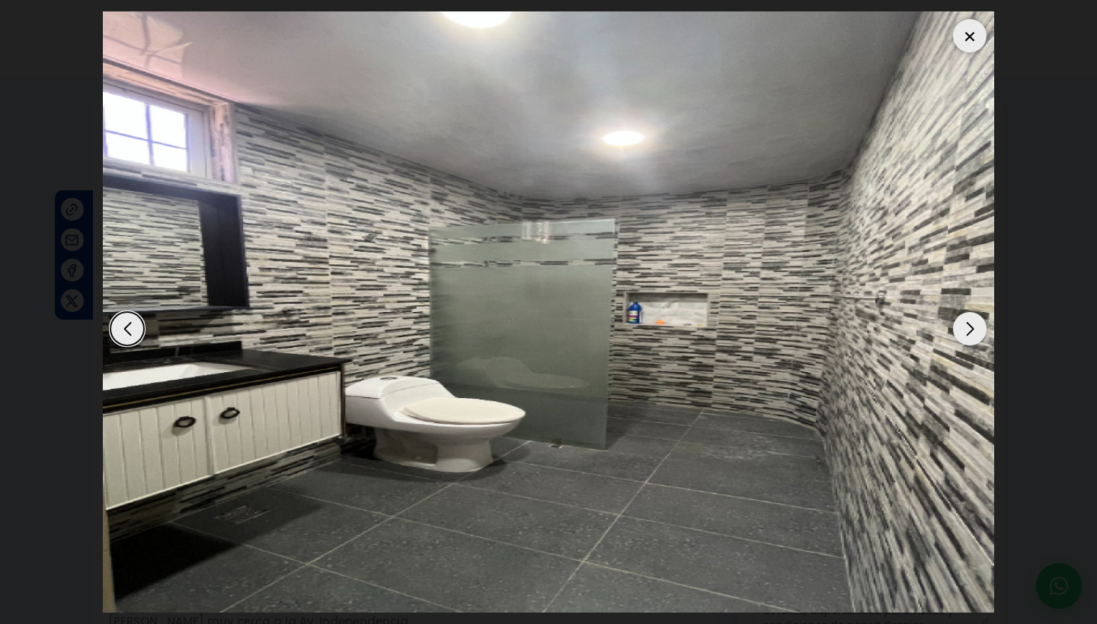
click at [966, 327] on div "Next slide" at bounding box center [970, 329] width 34 height 34
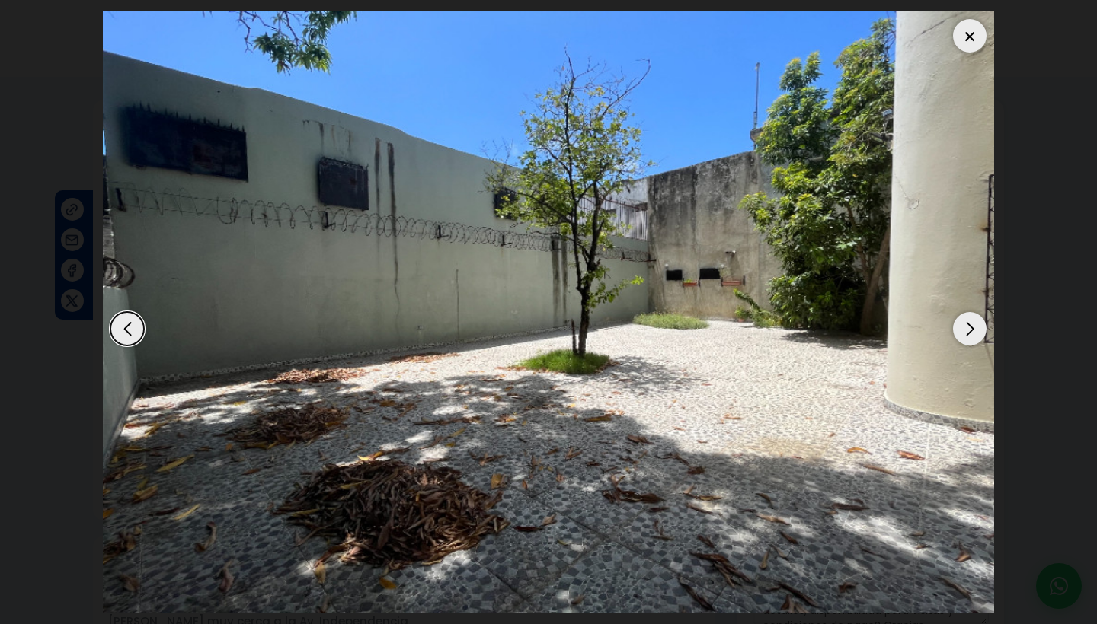
click at [966, 327] on div "Next slide" at bounding box center [970, 329] width 34 height 34
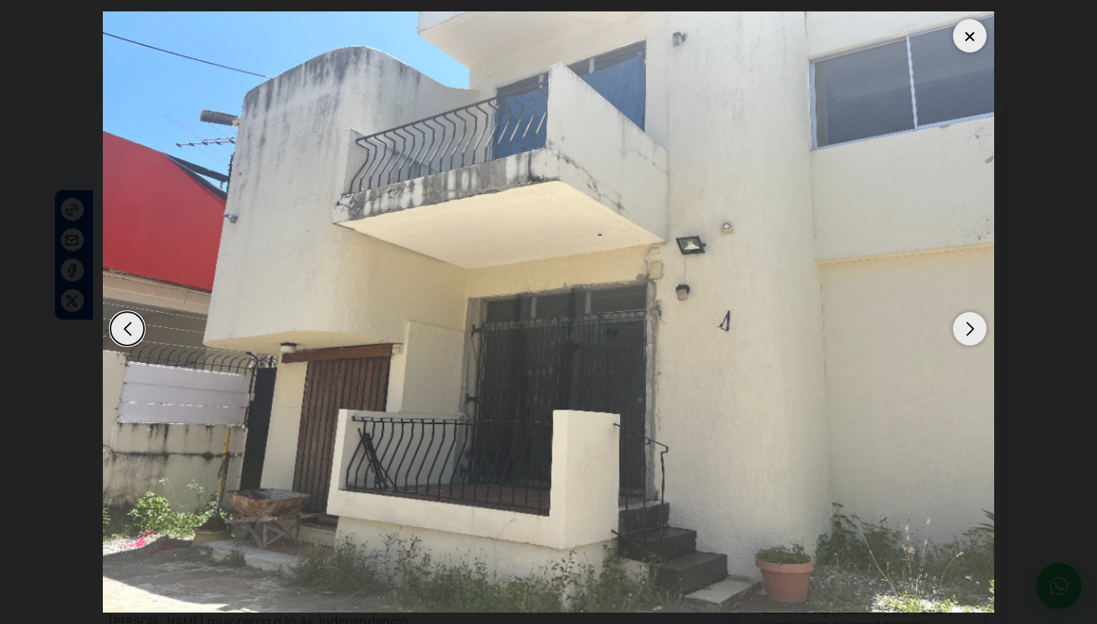
click at [966, 327] on div "Next slide" at bounding box center [970, 329] width 34 height 34
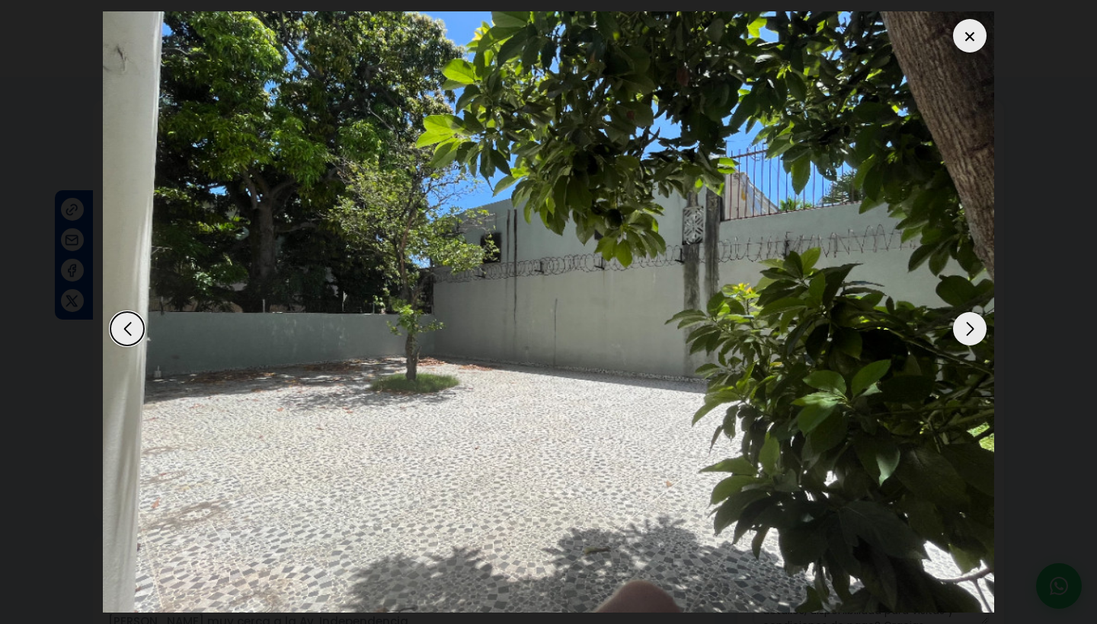
click at [966, 327] on div "Next slide" at bounding box center [970, 329] width 34 height 34
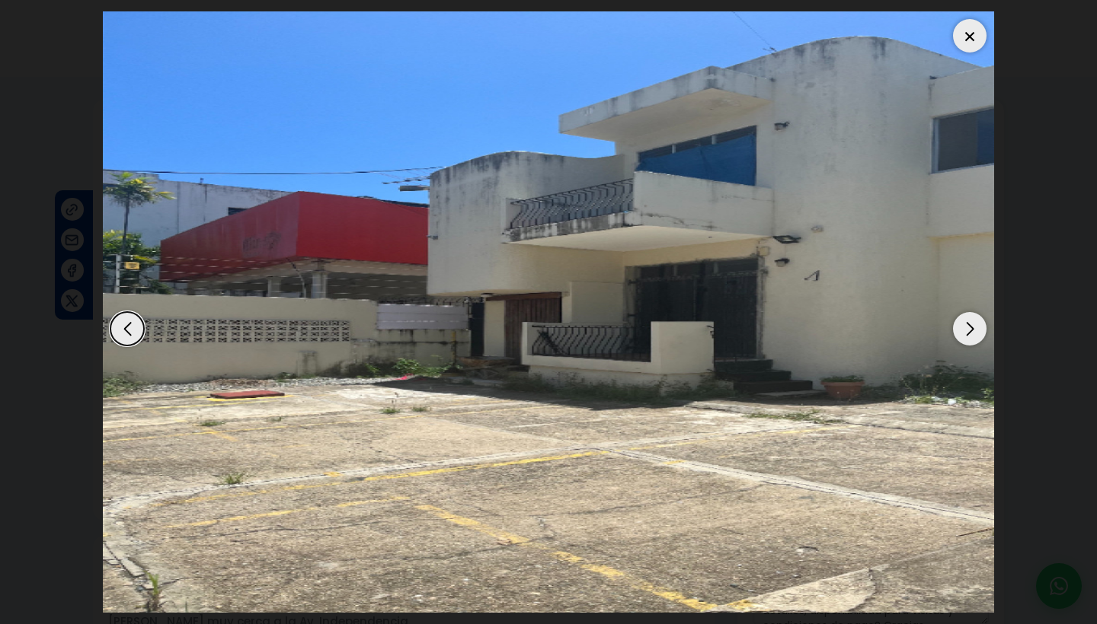
click at [966, 327] on div "Next slide" at bounding box center [970, 329] width 34 height 34
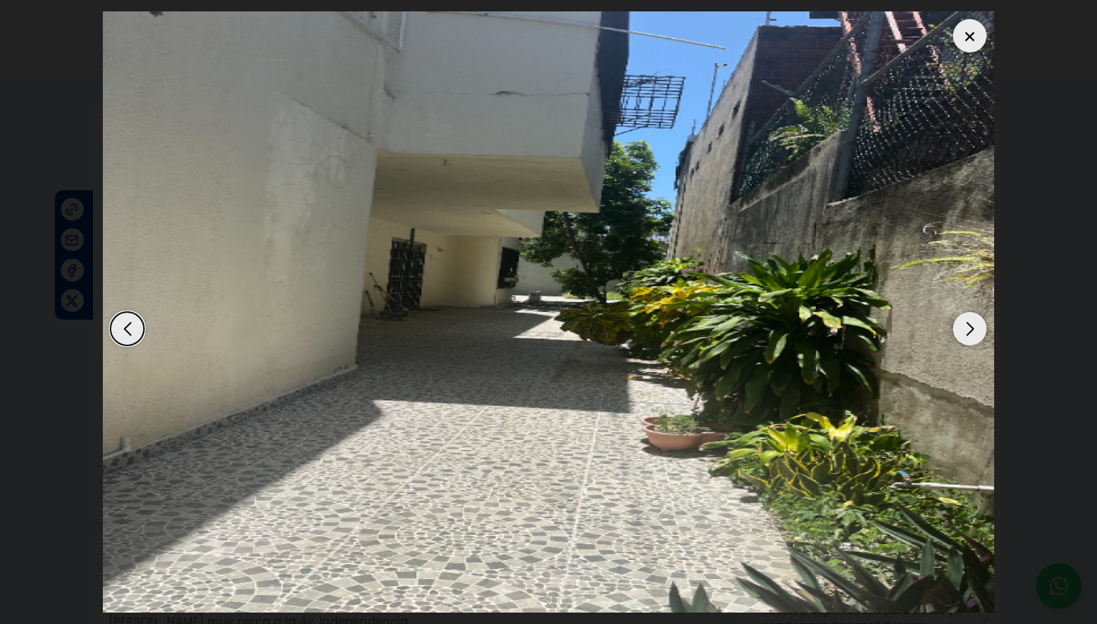
click at [966, 327] on div "Next slide" at bounding box center [970, 329] width 34 height 34
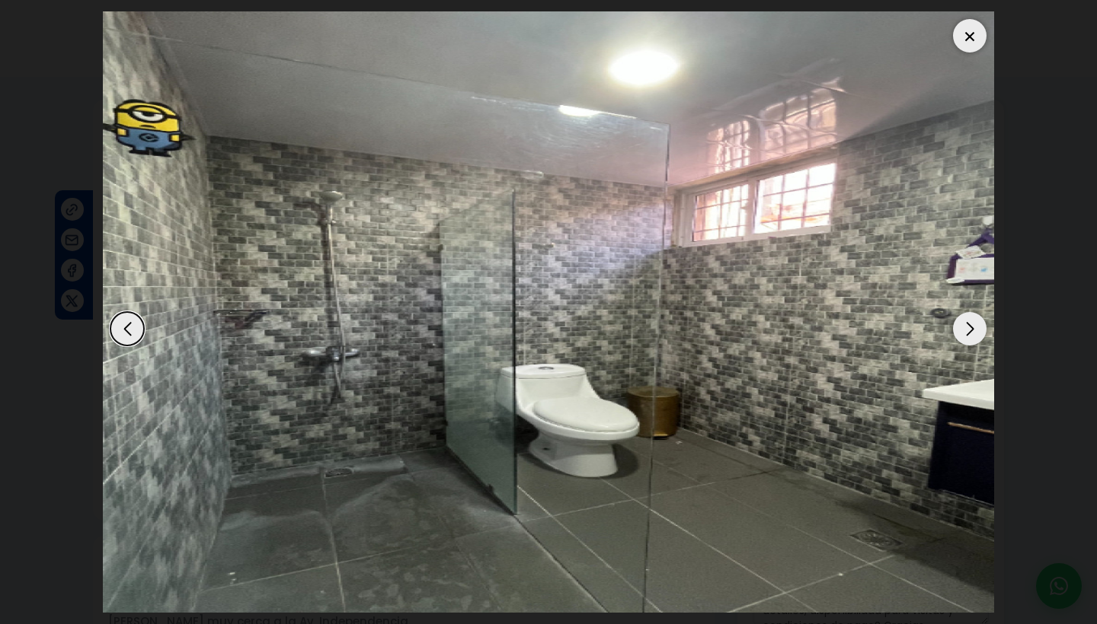
click at [966, 327] on div "Next slide" at bounding box center [970, 329] width 34 height 34
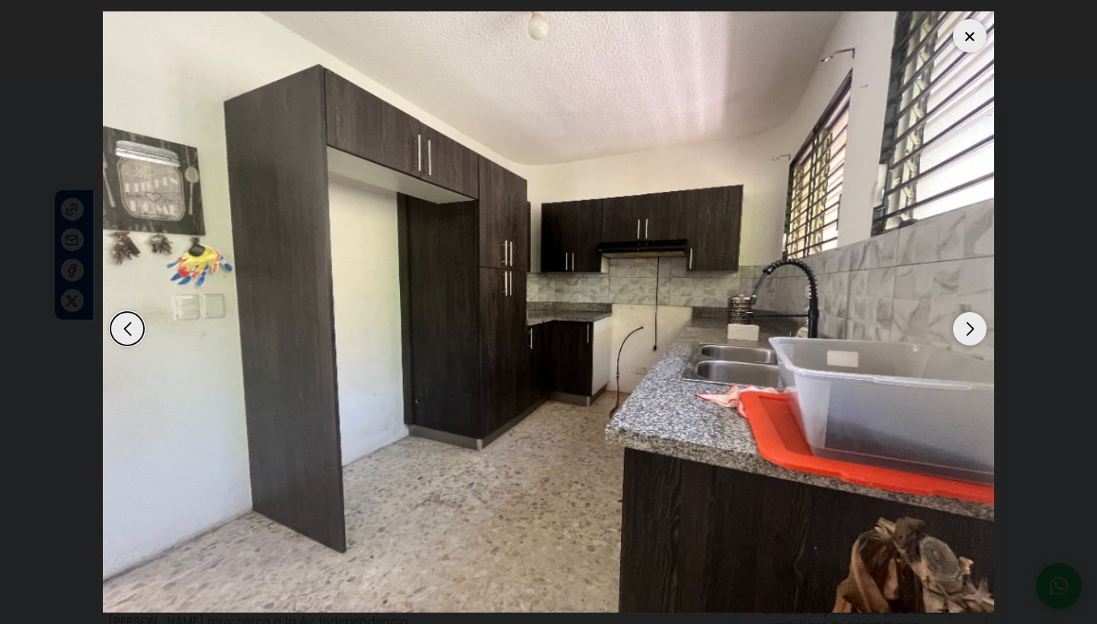
click at [966, 327] on div "Next slide" at bounding box center [970, 329] width 34 height 34
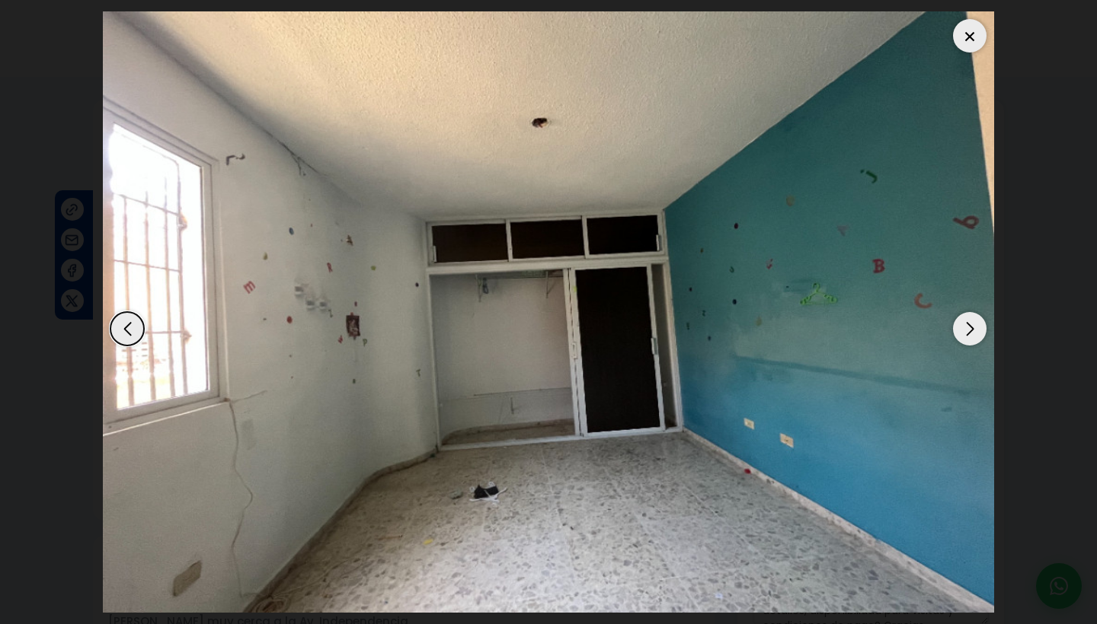
click at [966, 327] on div "Next slide" at bounding box center [970, 329] width 34 height 34
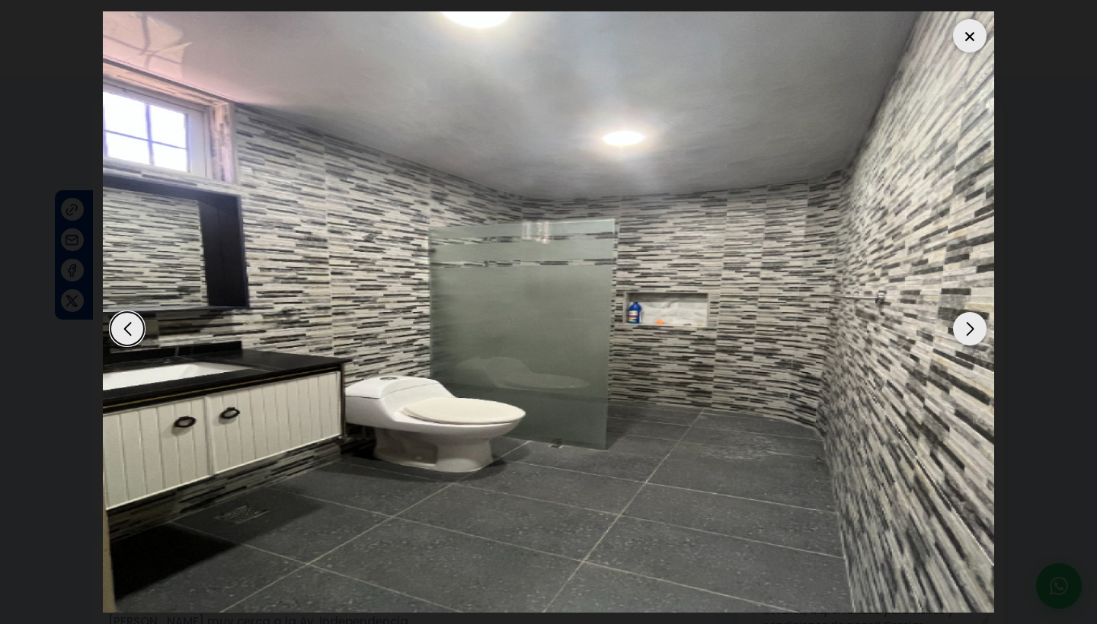
click at [966, 327] on div "Next slide" at bounding box center [970, 329] width 34 height 34
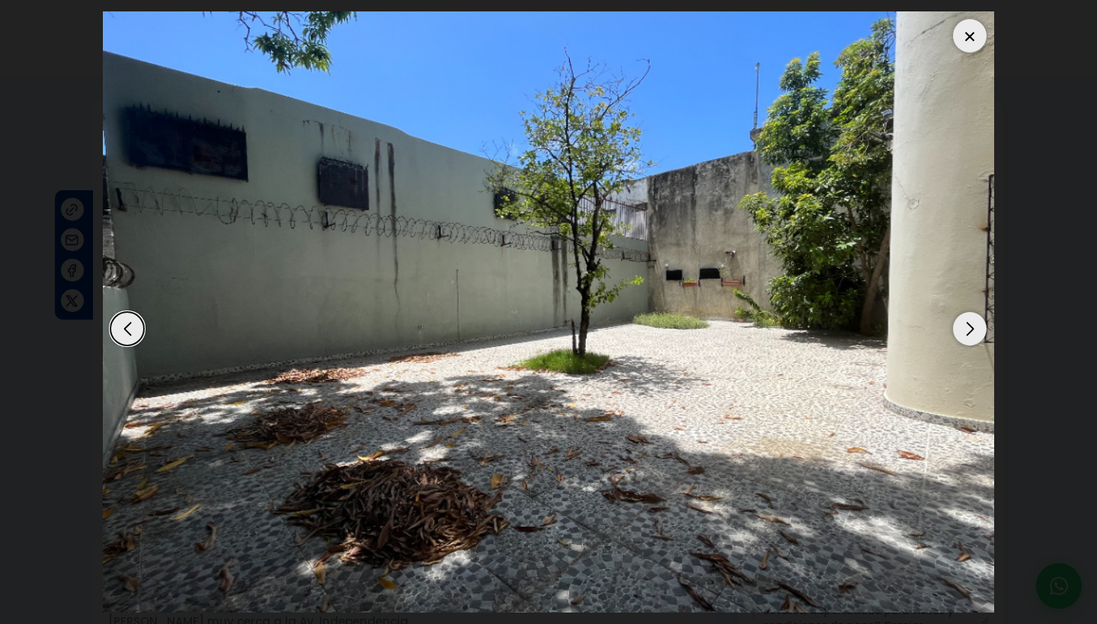
click at [966, 327] on div "Next slide" at bounding box center [970, 329] width 34 height 34
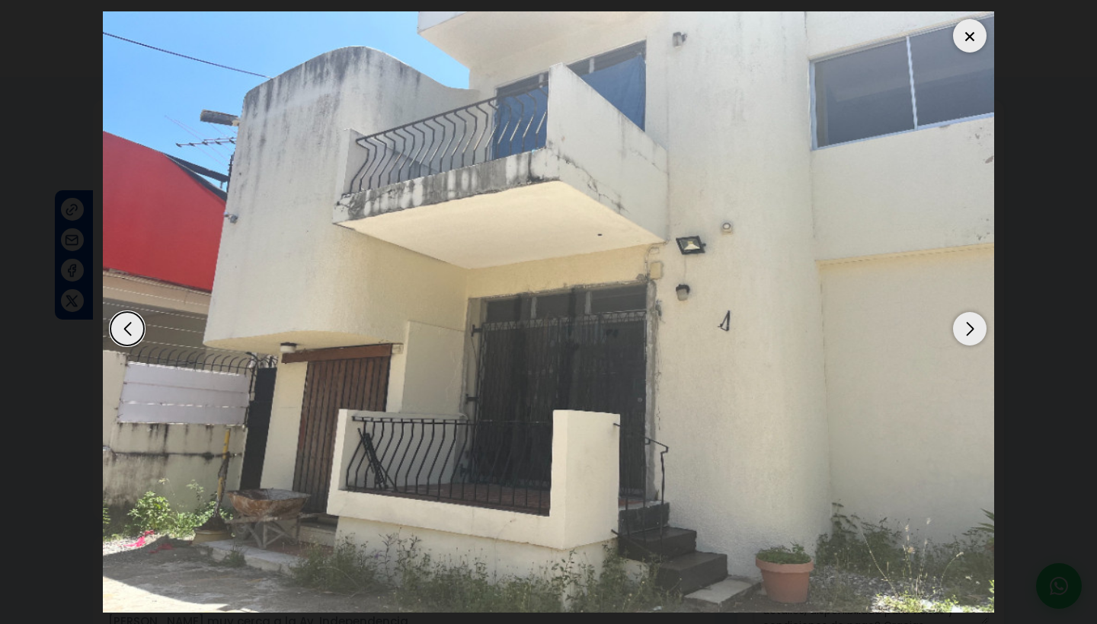
click at [966, 327] on div "Next slide" at bounding box center [970, 329] width 34 height 34
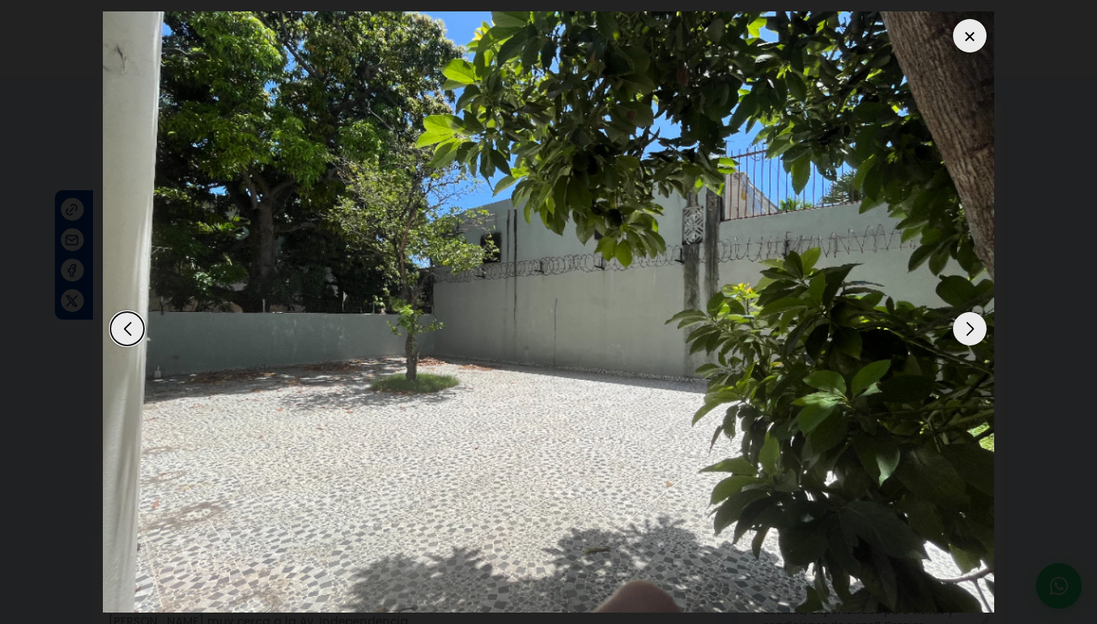
click at [966, 327] on div "Next slide" at bounding box center [970, 329] width 34 height 34
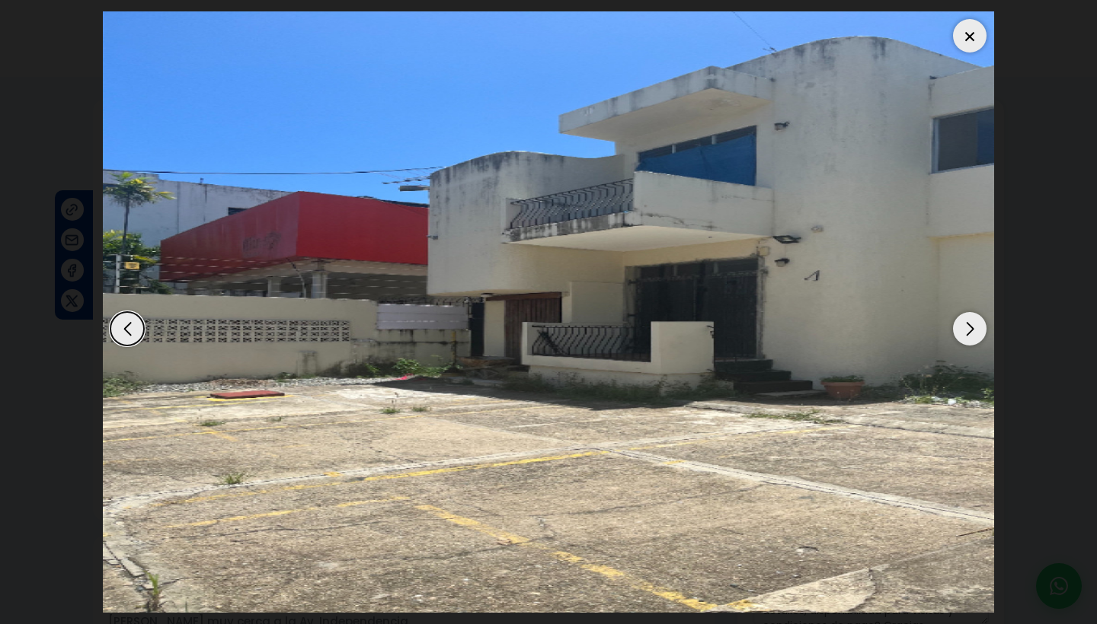
click at [966, 327] on div "Next slide" at bounding box center [970, 329] width 34 height 34
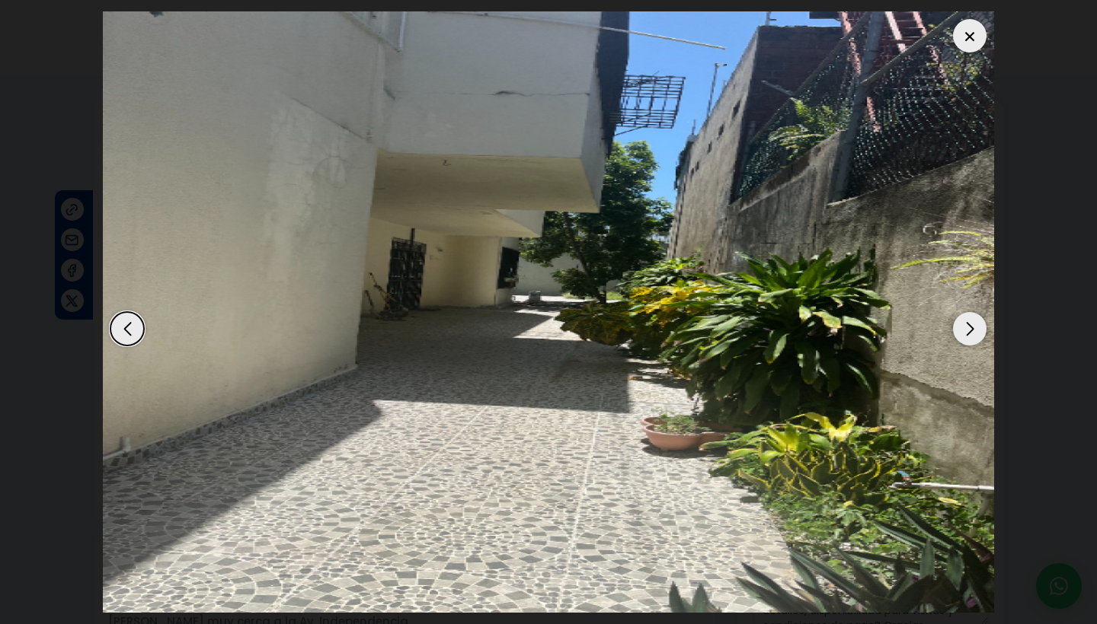
click at [966, 327] on div "Next slide" at bounding box center [970, 329] width 34 height 34
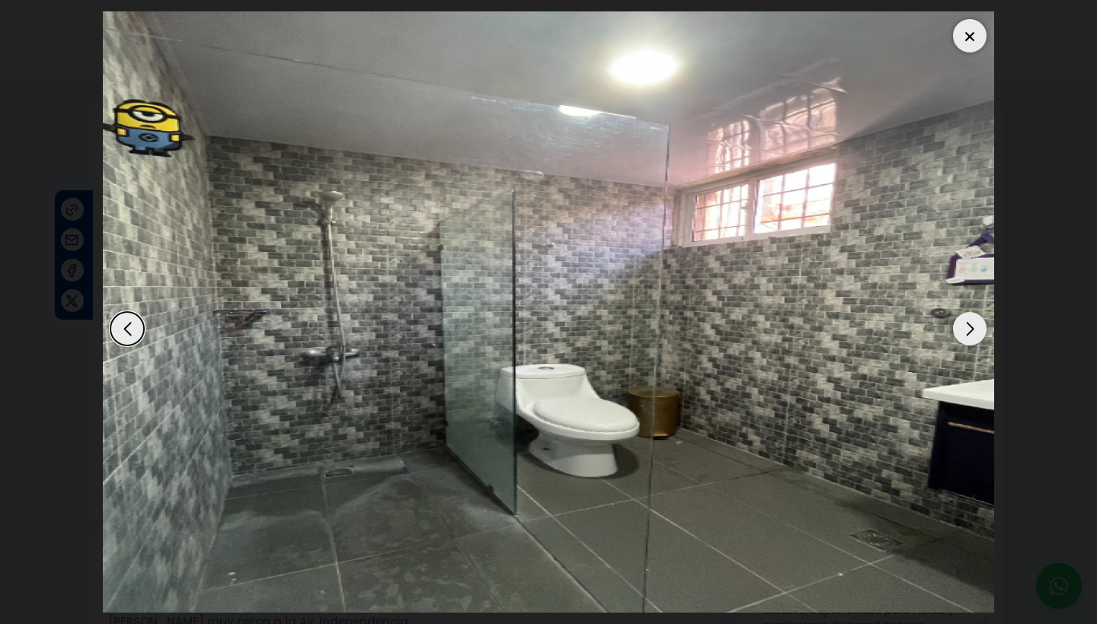
click at [966, 327] on div "Next slide" at bounding box center [970, 329] width 34 height 34
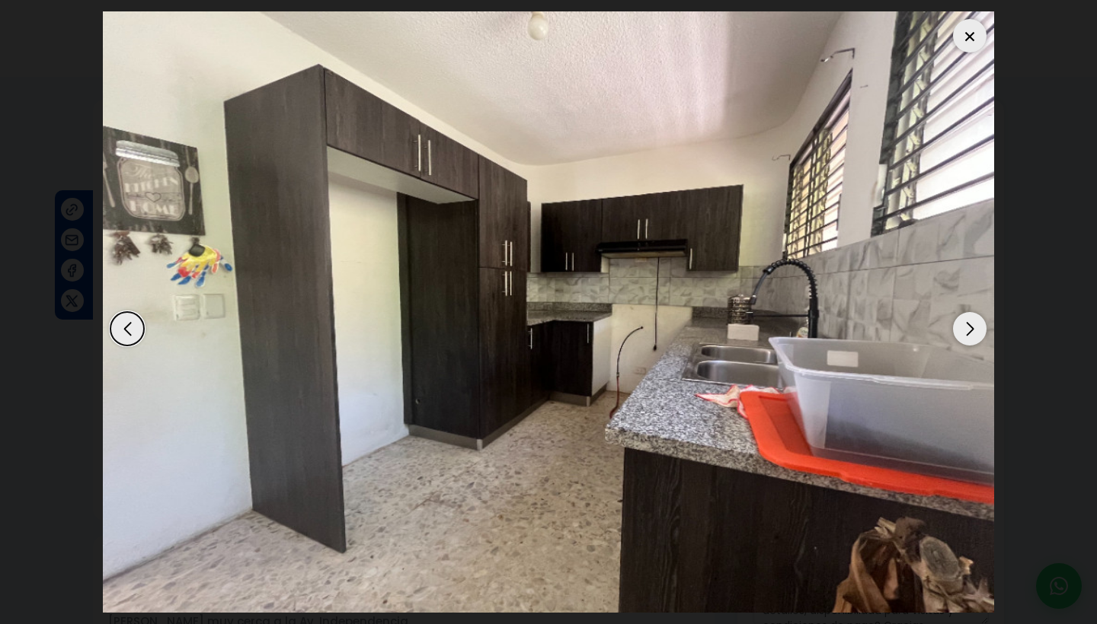
click at [969, 42] on div at bounding box center [970, 36] width 34 height 34
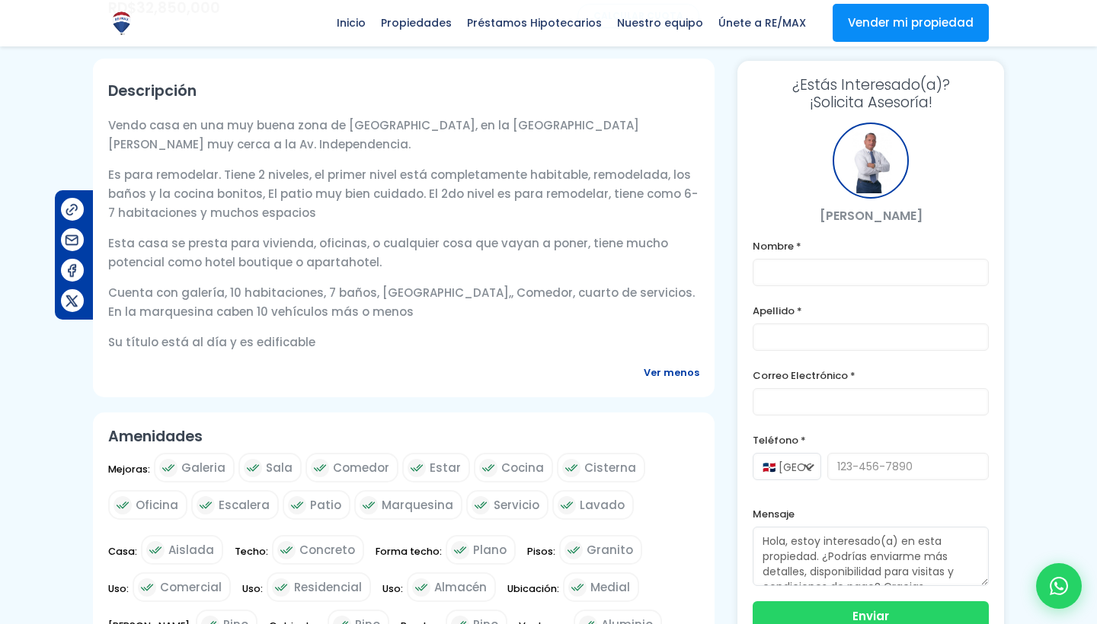
scroll to position [484, 0]
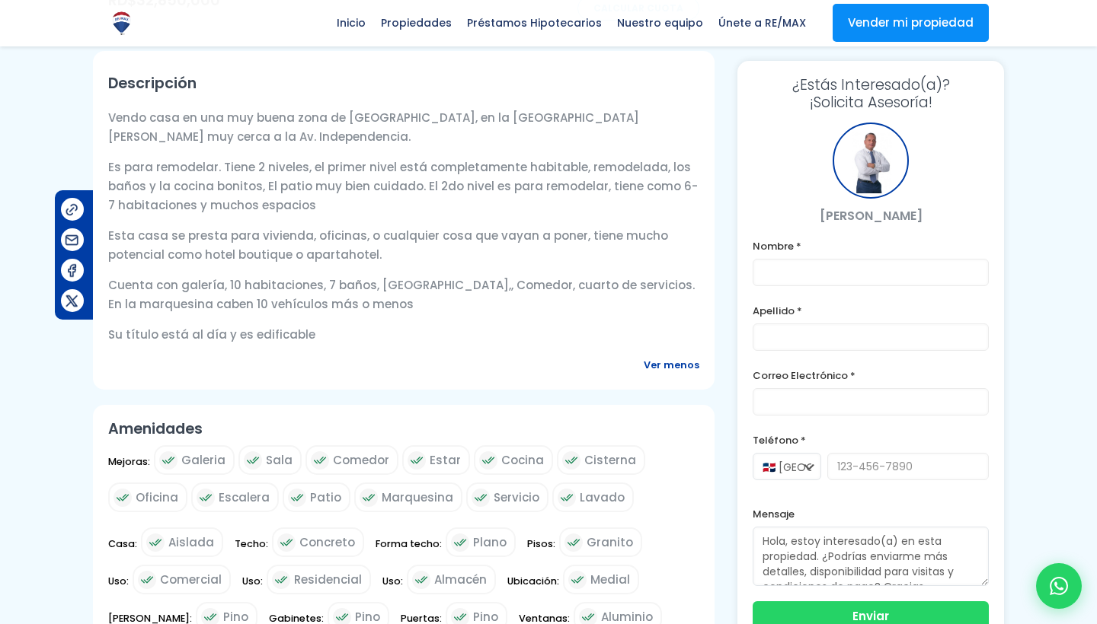
click at [683, 365] on span "Ver menos" at bounding box center [672, 365] width 56 height 19
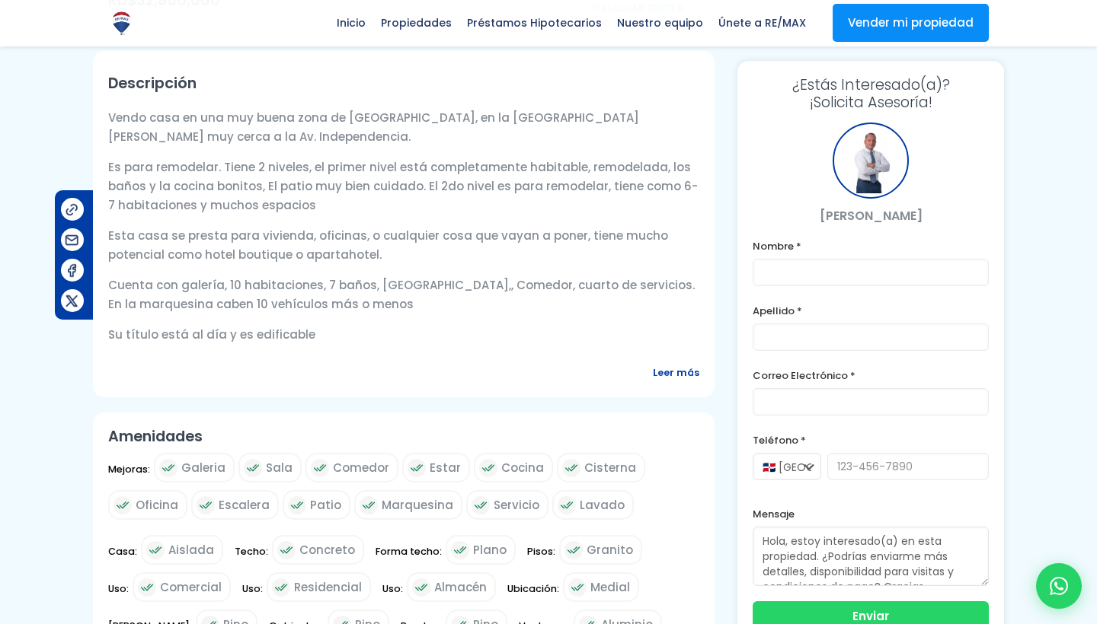
click at [679, 382] on span "Leer más" at bounding box center [676, 372] width 46 height 19
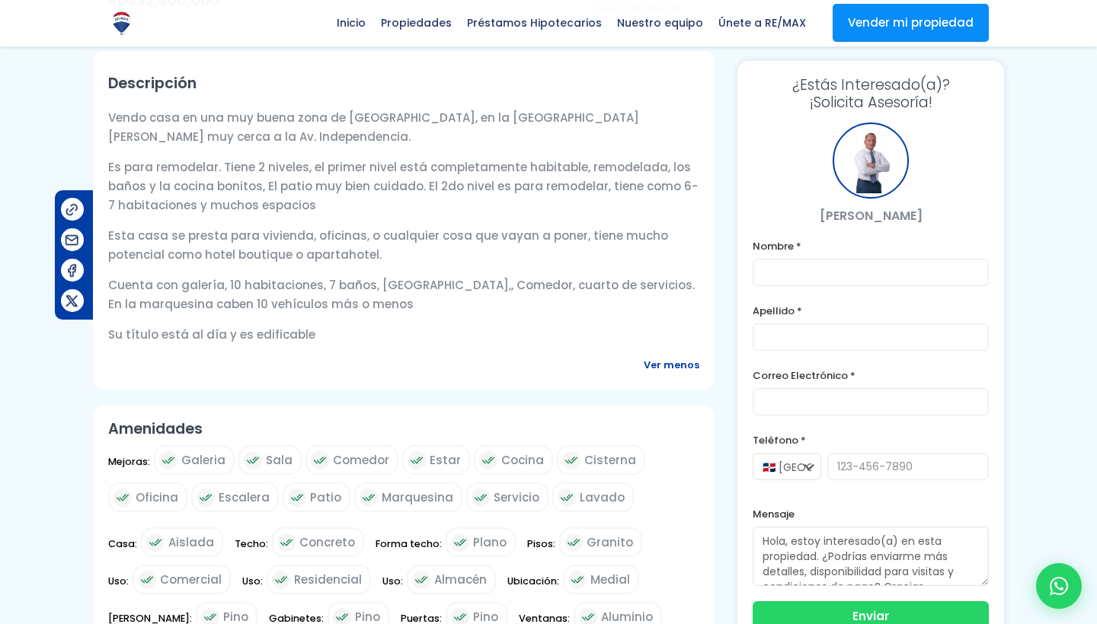
click at [679, 363] on span "Ver menos" at bounding box center [672, 365] width 56 height 19
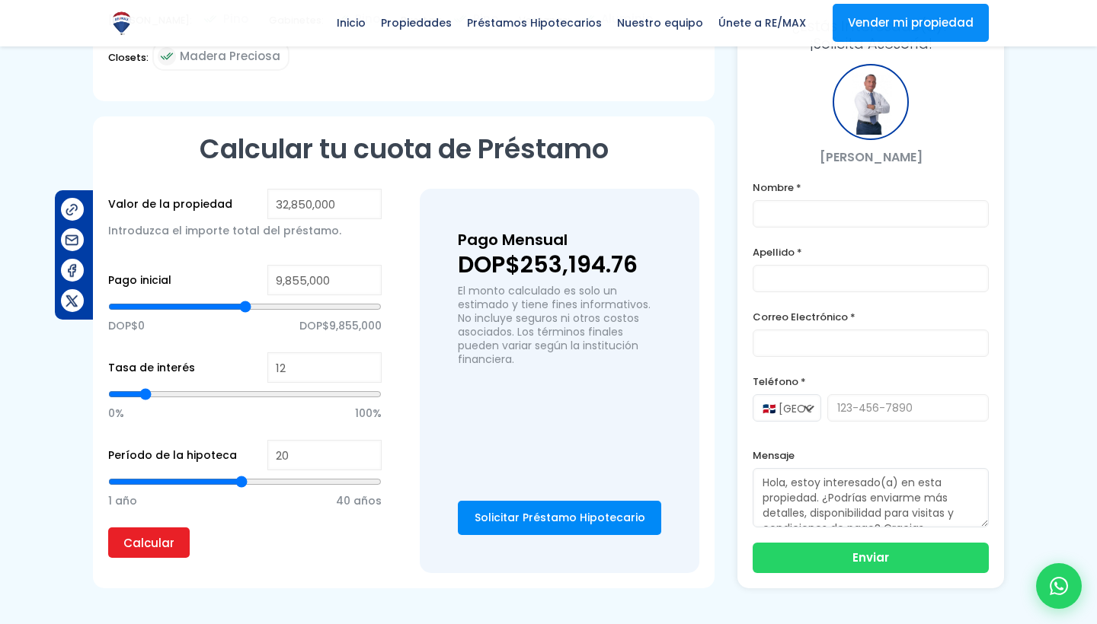
scroll to position [1091, 0]
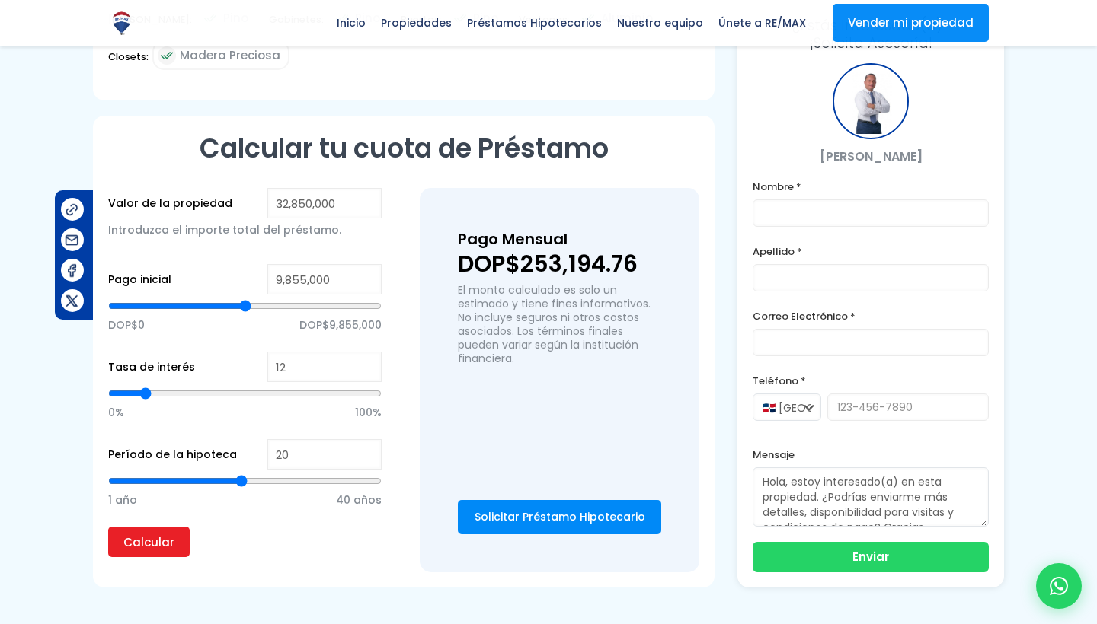
type input "19"
type input "18"
type input "17"
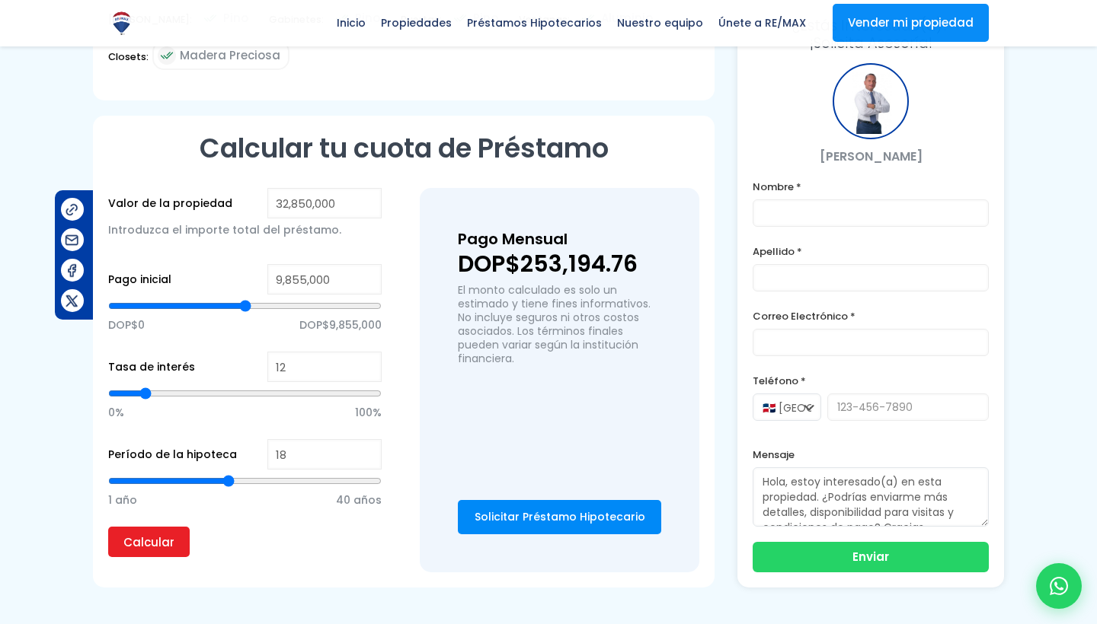
type input "17"
type input "16"
type input "15"
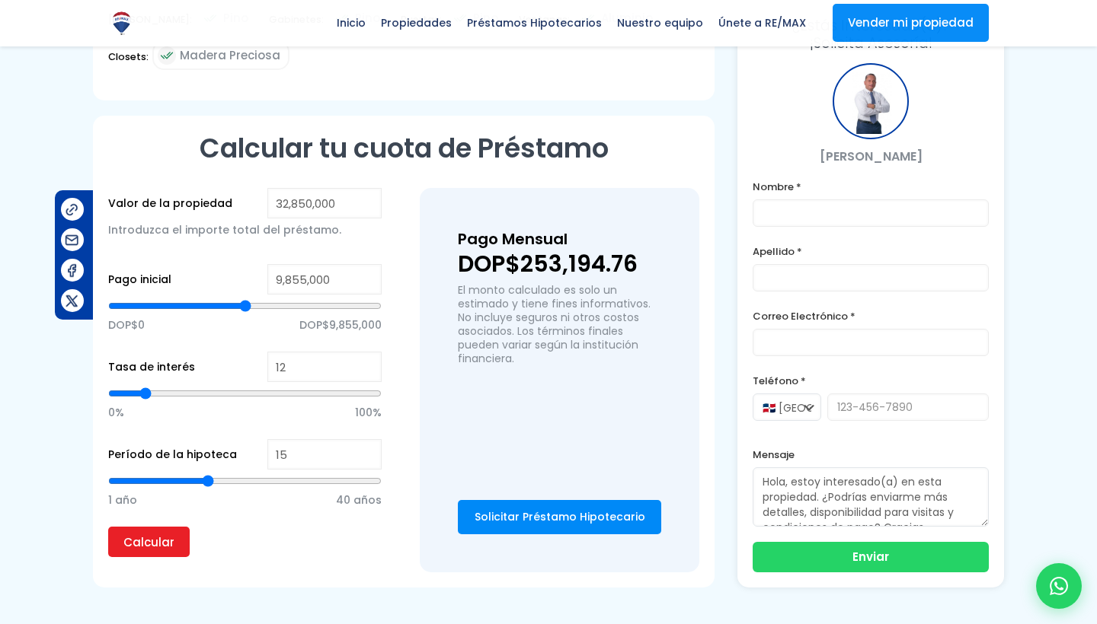
type input "14"
type input "13"
type input "12"
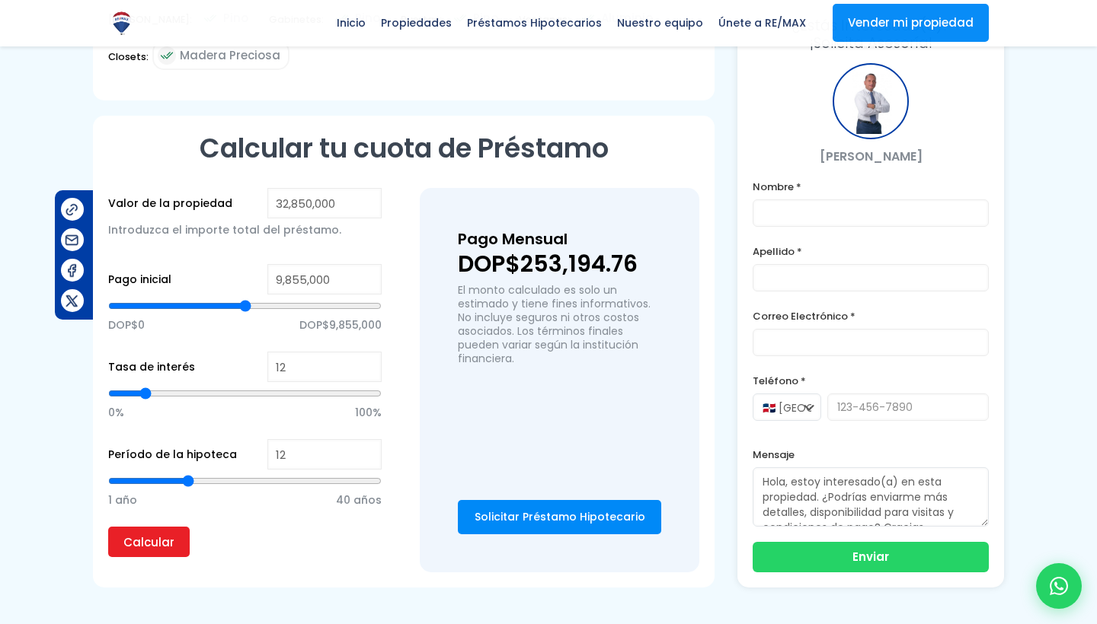
drag, startPoint x: 238, startPoint y: 490, endPoint x: 187, endPoint y: 491, distance: 51.8
type input "12"
click at [187, 489] on input "range" at bounding box center [244, 481] width 273 height 15
click at [139, 557] on input "Calcular" at bounding box center [148, 542] width 81 height 30
type input "11"
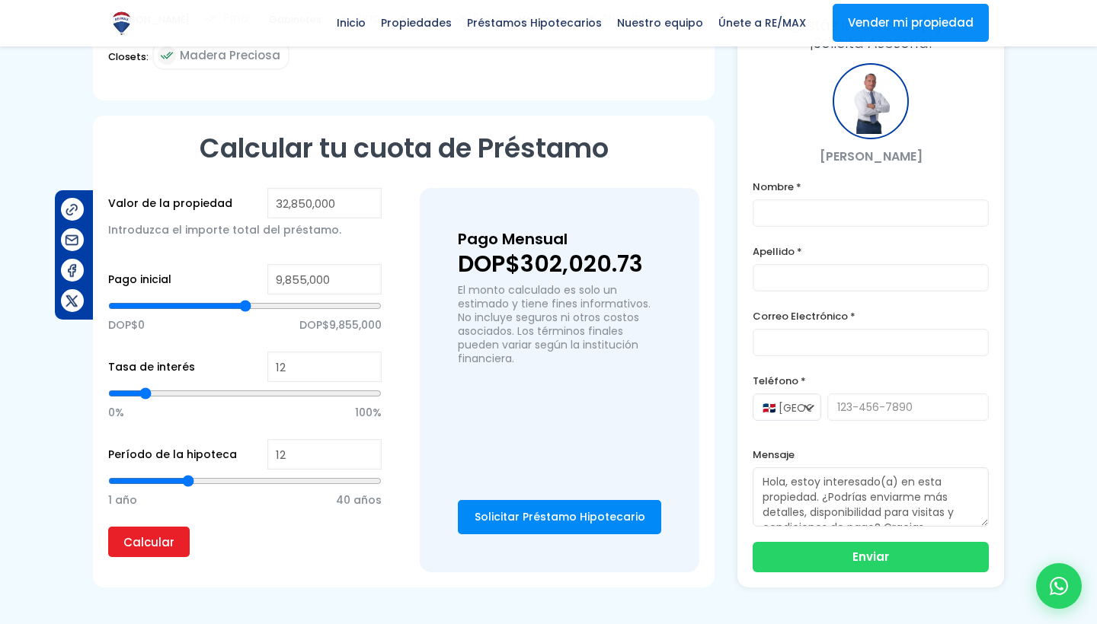
type input "11"
type input "10"
drag, startPoint x: 189, startPoint y: 495, endPoint x: 176, endPoint y: 494, distance: 13.0
type input "10"
click at [176, 489] on input "range" at bounding box center [244, 481] width 273 height 15
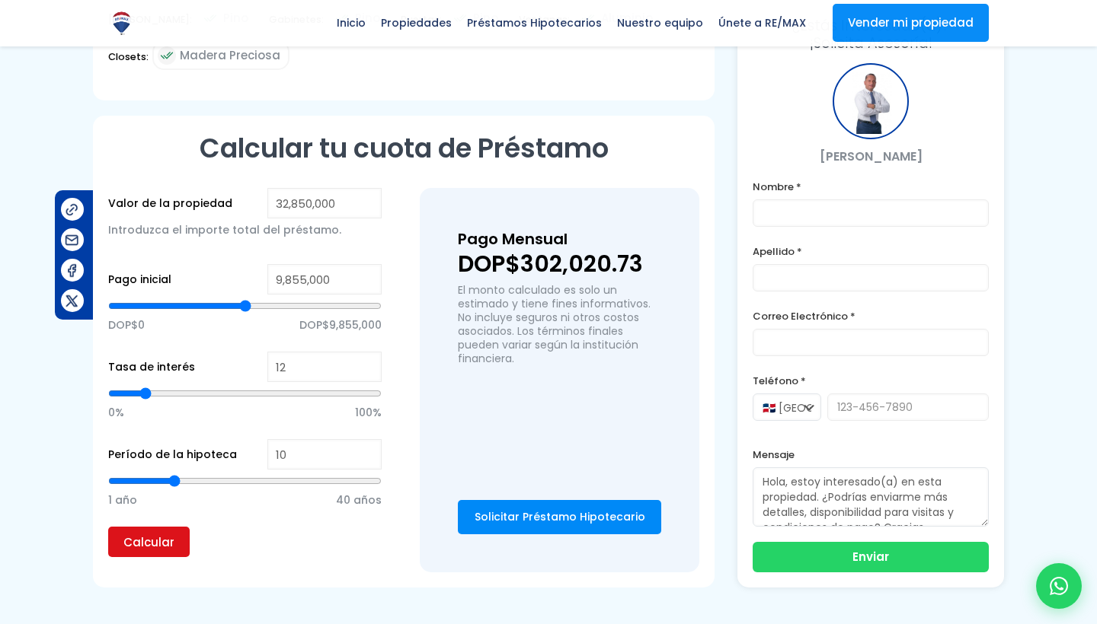
click at [151, 556] on input "Calcular" at bounding box center [148, 542] width 81 height 30
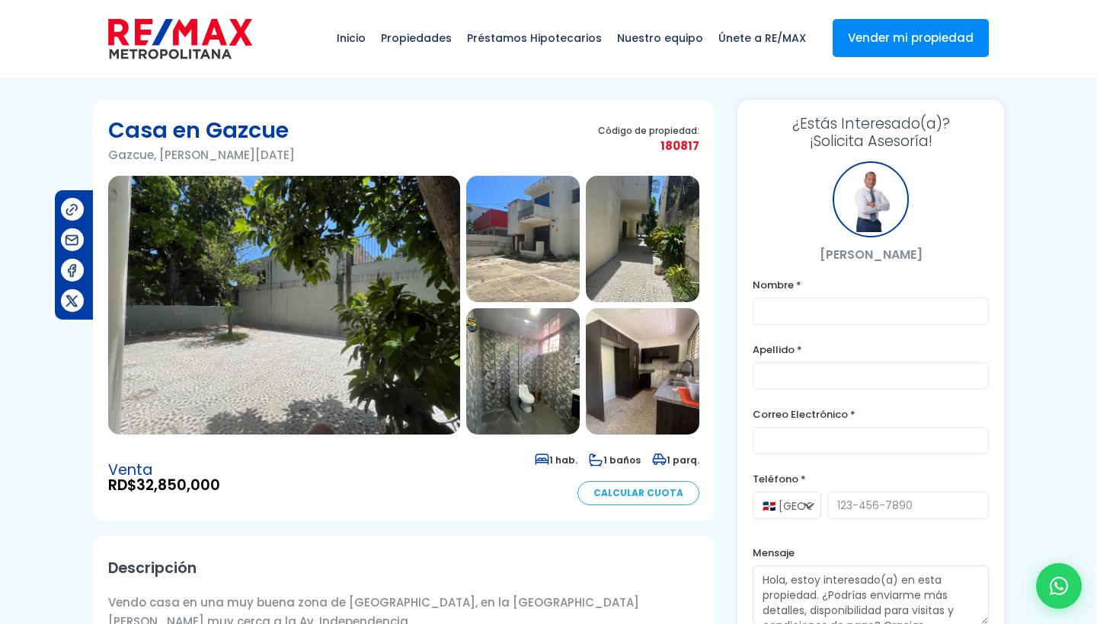
scroll to position [0, 0]
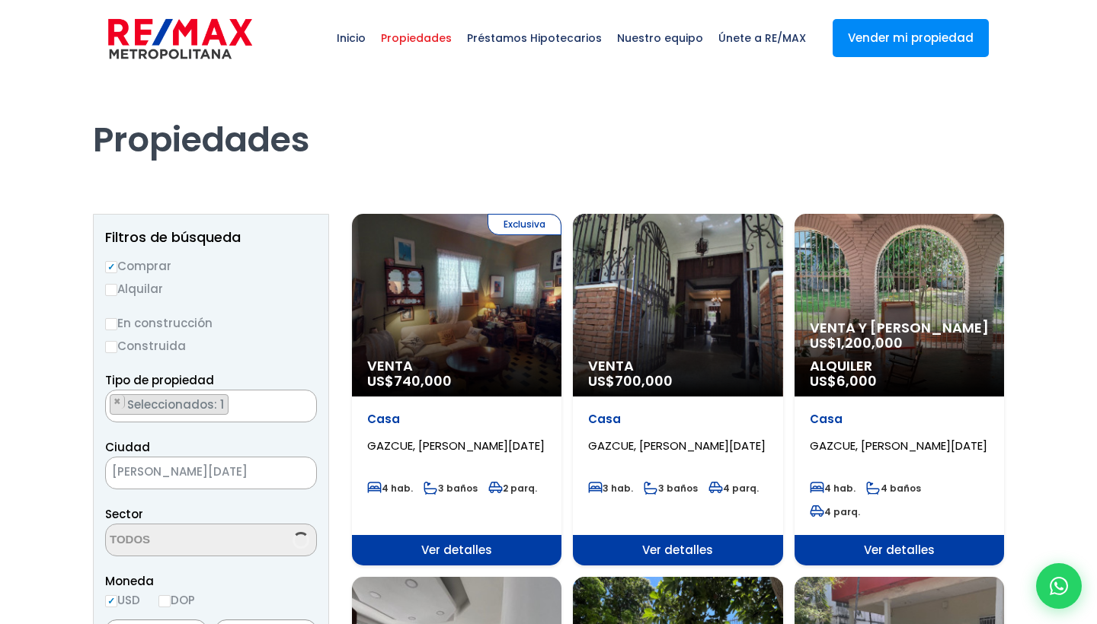
scroll to position [1458, 0]
select select "75"
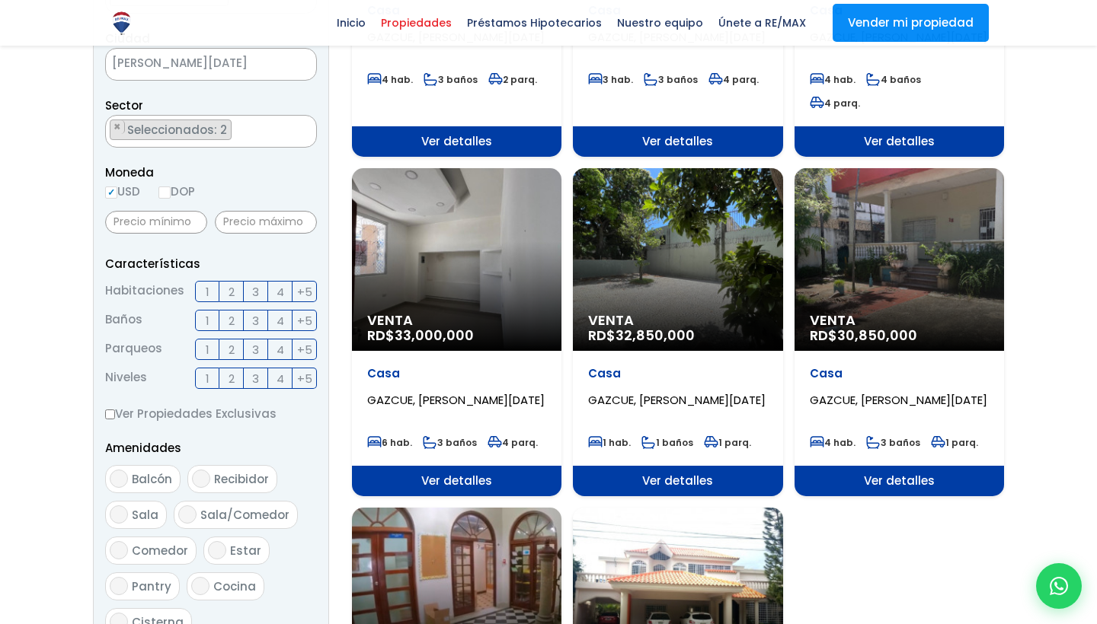
scroll to position [414, 0]
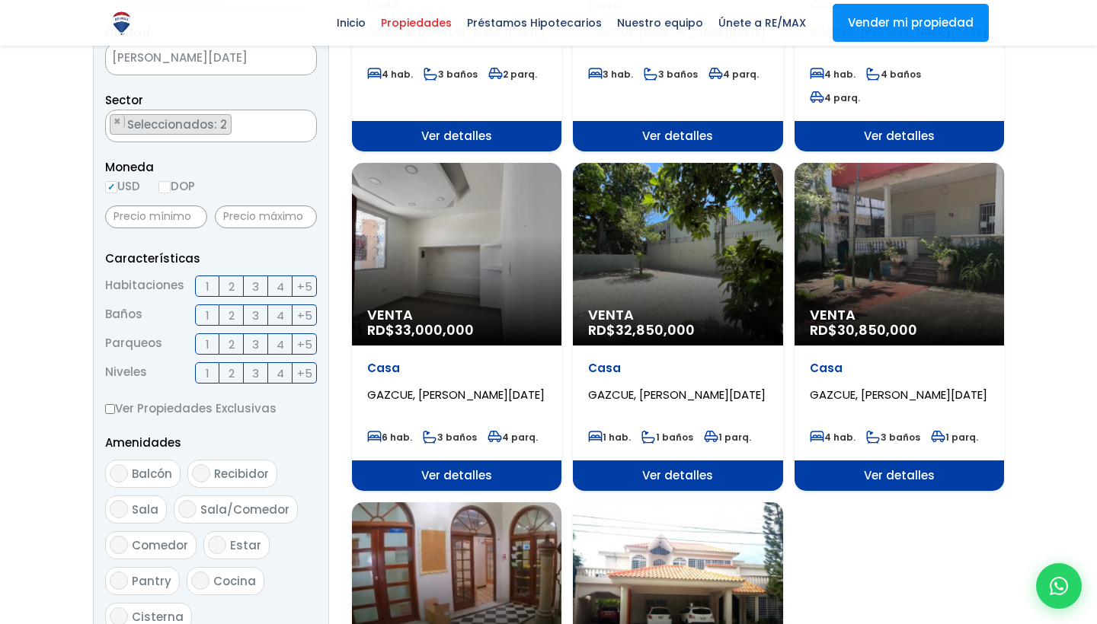
click at [467, 152] on span "Ver detalles" at bounding box center [456, 136] width 209 height 30
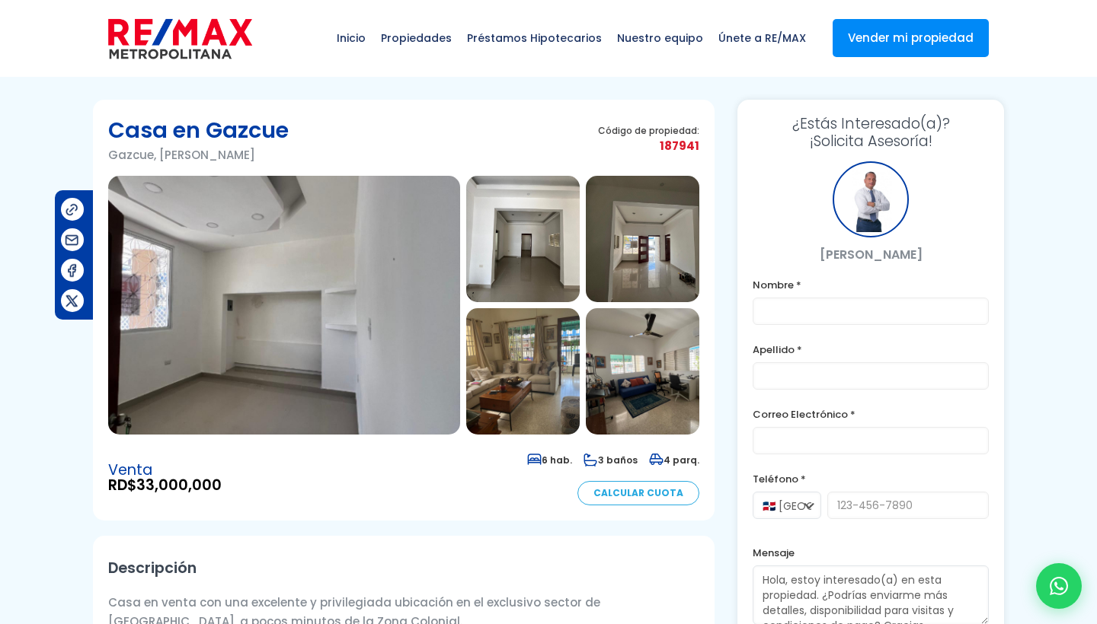
click at [311, 383] on img at bounding box center [284, 305] width 352 height 259
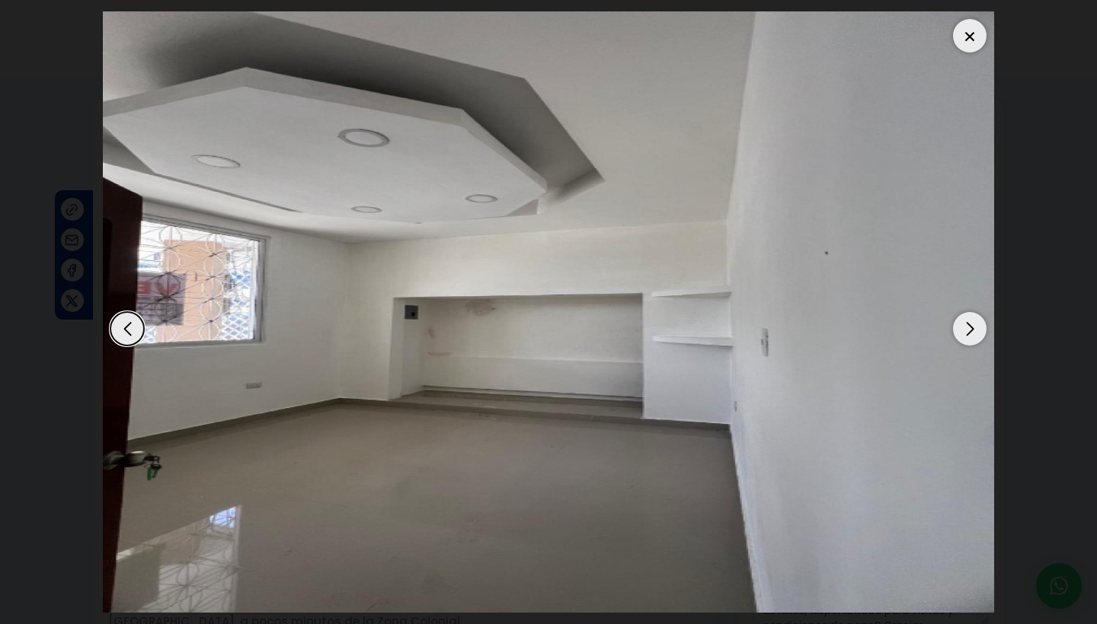
click at [966, 334] on div "Next slide" at bounding box center [970, 329] width 34 height 34
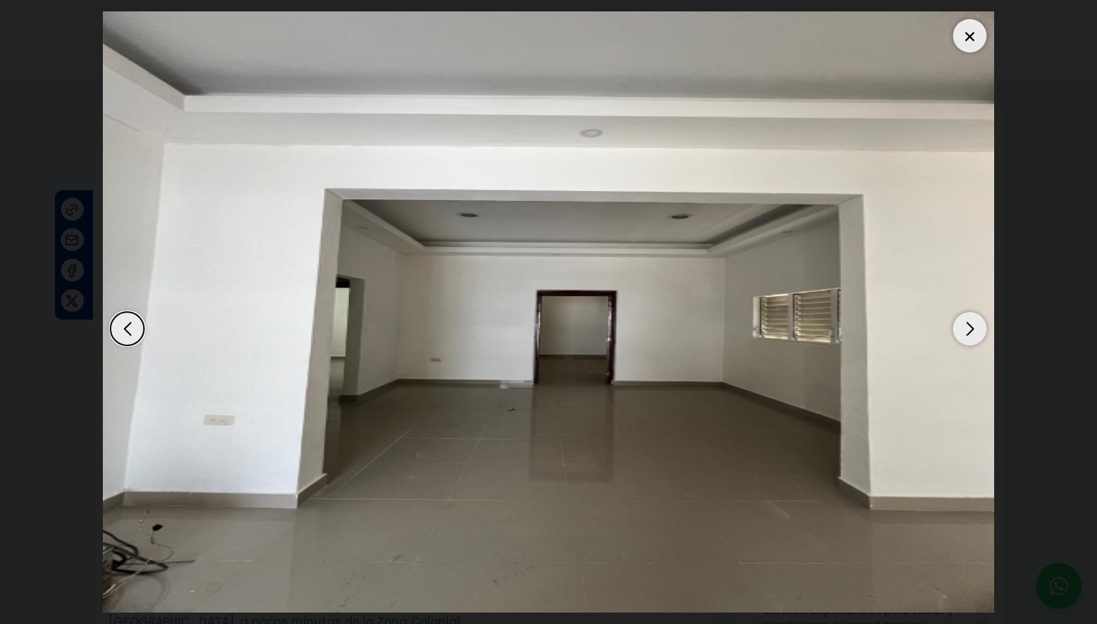
click at [966, 334] on div "Next slide" at bounding box center [970, 329] width 34 height 34
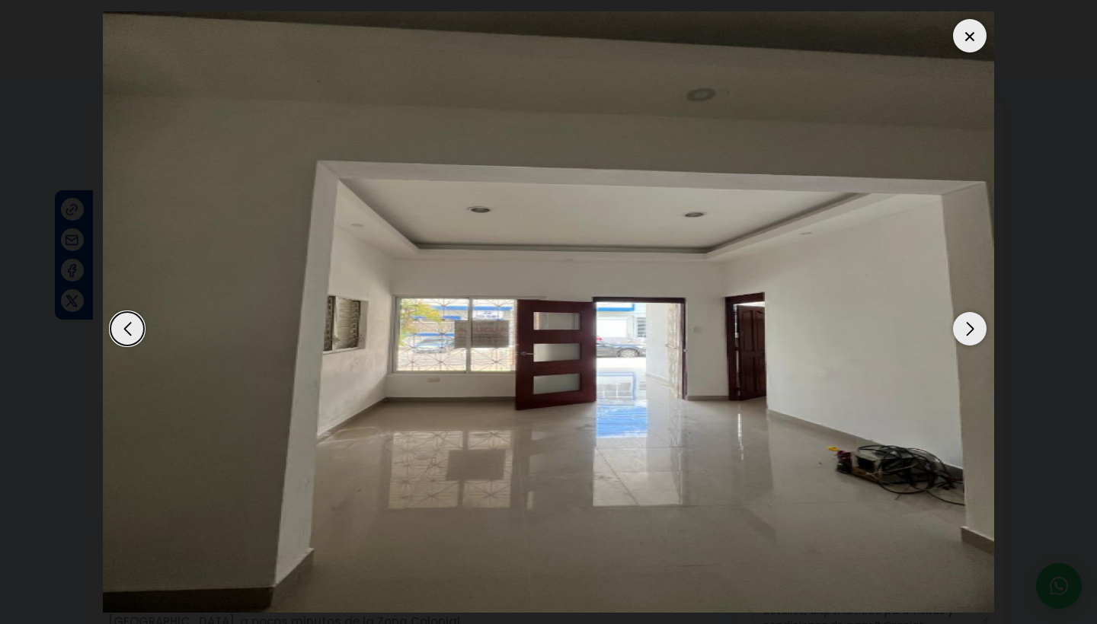
click at [966, 334] on div "Next slide" at bounding box center [970, 329] width 34 height 34
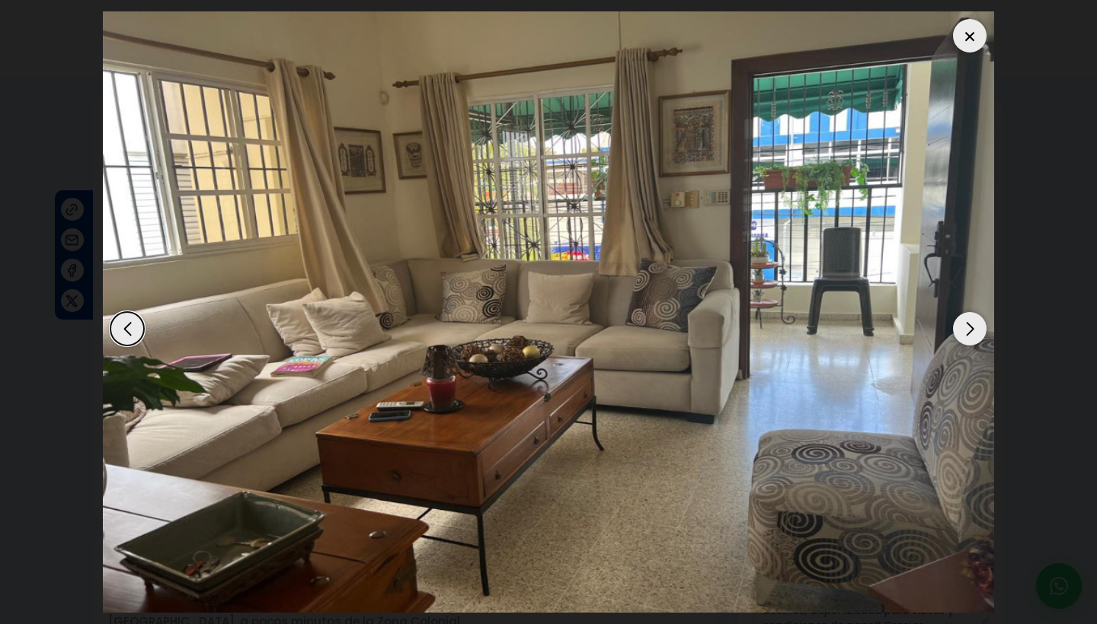
click at [966, 334] on div "Next slide" at bounding box center [970, 329] width 34 height 34
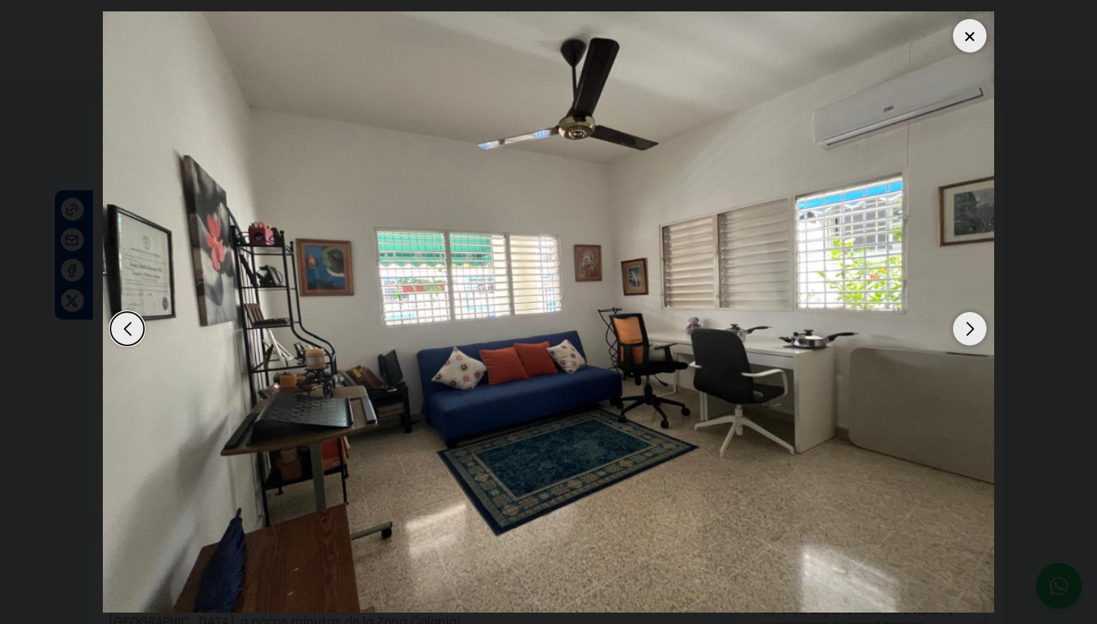
click at [966, 334] on div "Next slide" at bounding box center [970, 329] width 34 height 34
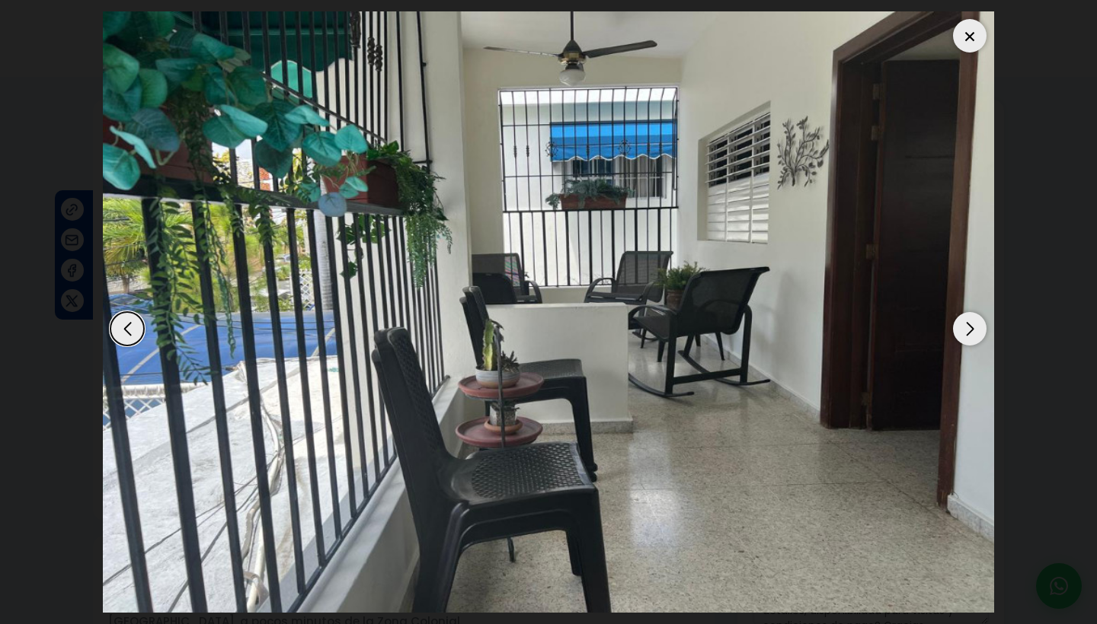
click at [966, 334] on div "Next slide" at bounding box center [970, 329] width 34 height 34
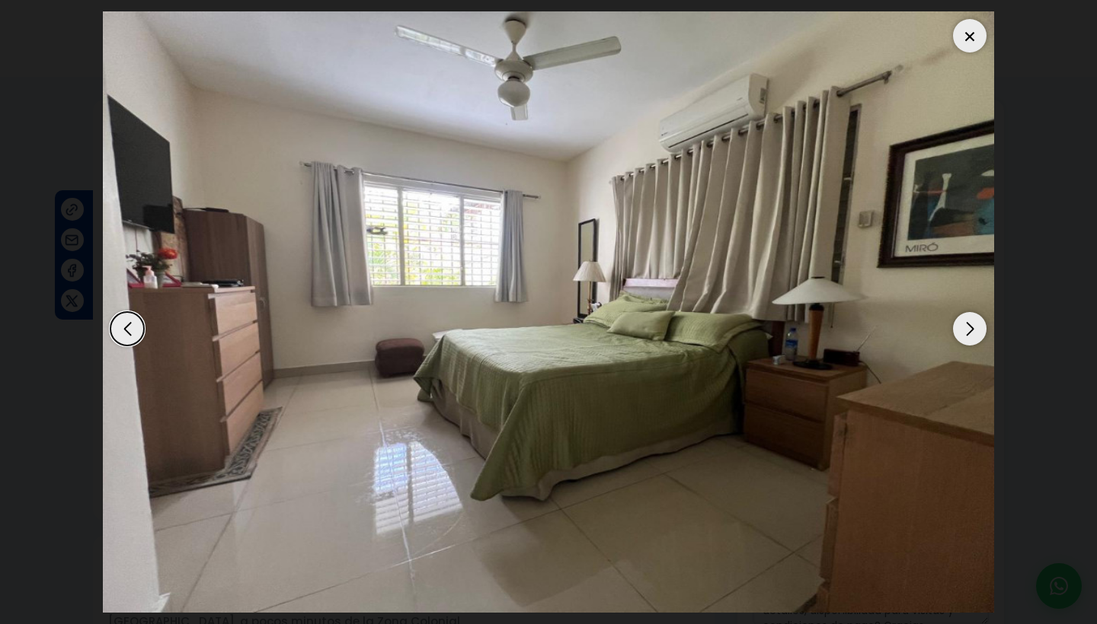
click at [966, 334] on div "Next slide" at bounding box center [970, 329] width 34 height 34
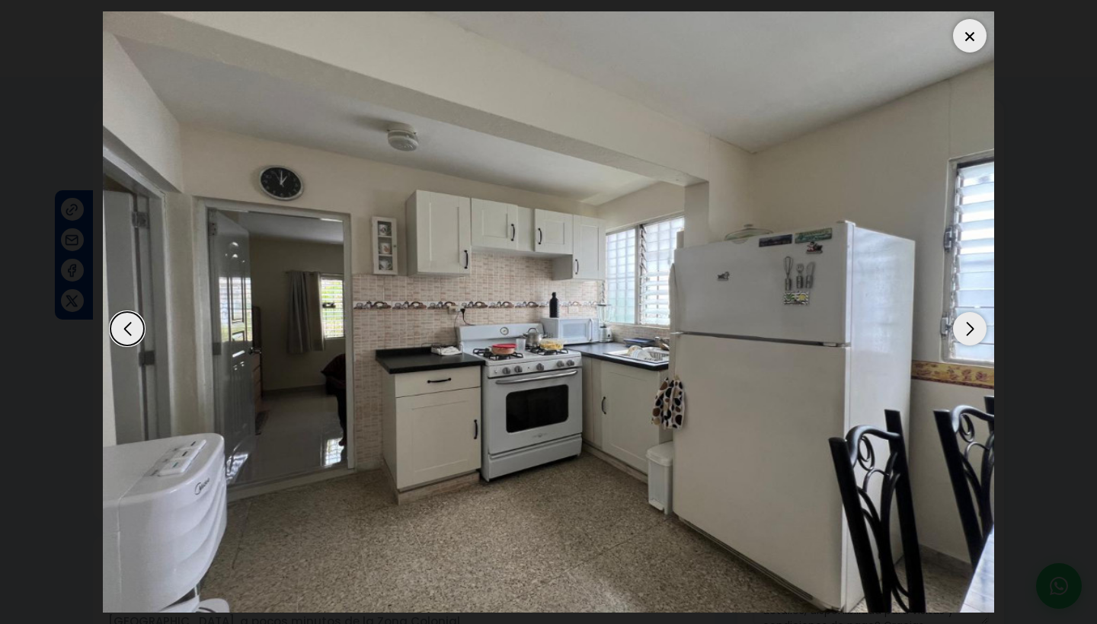
click at [966, 334] on div "Next slide" at bounding box center [970, 329] width 34 height 34
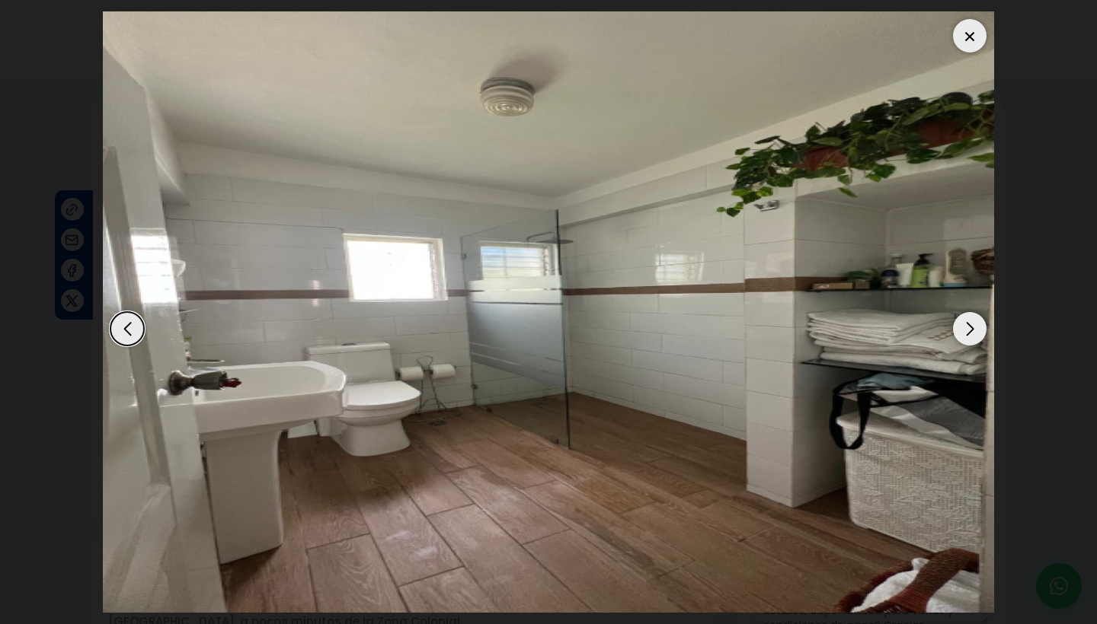
click at [966, 334] on div "Next slide" at bounding box center [970, 329] width 34 height 34
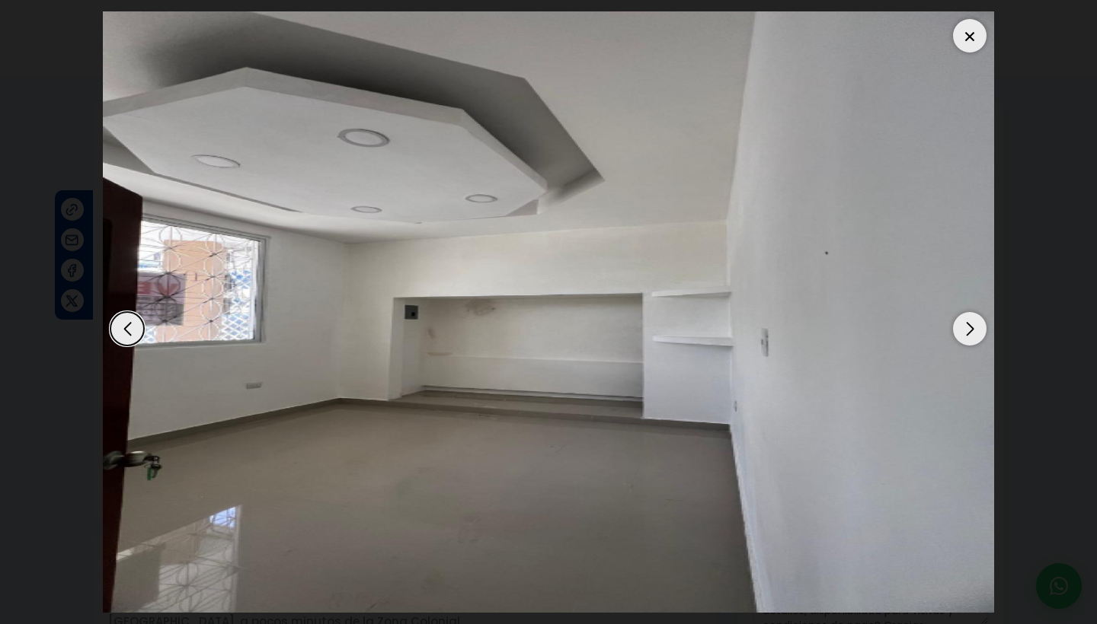
click at [966, 334] on div "Next slide" at bounding box center [970, 329] width 34 height 34
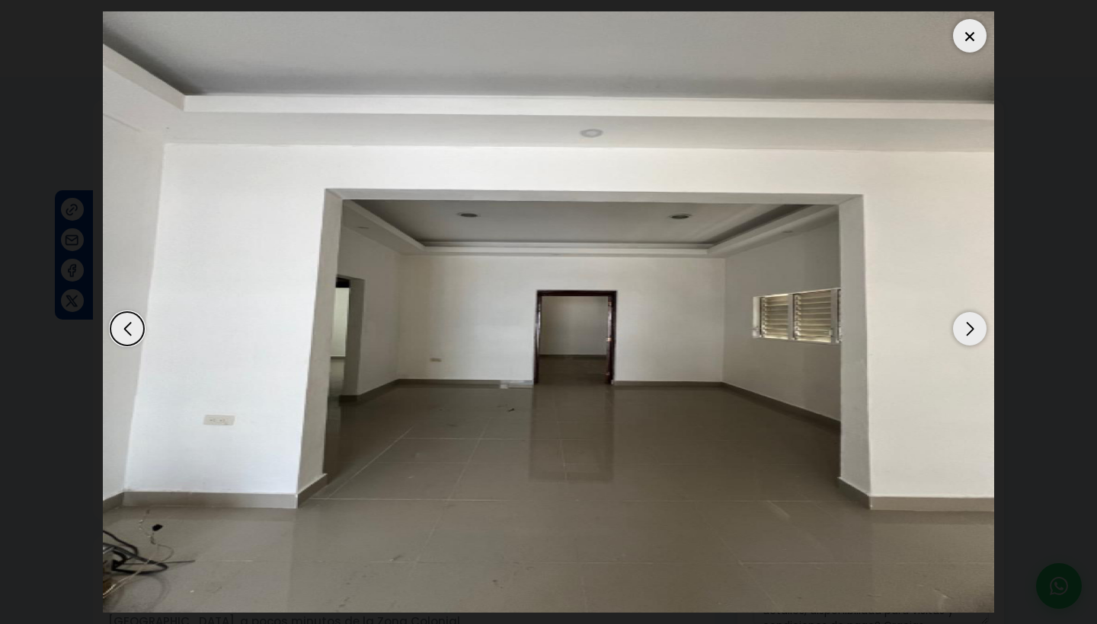
click at [966, 334] on div "Next slide" at bounding box center [970, 329] width 34 height 34
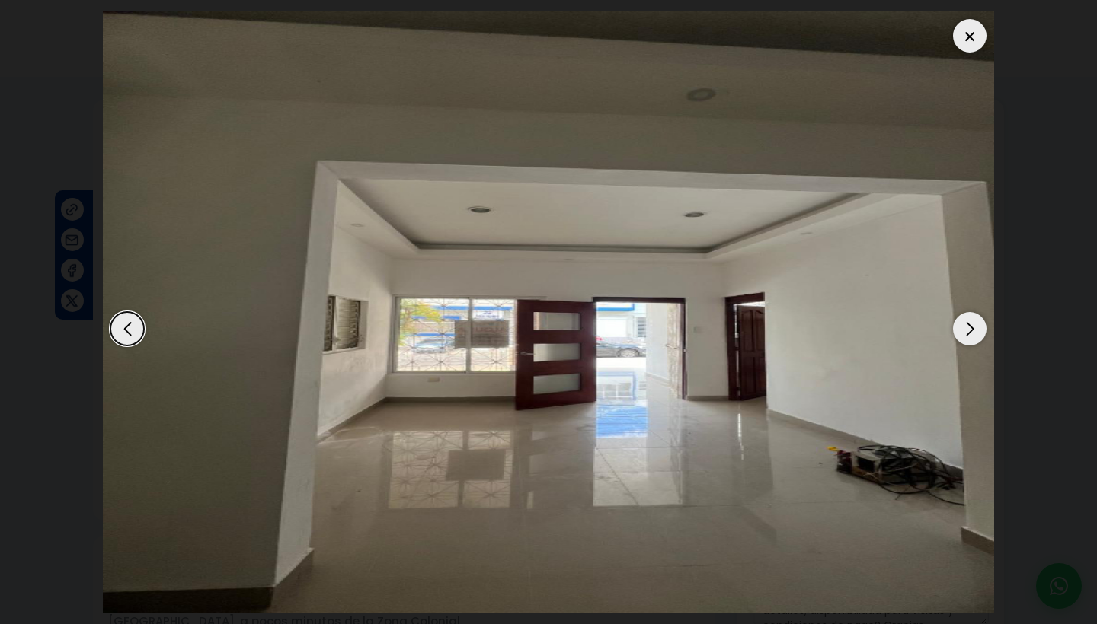
click at [966, 334] on div "Next slide" at bounding box center [970, 329] width 34 height 34
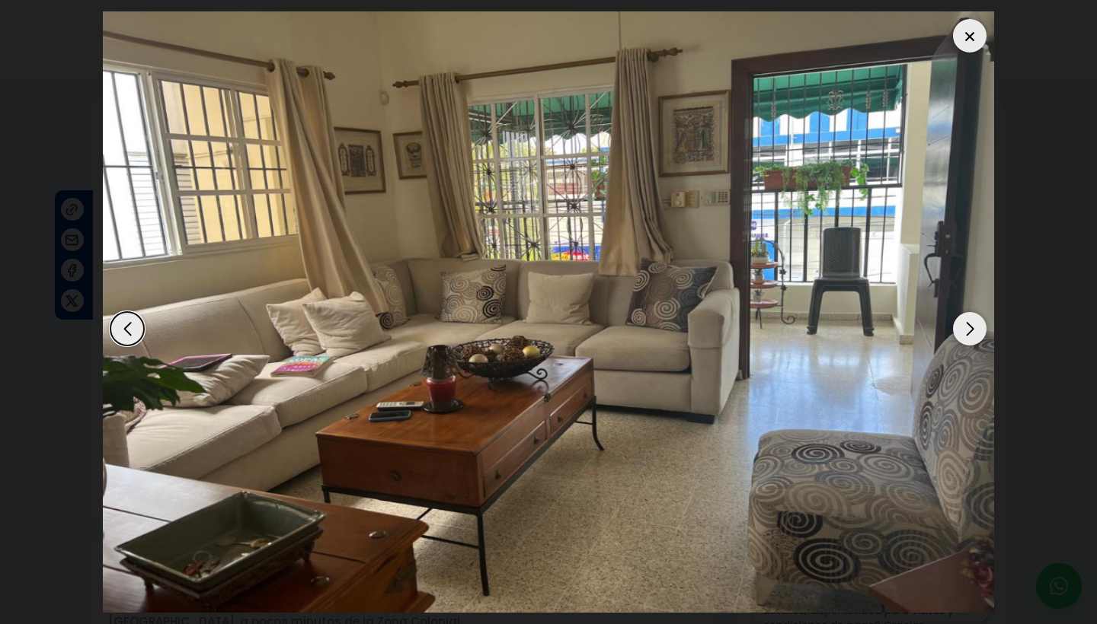
click at [966, 334] on div "Next slide" at bounding box center [970, 329] width 34 height 34
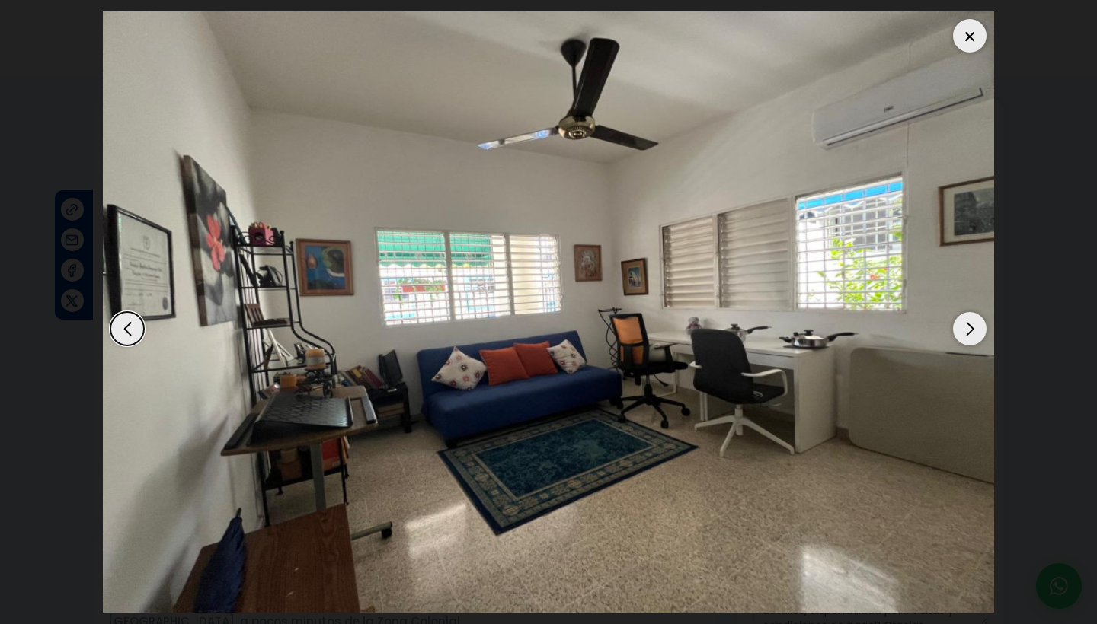
click at [966, 334] on div "Next slide" at bounding box center [970, 329] width 34 height 34
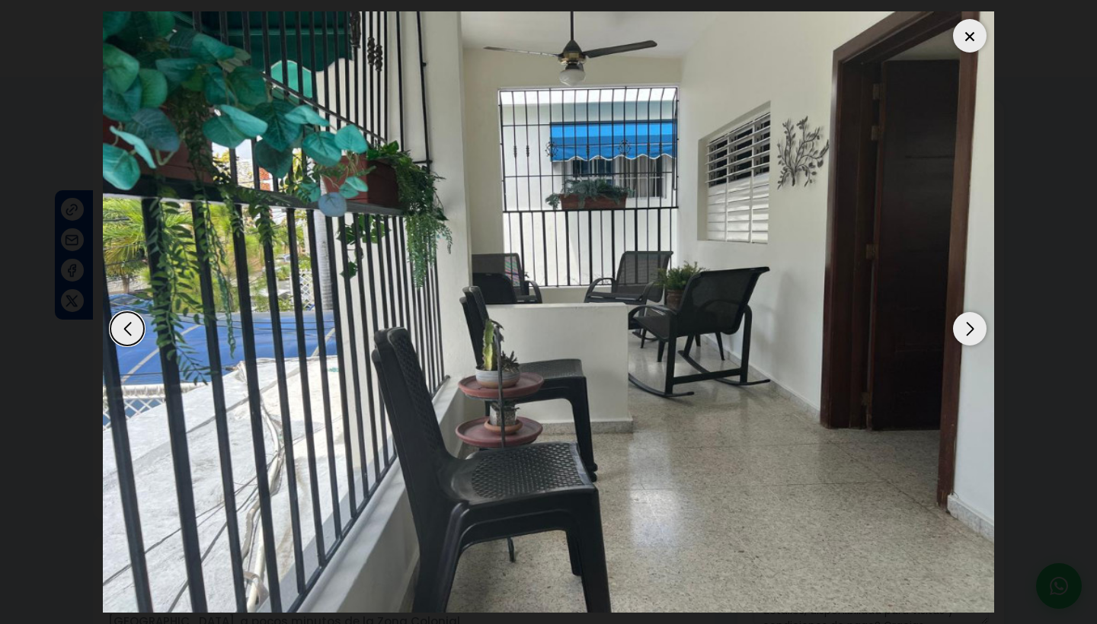
click at [966, 334] on div "Next slide" at bounding box center [970, 329] width 34 height 34
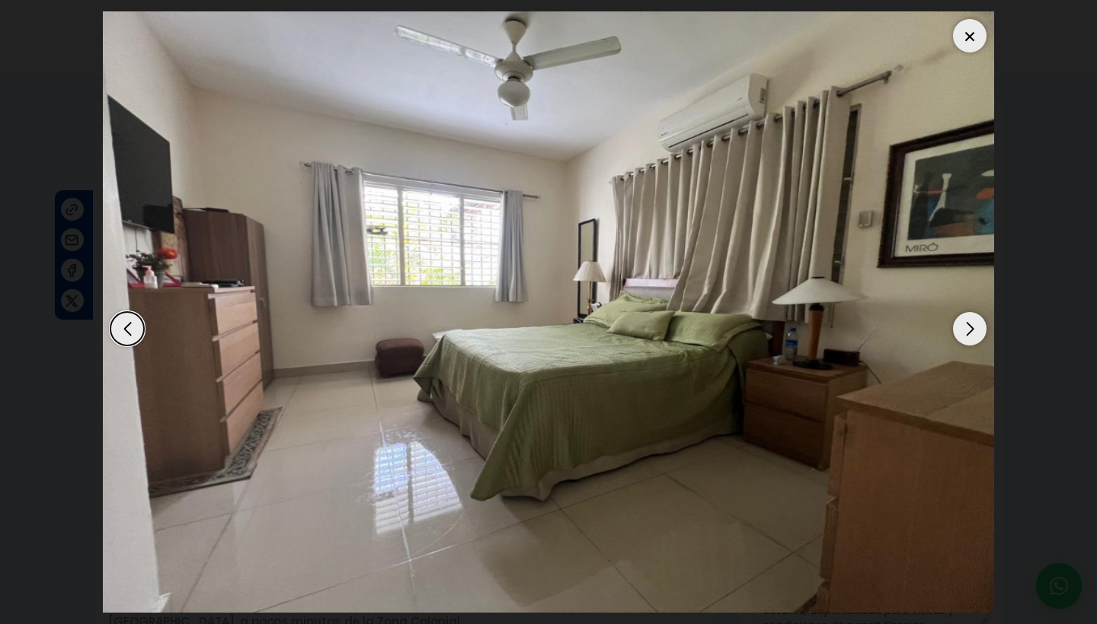
click at [966, 334] on div "Next slide" at bounding box center [970, 329] width 34 height 34
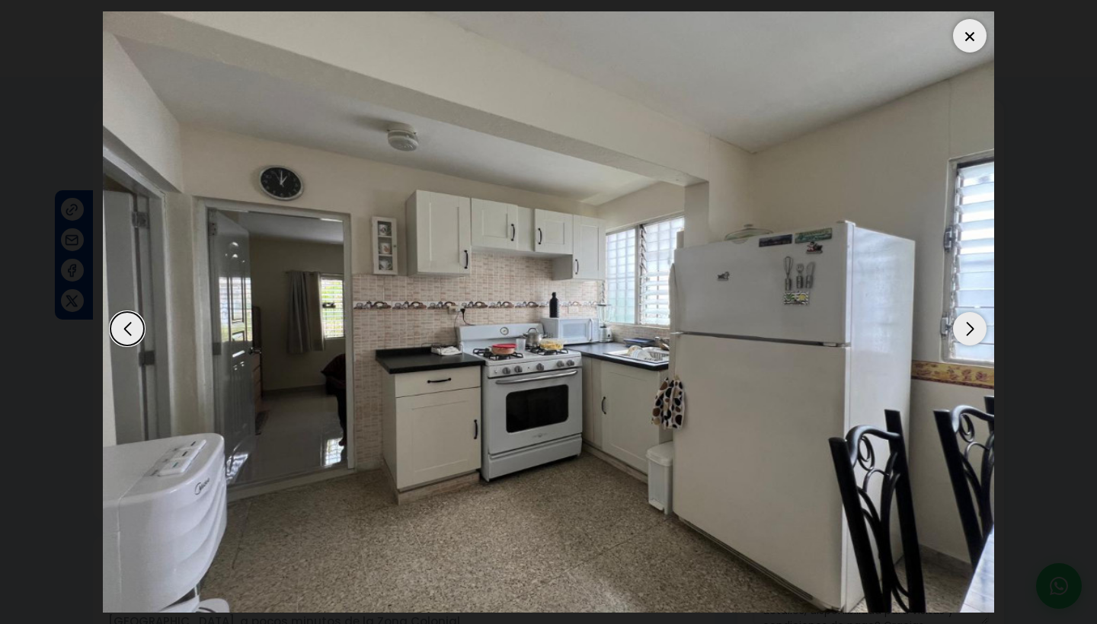
click at [142, 324] on div "Previous slide" at bounding box center [127, 329] width 34 height 34
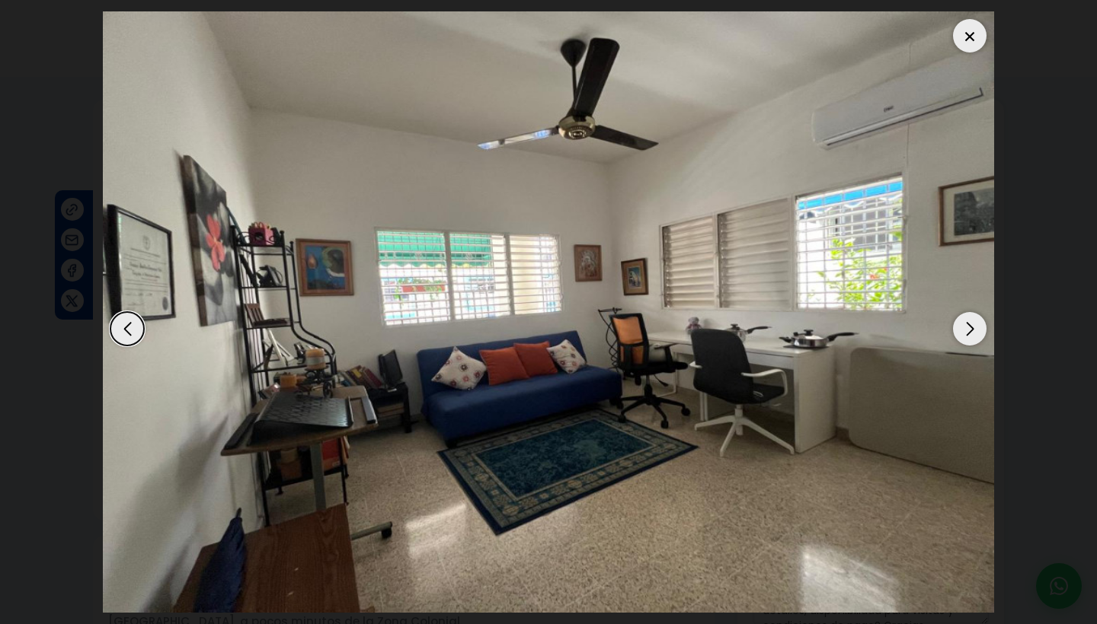
click at [970, 328] on div "Next slide" at bounding box center [970, 329] width 34 height 34
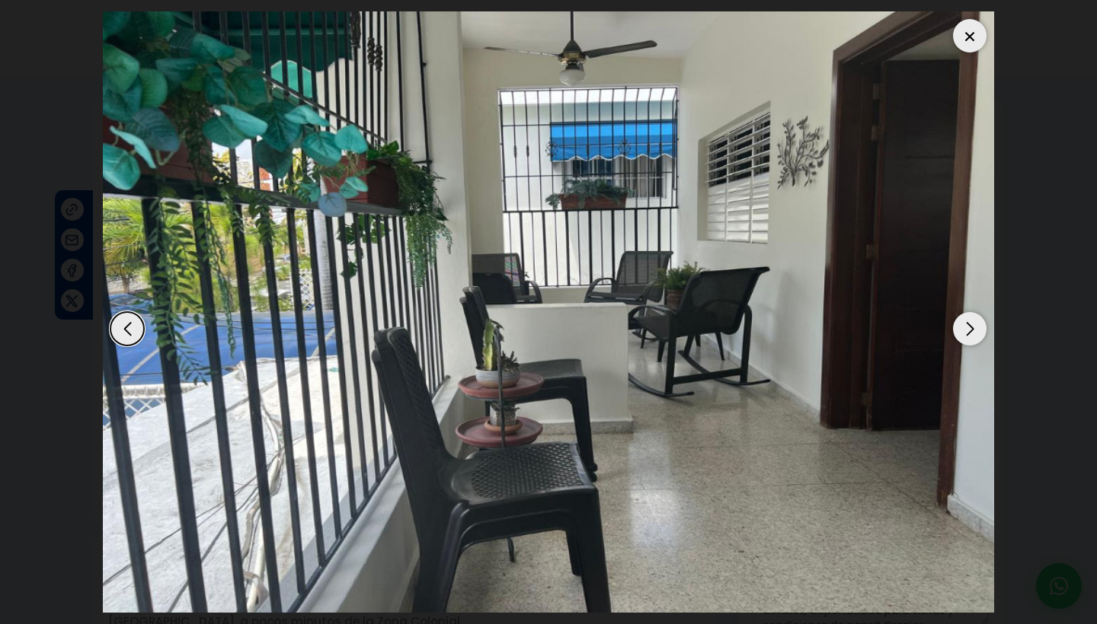
click at [970, 328] on div "Next slide" at bounding box center [970, 329] width 34 height 34
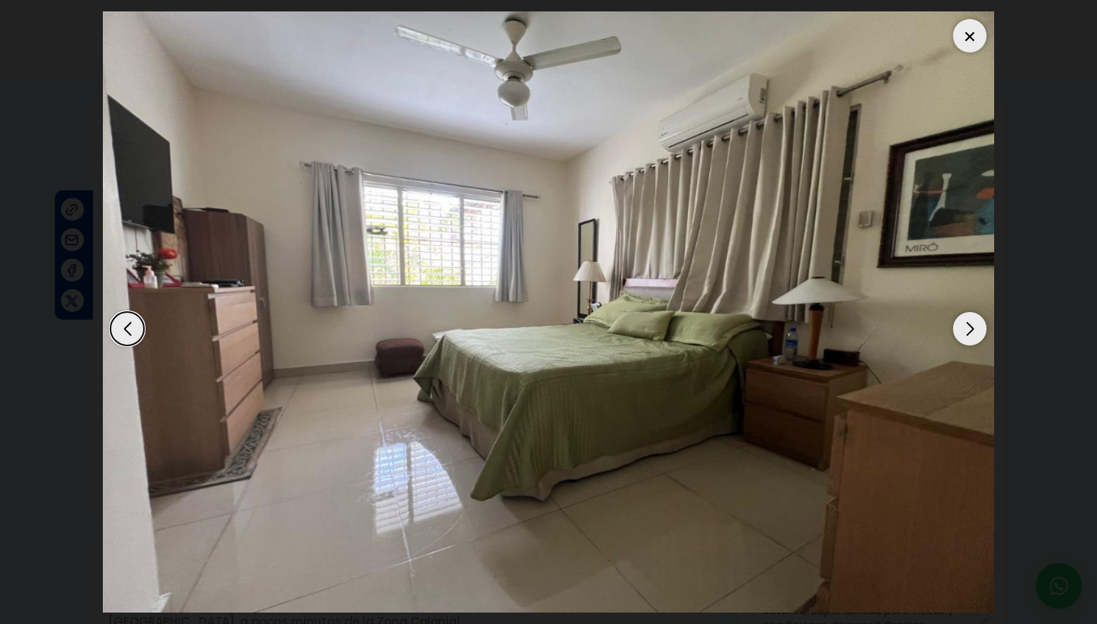
click at [970, 328] on div "Next slide" at bounding box center [970, 329] width 34 height 34
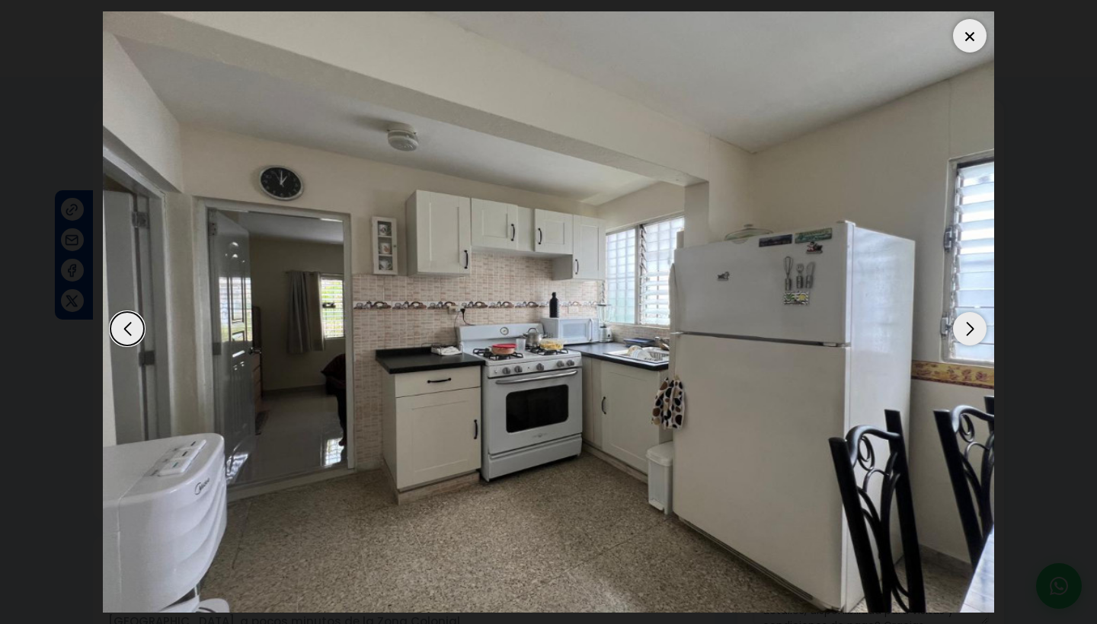
click at [970, 328] on div "Next slide" at bounding box center [970, 329] width 34 height 34
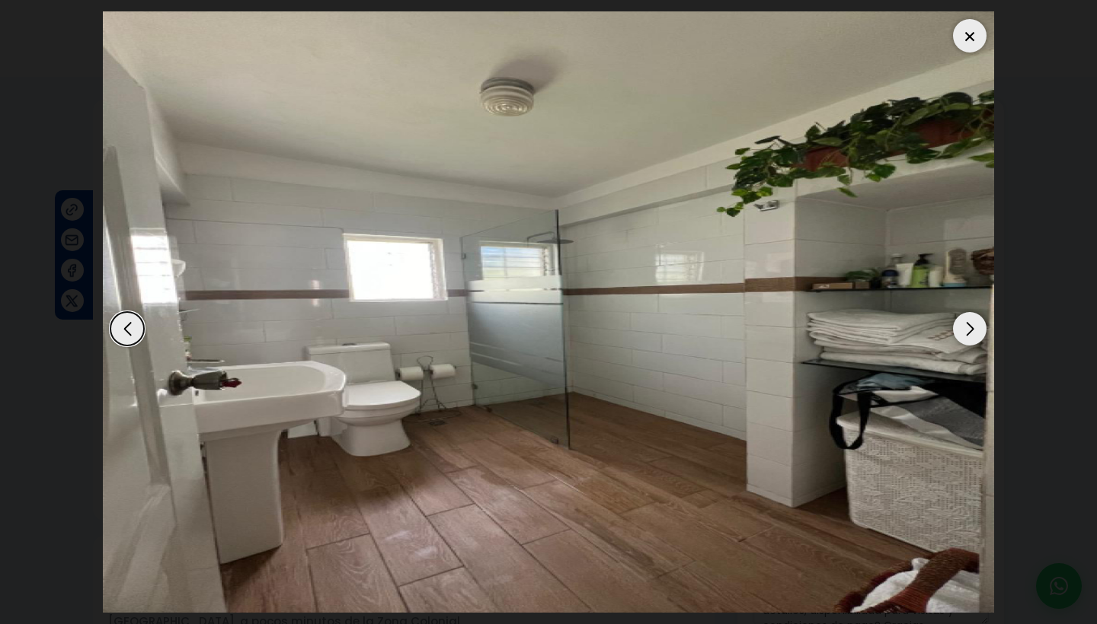
click at [970, 328] on div "Next slide" at bounding box center [970, 329] width 34 height 34
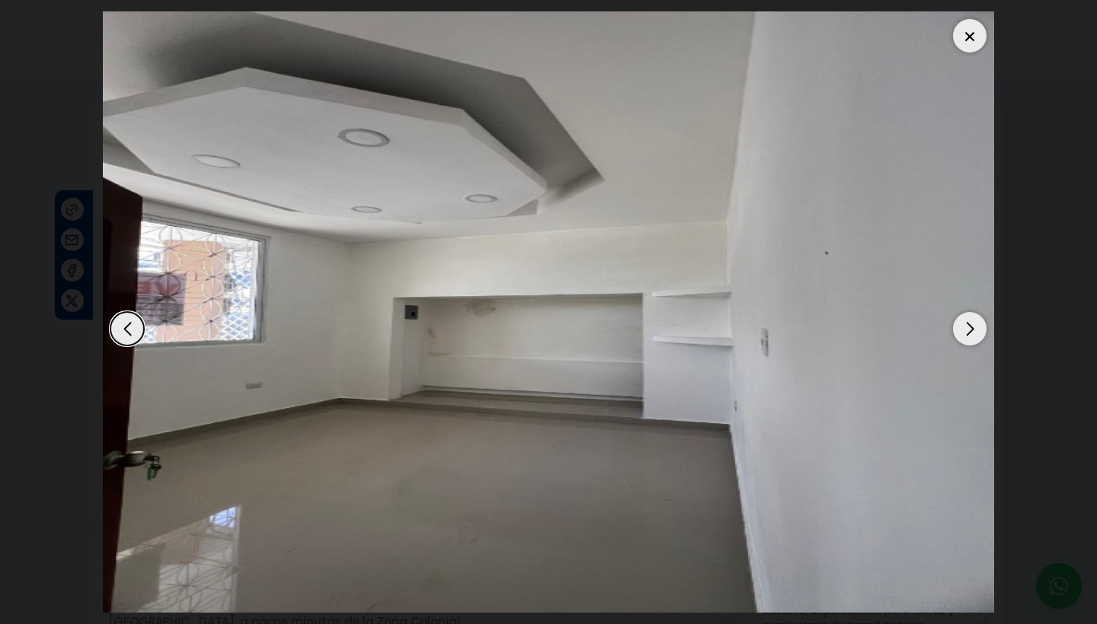
click at [970, 328] on div "Next slide" at bounding box center [970, 329] width 34 height 34
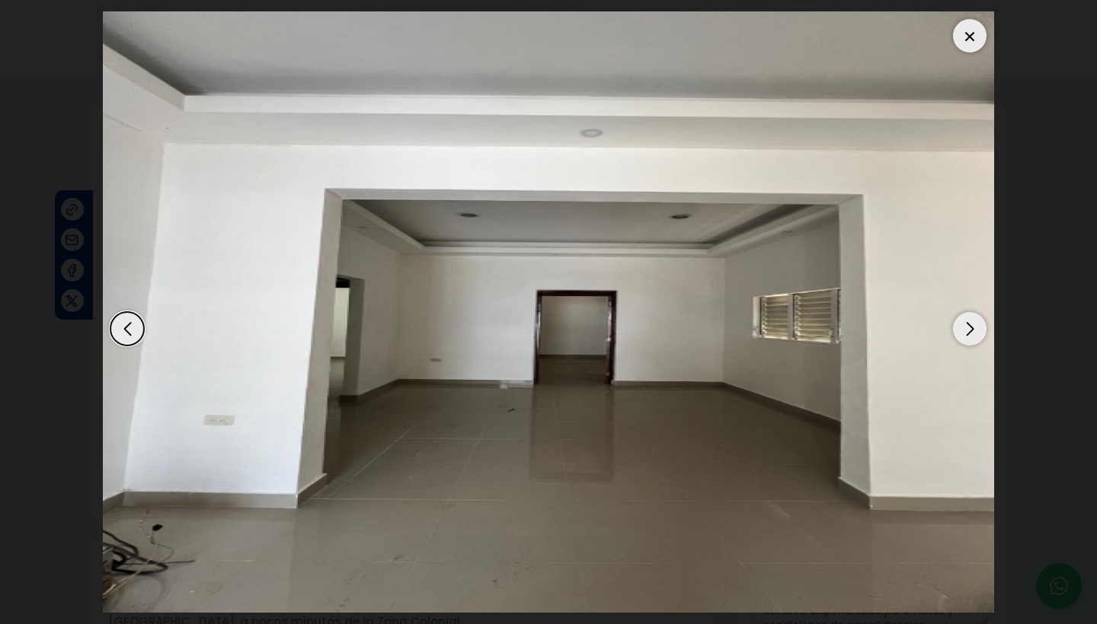
click at [128, 335] on div "Previous slide" at bounding box center [127, 329] width 34 height 34
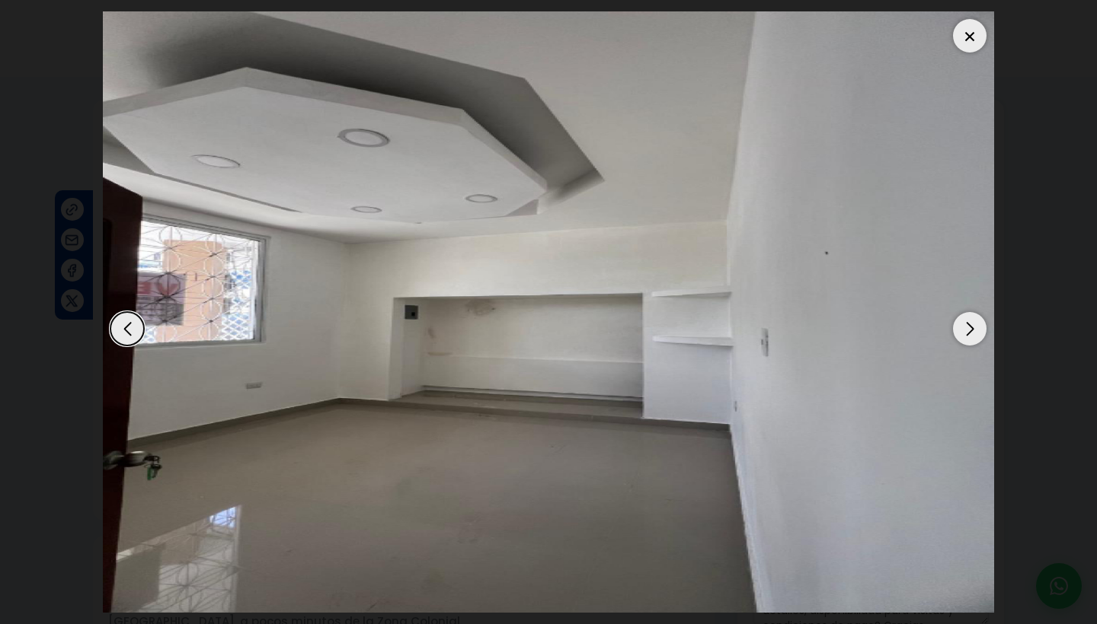
click at [963, 329] on div "Next slide" at bounding box center [970, 329] width 34 height 34
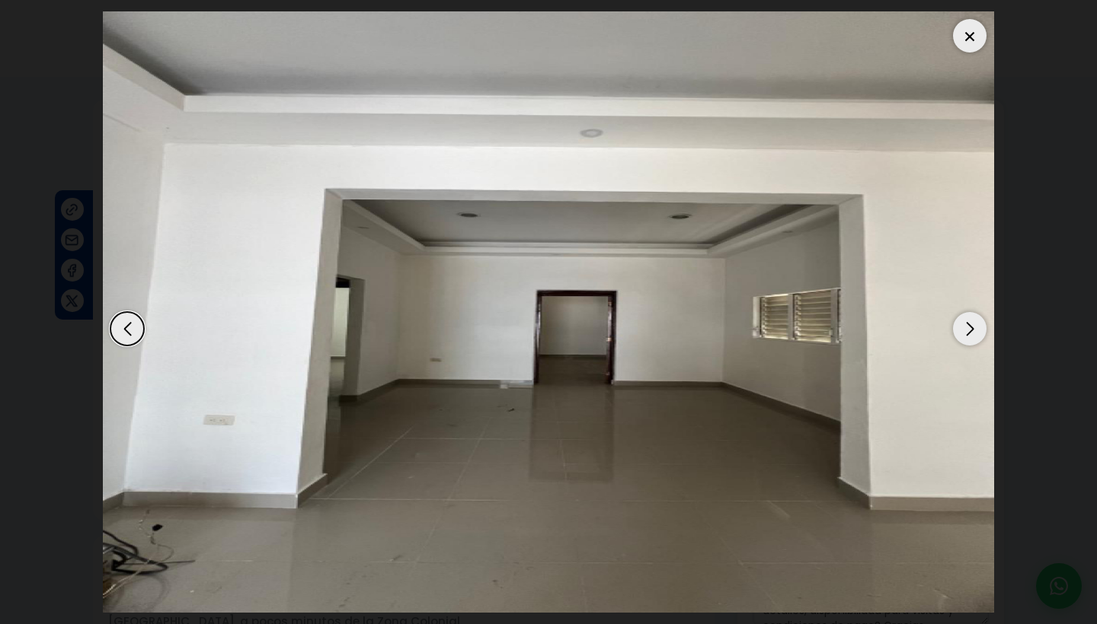
click at [963, 329] on div "Next slide" at bounding box center [970, 329] width 34 height 34
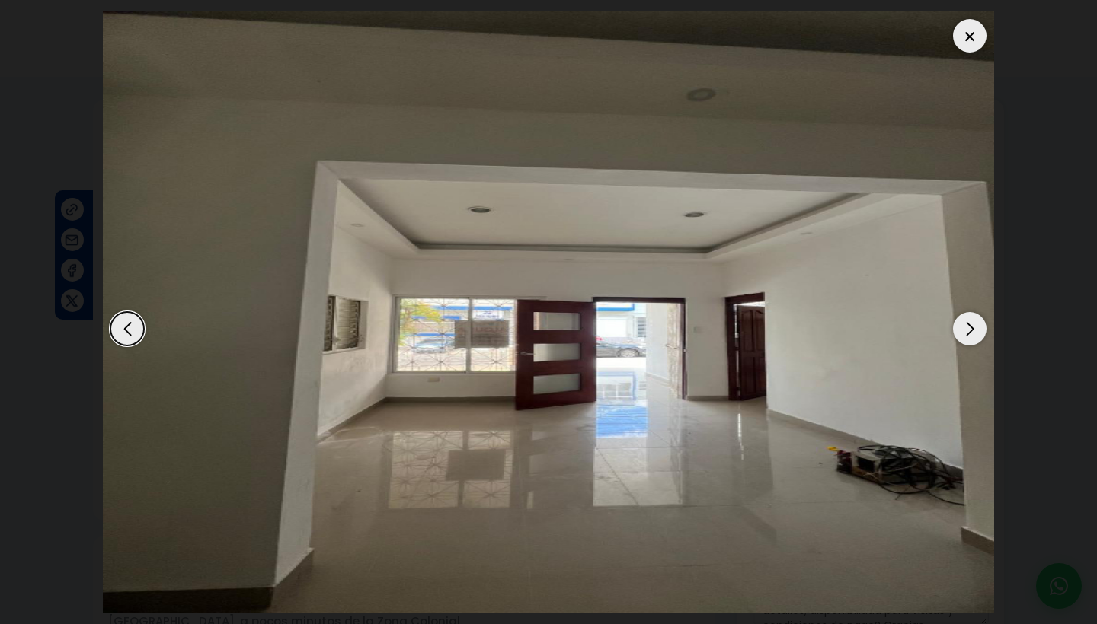
click at [963, 329] on div "Next slide" at bounding box center [970, 329] width 34 height 34
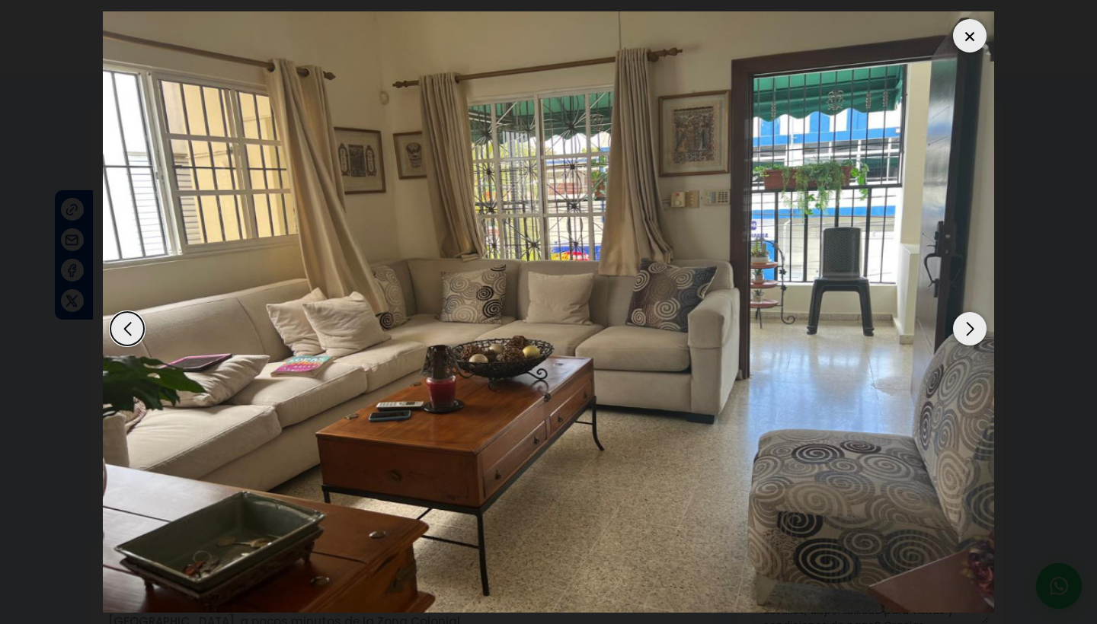
click at [963, 329] on div "Next slide" at bounding box center [970, 329] width 34 height 34
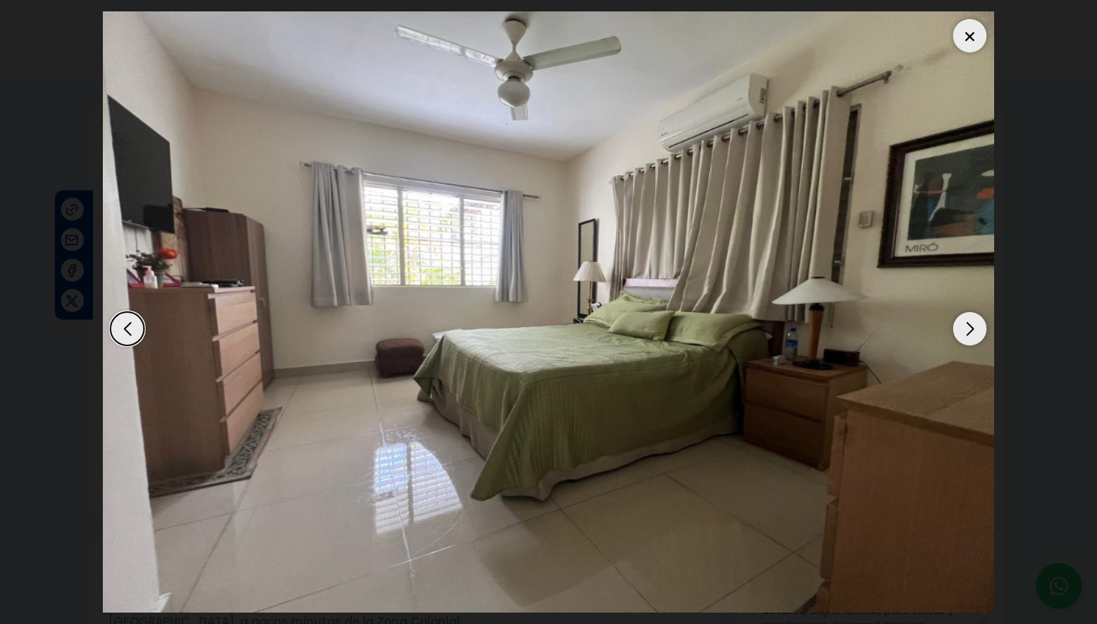
click at [966, 34] on div at bounding box center [970, 36] width 34 height 34
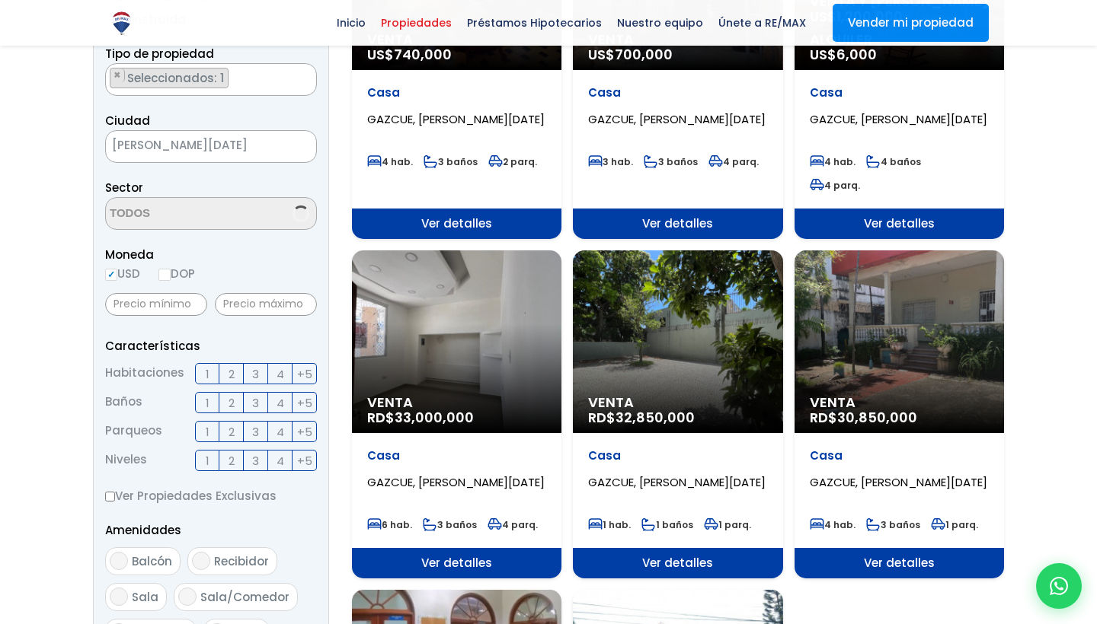
scroll to position [331, 0]
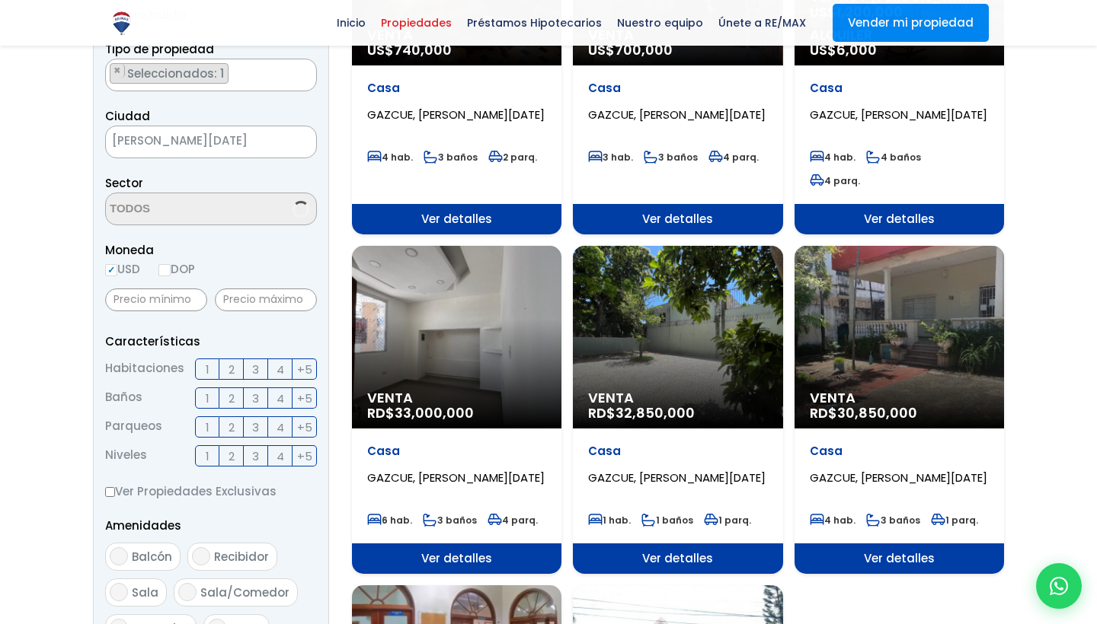
select select "75"
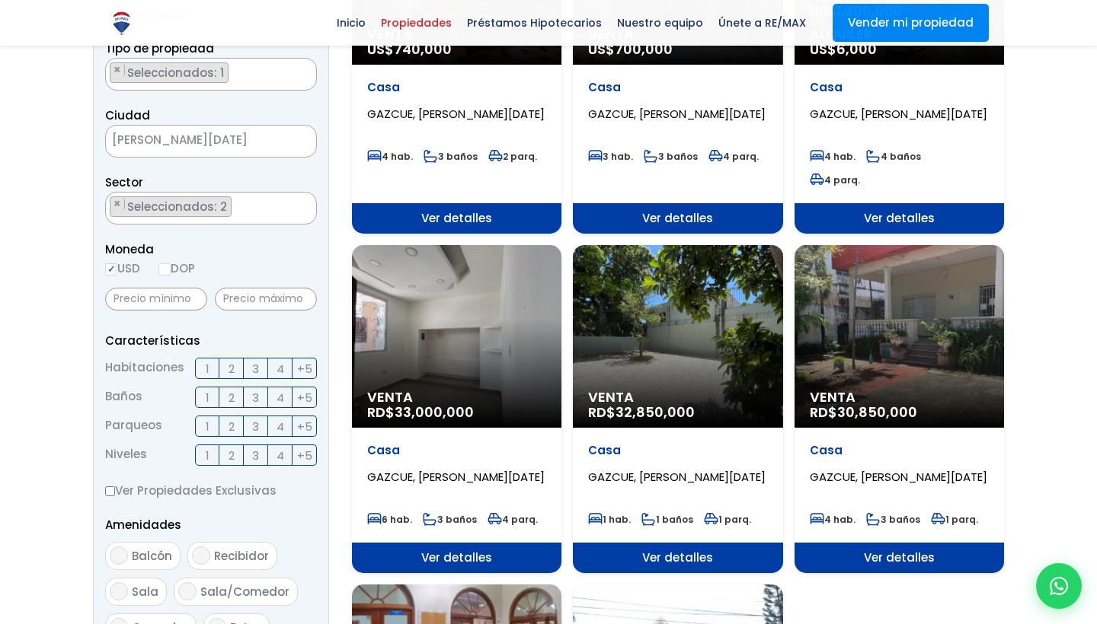
click at [561, 234] on span "Ver detalles" at bounding box center [456, 218] width 209 height 30
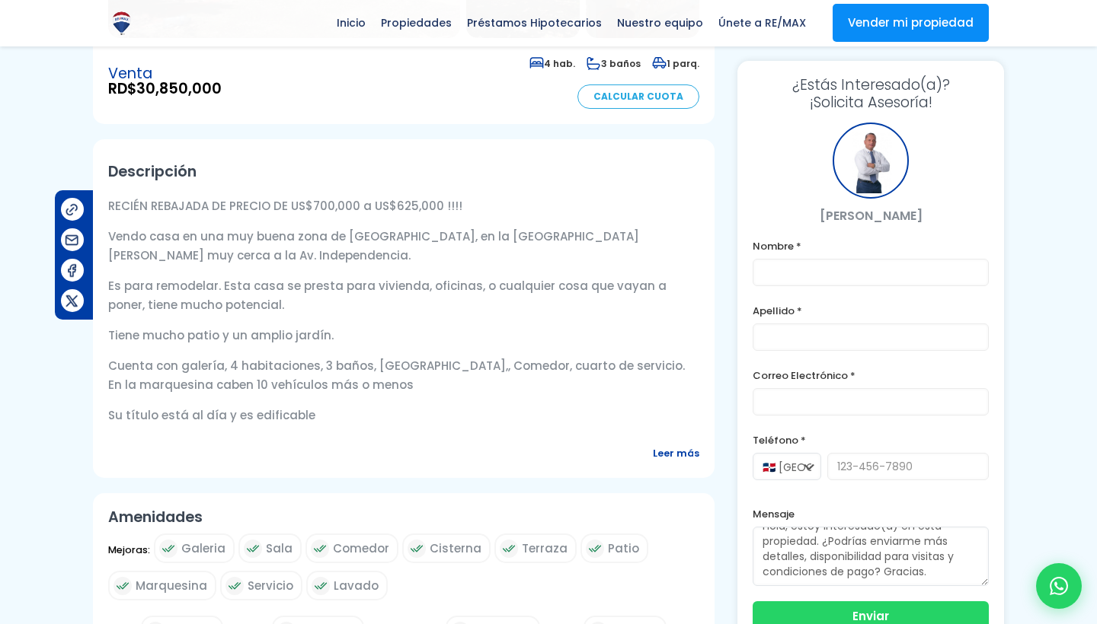
scroll to position [405, 0]
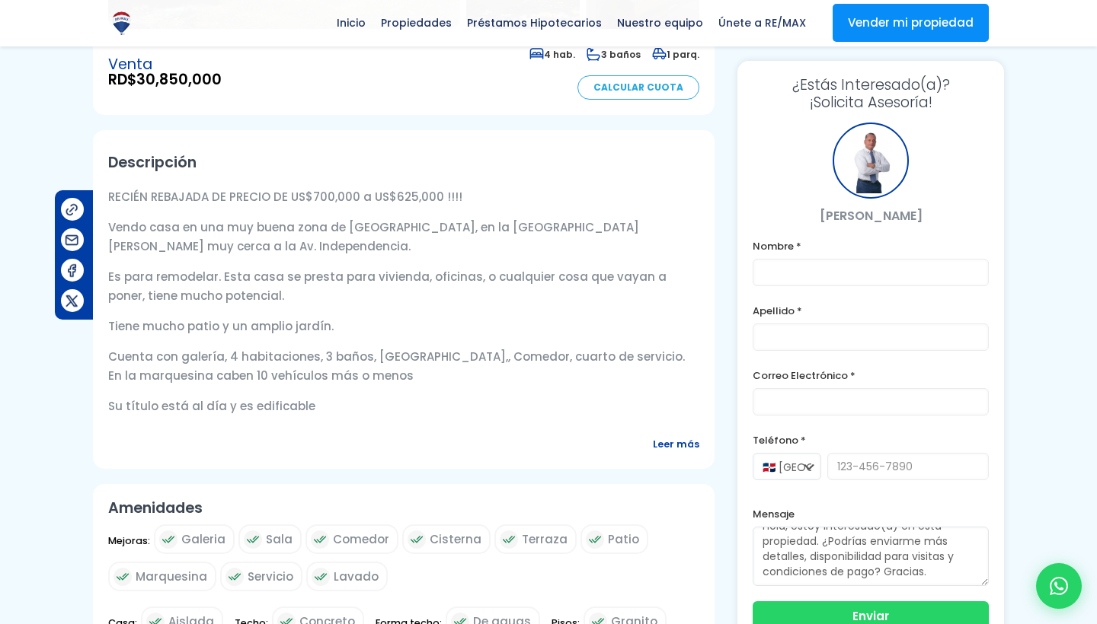
click at [680, 454] on span "Leer más" at bounding box center [676, 444] width 46 height 19
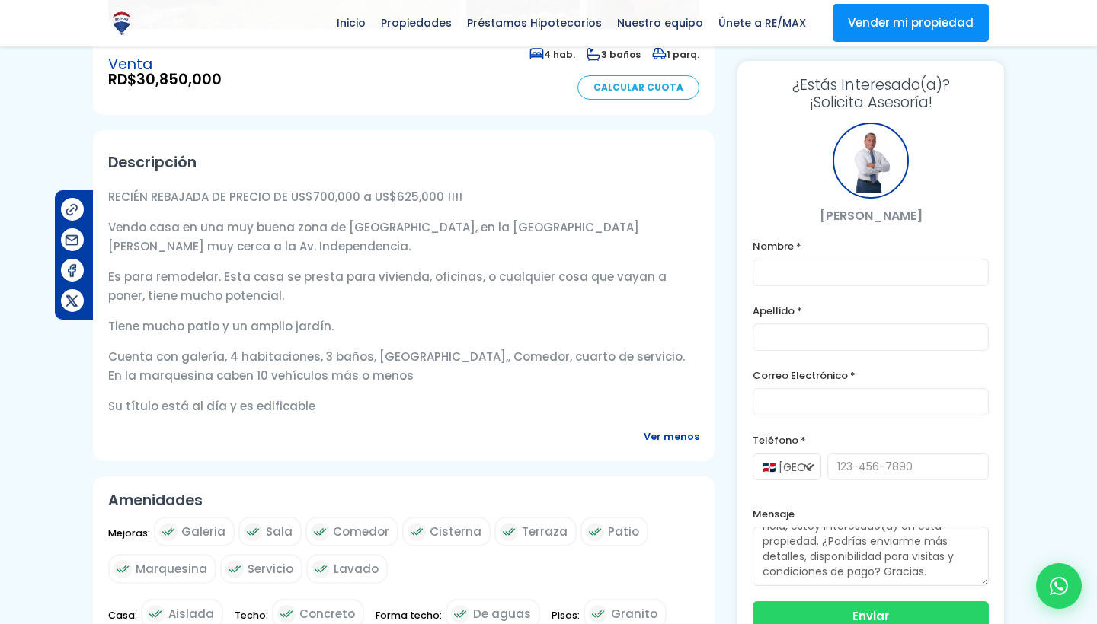
click at [676, 439] on span "Ver menos" at bounding box center [672, 436] width 56 height 19
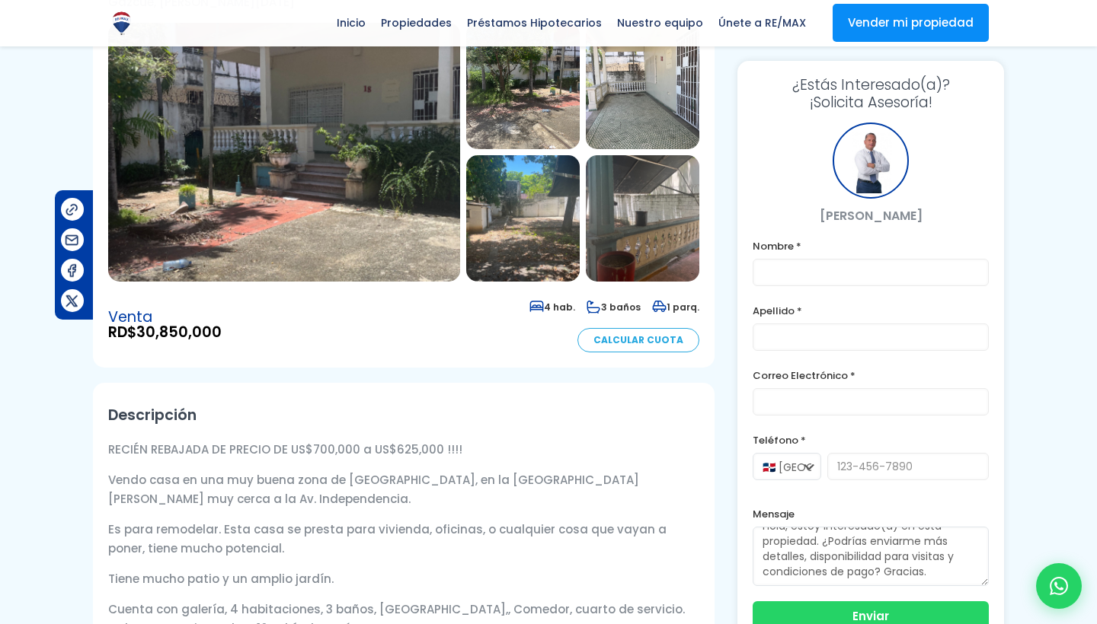
scroll to position [122, 0]
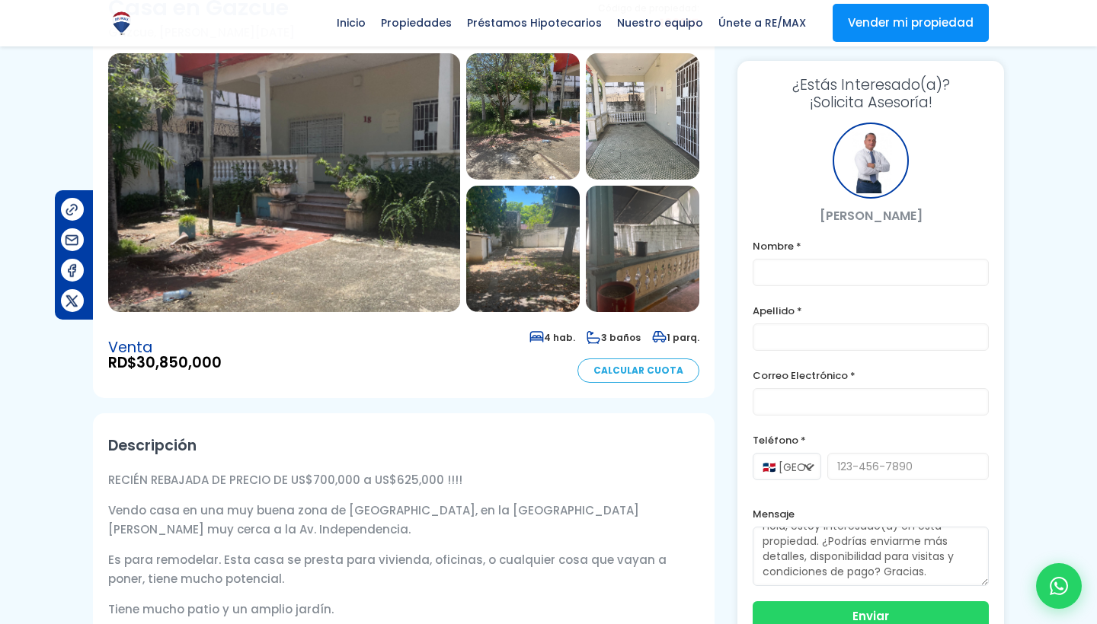
click at [317, 160] on img at bounding box center [284, 182] width 352 height 259
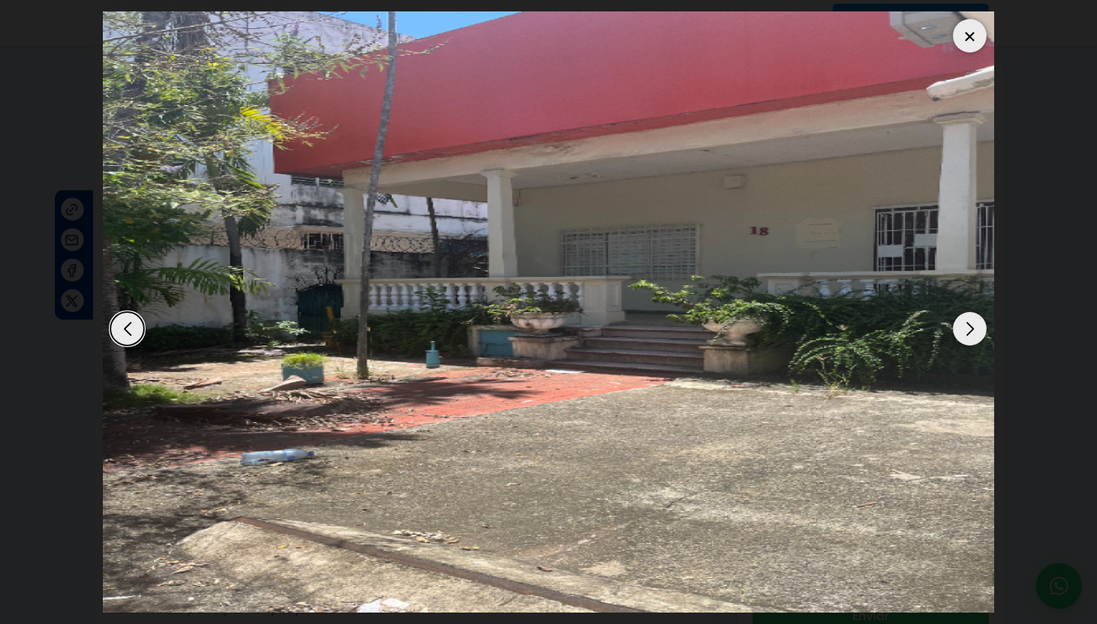
click at [973, 327] on div "Next slide" at bounding box center [970, 329] width 34 height 34
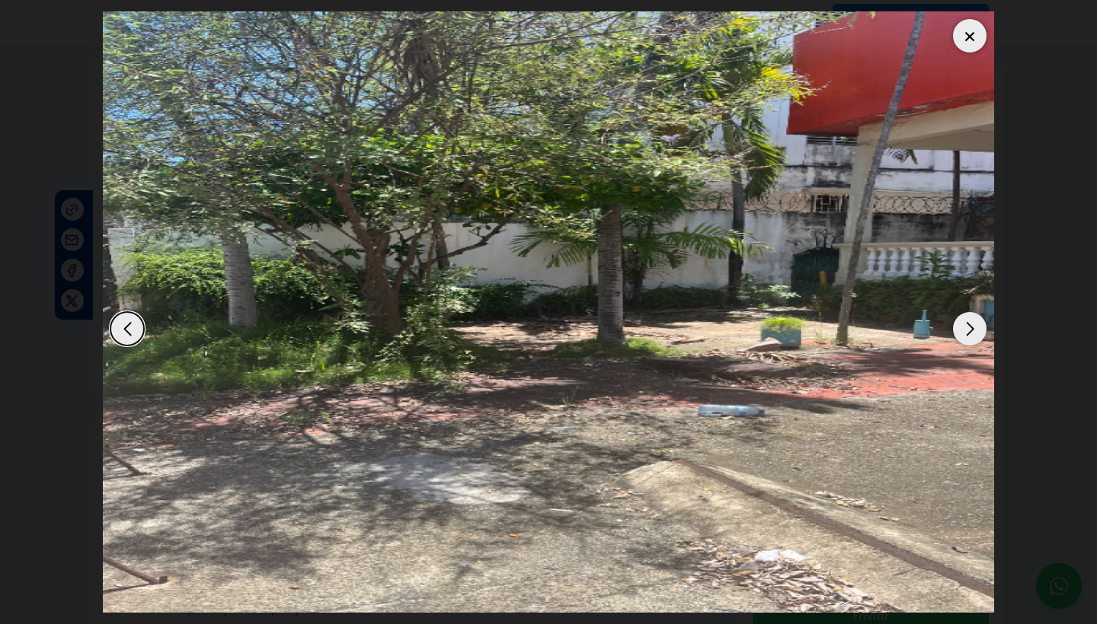
click at [973, 327] on div "Next slide" at bounding box center [970, 329] width 34 height 34
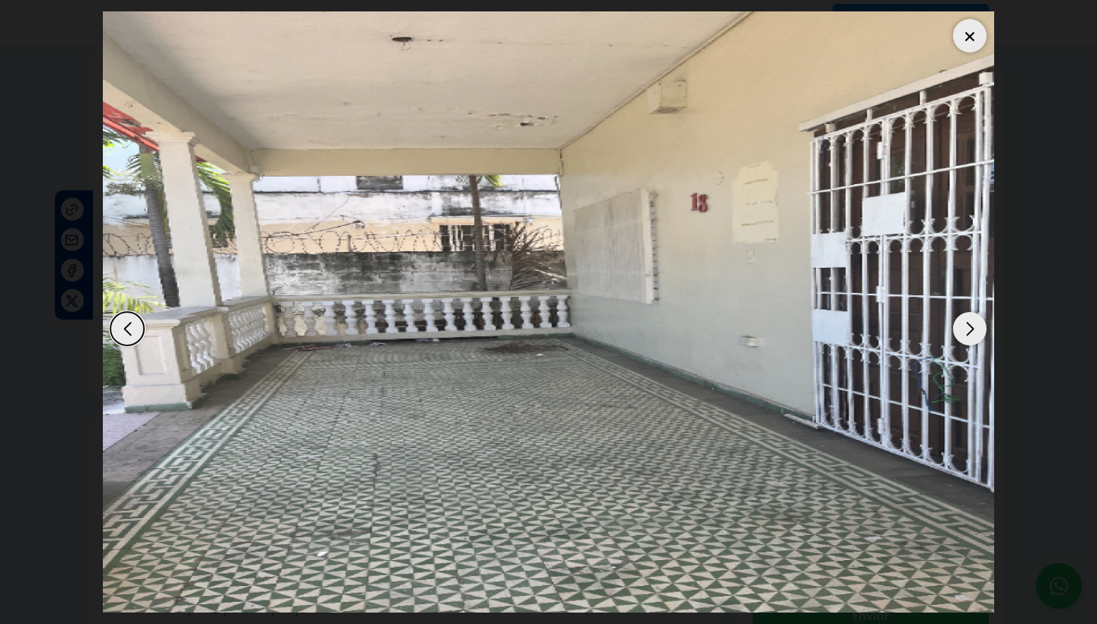
click at [973, 327] on div "Next slide" at bounding box center [970, 329] width 34 height 34
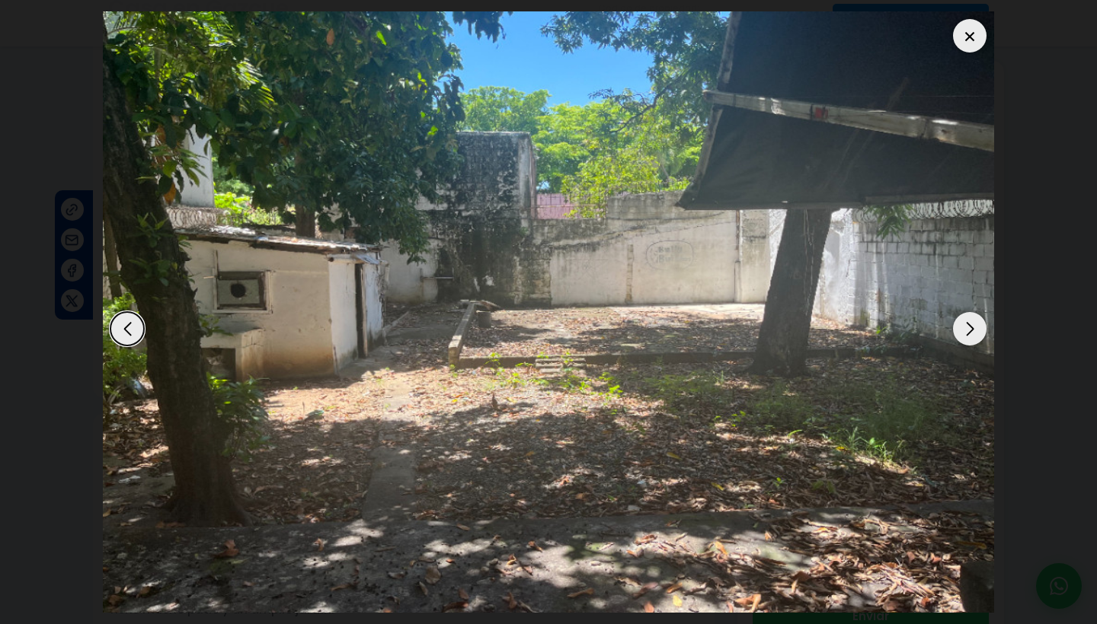
click at [973, 327] on div "Next slide" at bounding box center [970, 329] width 34 height 34
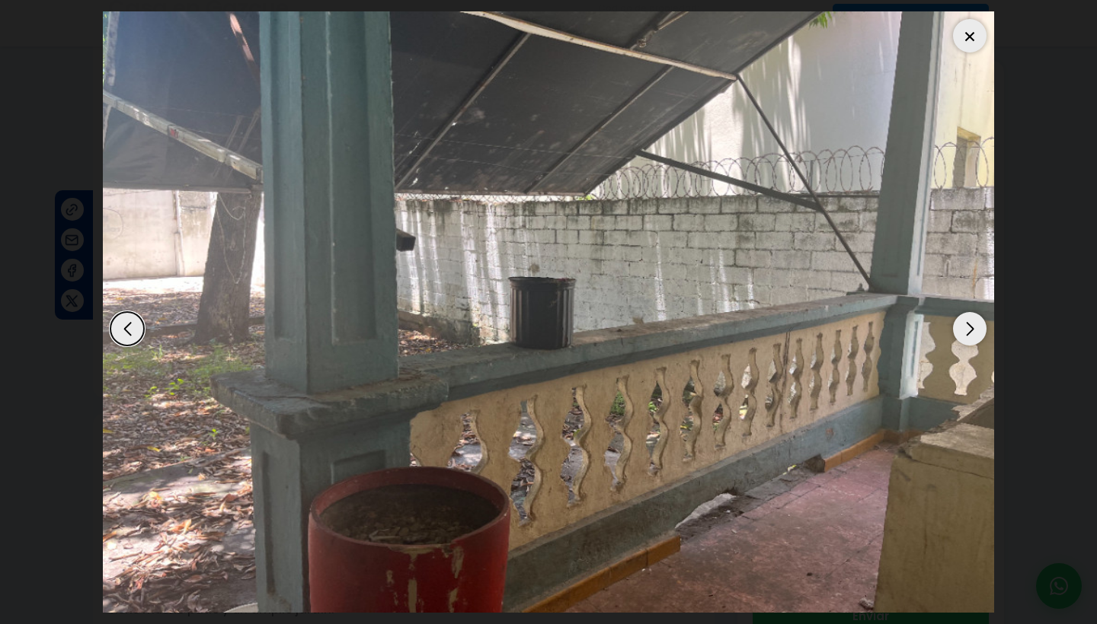
click at [973, 327] on div "Next slide" at bounding box center [970, 329] width 34 height 34
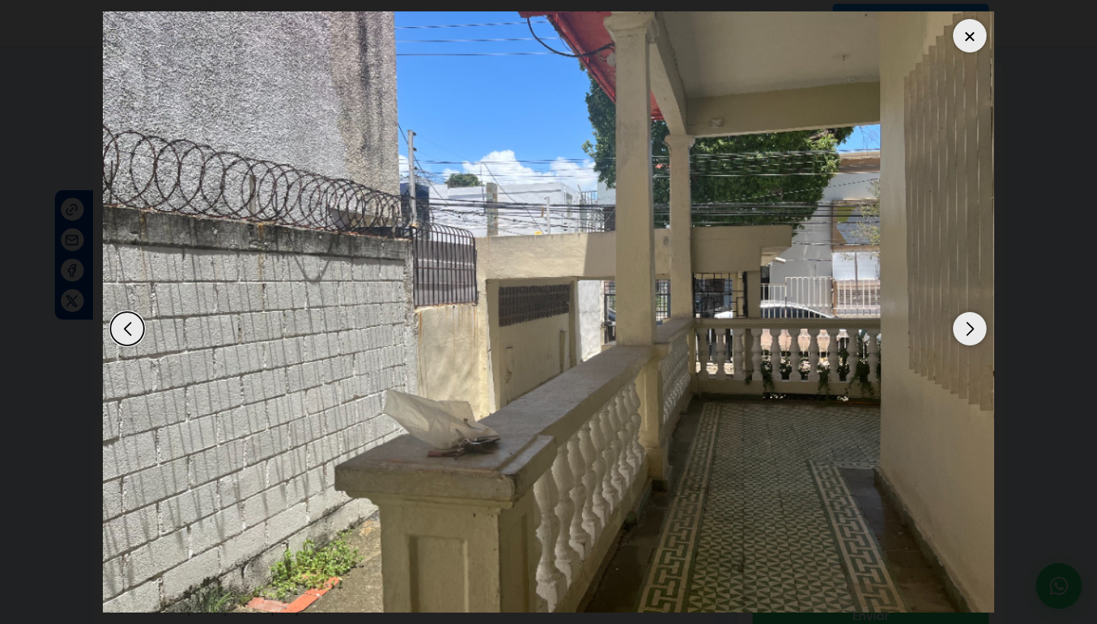
click at [973, 327] on div "Next slide" at bounding box center [970, 329] width 34 height 34
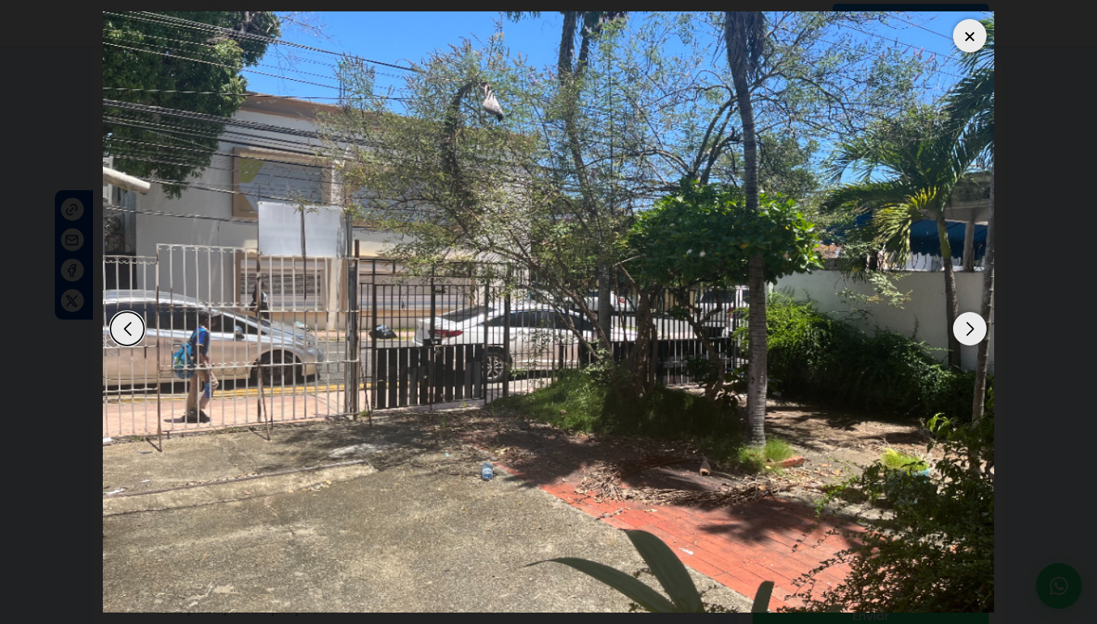
click at [973, 327] on div "Next slide" at bounding box center [970, 329] width 34 height 34
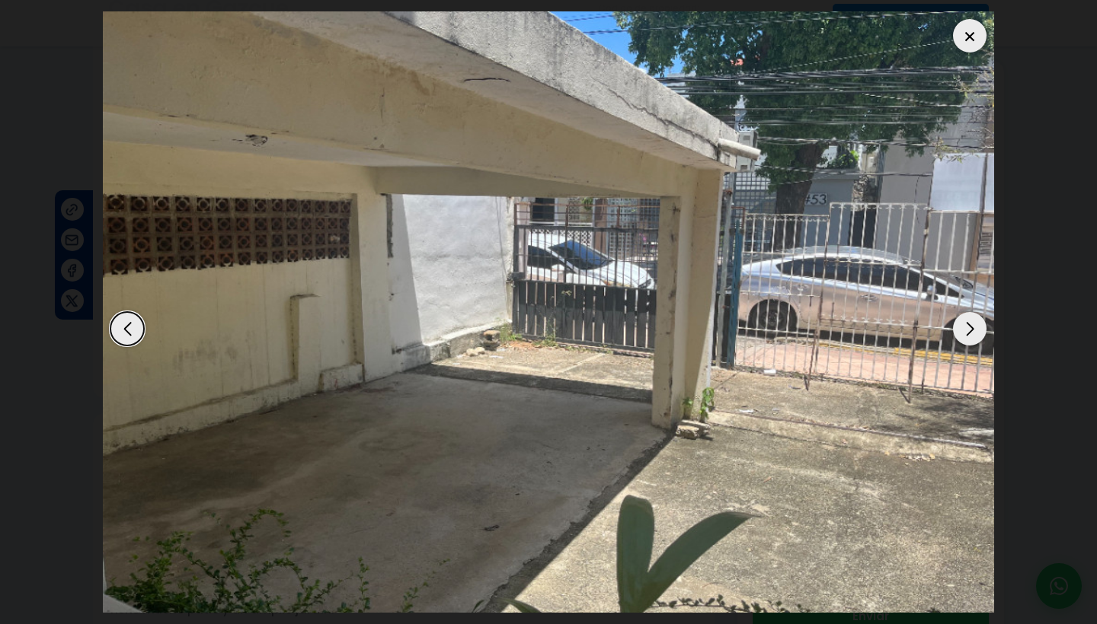
click at [973, 327] on div "Next slide" at bounding box center [970, 329] width 34 height 34
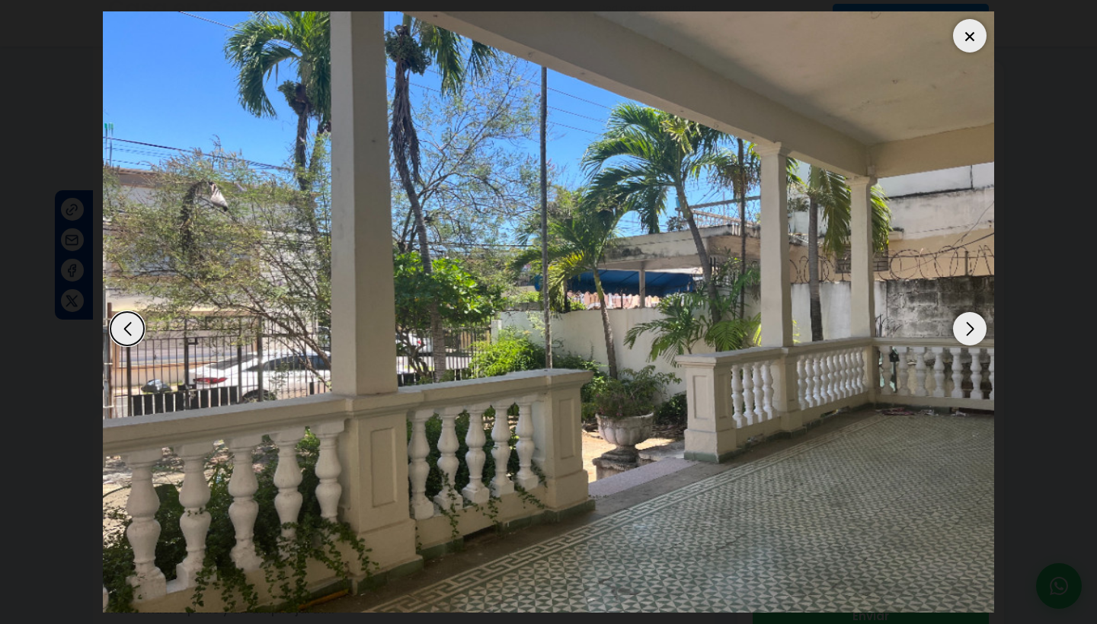
click at [973, 327] on div "Next slide" at bounding box center [970, 329] width 34 height 34
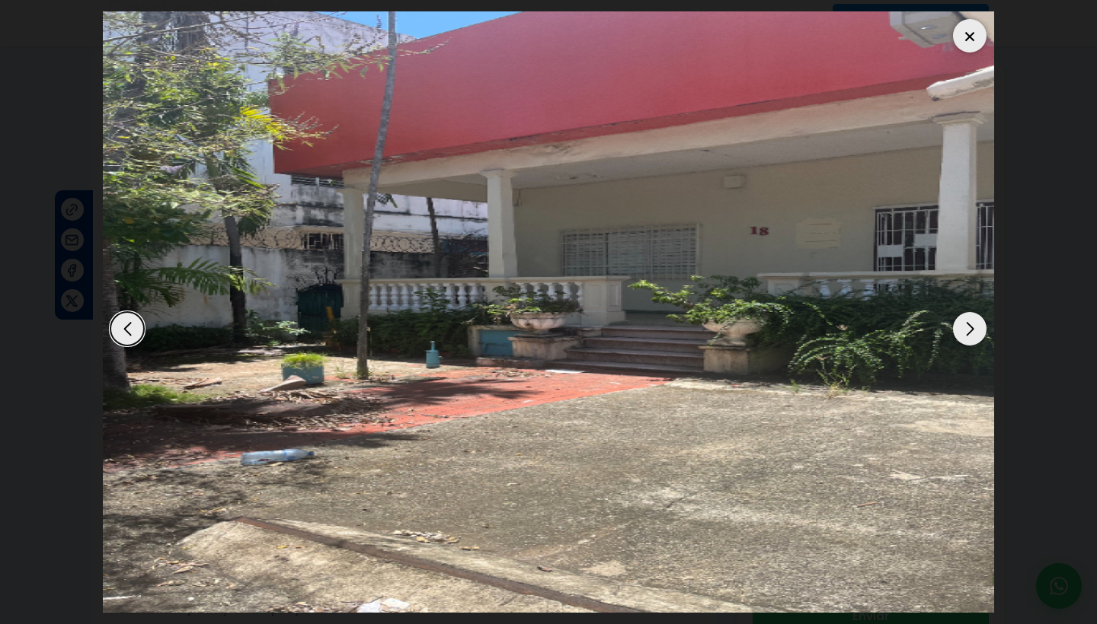
click at [973, 327] on div "Next slide" at bounding box center [970, 329] width 34 height 34
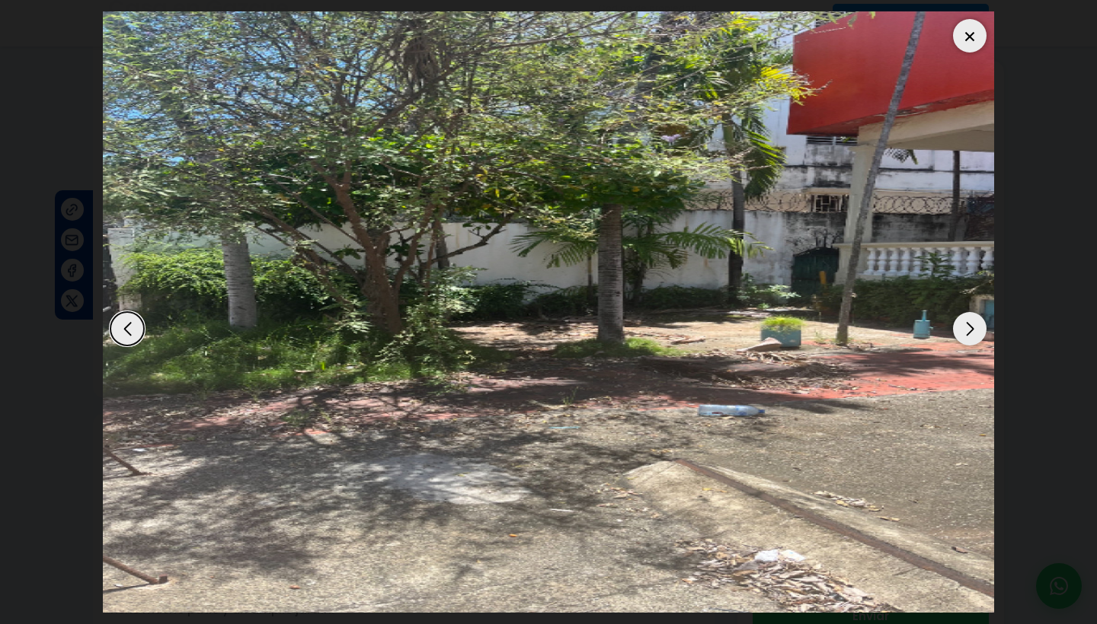
click at [973, 327] on div "Next slide" at bounding box center [970, 329] width 34 height 34
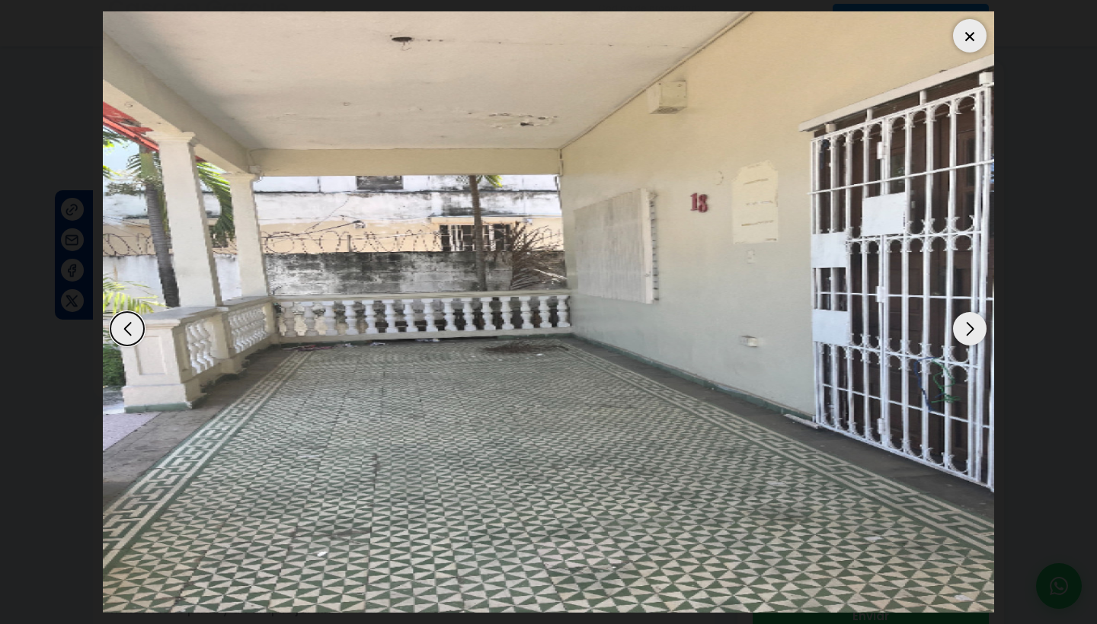
click at [969, 36] on div at bounding box center [970, 36] width 34 height 34
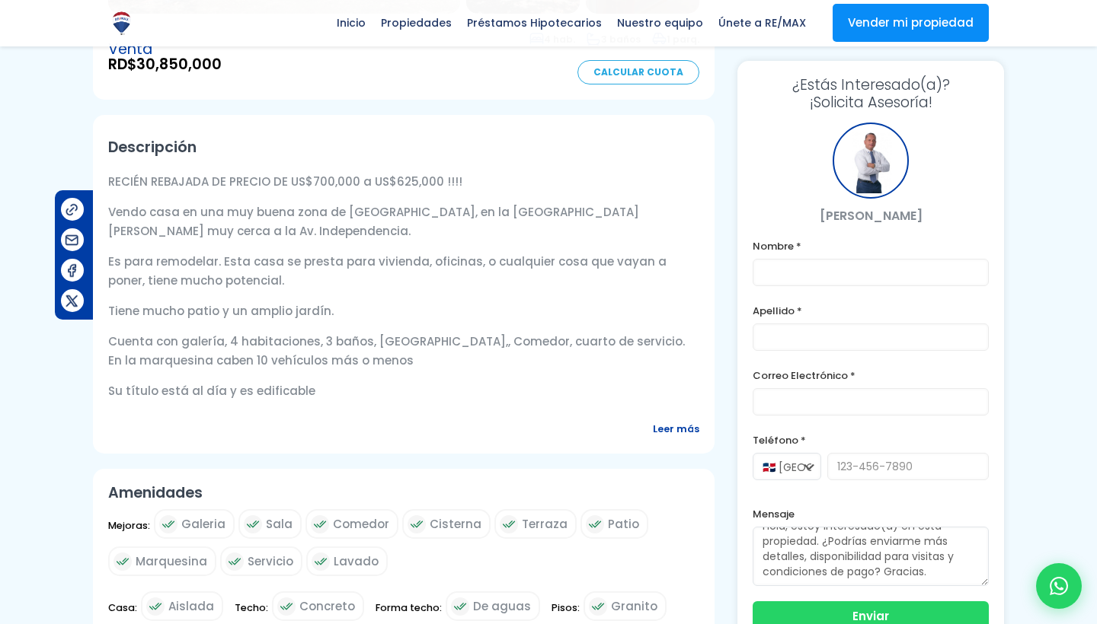
scroll to position [420, 0]
click at [672, 438] on span "Leer más" at bounding box center [676, 429] width 46 height 19
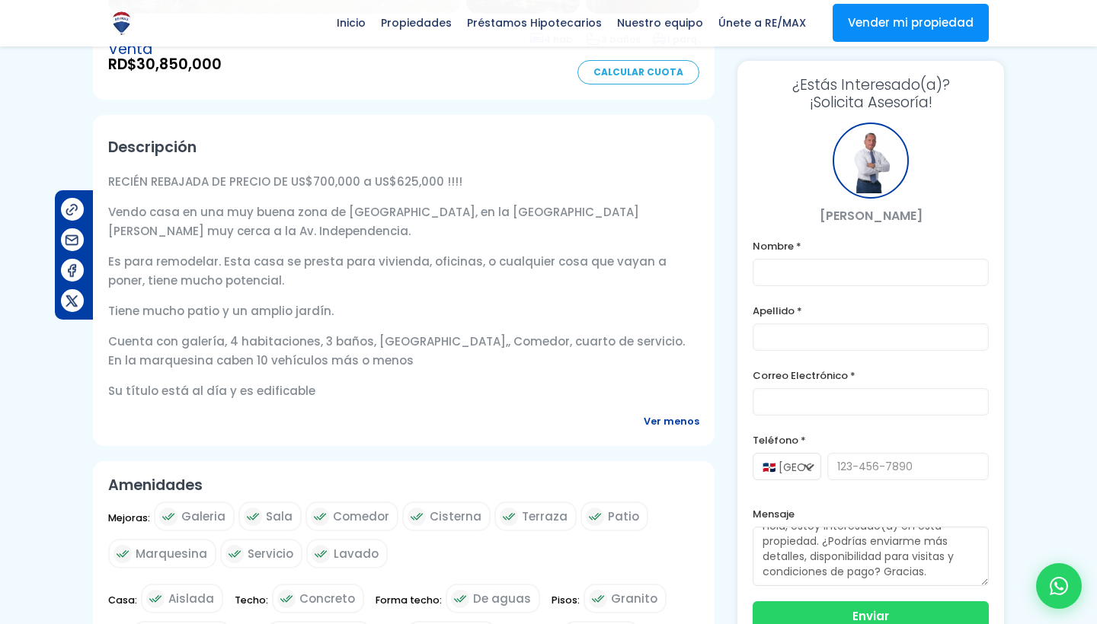
click at [661, 423] on span "Ver menos" at bounding box center [672, 421] width 56 height 19
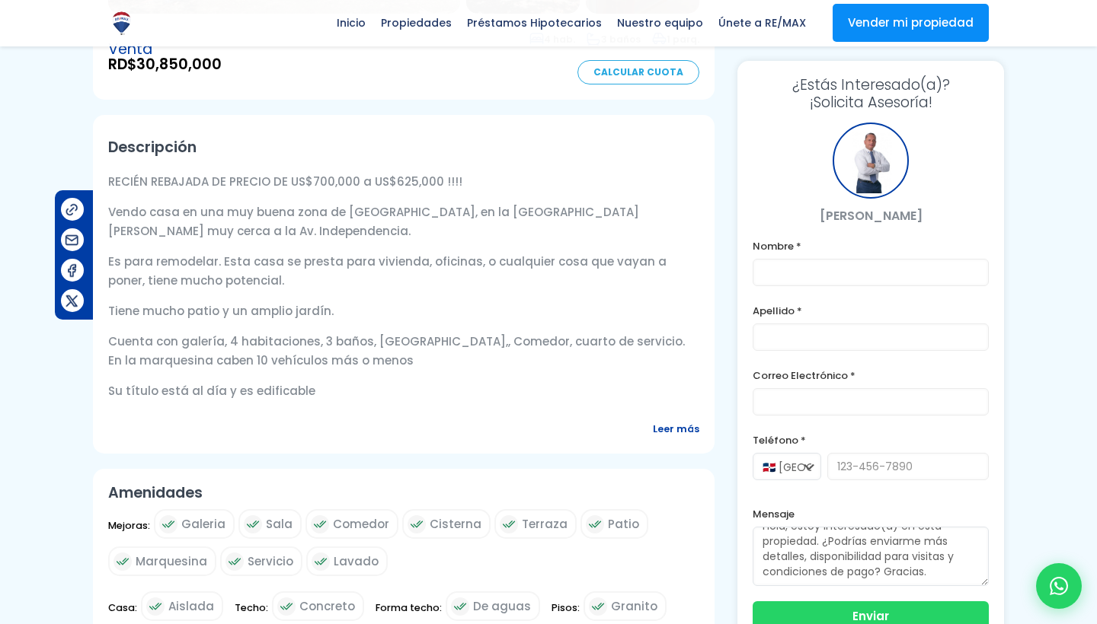
click at [661, 423] on div "Descripción RECIÉN REBAJADA DE PRECIO DE US$700,000 a US$625,000 !!!! Vendo cas…" at bounding box center [403, 284] width 621 height 339
click at [667, 439] on span "Leer más" at bounding box center [676, 429] width 46 height 19
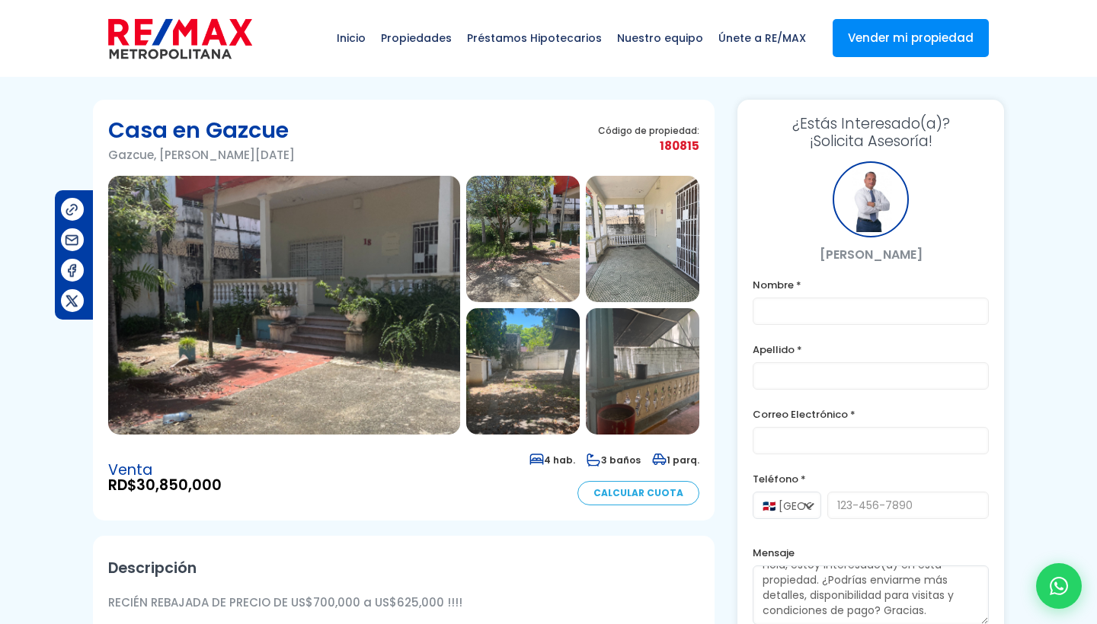
scroll to position [0, 0]
click at [393, 309] on img at bounding box center [284, 305] width 352 height 259
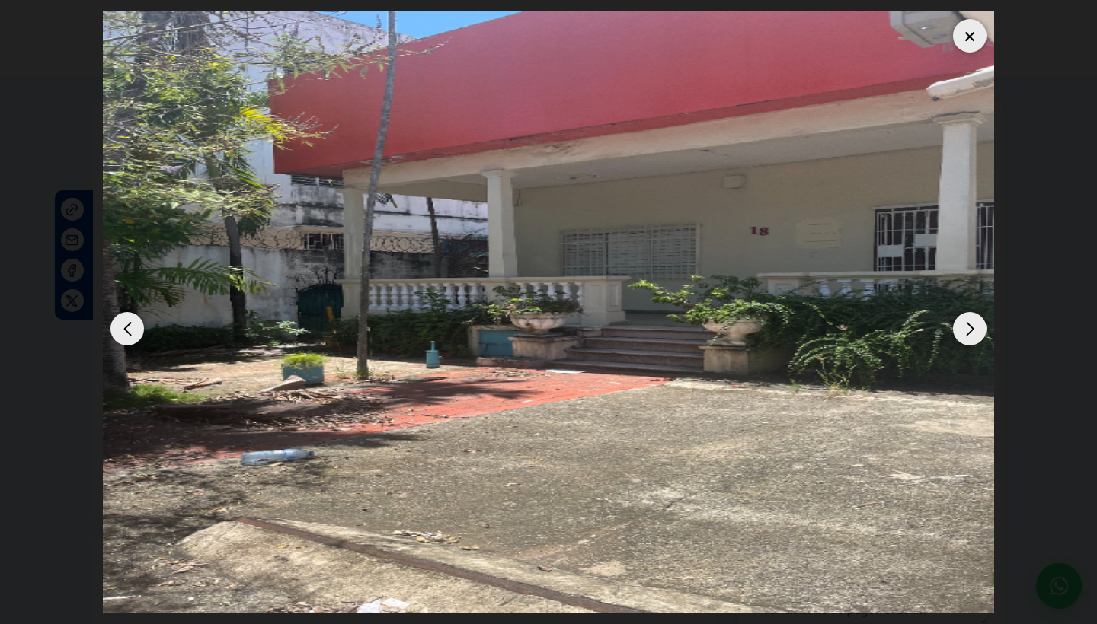
click at [393, 309] on img "1 / 9" at bounding box center [548, 312] width 891 height 602
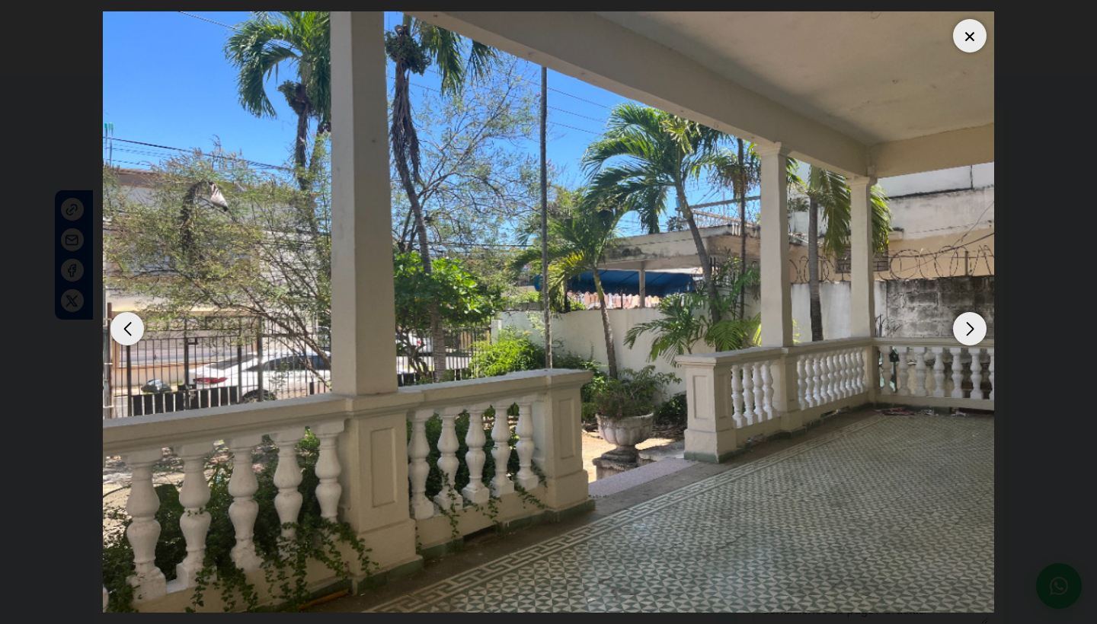
click at [969, 327] on div "Next slide" at bounding box center [970, 329] width 34 height 34
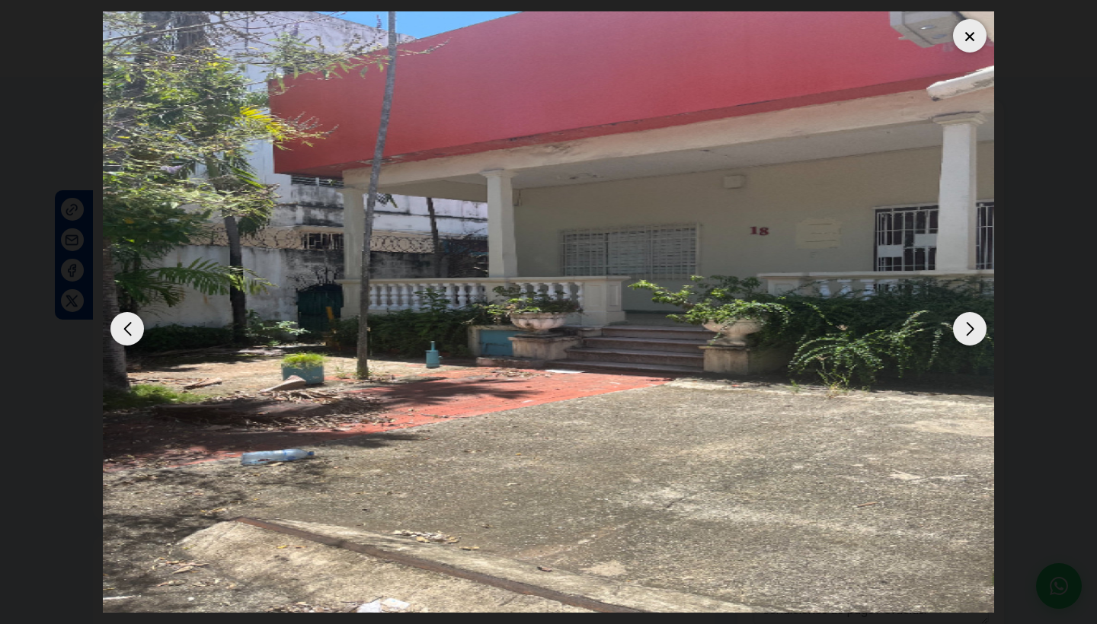
click at [969, 327] on div "Next slide" at bounding box center [970, 329] width 34 height 34
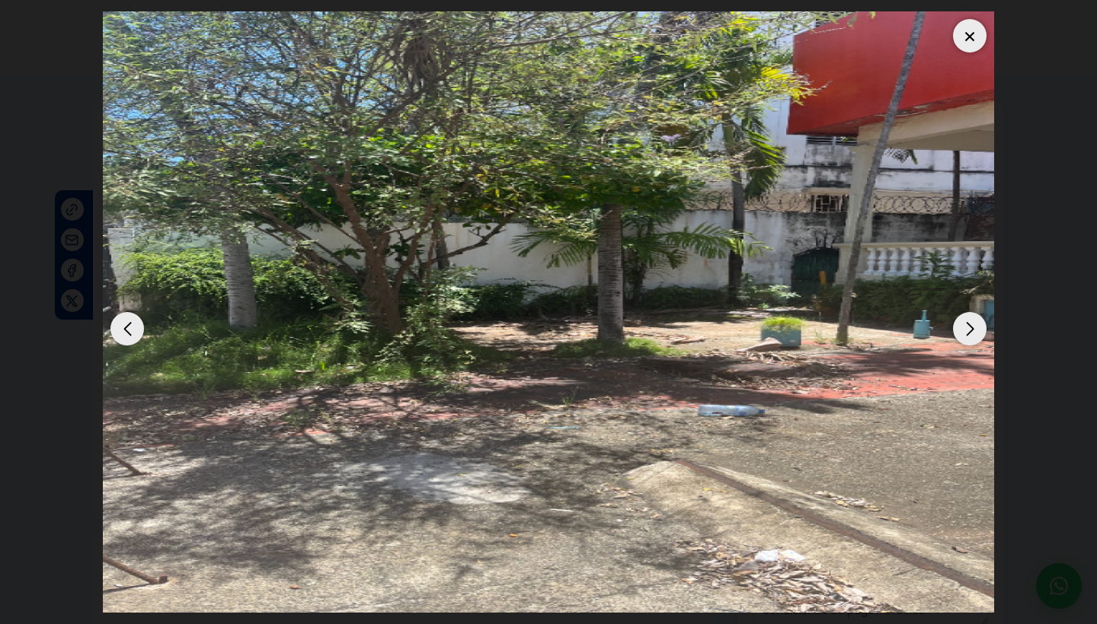
click at [969, 327] on div "Next slide" at bounding box center [970, 329] width 34 height 34
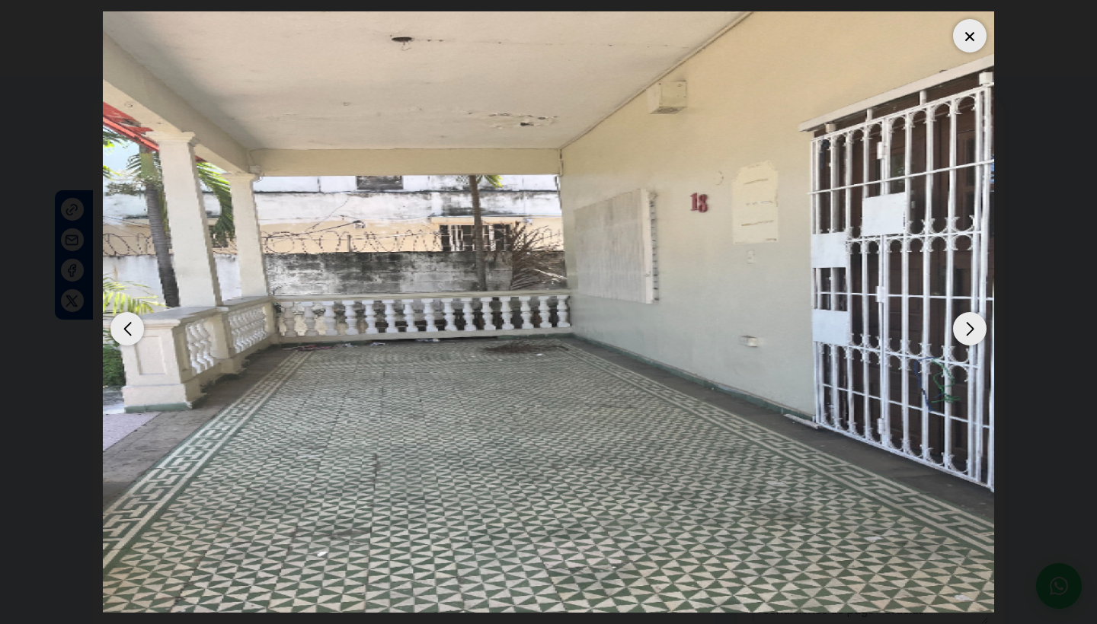
click at [969, 327] on div "Next slide" at bounding box center [970, 329] width 34 height 34
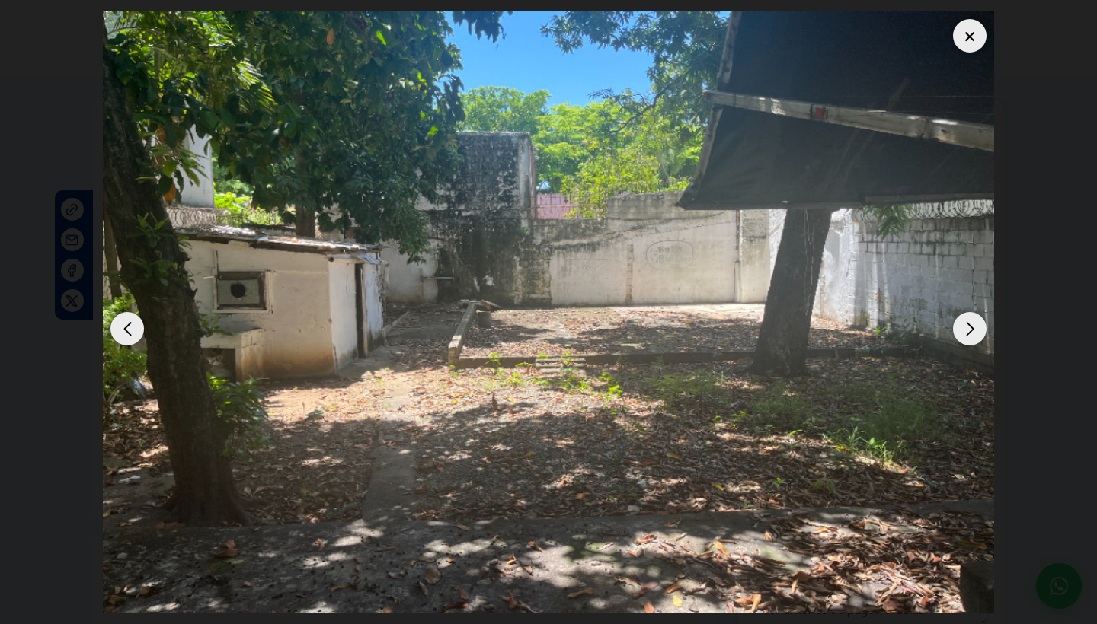
click at [969, 327] on div "Next slide" at bounding box center [970, 329] width 34 height 34
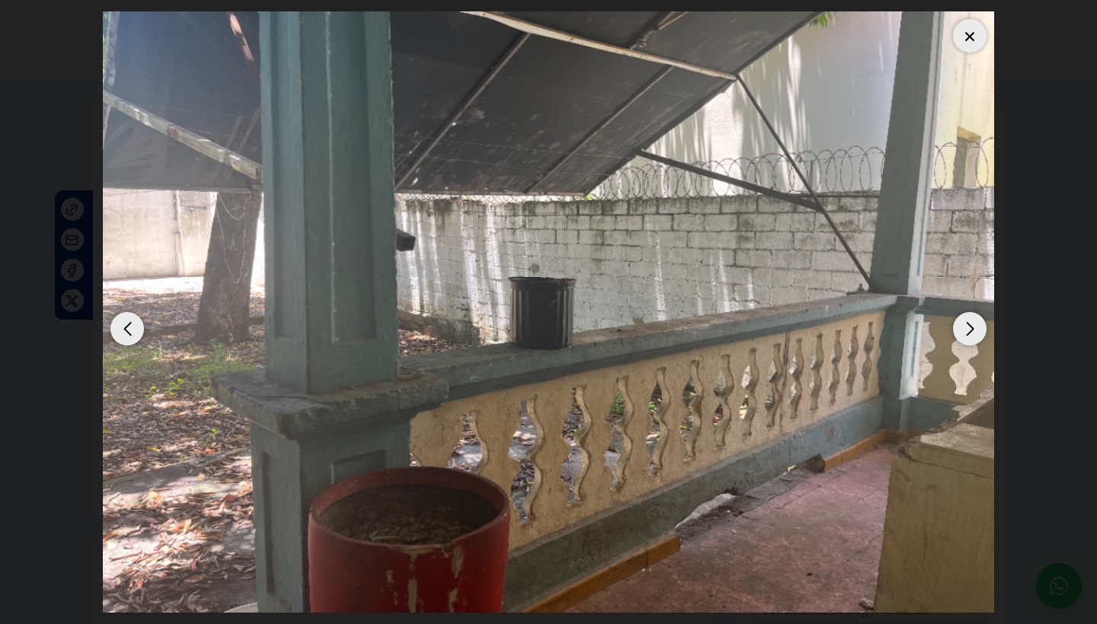
click at [969, 327] on div "Next slide" at bounding box center [970, 329] width 34 height 34
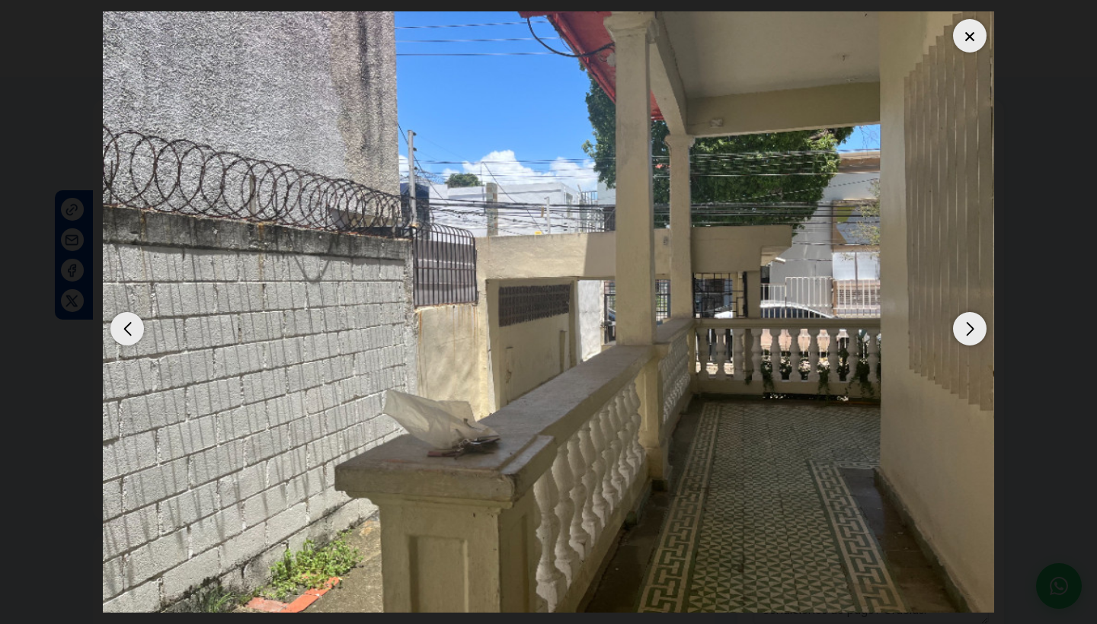
click at [134, 324] on div "Previous slide" at bounding box center [127, 329] width 34 height 34
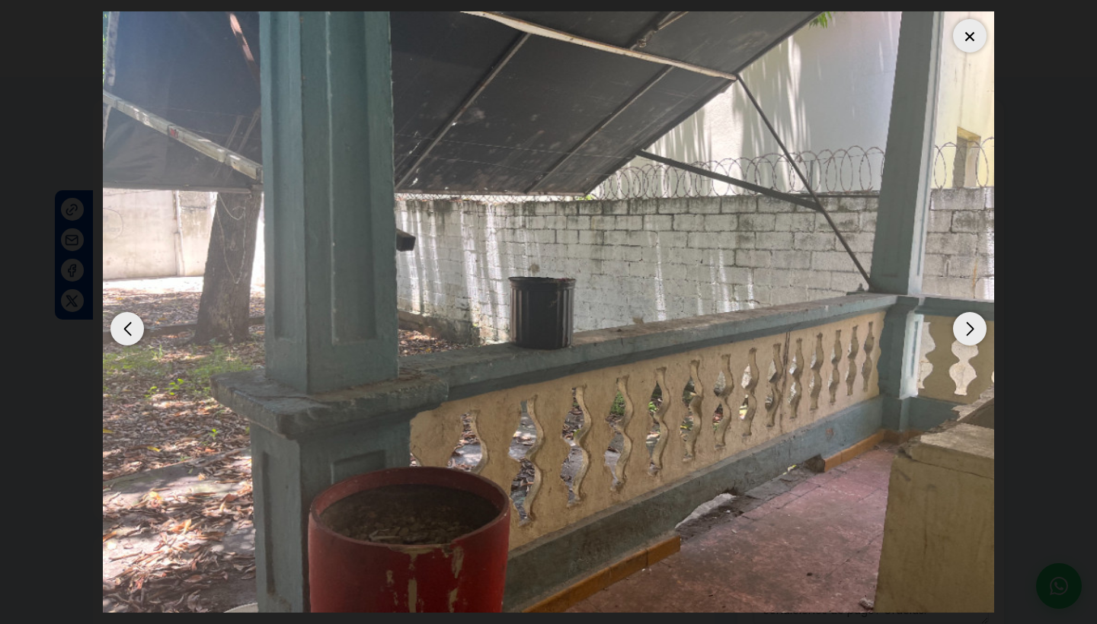
click at [977, 332] on div "Next slide" at bounding box center [970, 329] width 34 height 34
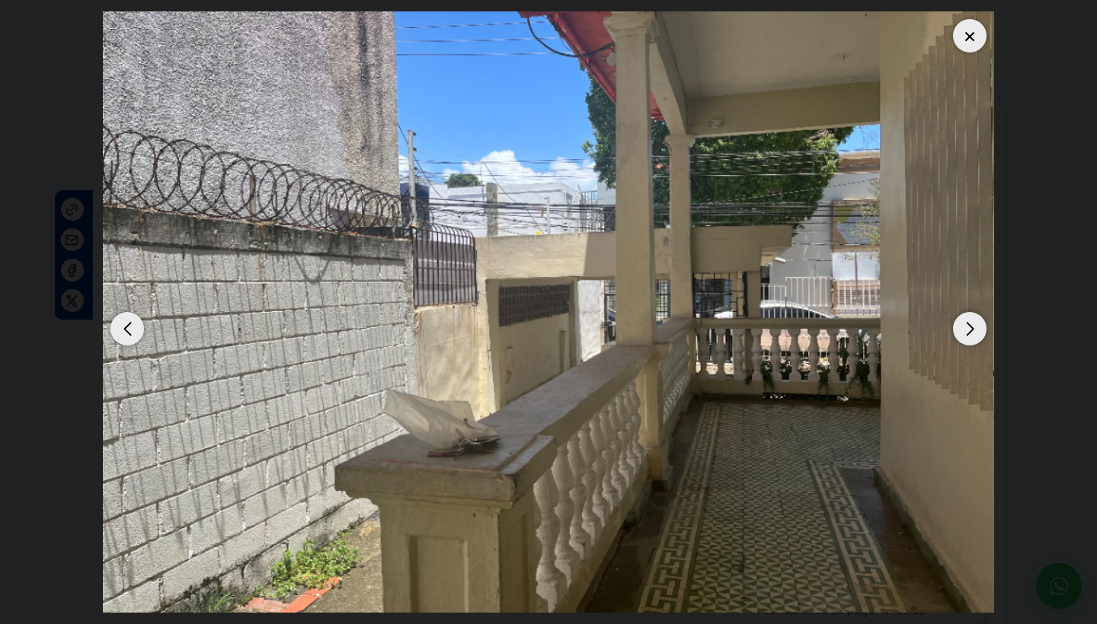
click at [977, 332] on div "Next slide" at bounding box center [970, 329] width 34 height 34
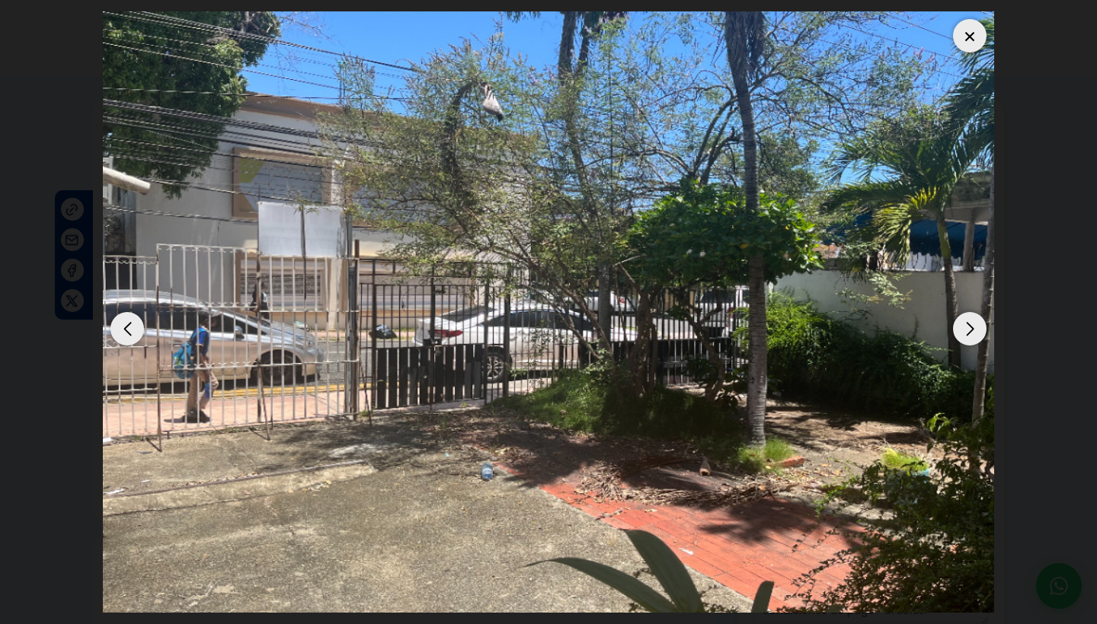
click at [977, 332] on div "Next slide" at bounding box center [970, 329] width 34 height 34
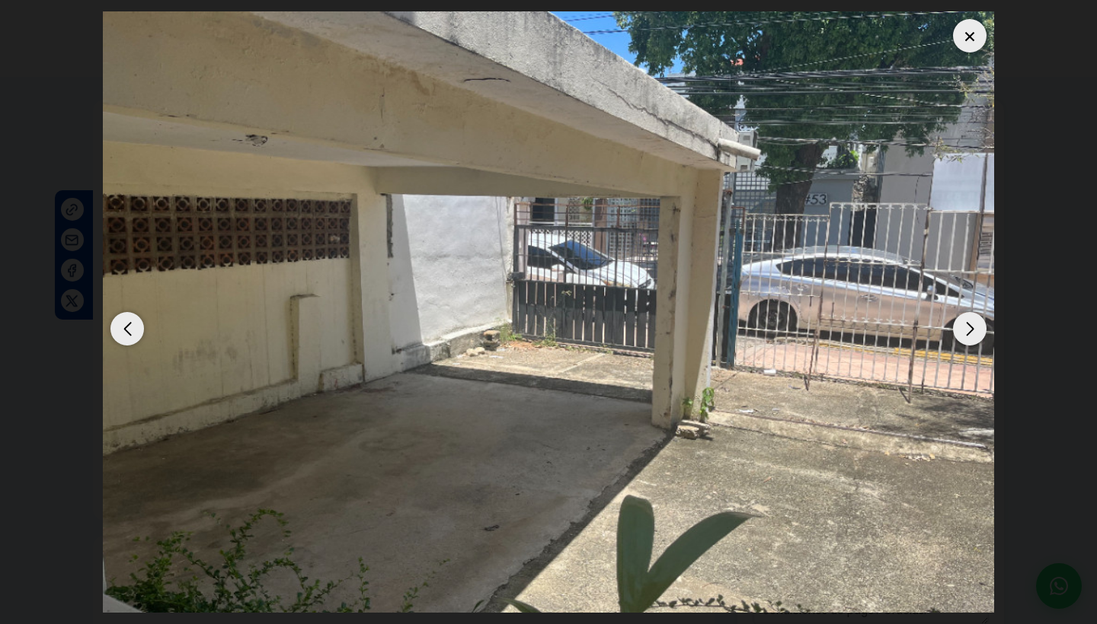
click at [977, 332] on div "Next slide" at bounding box center [970, 329] width 34 height 34
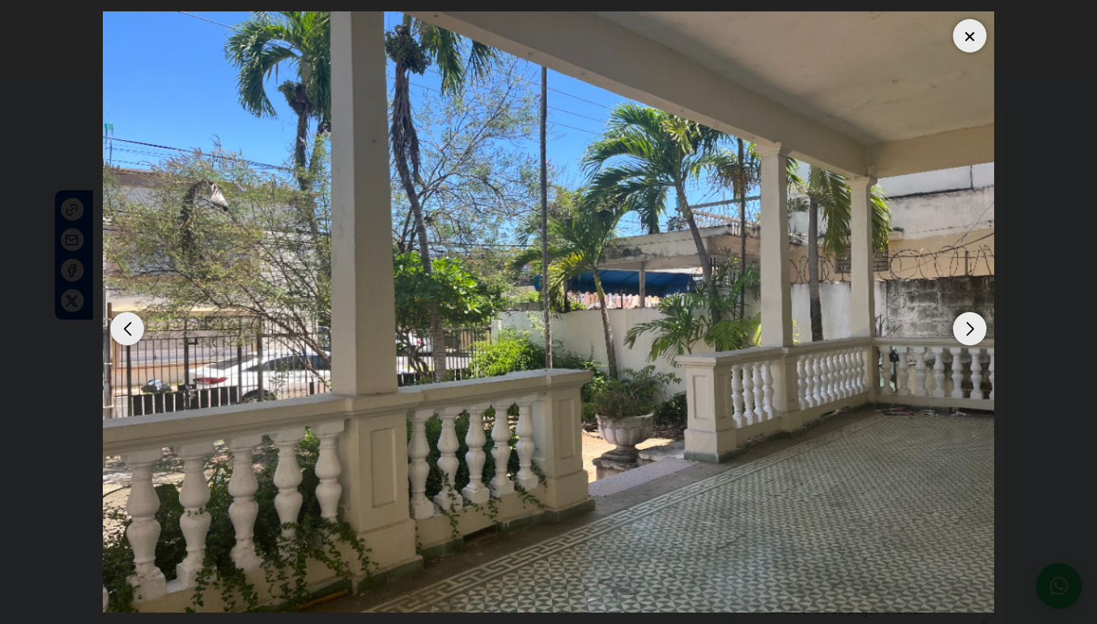
click at [977, 332] on div "Next slide" at bounding box center [970, 329] width 34 height 34
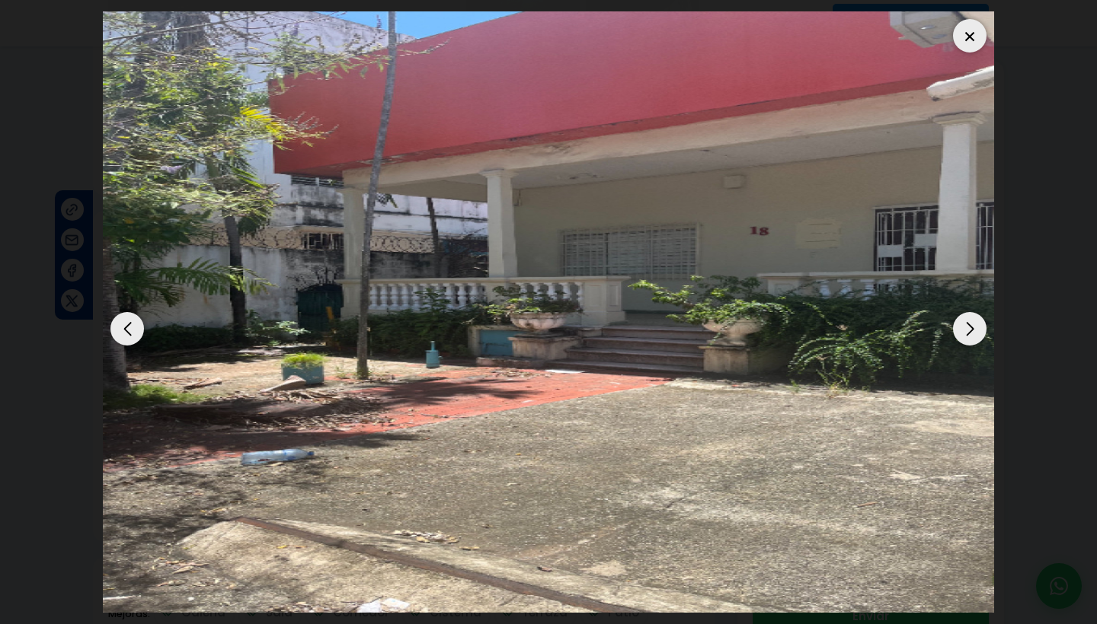
scroll to position [406, 0]
click at [969, 31] on div at bounding box center [970, 36] width 34 height 34
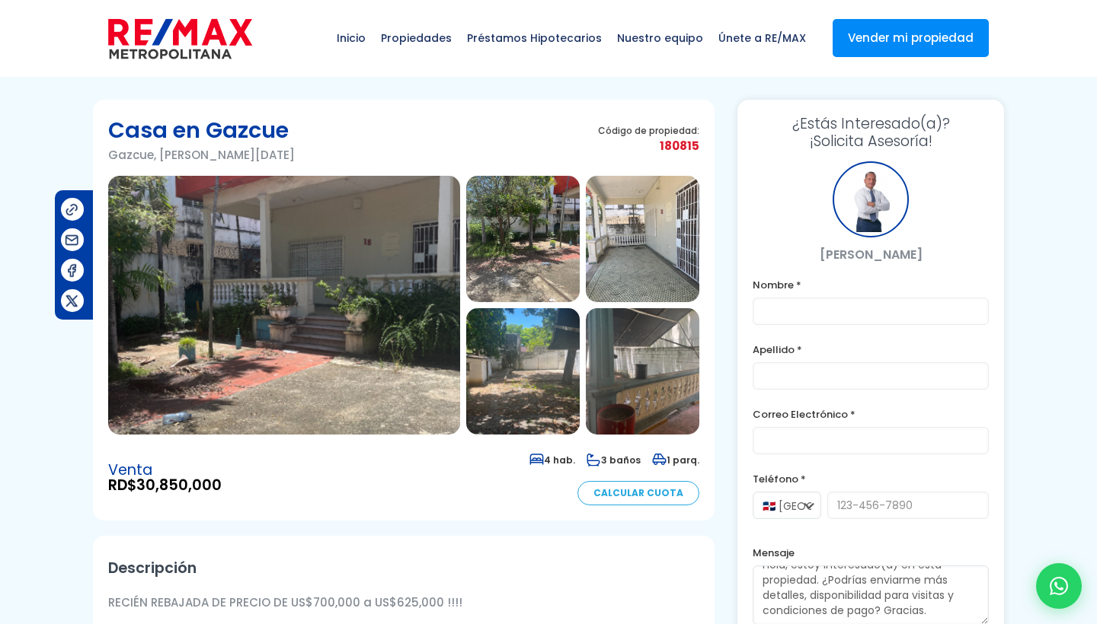
scroll to position [0, 0]
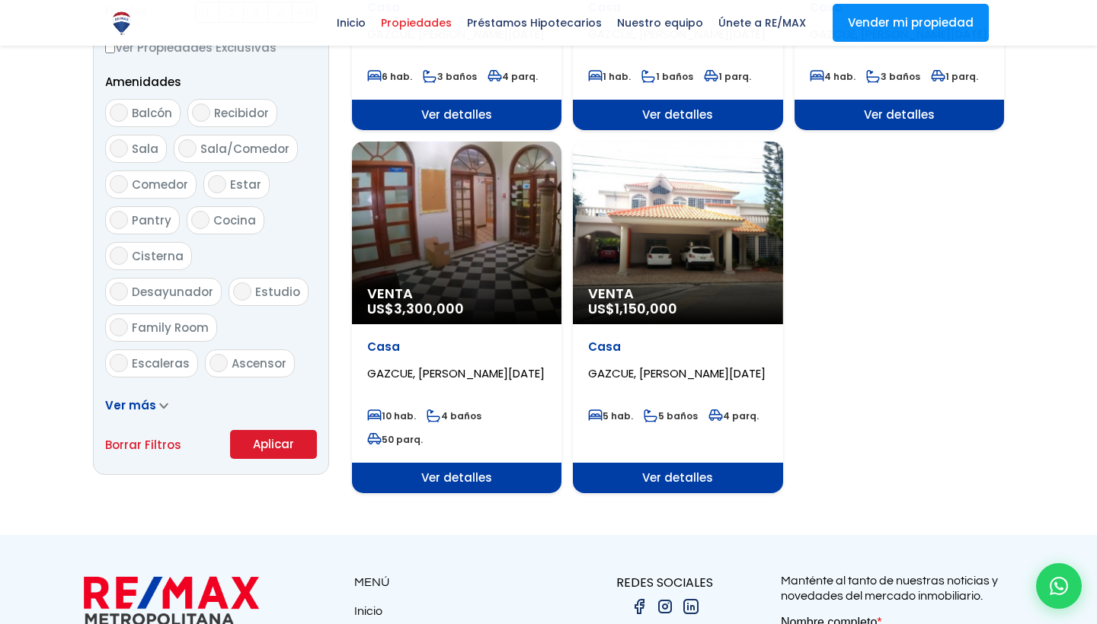
scroll to position [841, 0]
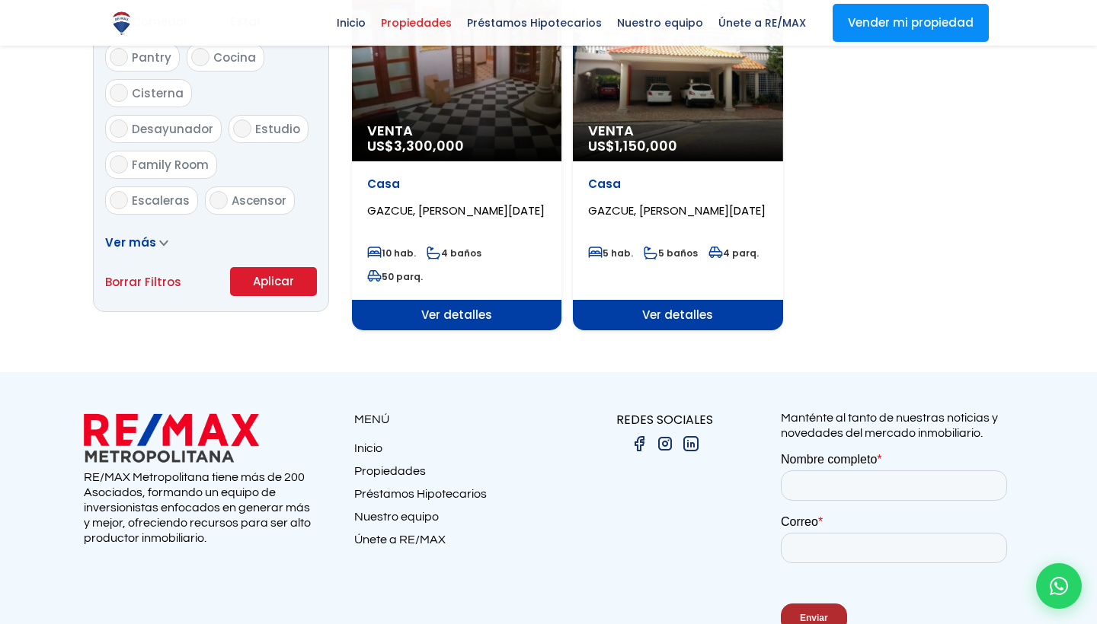
select select "75"
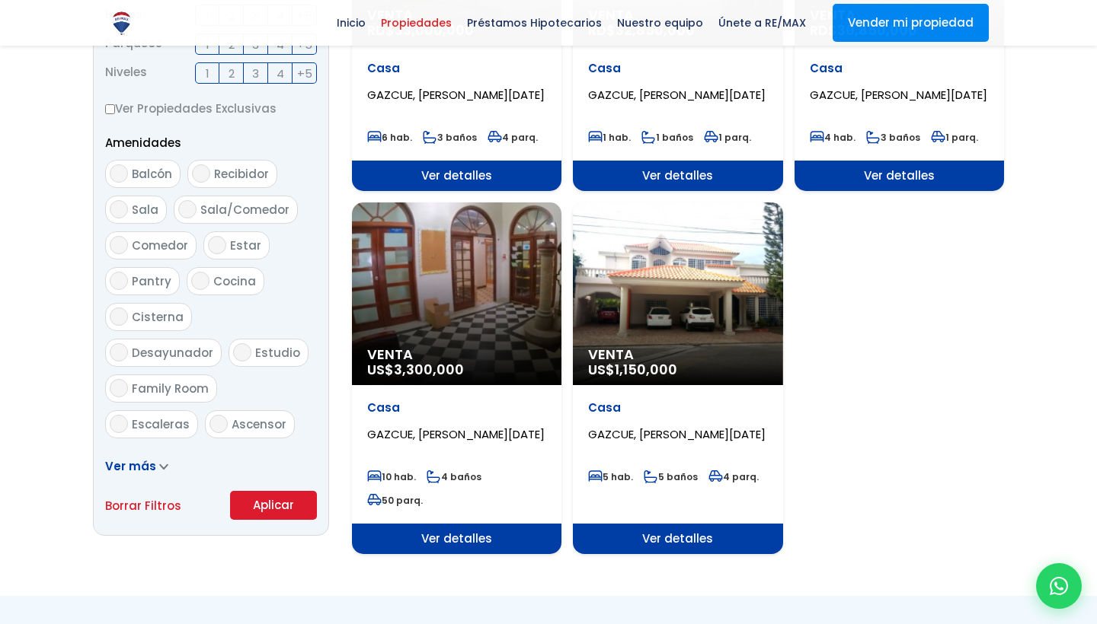
scroll to position [713, 0]
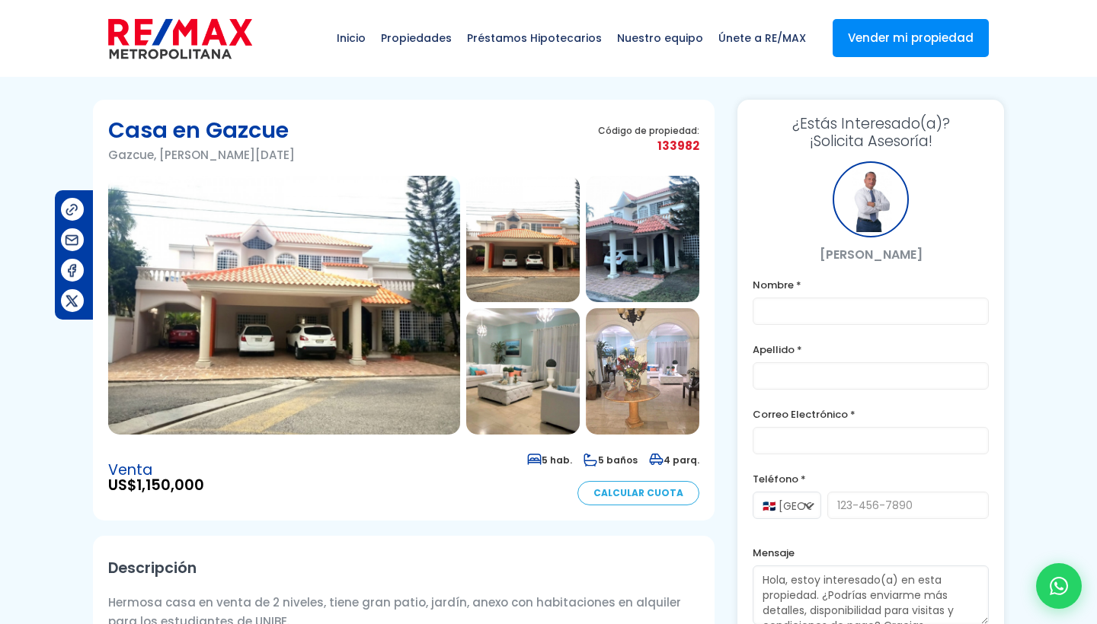
click at [411, 320] on img at bounding box center [284, 305] width 352 height 259
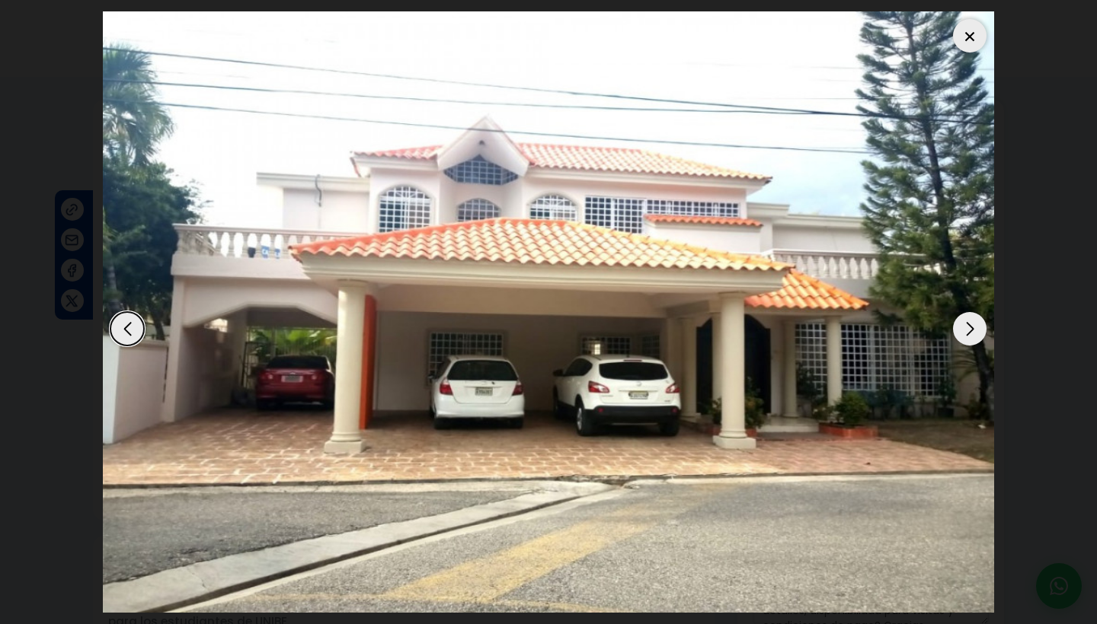
click at [976, 335] on div "Next slide" at bounding box center [970, 329] width 34 height 34
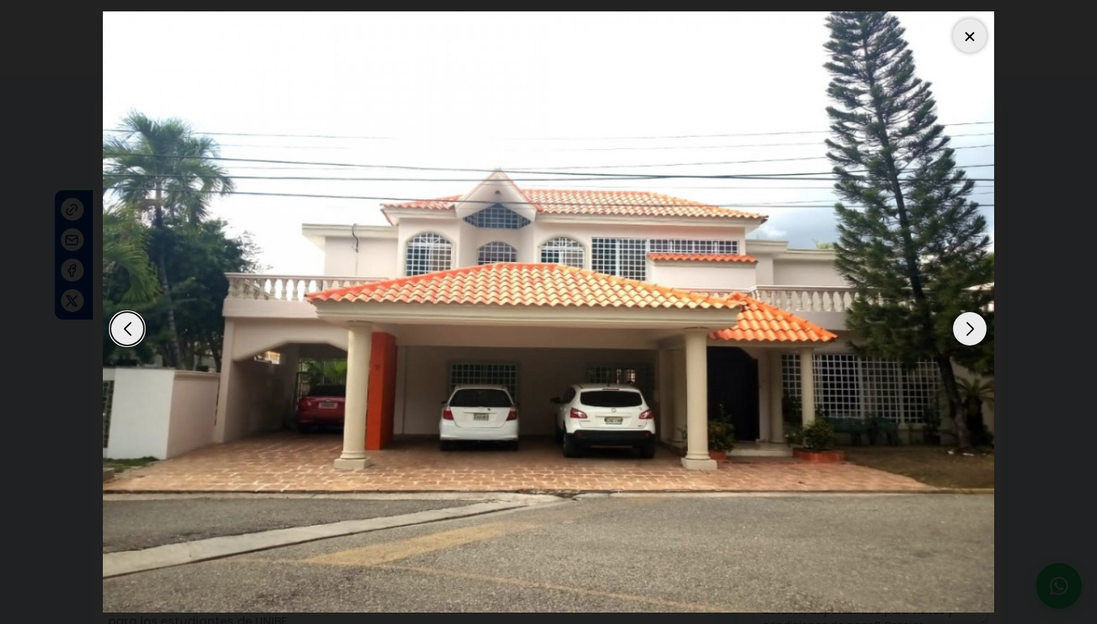
click at [976, 335] on div "Next slide" at bounding box center [970, 329] width 34 height 34
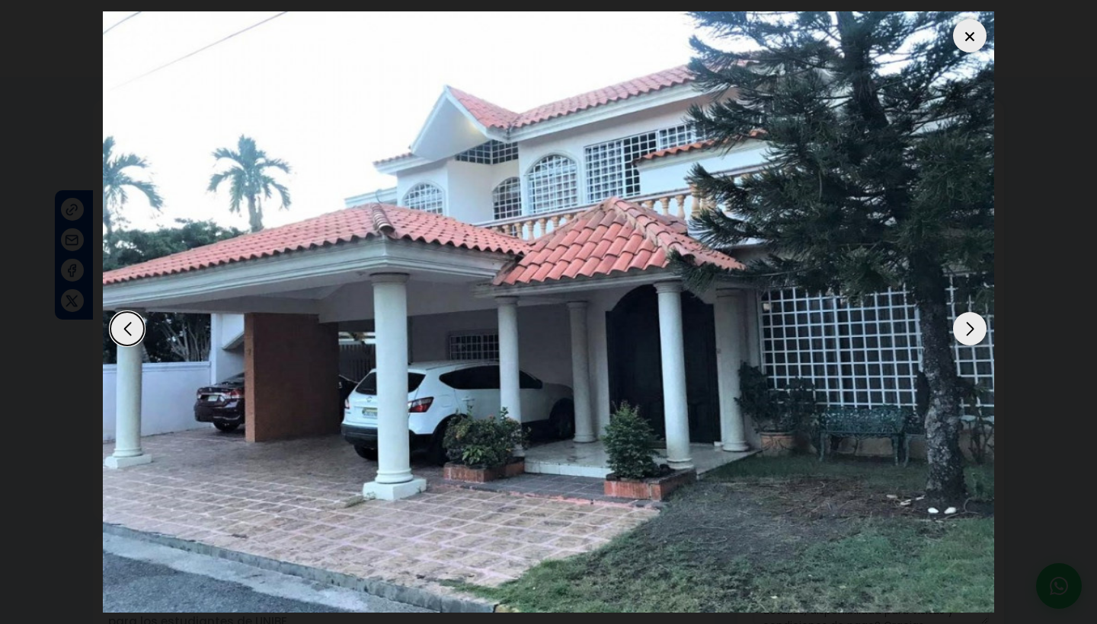
click at [976, 335] on div "Next slide" at bounding box center [970, 329] width 34 height 34
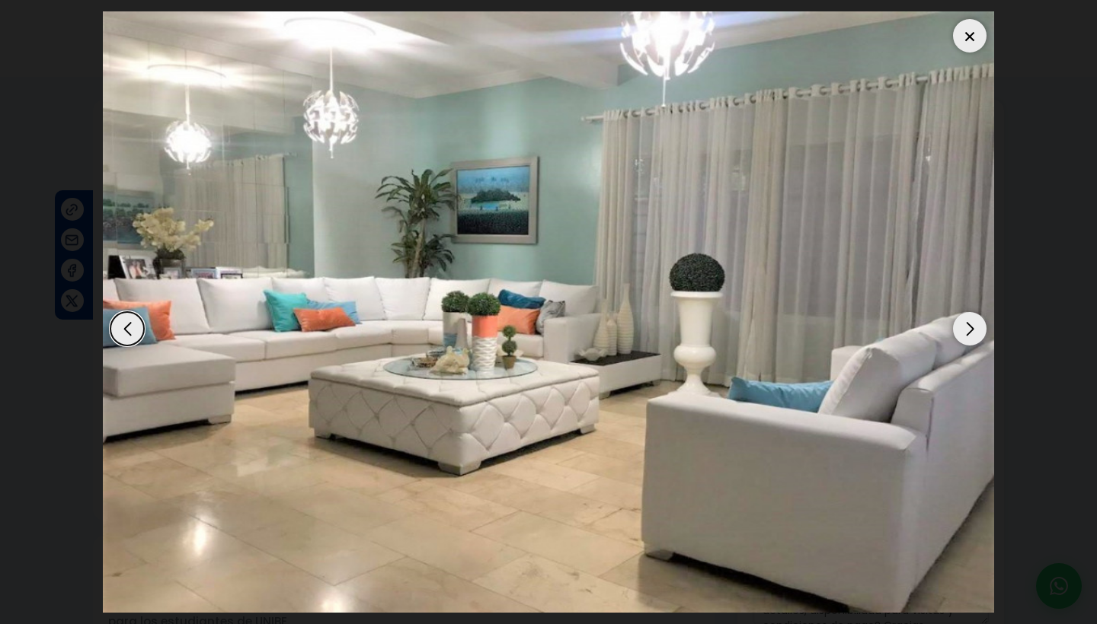
click at [976, 335] on div "Next slide" at bounding box center [970, 329] width 34 height 34
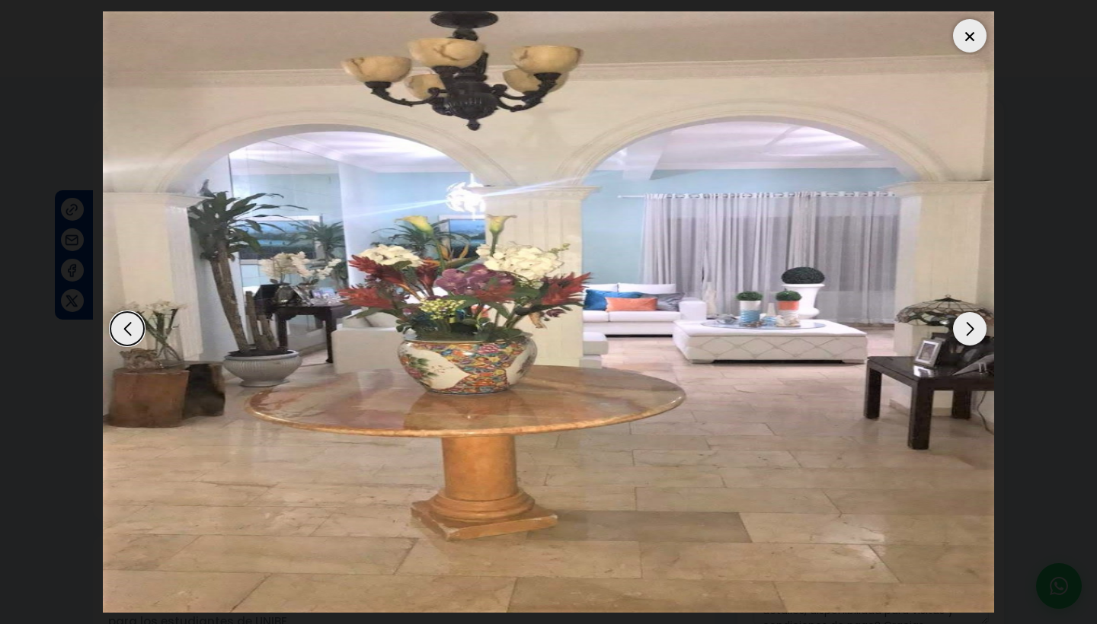
click at [976, 335] on div "Next slide" at bounding box center [970, 329] width 34 height 34
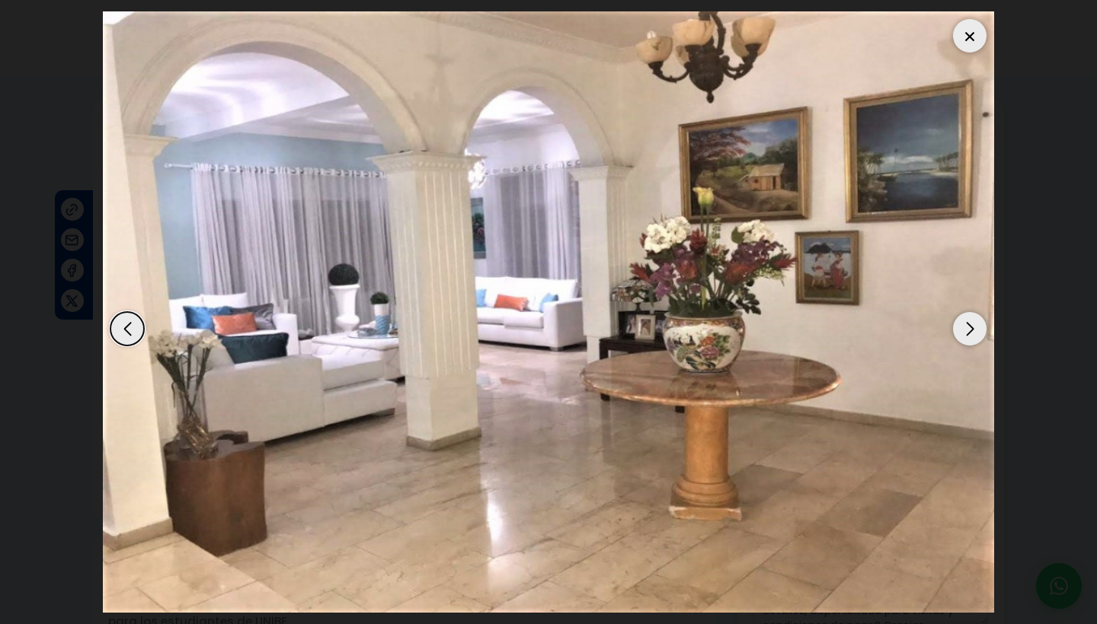
click at [976, 335] on div "Next slide" at bounding box center [970, 329] width 34 height 34
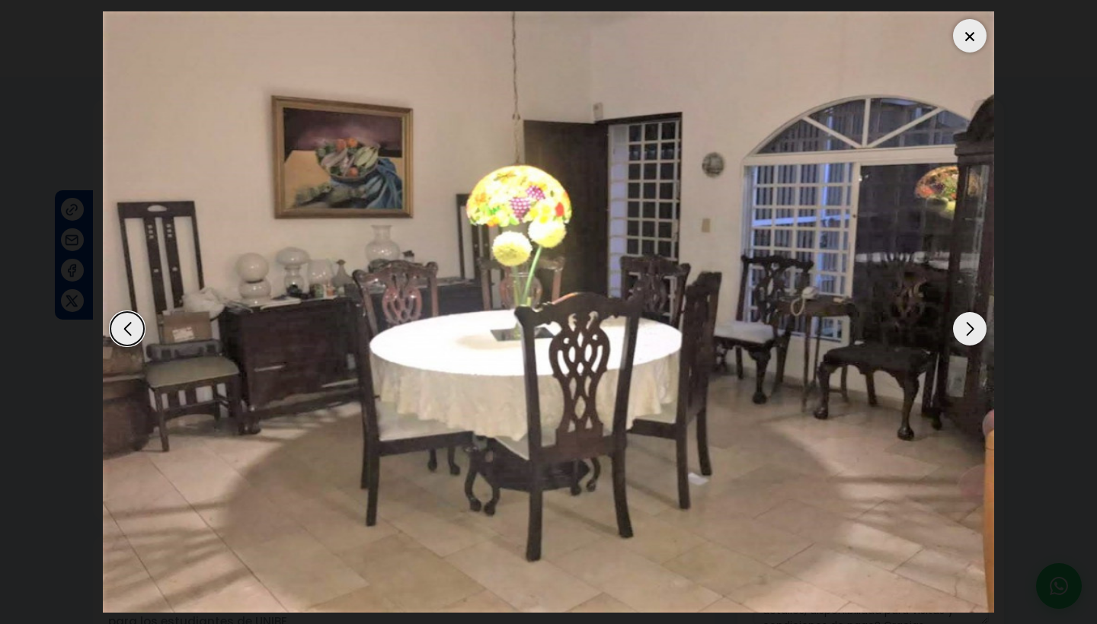
click at [976, 335] on div "Next slide" at bounding box center [970, 329] width 34 height 34
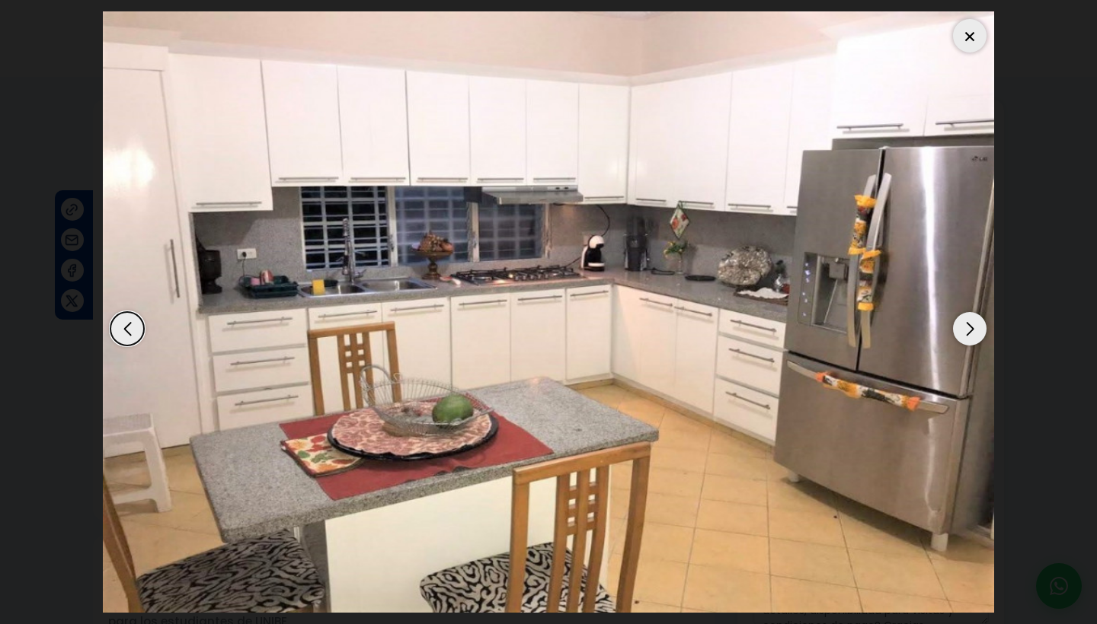
click at [976, 335] on div "Next slide" at bounding box center [970, 329] width 34 height 34
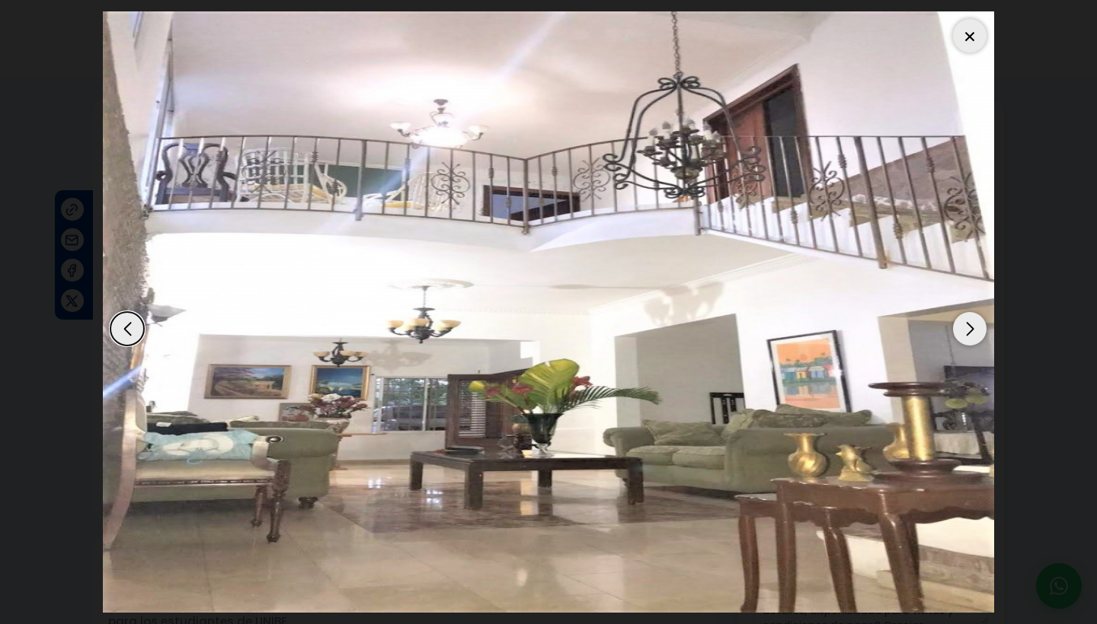
click at [976, 335] on div "Next slide" at bounding box center [970, 329] width 34 height 34
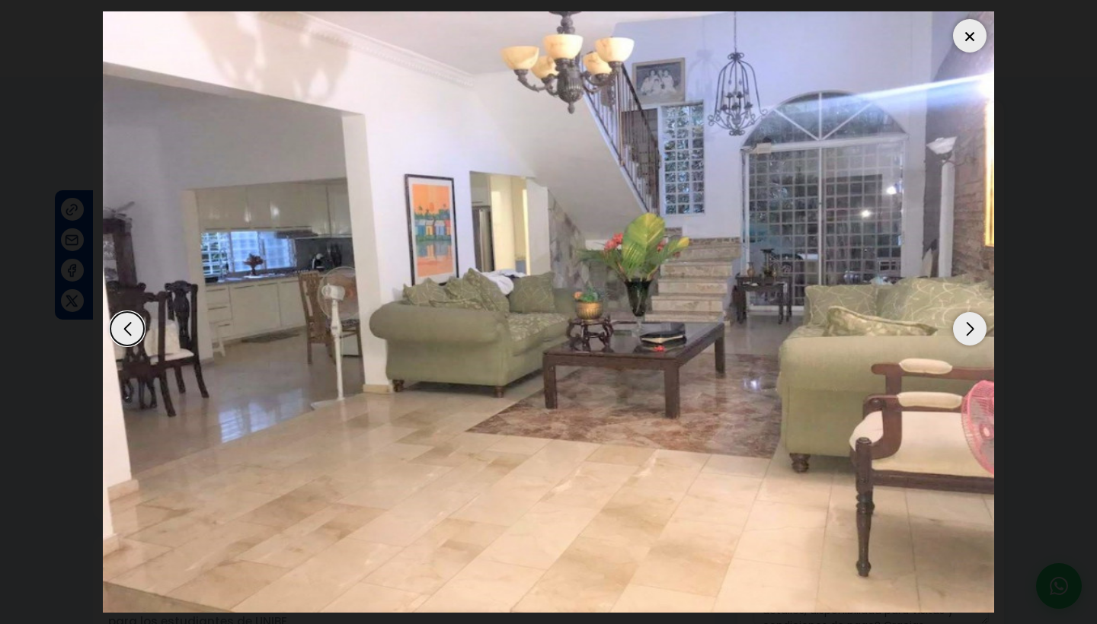
click at [976, 335] on div "Next slide" at bounding box center [970, 329] width 34 height 34
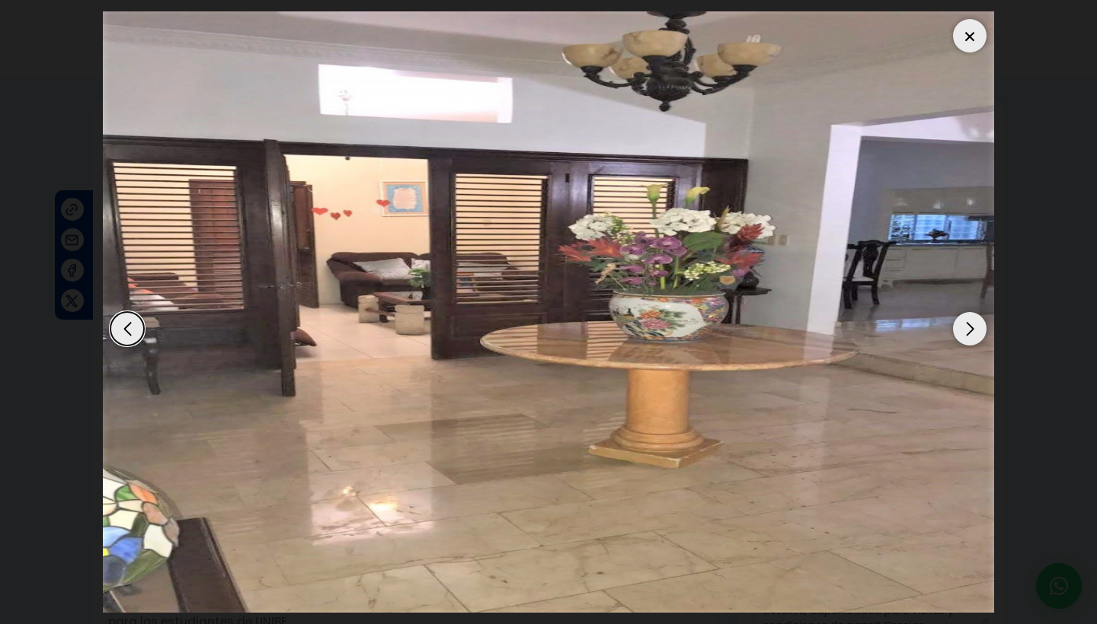
click at [976, 335] on div "Next slide" at bounding box center [970, 329] width 34 height 34
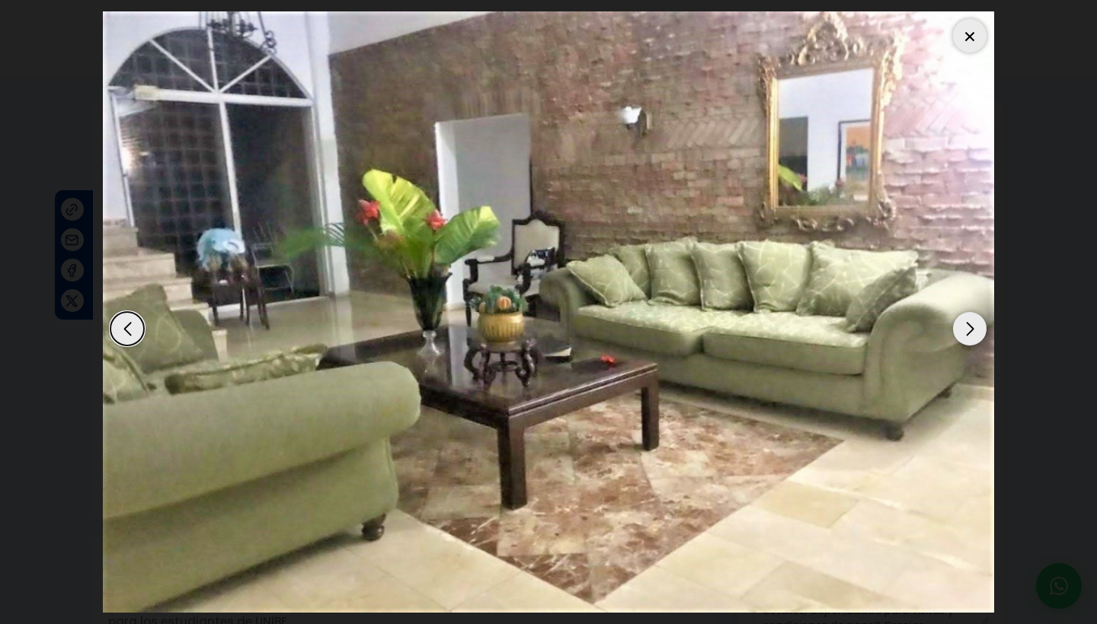
click at [976, 335] on div "Next slide" at bounding box center [970, 329] width 34 height 34
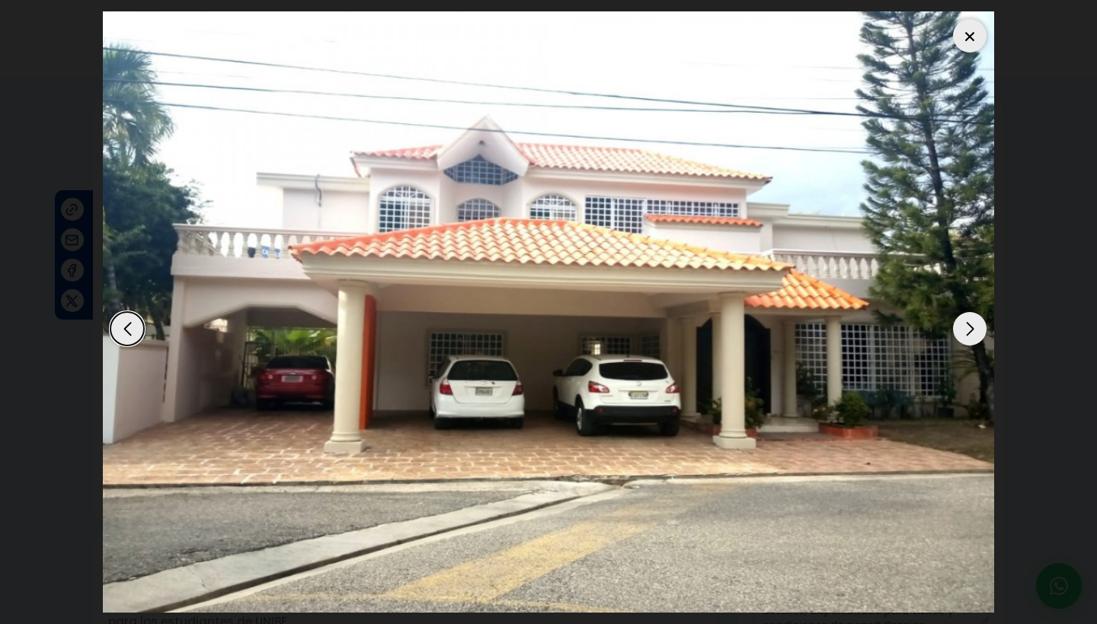
click at [976, 335] on div "Next slide" at bounding box center [970, 329] width 34 height 34
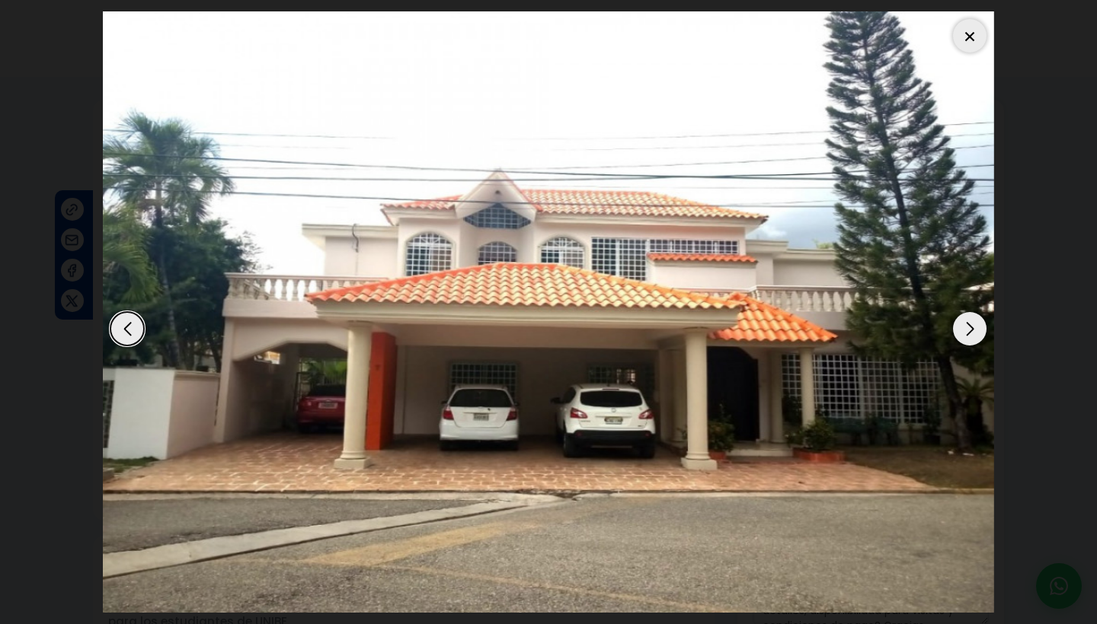
click at [976, 335] on div "Next slide" at bounding box center [970, 329] width 34 height 34
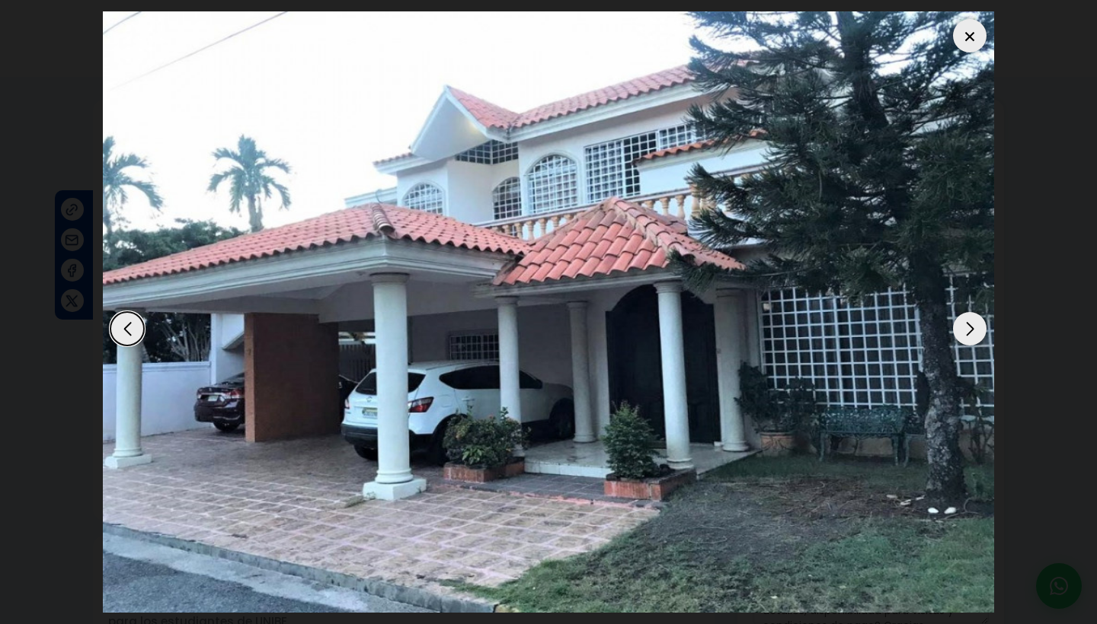
click at [976, 335] on div "Next slide" at bounding box center [970, 329] width 34 height 34
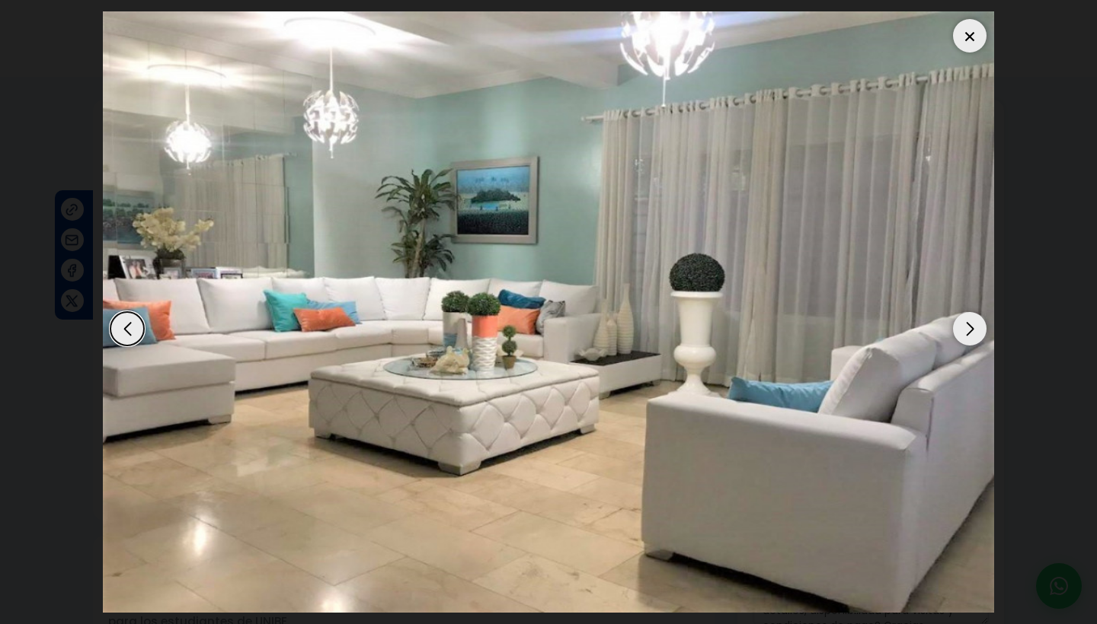
click at [976, 335] on div "Next slide" at bounding box center [970, 329] width 34 height 34
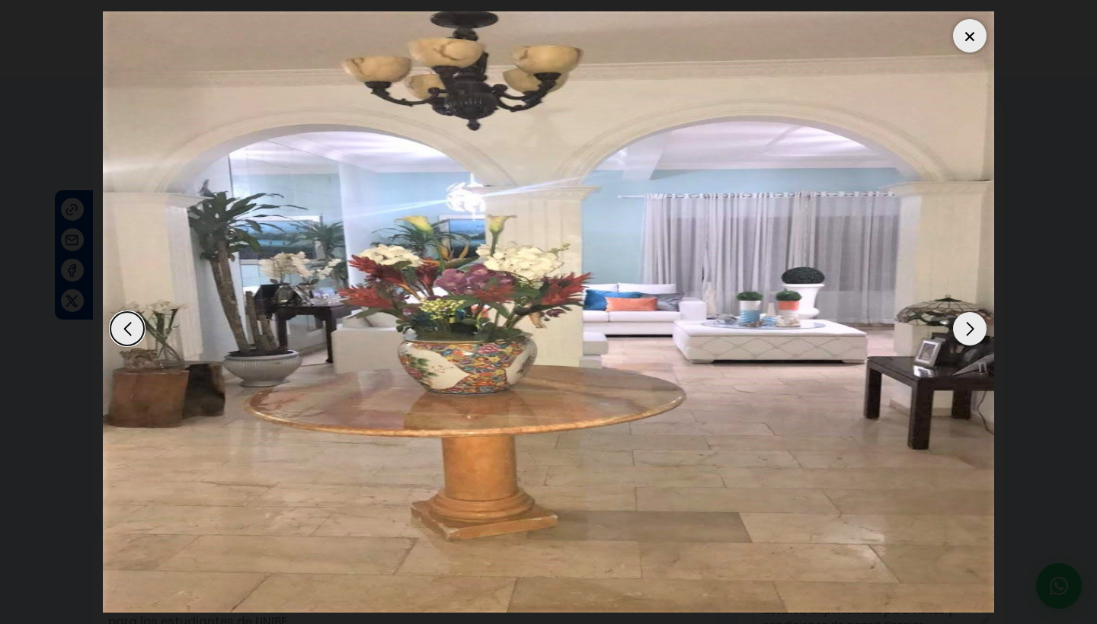
click at [976, 335] on div "Next slide" at bounding box center [970, 329] width 34 height 34
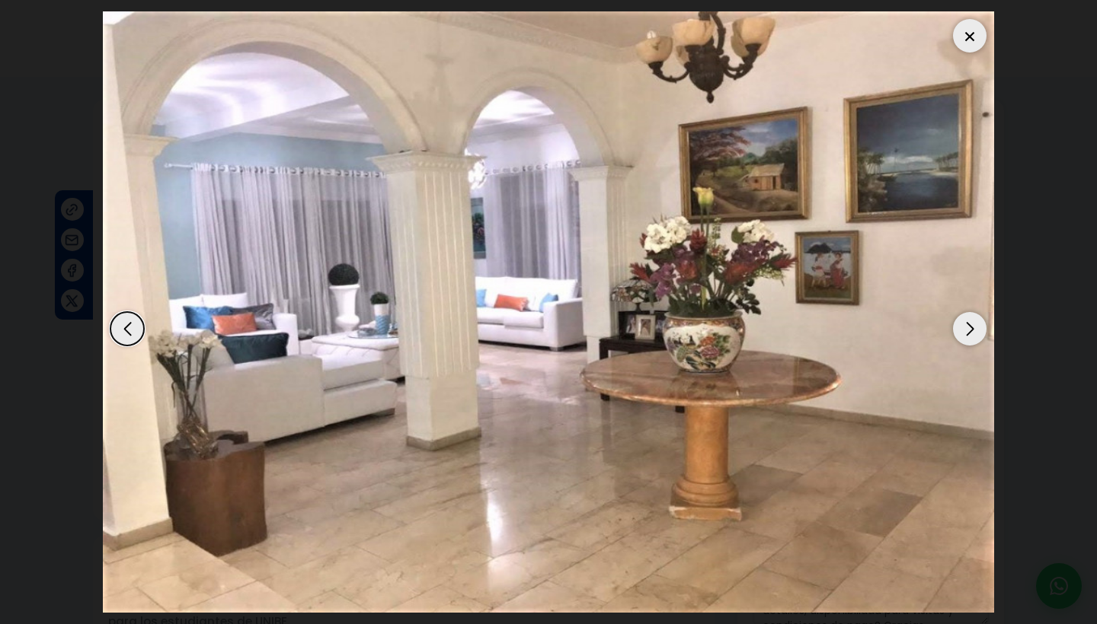
click at [976, 335] on div "Next slide" at bounding box center [970, 329] width 34 height 34
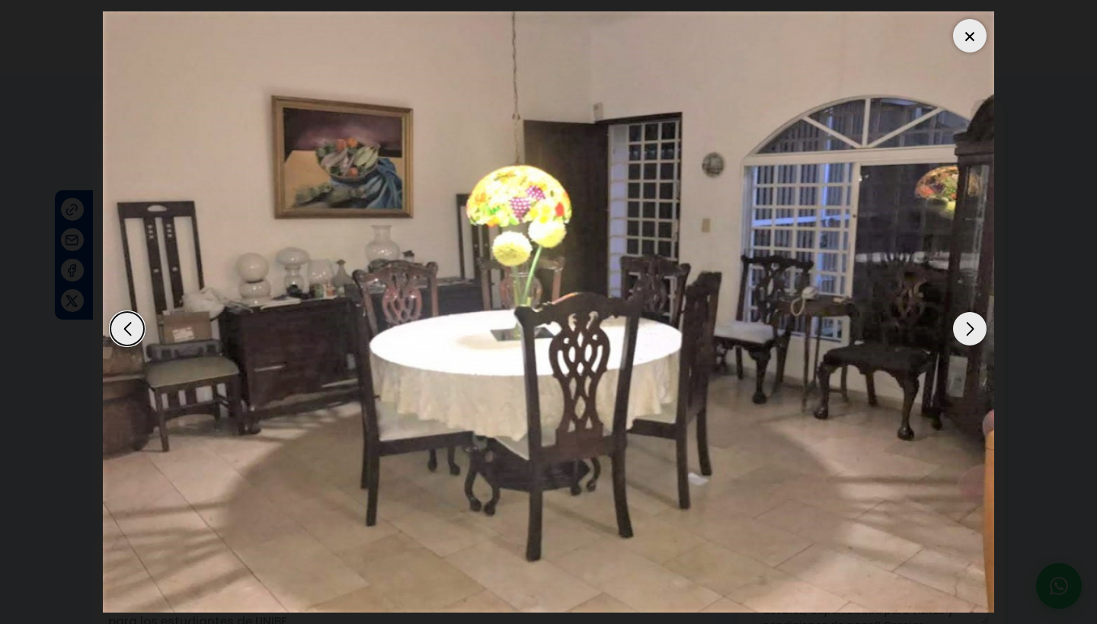
click at [976, 335] on div "Next slide" at bounding box center [970, 329] width 34 height 34
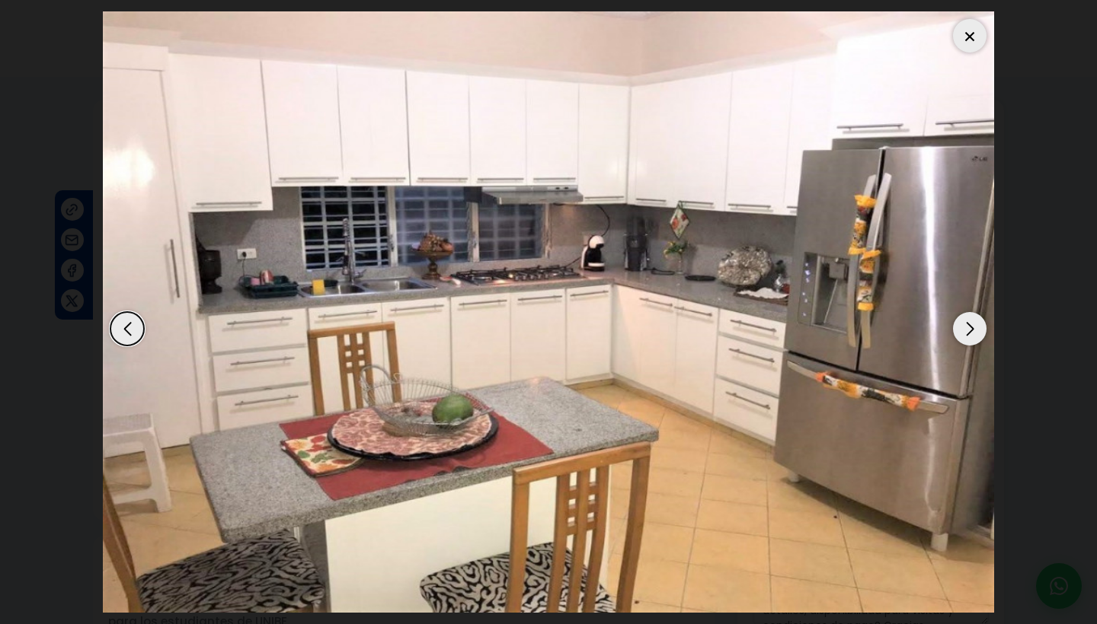
click at [976, 335] on div "Next slide" at bounding box center [970, 329] width 34 height 34
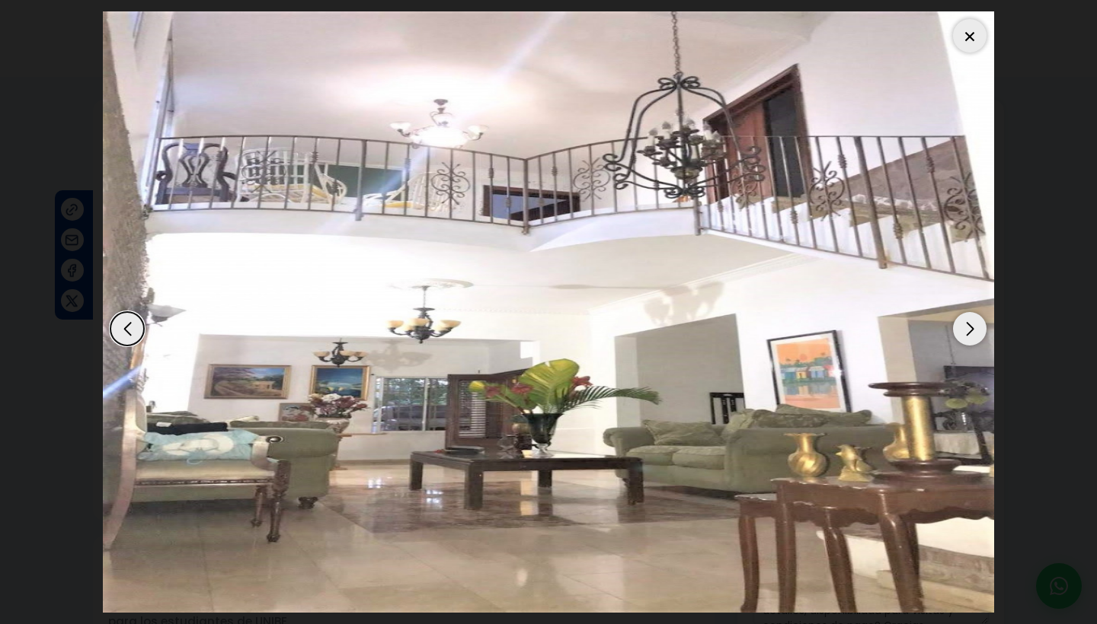
click at [976, 335] on div "Next slide" at bounding box center [970, 329] width 34 height 34
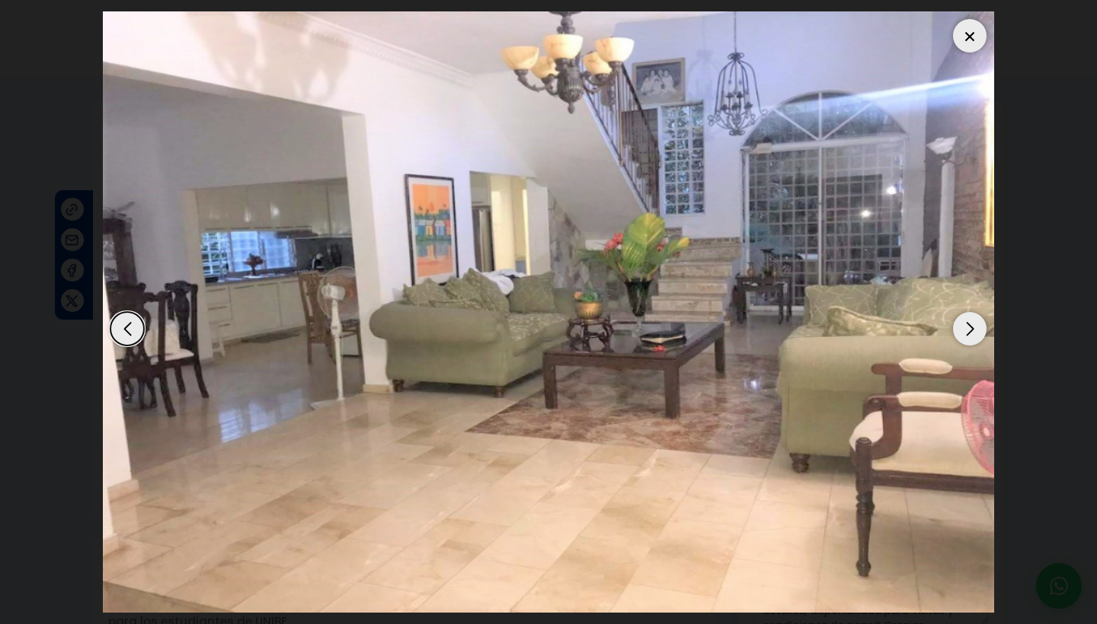
click at [976, 335] on div "Next slide" at bounding box center [970, 329] width 34 height 34
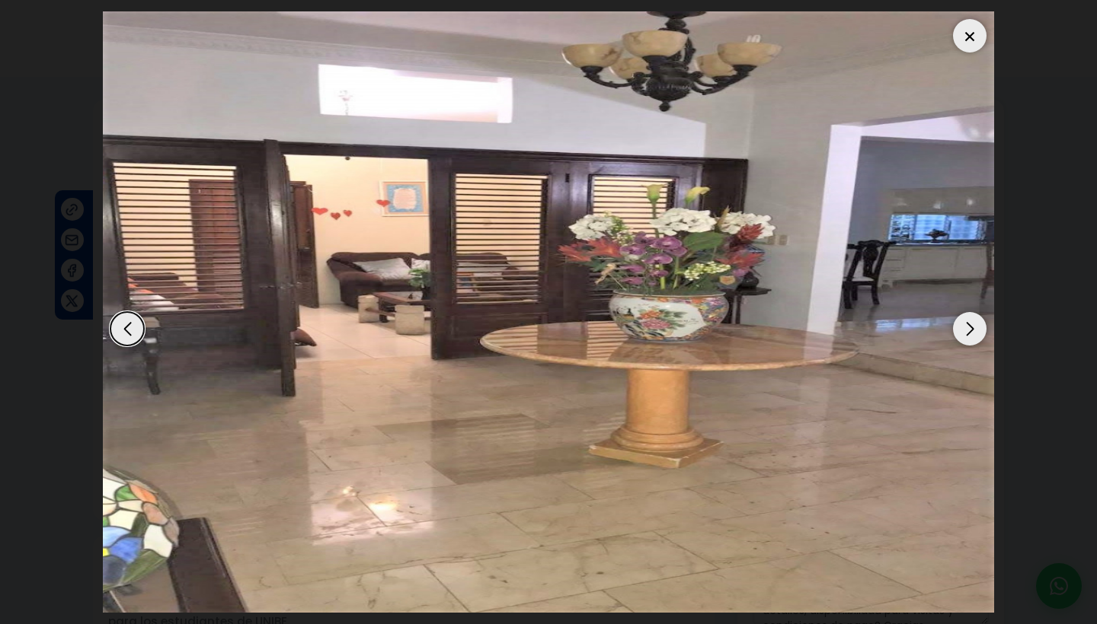
click at [976, 335] on div "Next slide" at bounding box center [970, 329] width 34 height 34
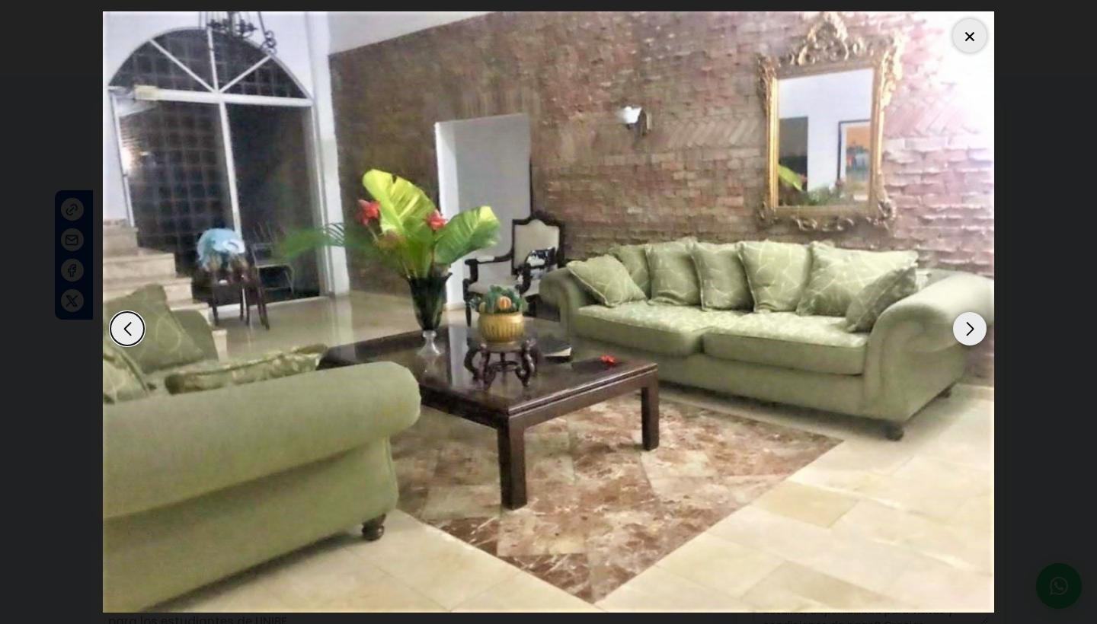
click at [976, 335] on div "Next slide" at bounding box center [970, 329] width 34 height 34
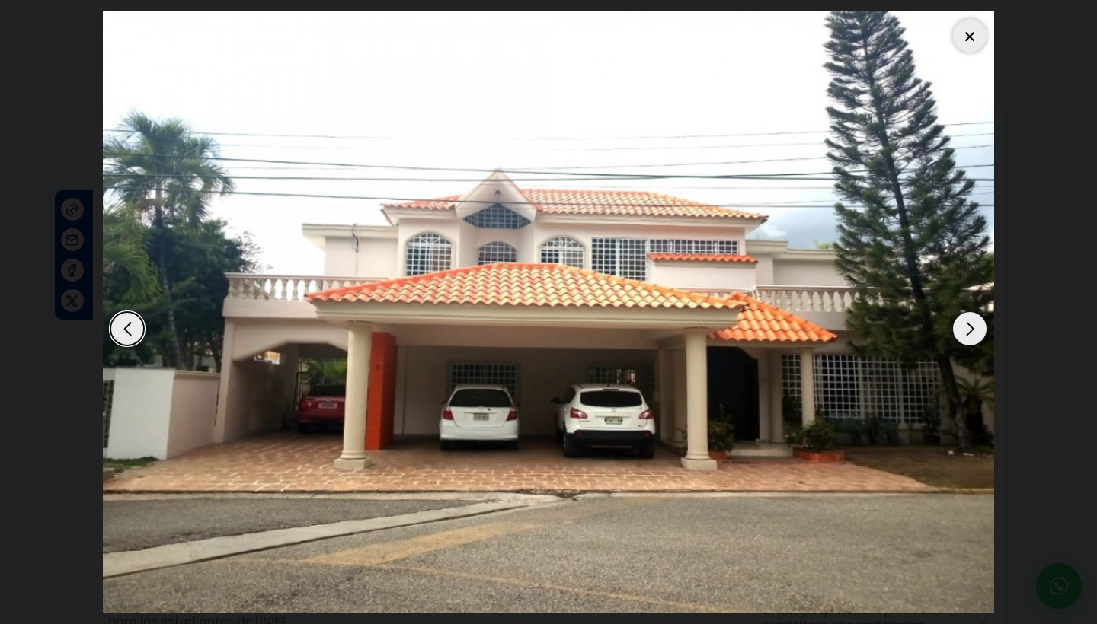
click at [972, 46] on div at bounding box center [970, 36] width 34 height 34
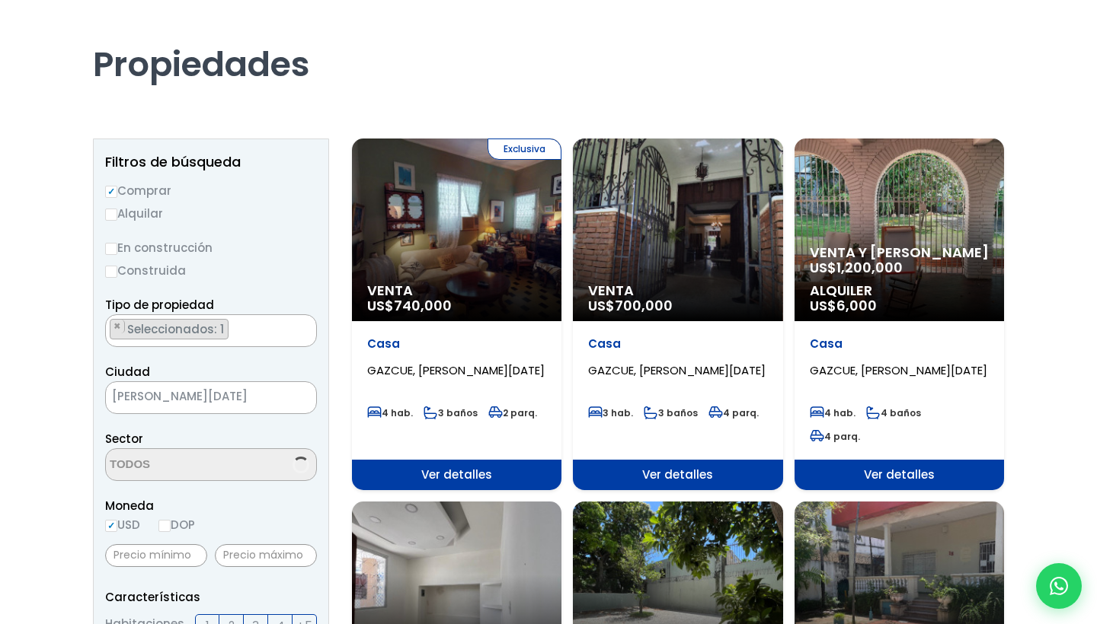
select select "75"
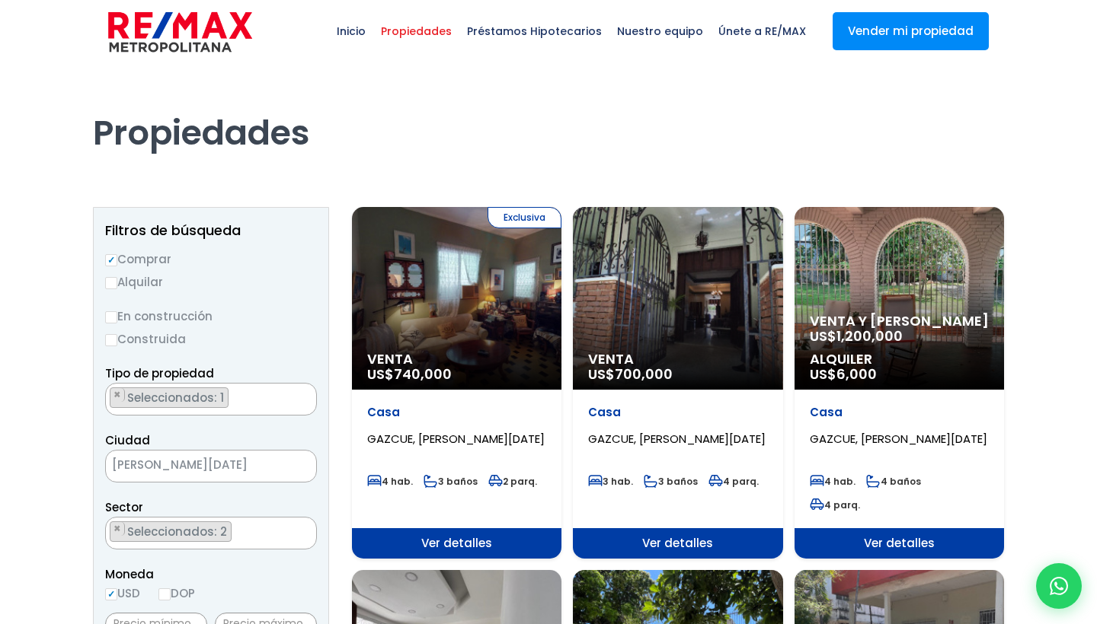
scroll to position [3, 0]
